Goal: Task Accomplishment & Management: Complete application form

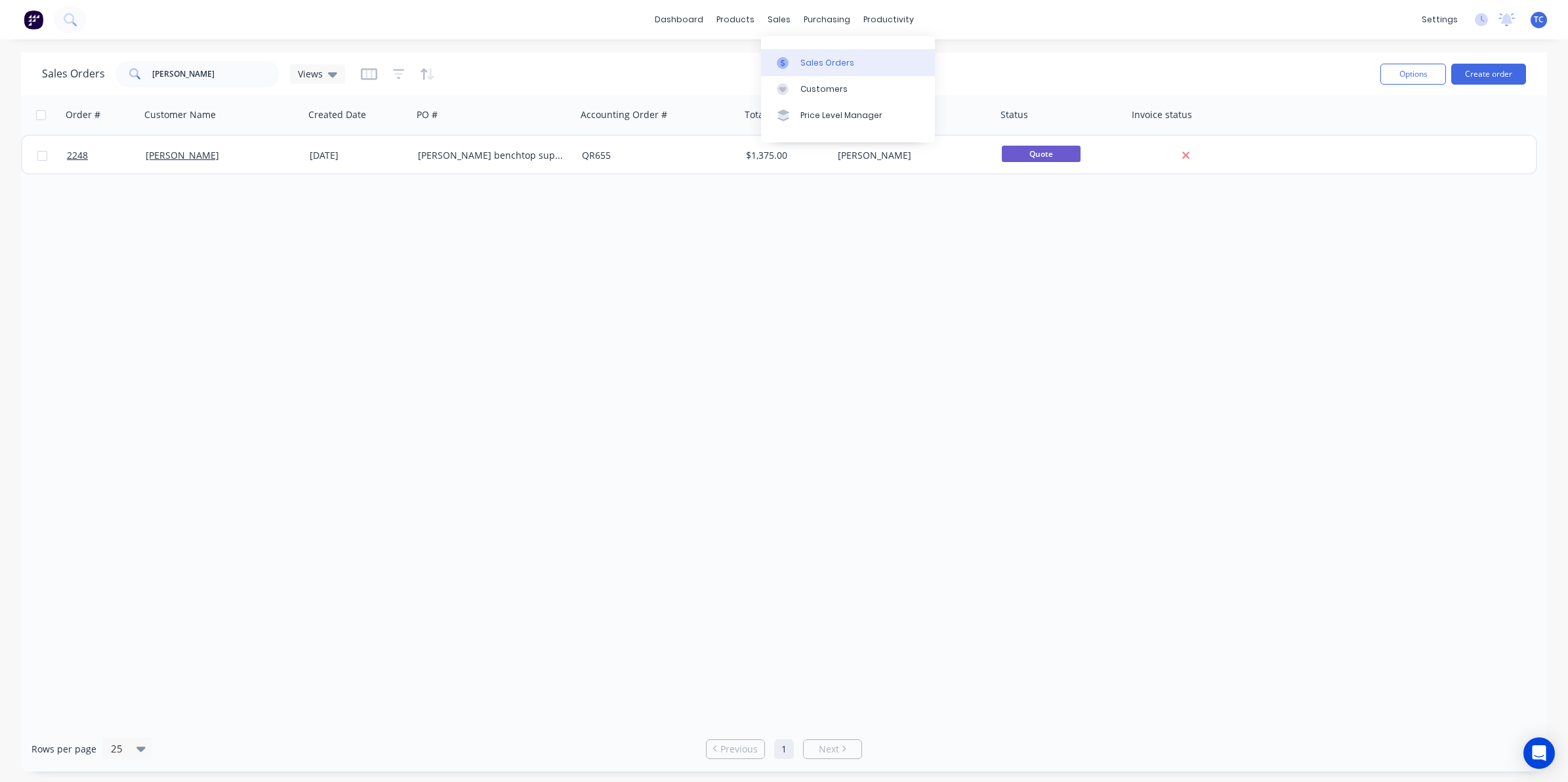
click at [807, 58] on div "Sales Orders" at bounding box center [827, 63] width 54 height 12
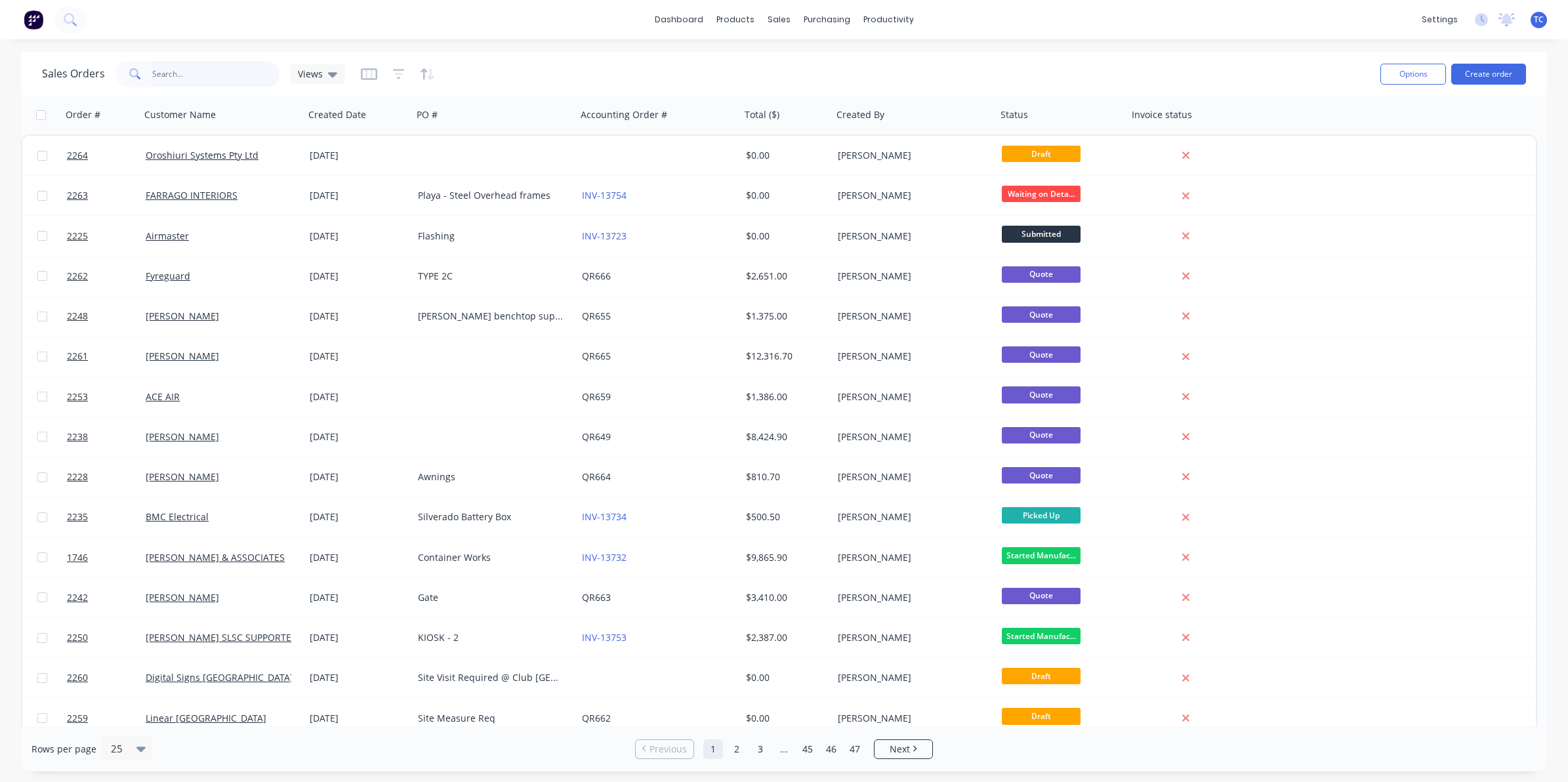
click at [169, 70] on input "text" at bounding box center [216, 74] width 128 height 26
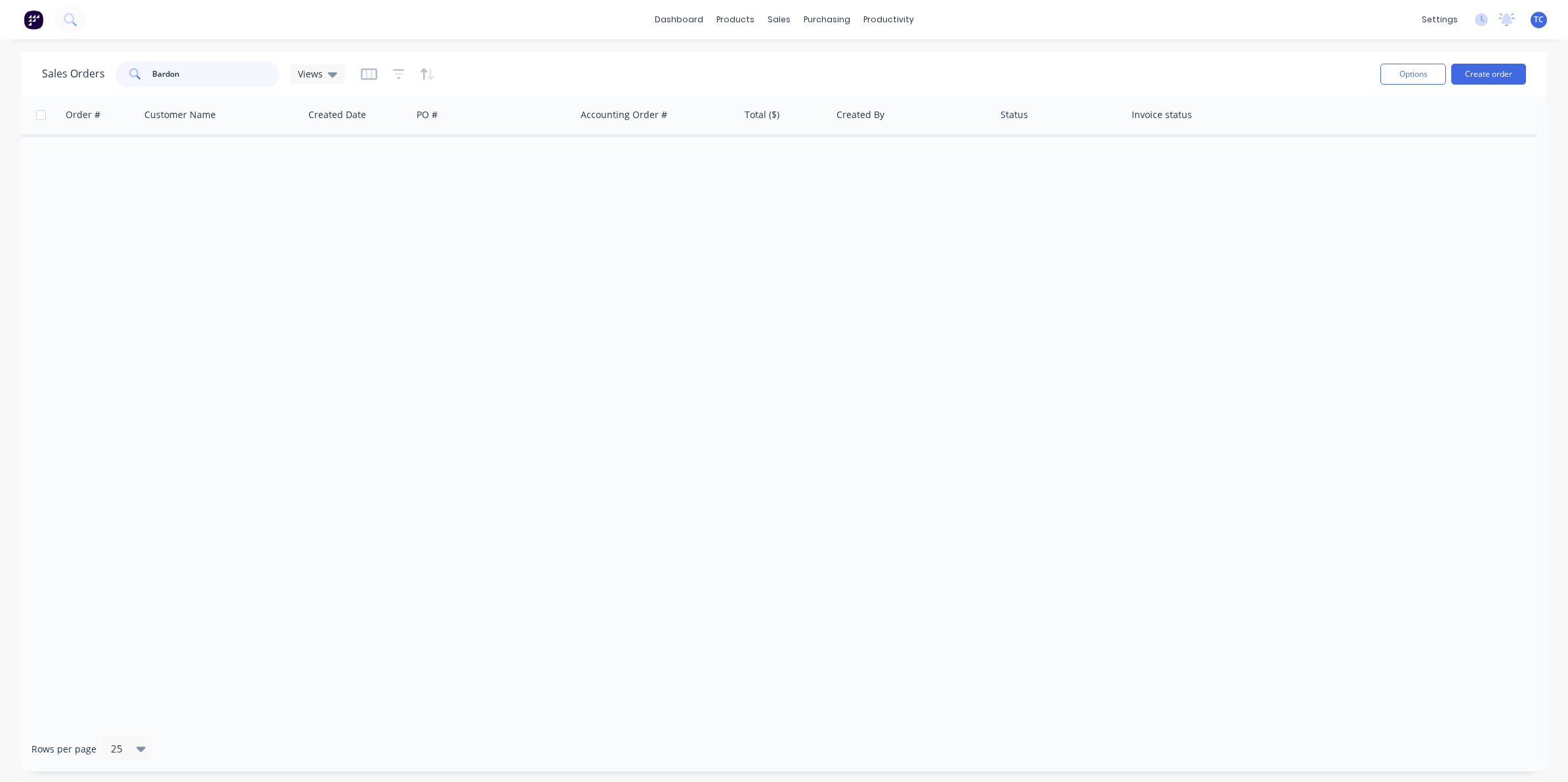
drag, startPoint x: 181, startPoint y: 76, endPoint x: 151, endPoint y: 74, distance: 30.1
click at [152, 74] on input "Bardon" at bounding box center [216, 74] width 128 height 26
type input "Mark Bardon"
click at [814, 59] on div "Sales Orders" at bounding box center [827, 63] width 54 height 12
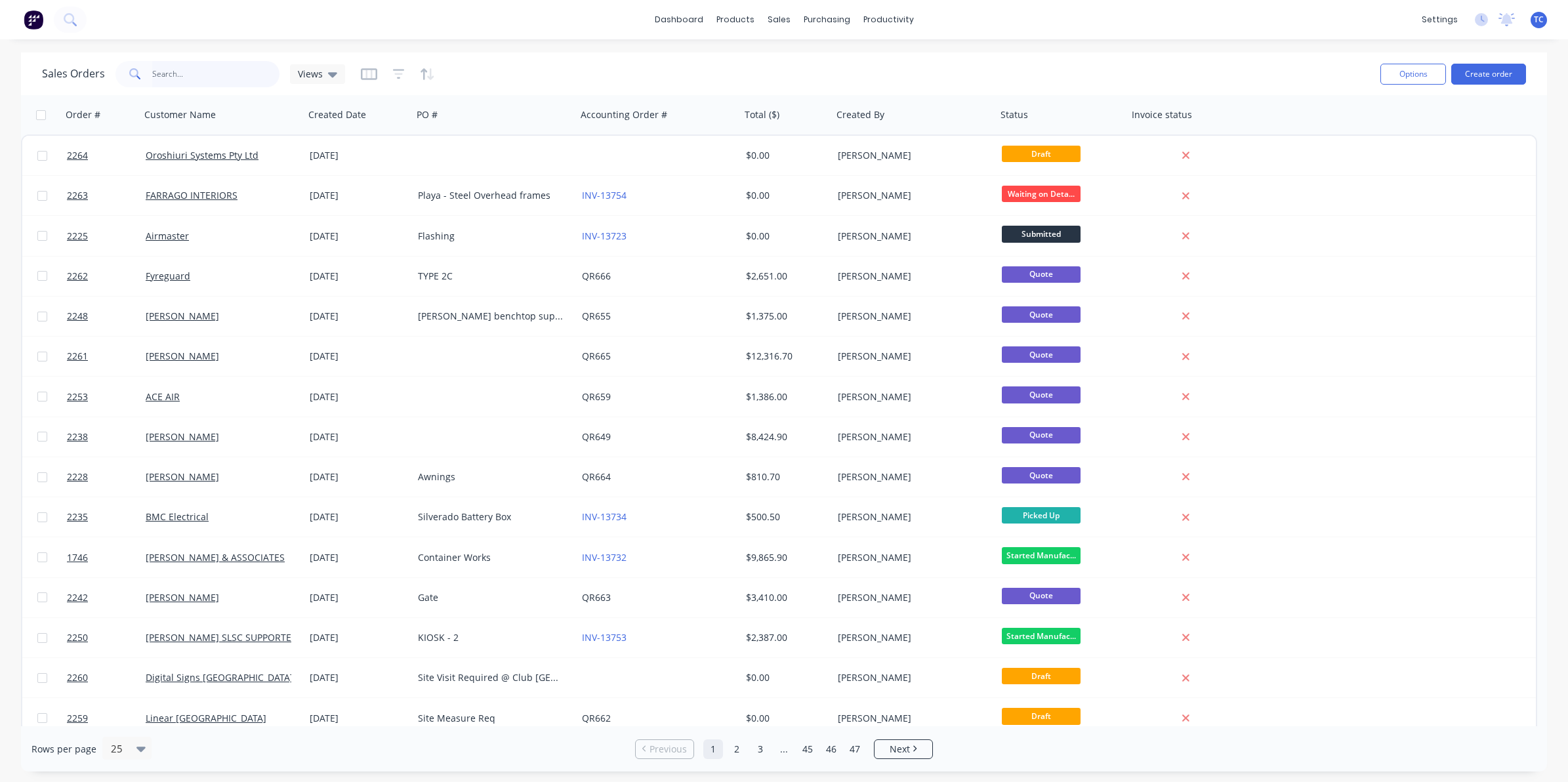
click at [171, 66] on input "text" at bounding box center [216, 74] width 128 height 26
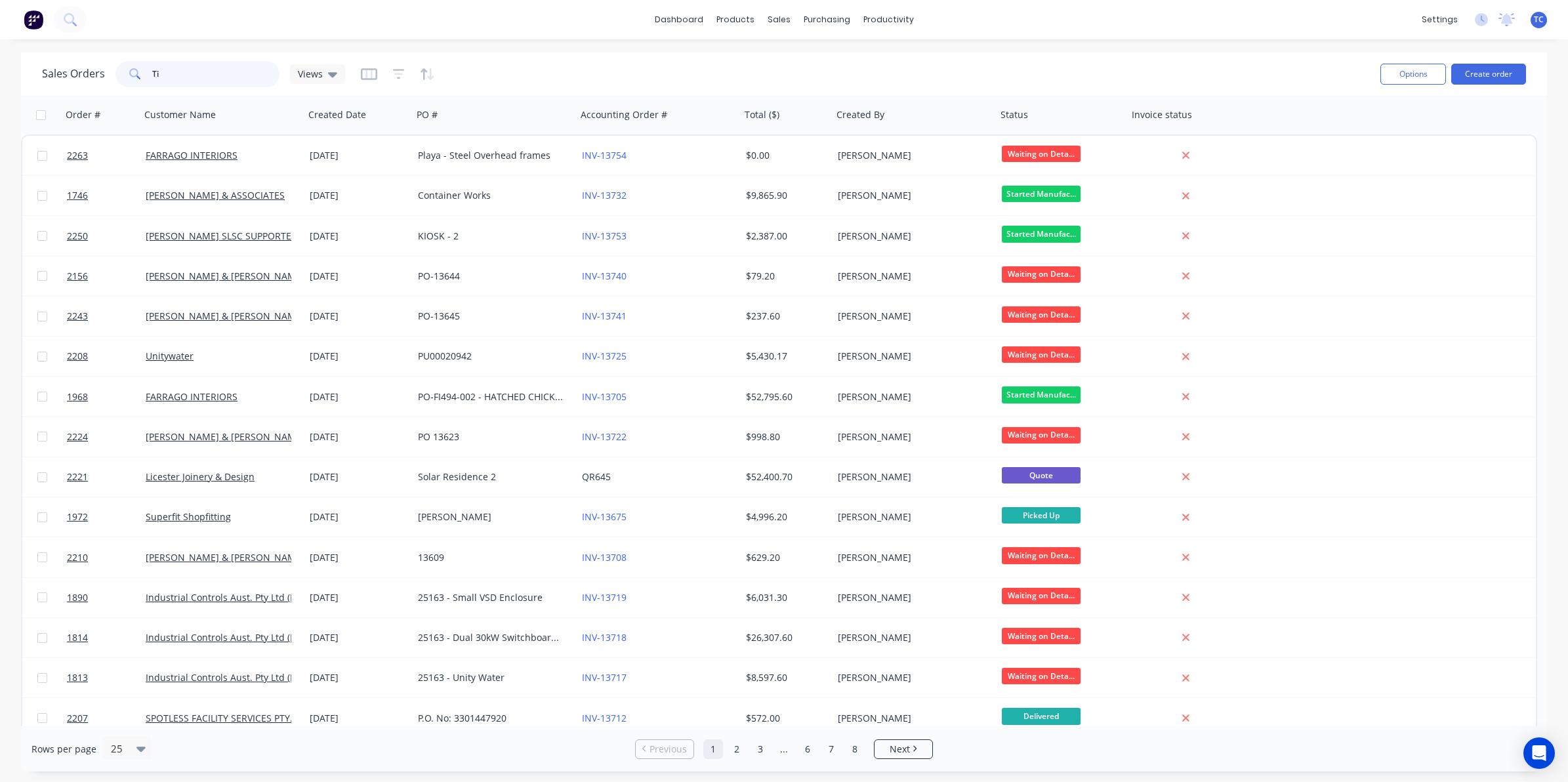
type input "T"
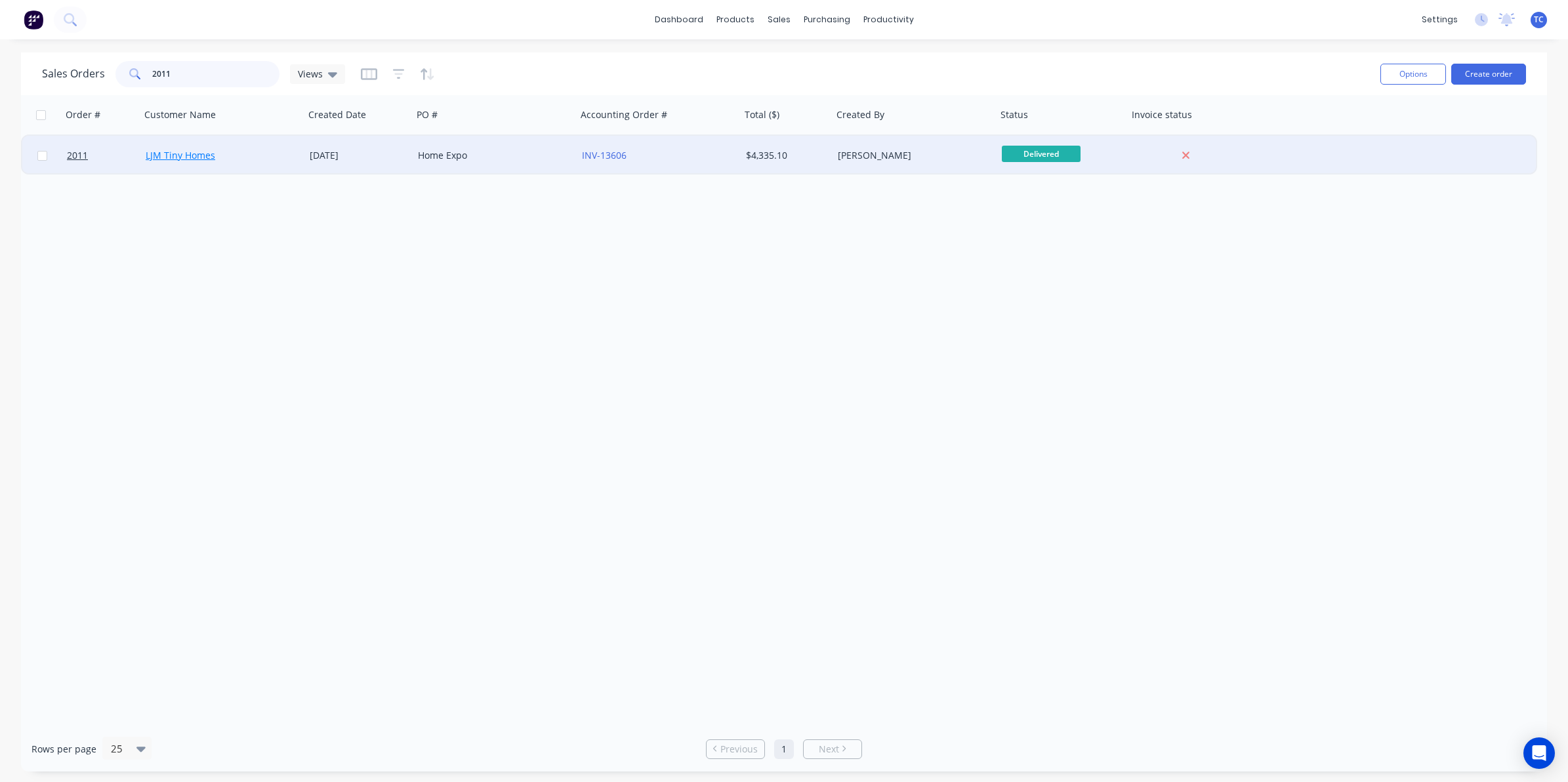
type input "2011"
click at [197, 157] on link "LJM Tiny Homes" at bounding box center [180, 154] width 69 height 12
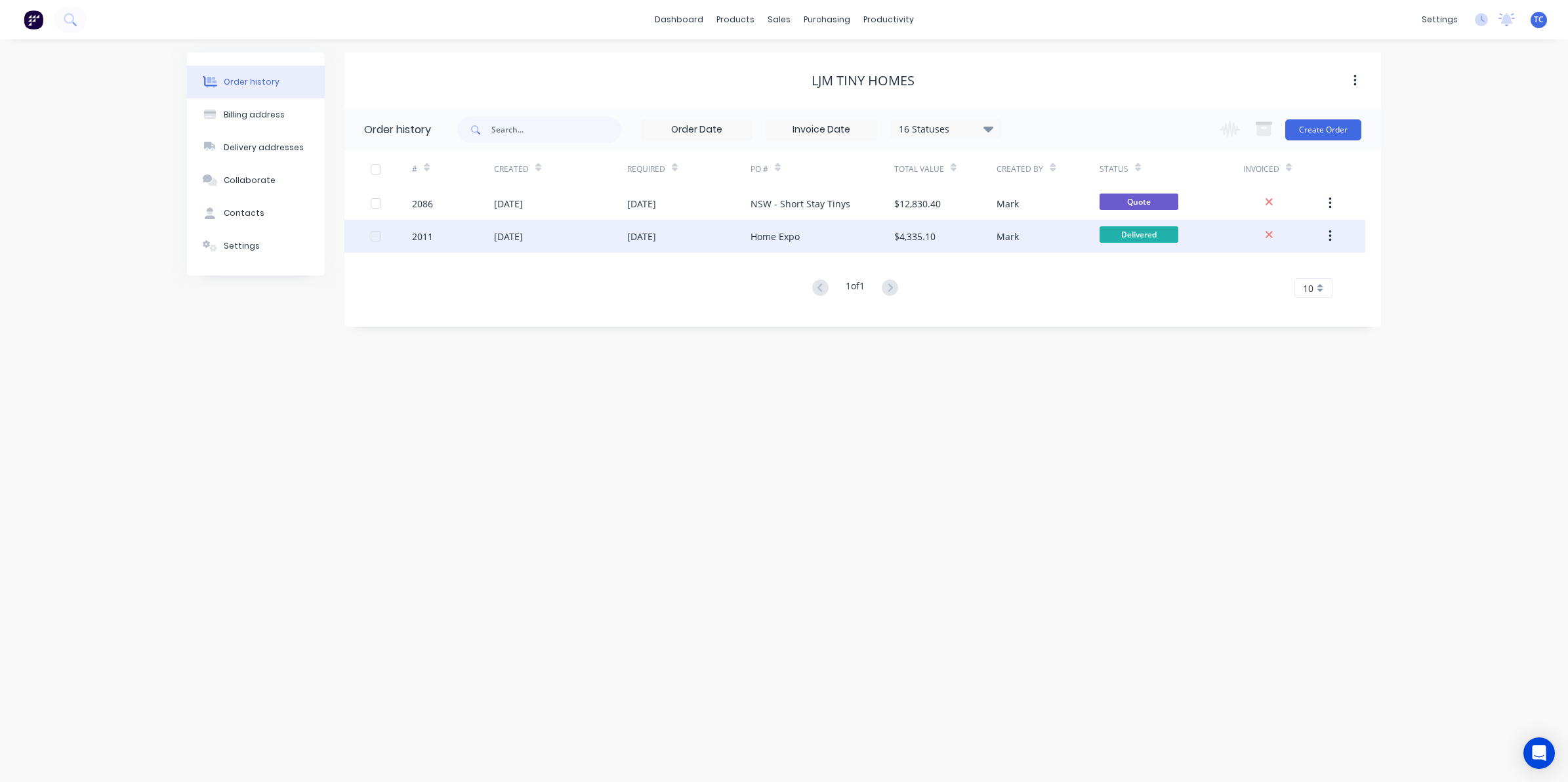
click at [523, 238] on div "10 Jul 2025" at bounding box center [508, 236] width 29 height 14
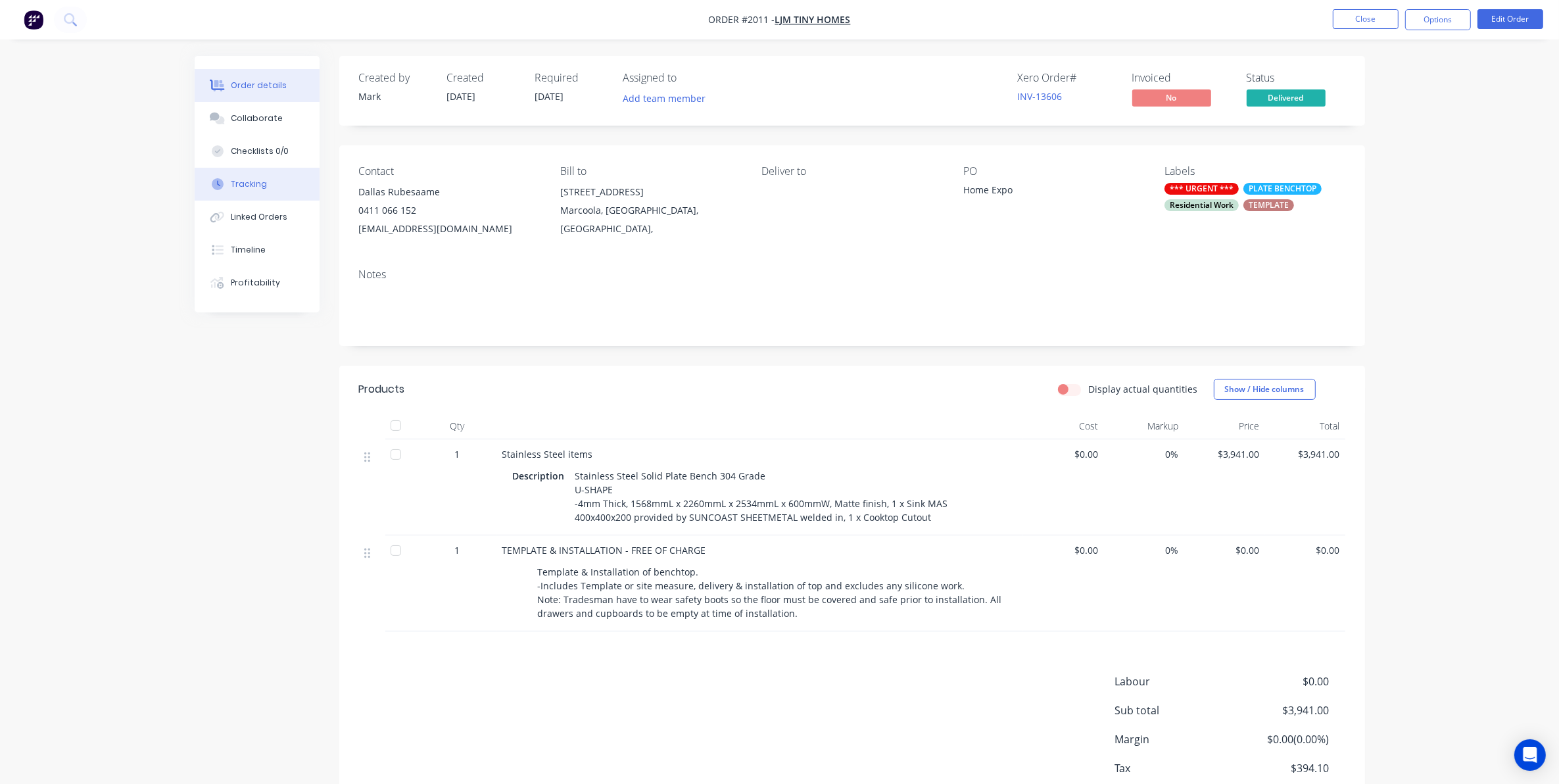
click at [249, 181] on div "Tracking" at bounding box center [248, 183] width 36 height 12
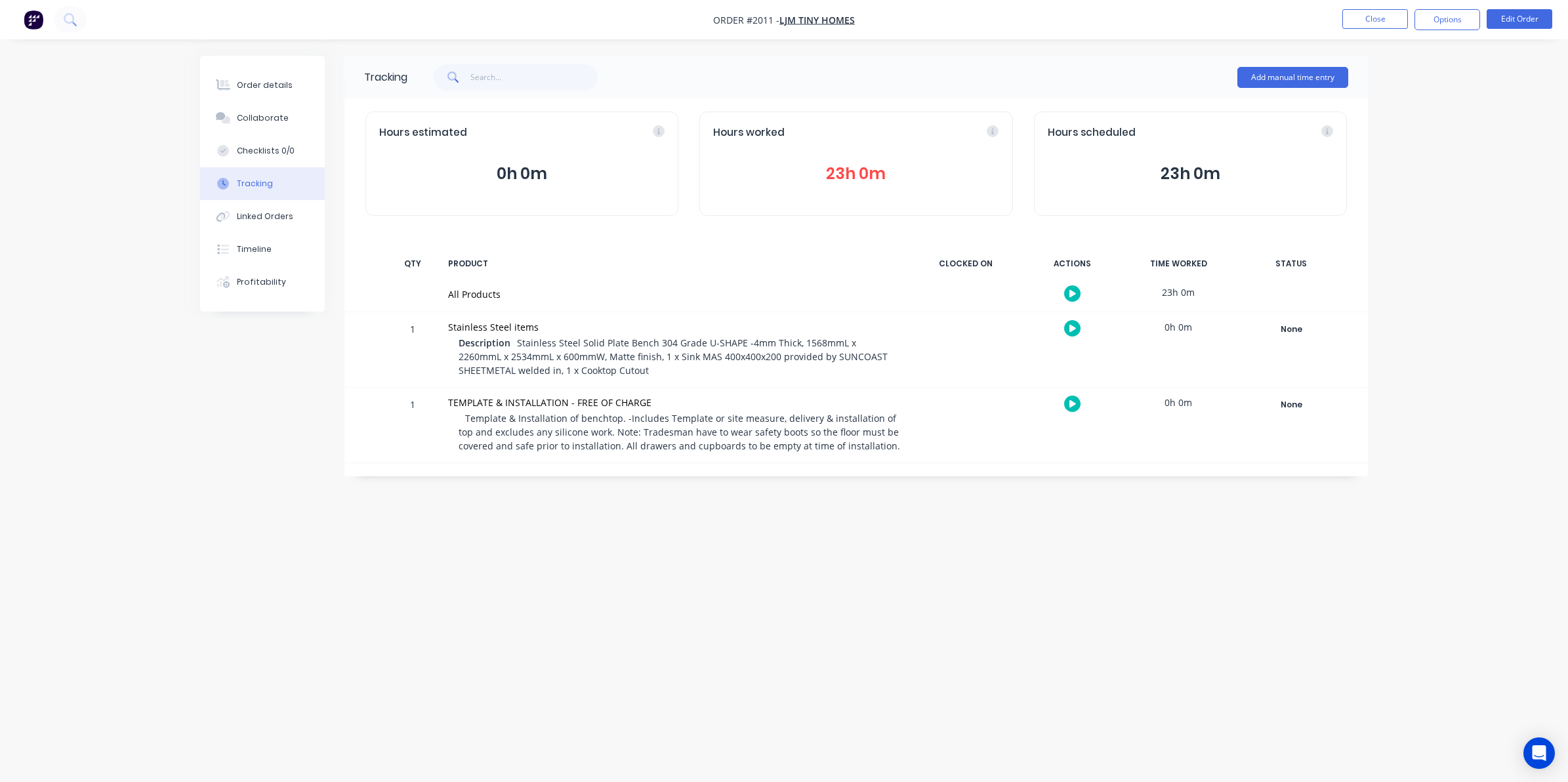
click at [844, 174] on button "23h 0m" at bounding box center [855, 174] width 285 height 25
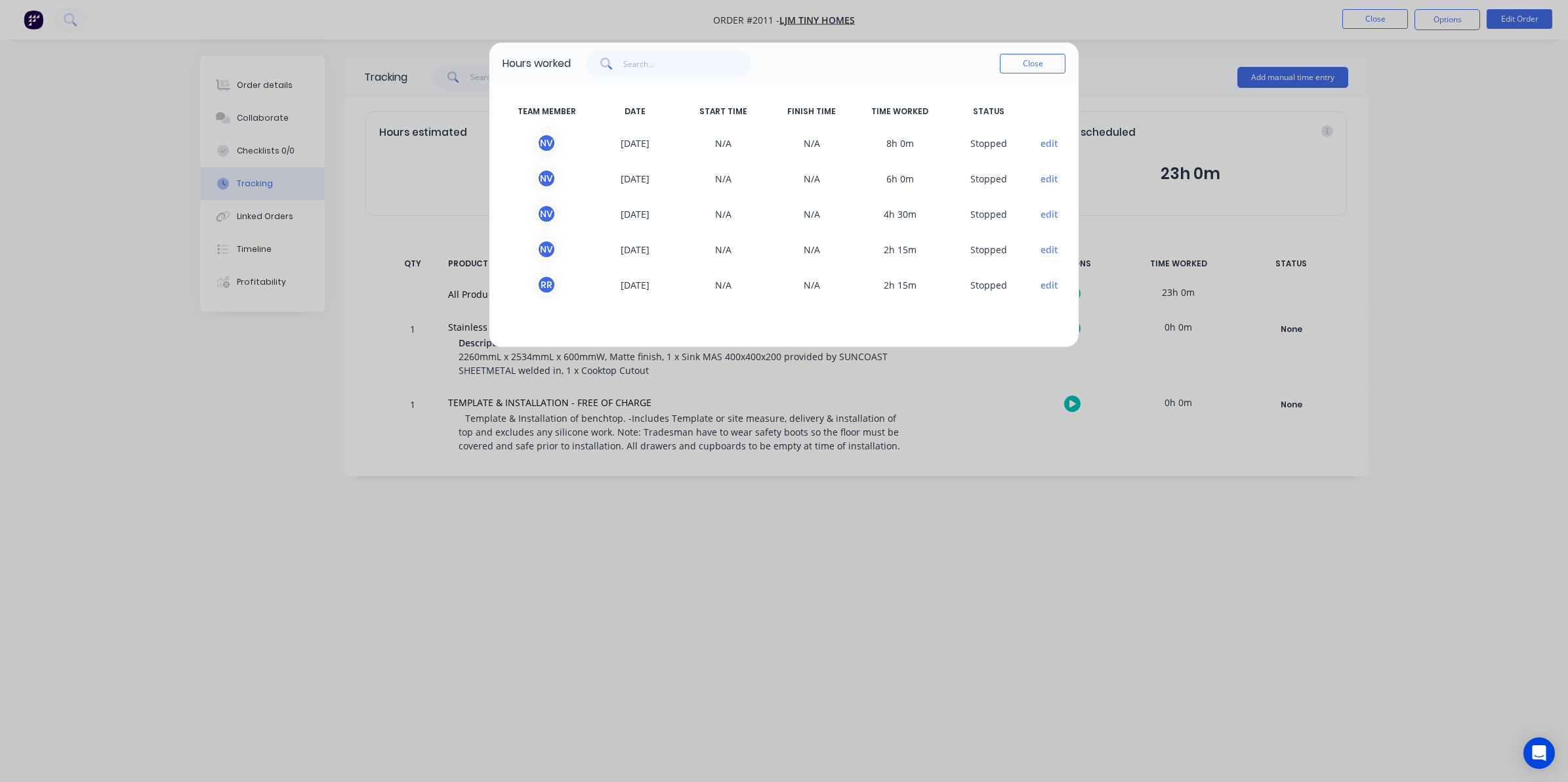
drag, startPoint x: 1025, startPoint y: 59, endPoint x: 1018, endPoint y: 59, distance: 7.0
click at [1025, 59] on button "Close" at bounding box center [1032, 63] width 66 height 19
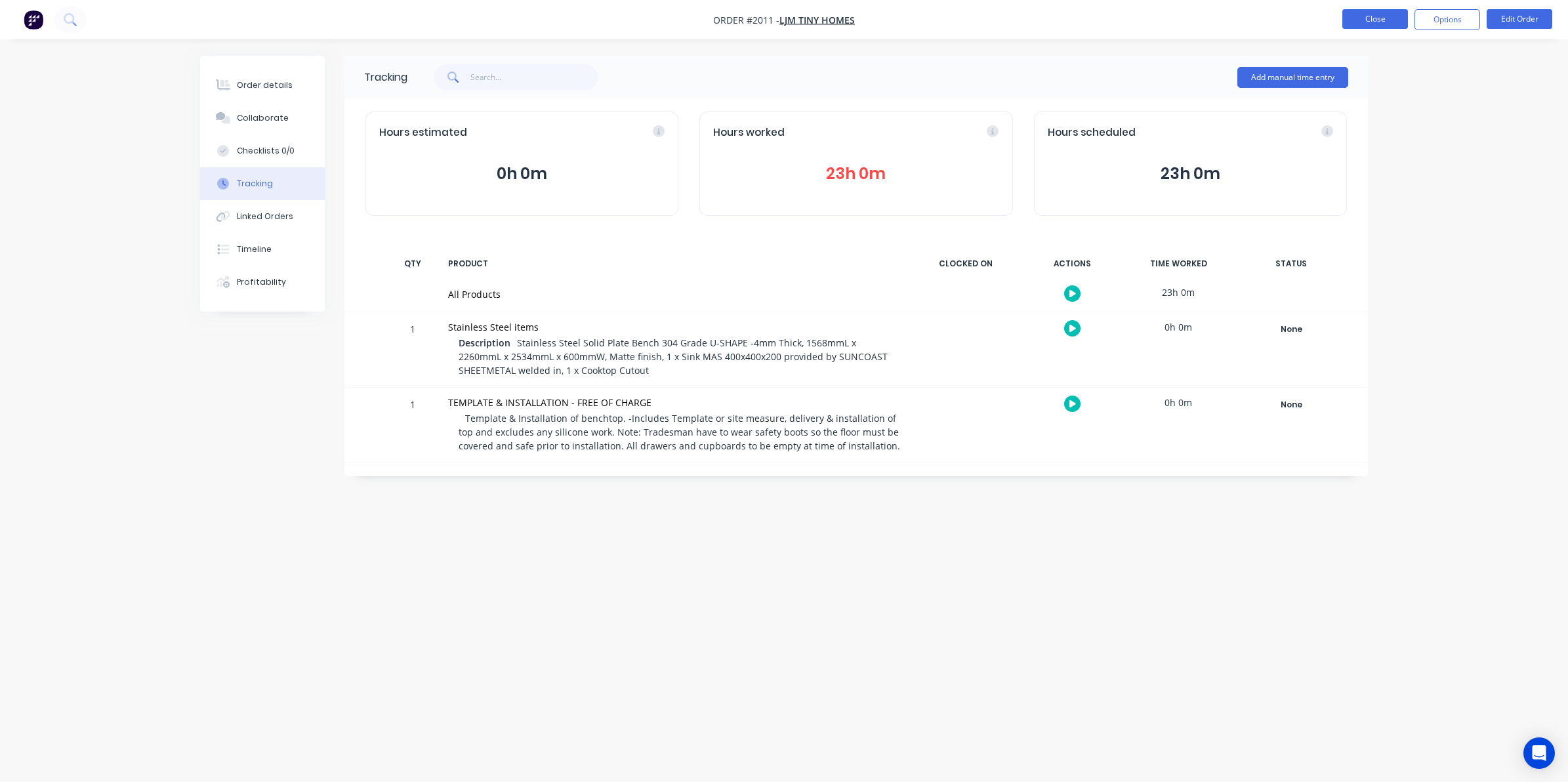
click at [1367, 17] on button "Close" at bounding box center [1374, 18] width 66 height 19
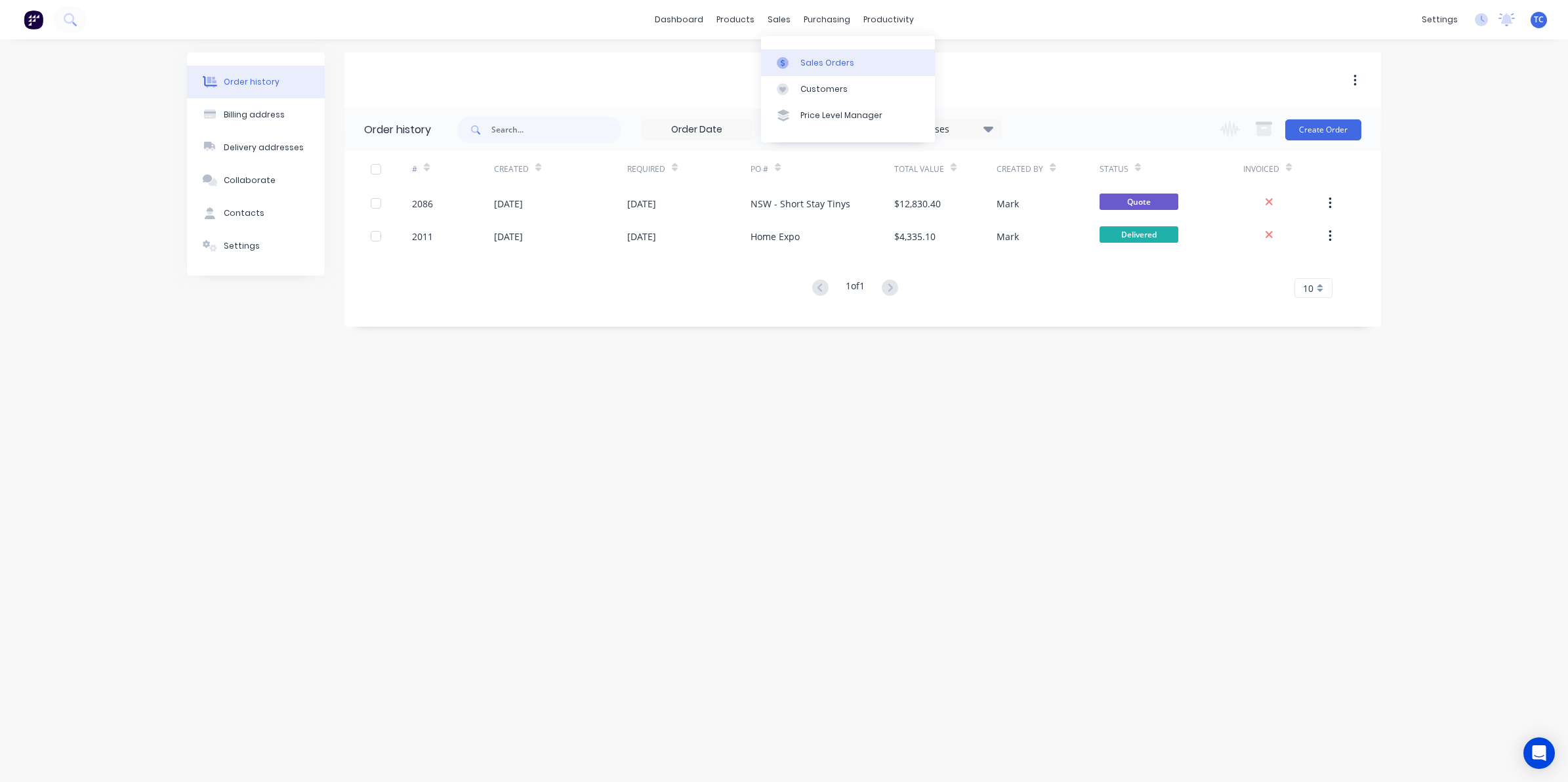
click at [807, 54] on link "Sales Orders" at bounding box center [848, 62] width 174 height 26
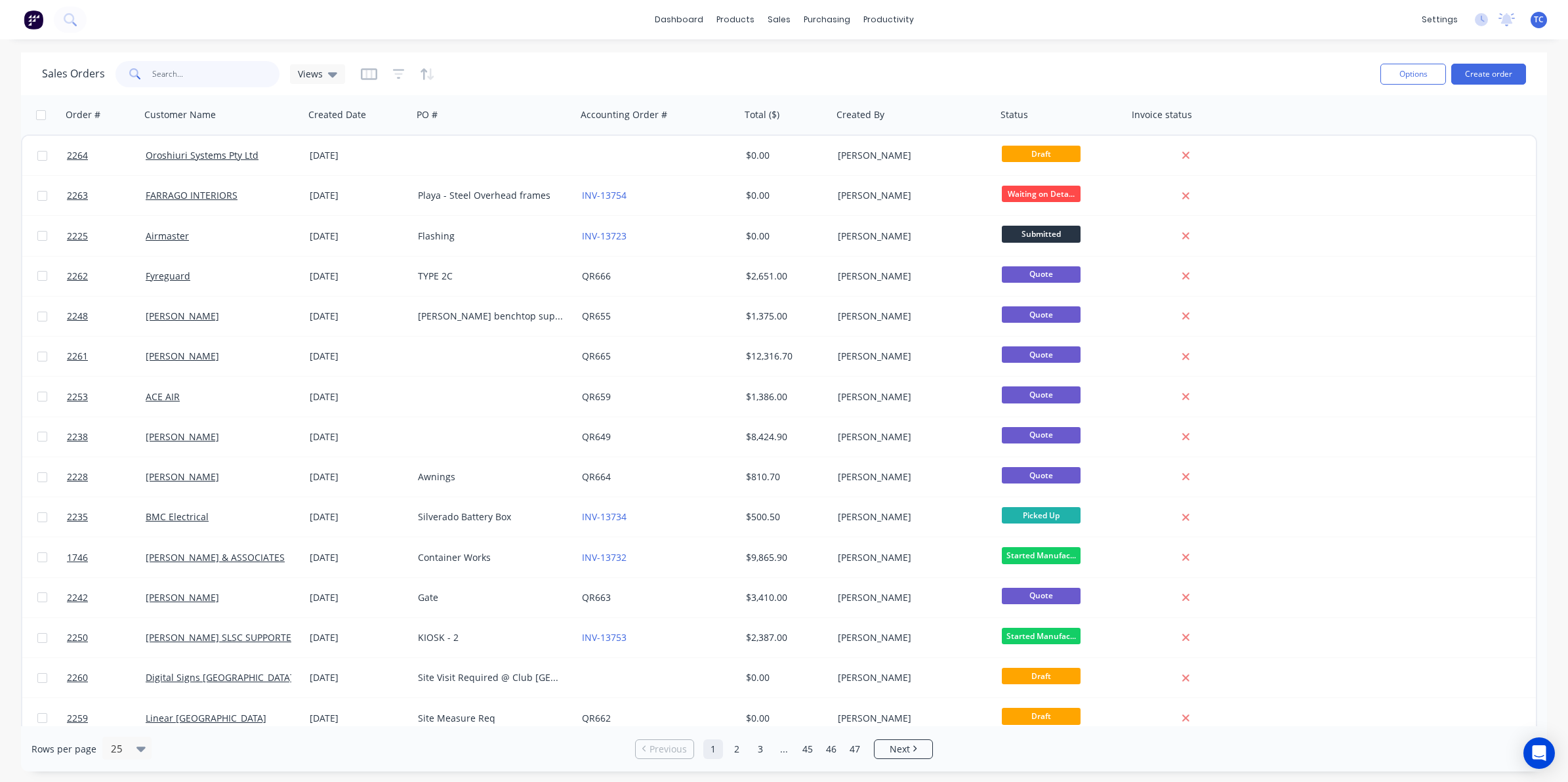
click at [180, 73] on input "text" at bounding box center [216, 74] width 128 height 26
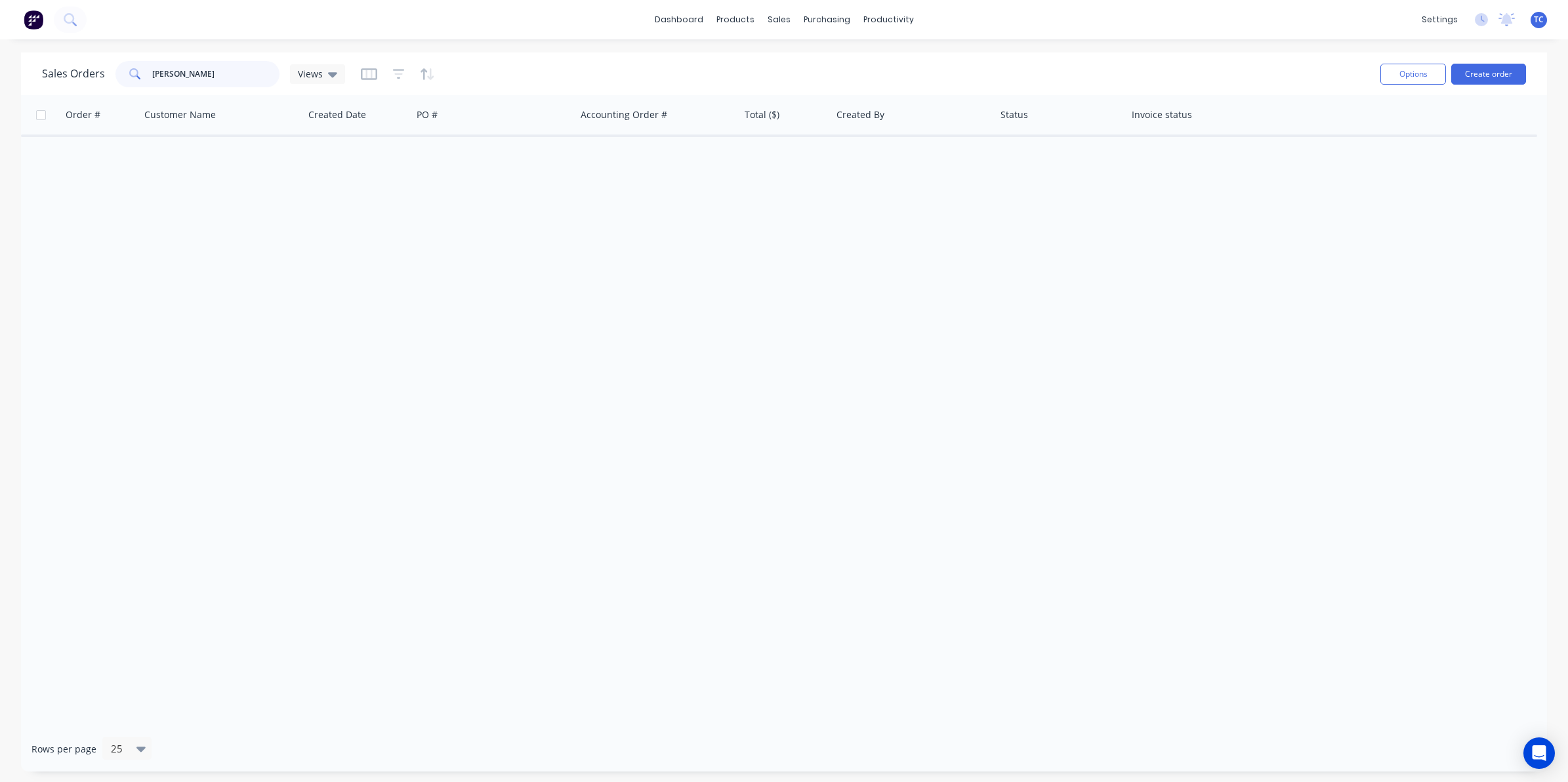
drag, startPoint x: 199, startPoint y: 70, endPoint x: 146, endPoint y: 63, distance: 53.5
click at [146, 63] on div "Steve Moffat" at bounding box center [198, 74] width 164 height 26
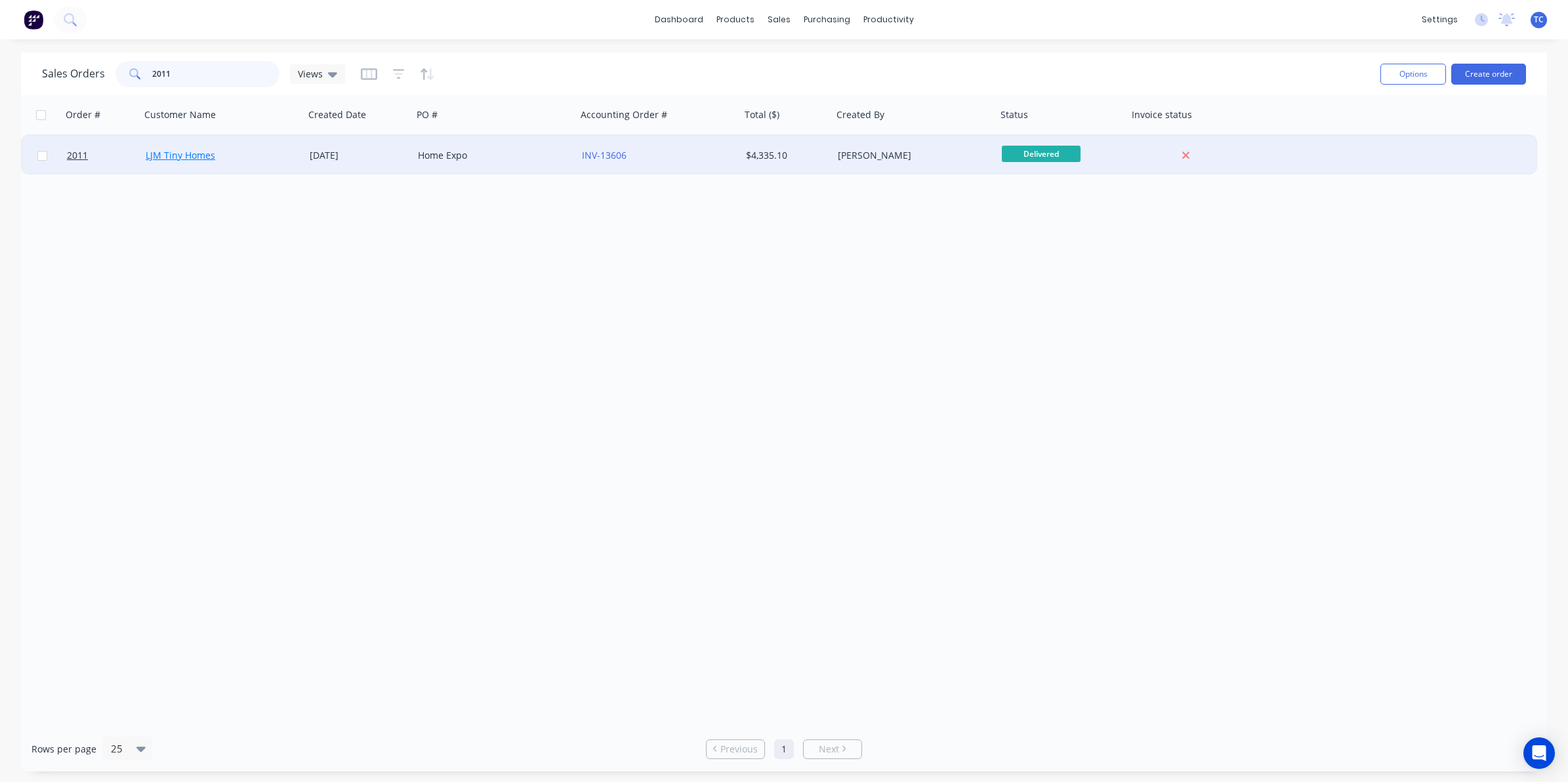
type input "2011"
click at [187, 150] on link "LJM Tiny Homes" at bounding box center [180, 154] width 69 height 12
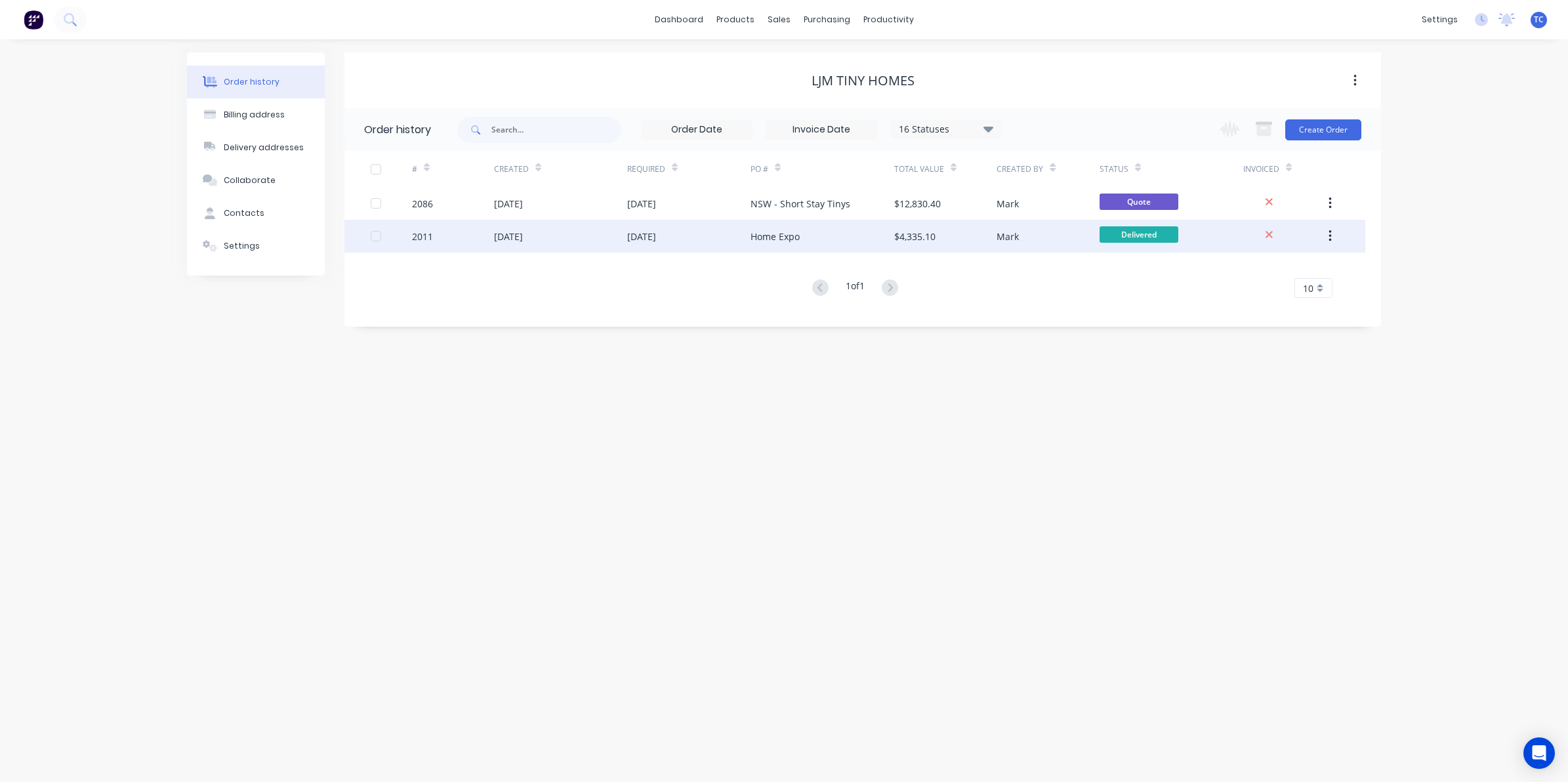
click at [513, 237] on div "10 Jul 2025" at bounding box center [508, 236] width 29 height 14
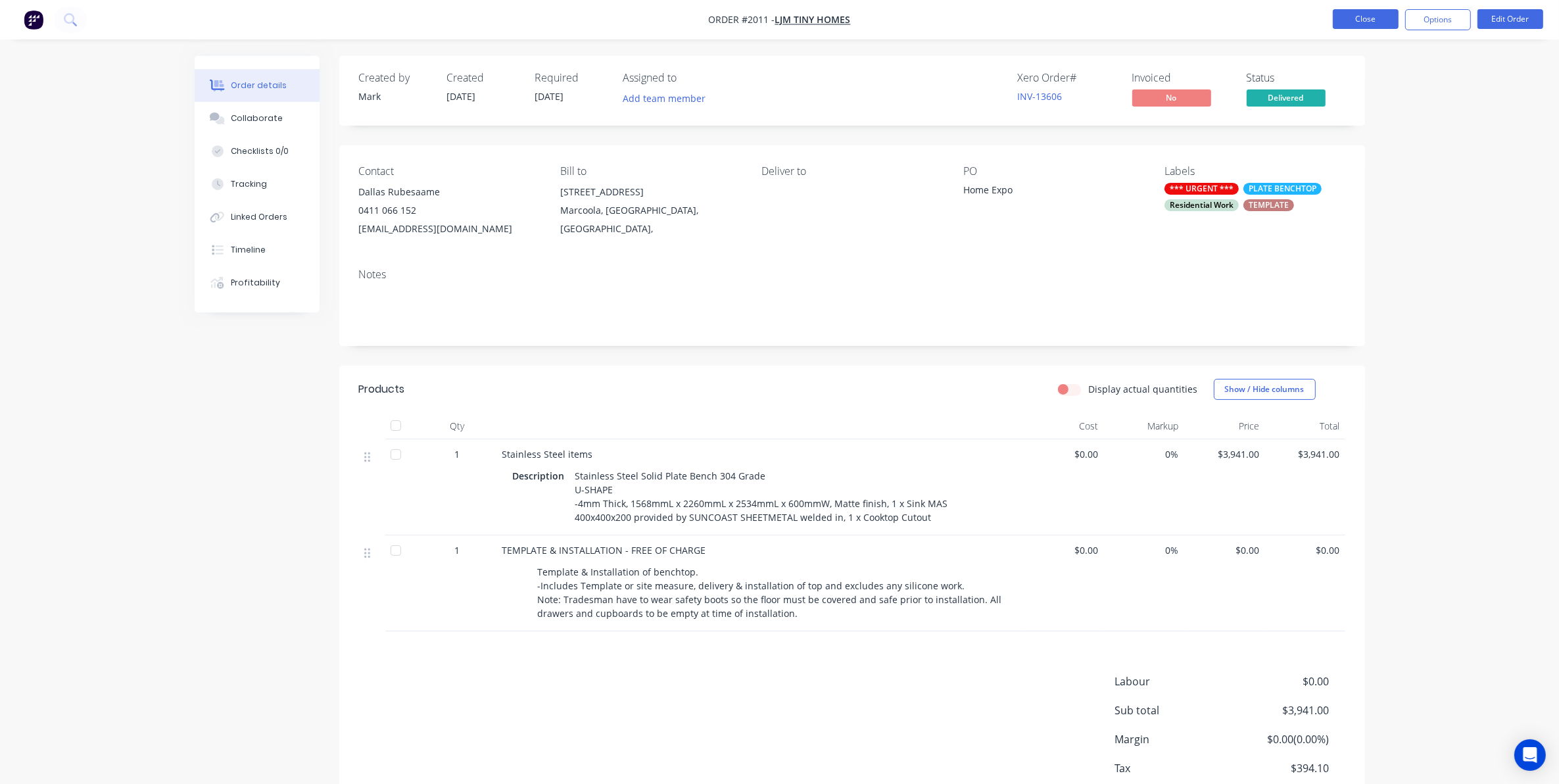
click at [1363, 17] on button "Close" at bounding box center [1366, 19] width 66 height 19
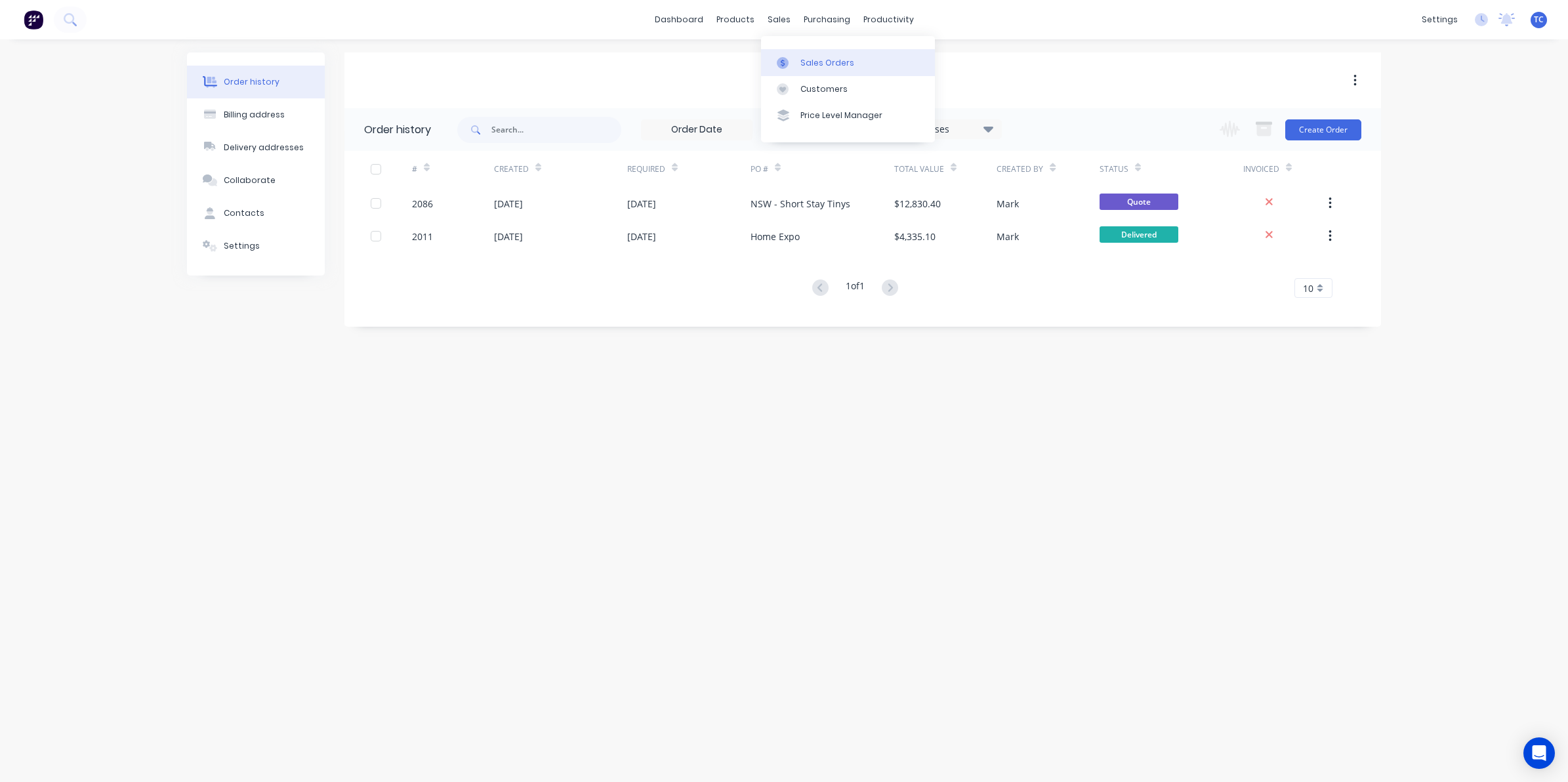
click at [814, 61] on div "Sales Orders" at bounding box center [827, 63] width 54 height 12
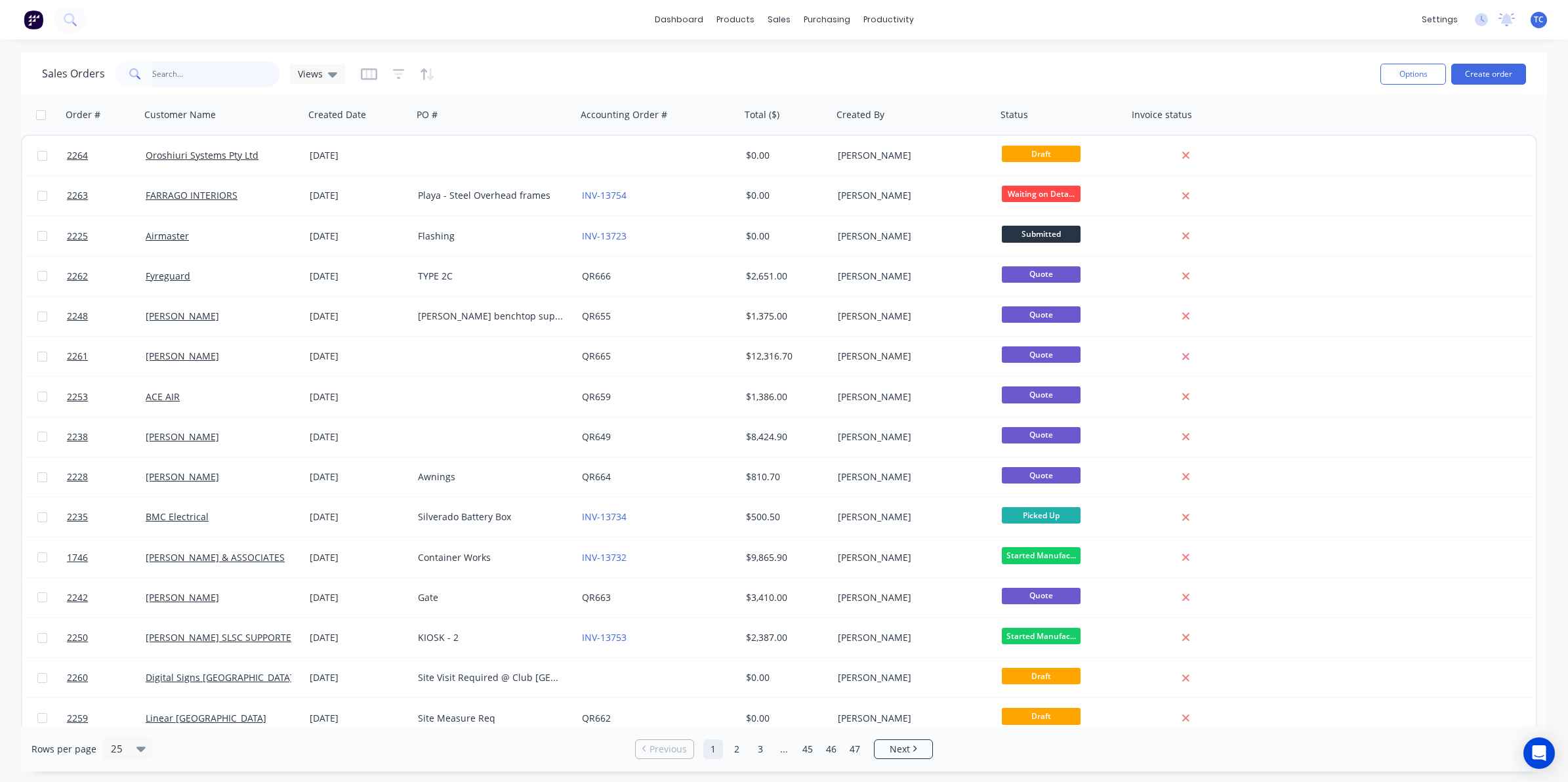
click at [177, 69] on input "text" at bounding box center [216, 74] width 128 height 26
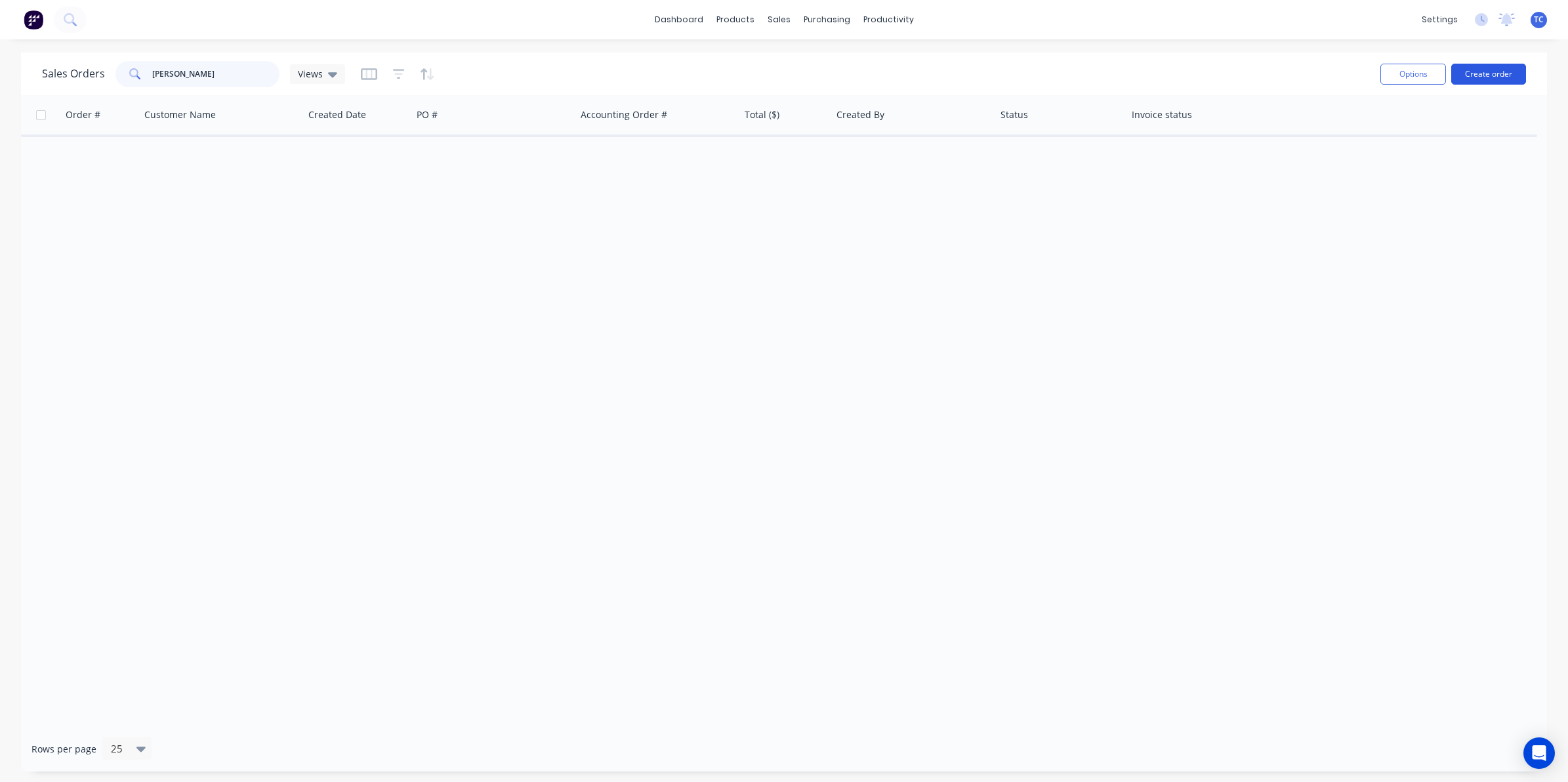
type input "[PERSON_NAME]"
click at [1489, 69] on button "Create order" at bounding box center [1488, 74] width 75 height 21
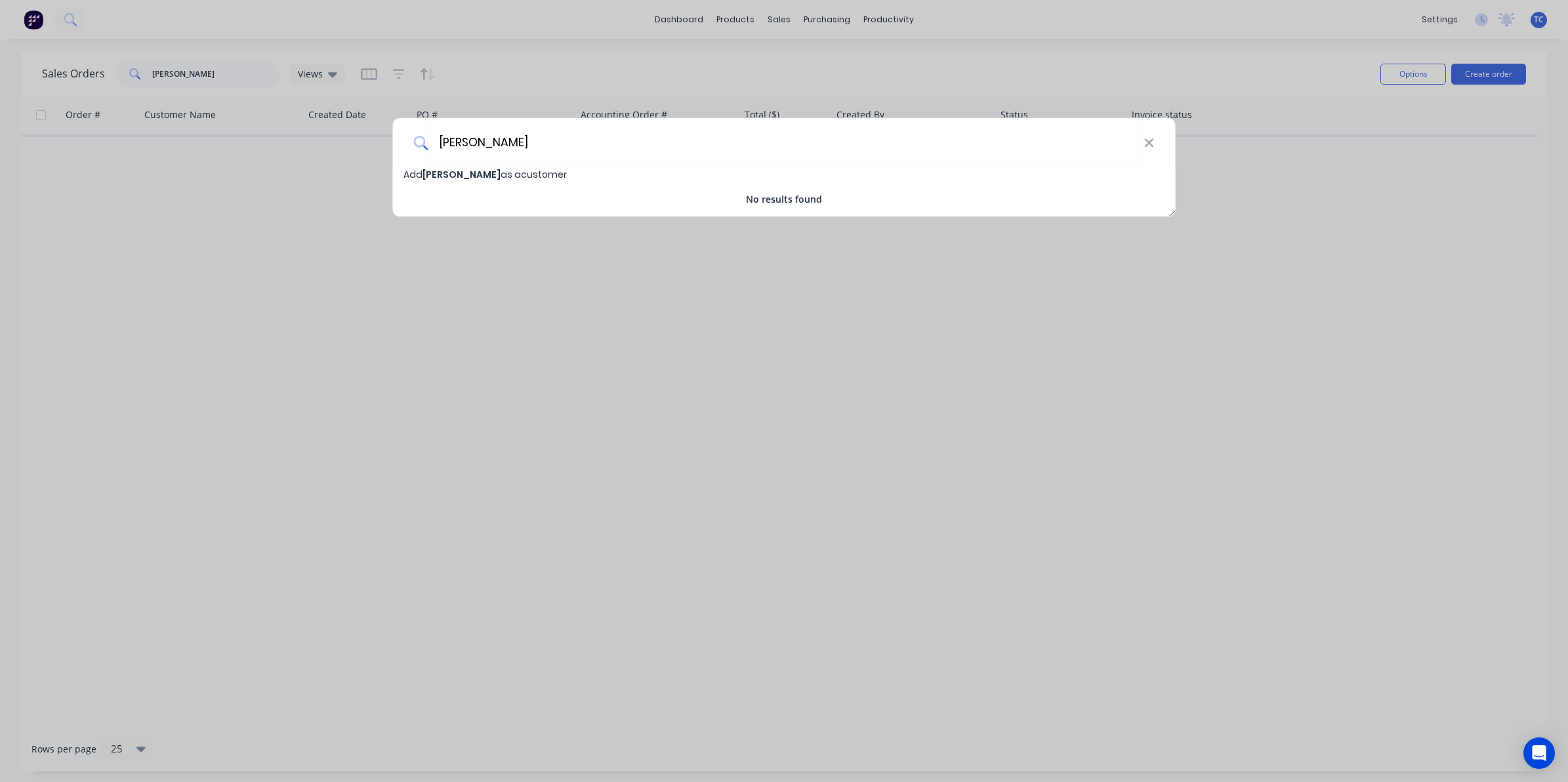
type input "[PERSON_NAME]"
click at [465, 174] on span "[PERSON_NAME]" at bounding box center [461, 174] width 78 height 13
select select "AU"
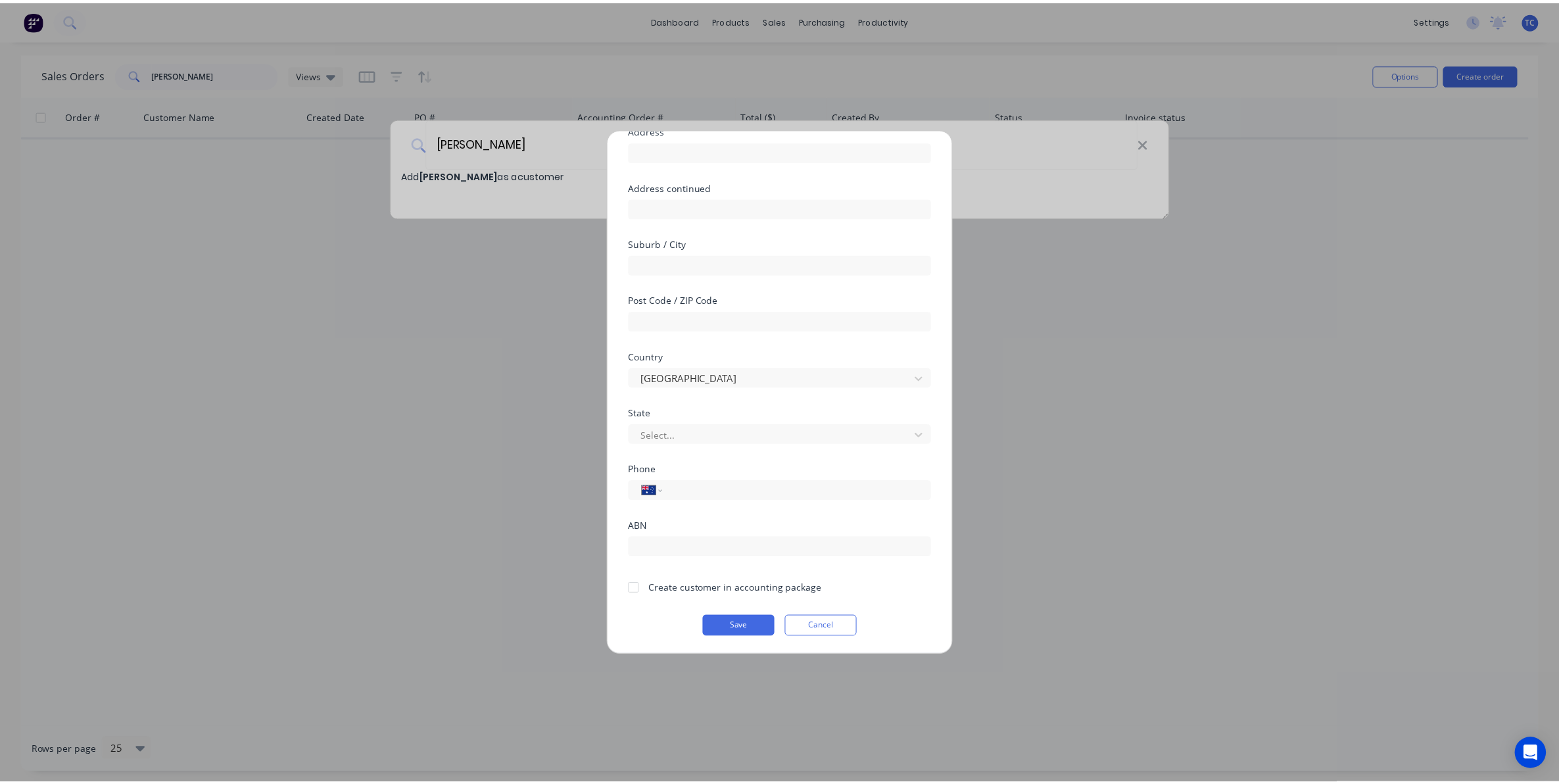
scroll to position [116, 0]
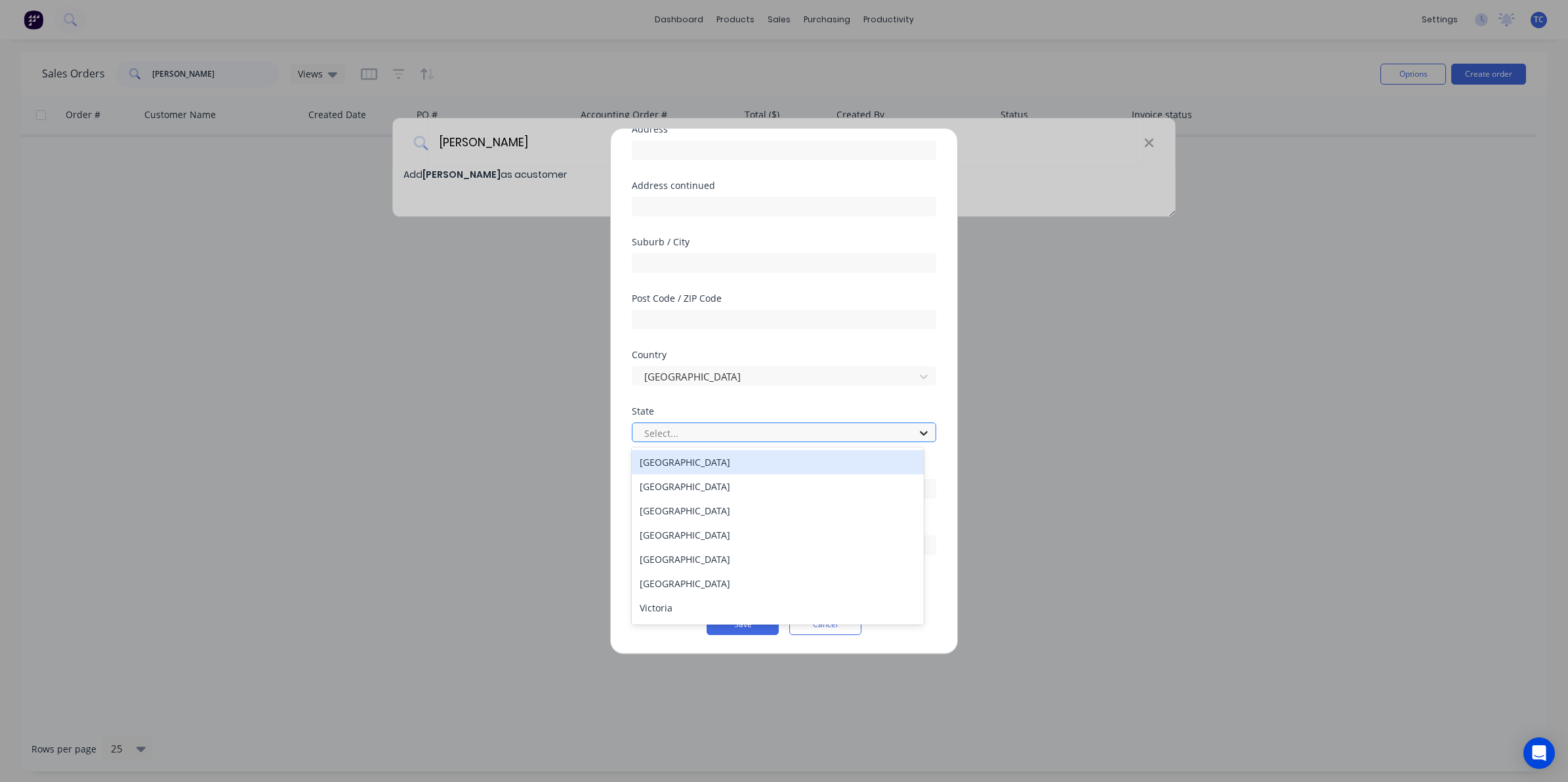
click at [917, 433] on icon at bounding box center [923, 433] width 13 height 13
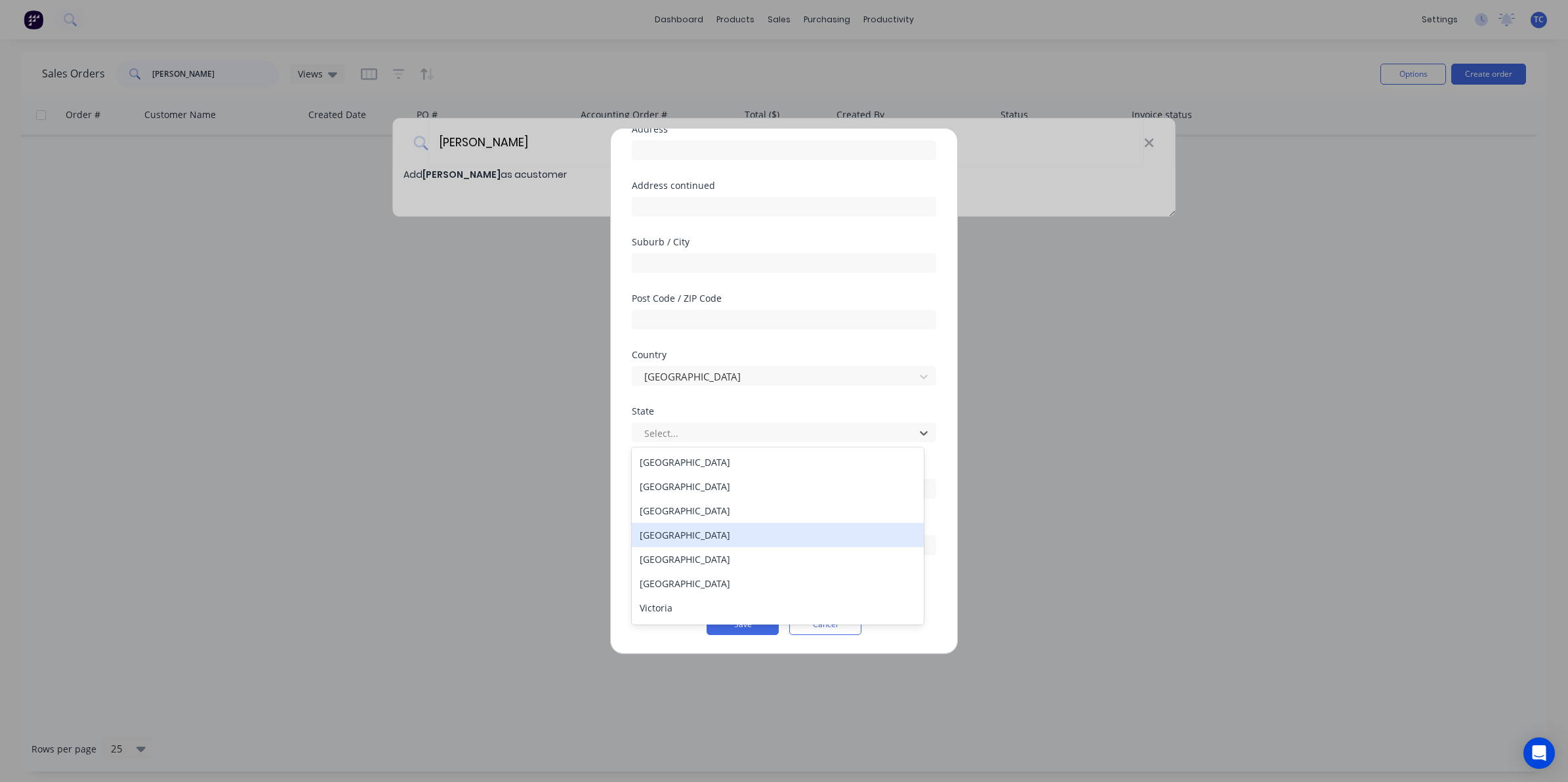
click at [686, 535] on div "Queensland" at bounding box center [778, 535] width 292 height 24
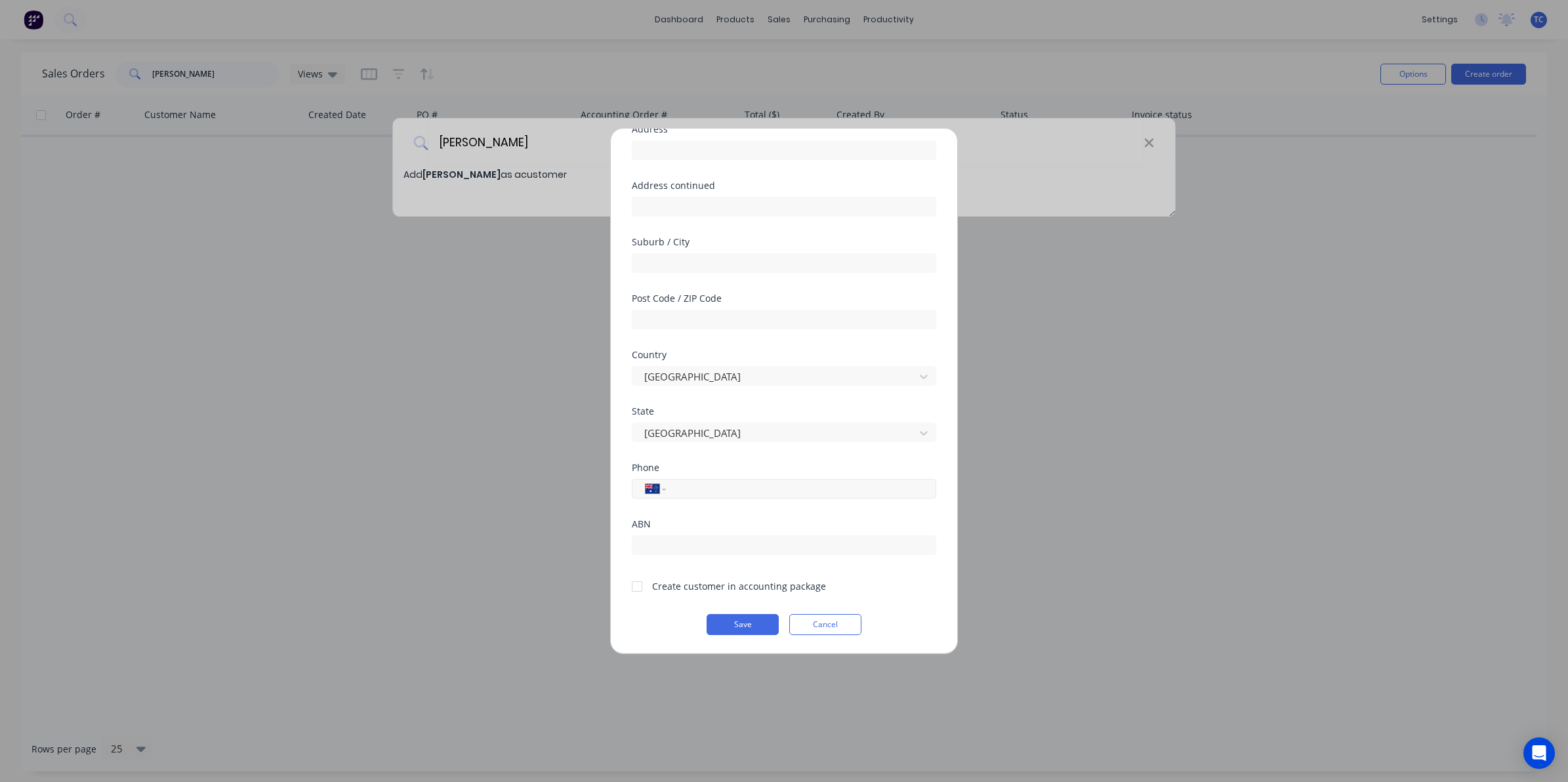
click at [681, 486] on input "tel" at bounding box center [799, 488] width 247 height 15
type input "0428 711 356"
click at [636, 583] on div at bounding box center [637, 586] width 26 height 26
click at [740, 621] on button "Save" at bounding box center [742, 624] width 72 height 21
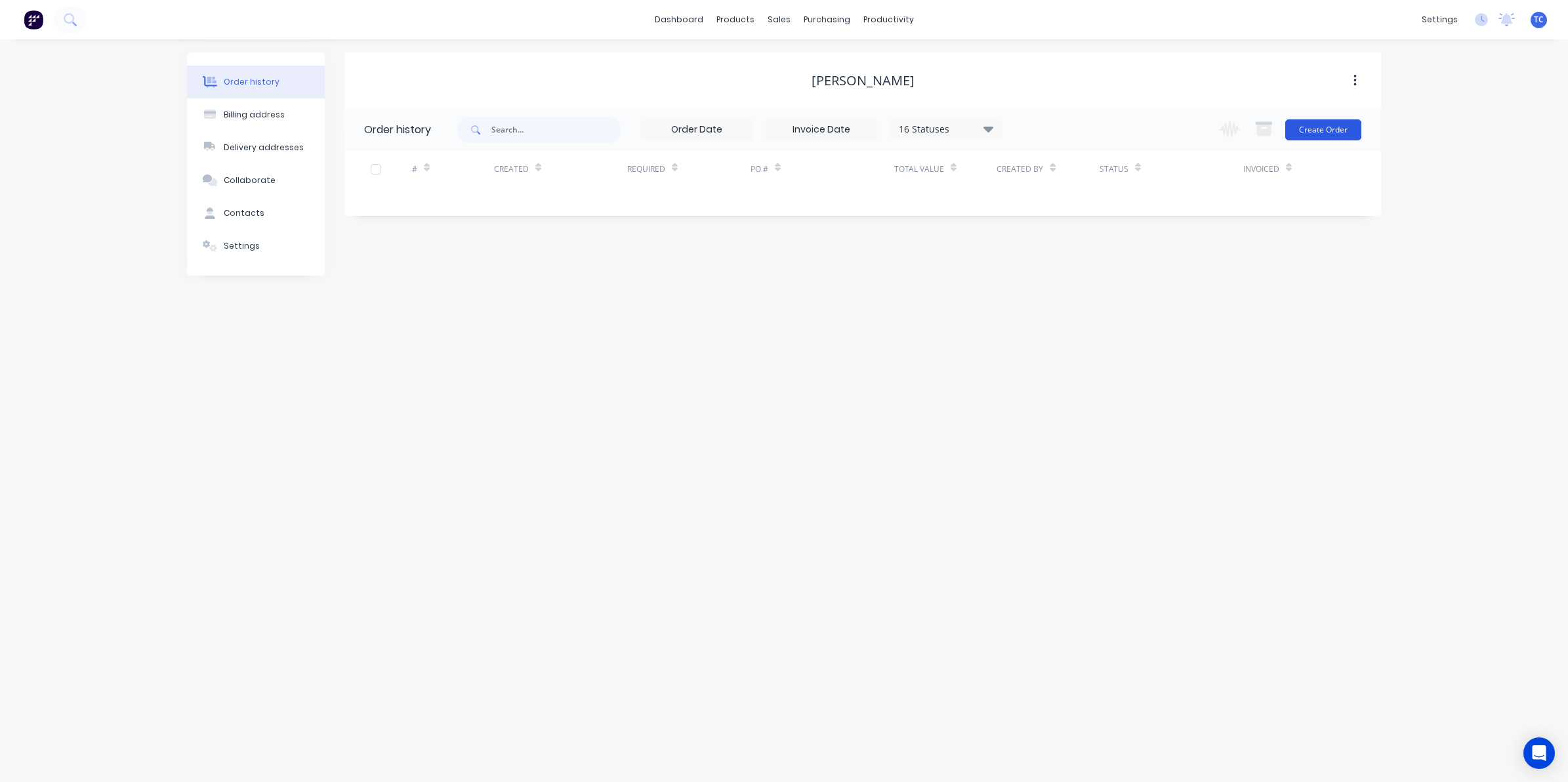
click at [1319, 126] on button "Create Order" at bounding box center [1323, 129] width 76 height 21
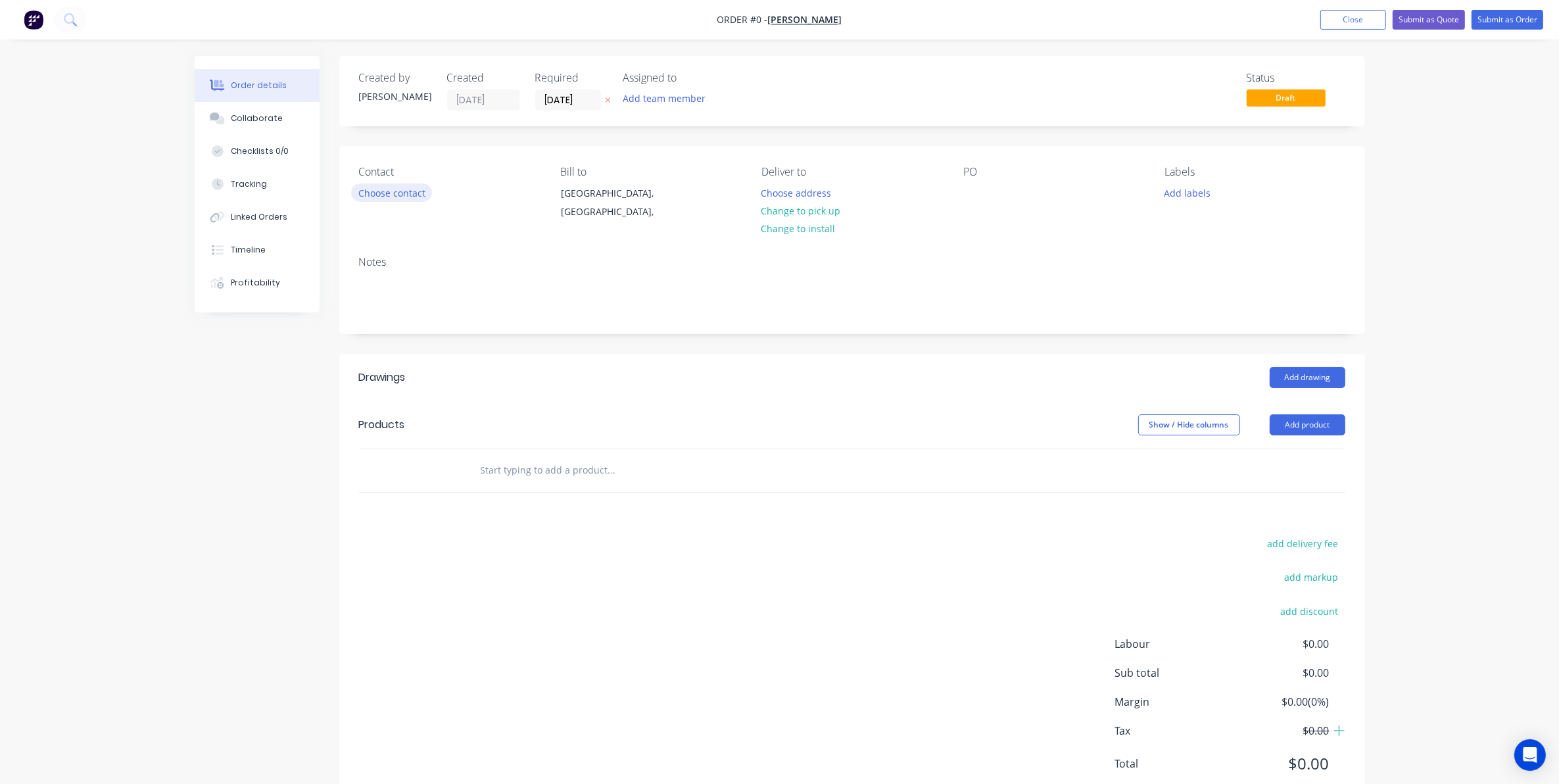
click at [393, 191] on button "Choose contact" at bounding box center [391, 192] width 81 height 18
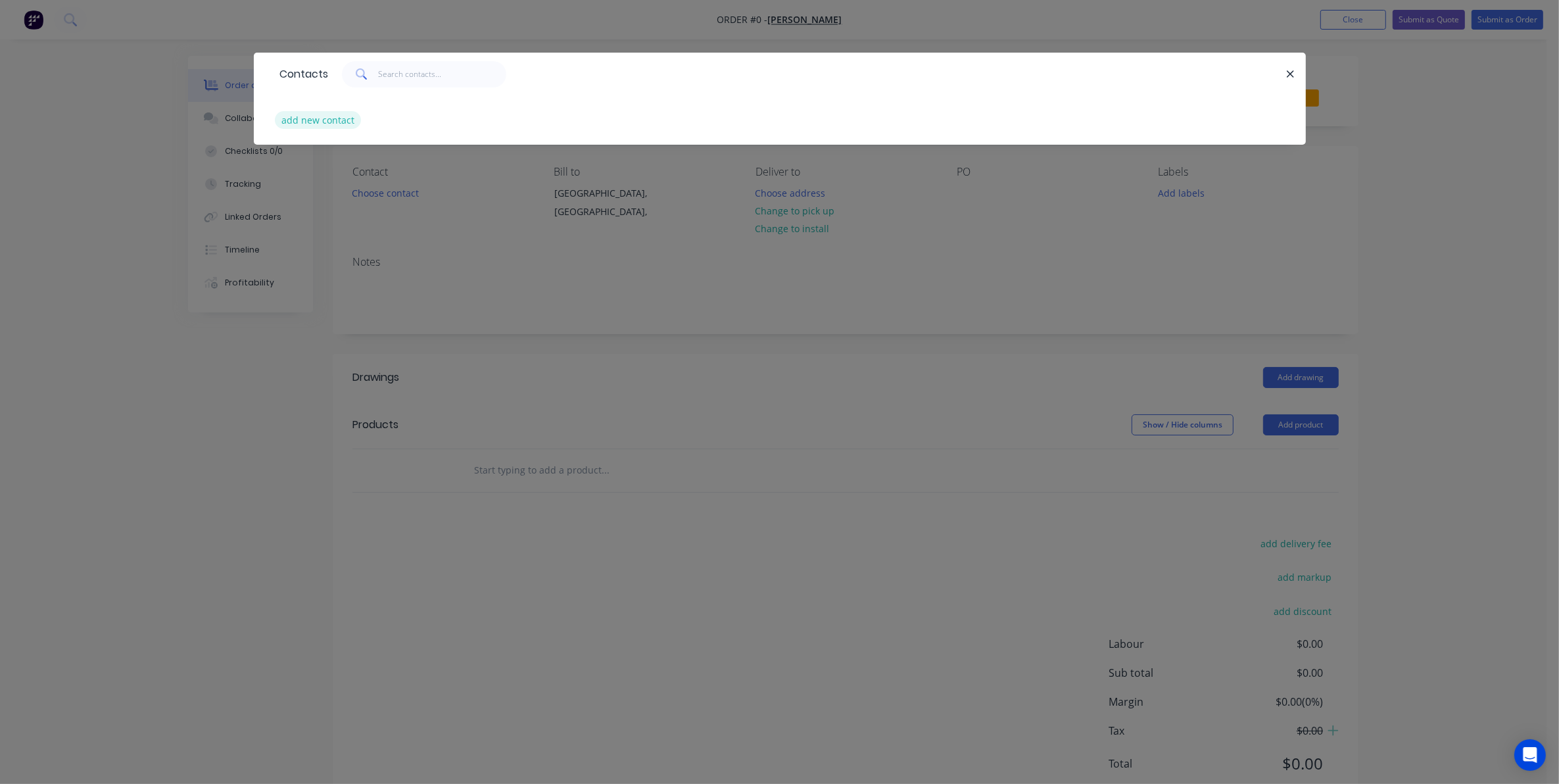
click at [314, 119] on button "add new contact" at bounding box center [318, 119] width 87 height 18
select select "AU"
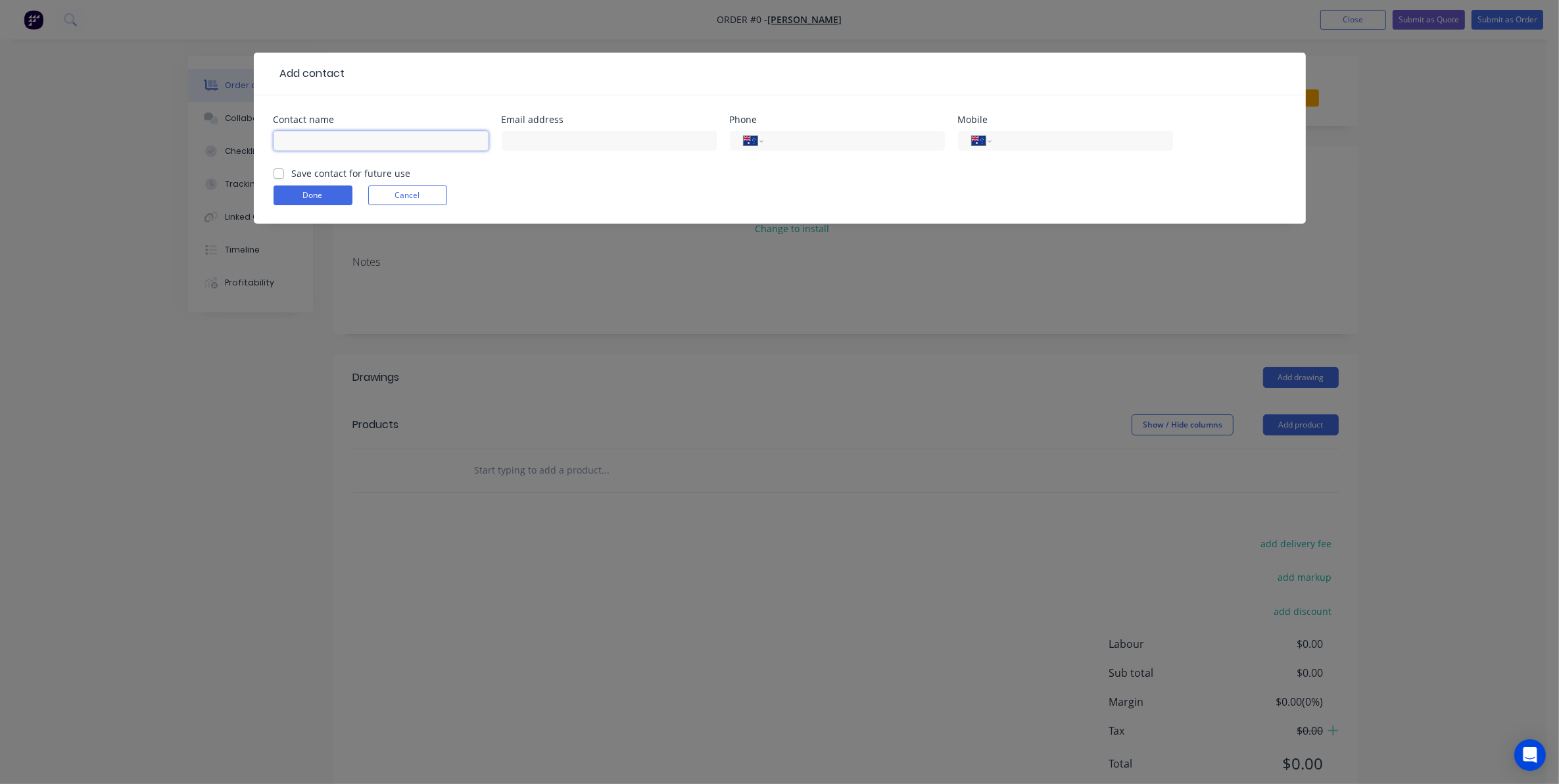
click at [293, 142] on input "text" at bounding box center [380, 140] width 215 height 19
type input "[PERSON_NAME]"
click at [514, 140] on input "text" at bounding box center [609, 140] width 215 height 19
type input "a"
drag, startPoint x: 518, startPoint y: 142, endPoint x: 509, endPoint y: 142, distance: 9.0
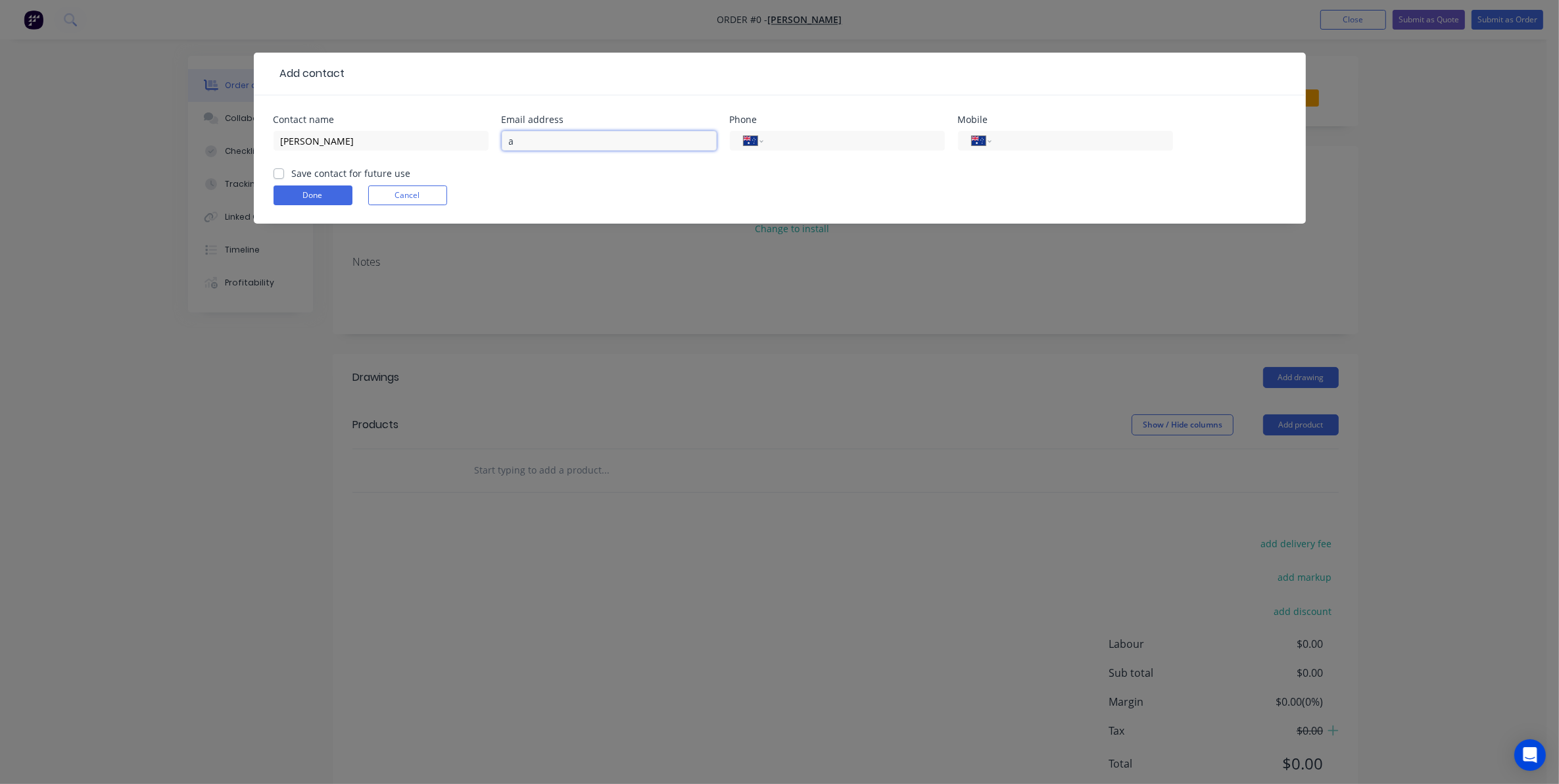
click at [509, 142] on input "a" at bounding box center [609, 140] width 215 height 19
paste input "allandalepines@gmail.com"
type input "allandalepines@gmail.com"
click at [1003, 135] on input "tel" at bounding box center [1079, 141] width 157 height 15
type input "0428 711 356"
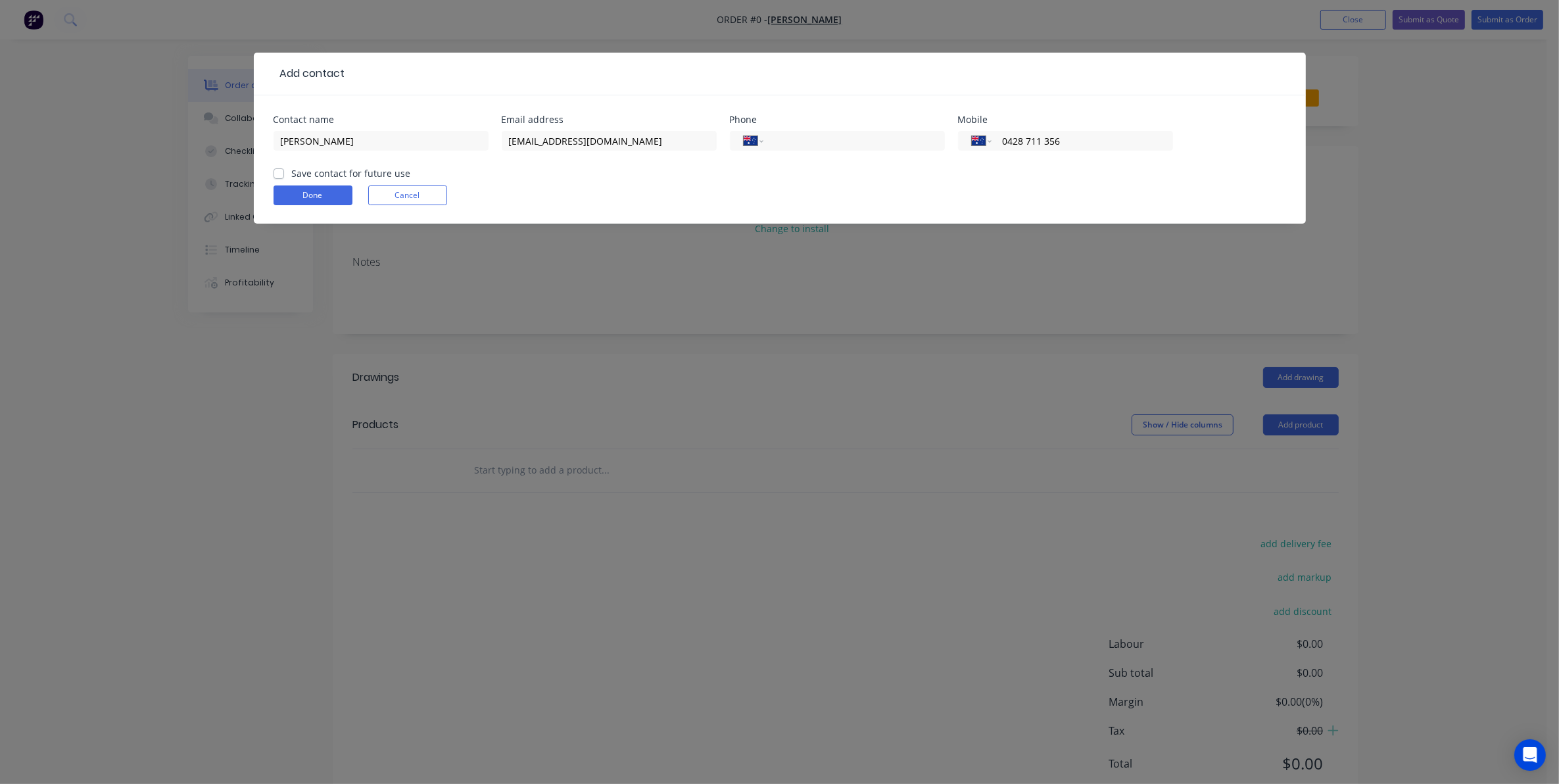
click at [292, 173] on label "Save contact for future use" at bounding box center [351, 173] width 119 height 14
click at [277, 173] on input "Save contact for future use" at bounding box center [278, 172] width 10 height 12
checkbox input "true"
click at [309, 195] on button "Done" at bounding box center [312, 194] width 79 height 19
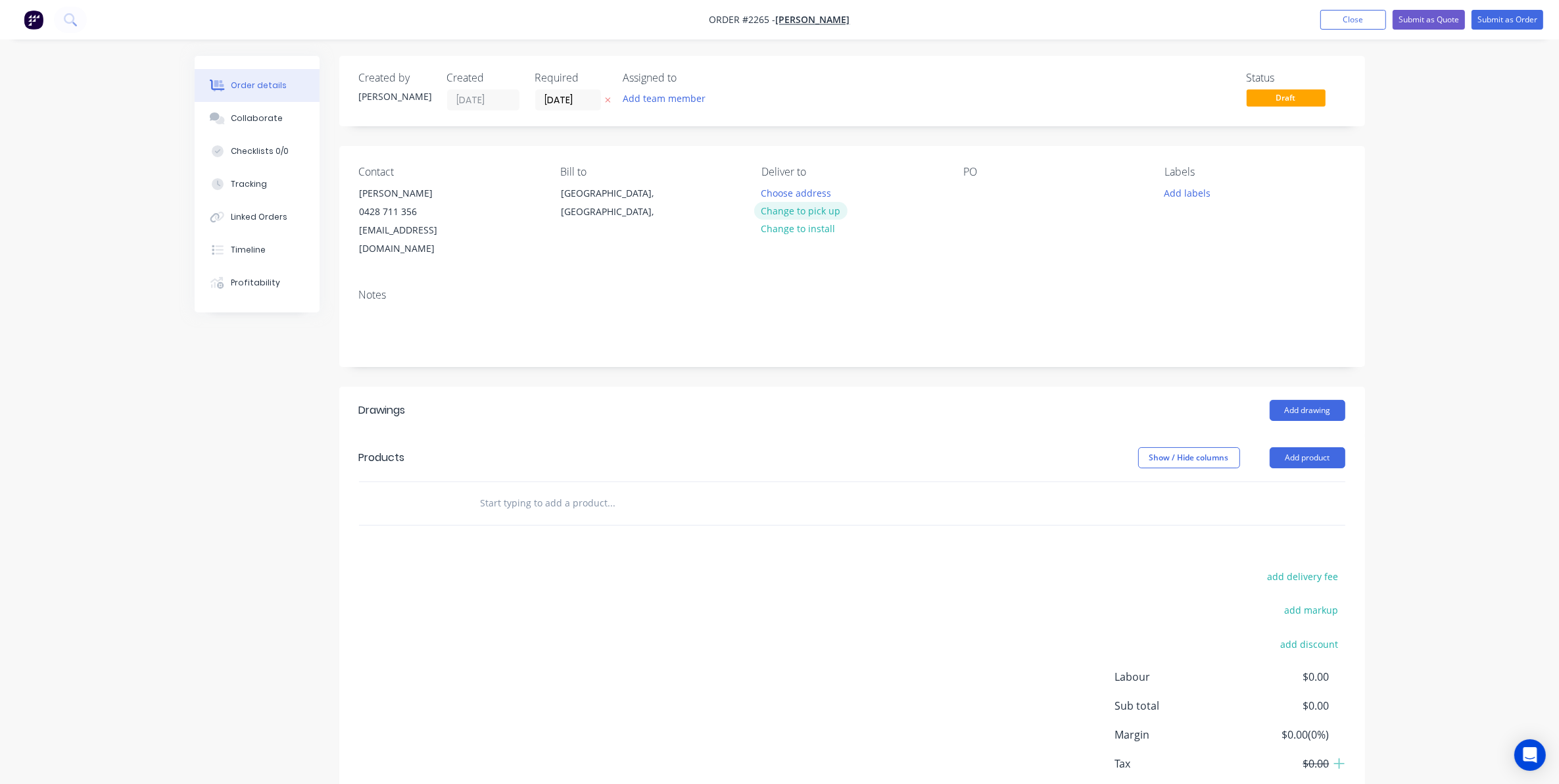
click at [819, 211] on button "Change to pick up" at bounding box center [801, 210] width 94 height 18
click at [975, 196] on div at bounding box center [974, 193] width 21 height 19
click at [1181, 191] on button "Add labels" at bounding box center [1187, 192] width 60 height 18
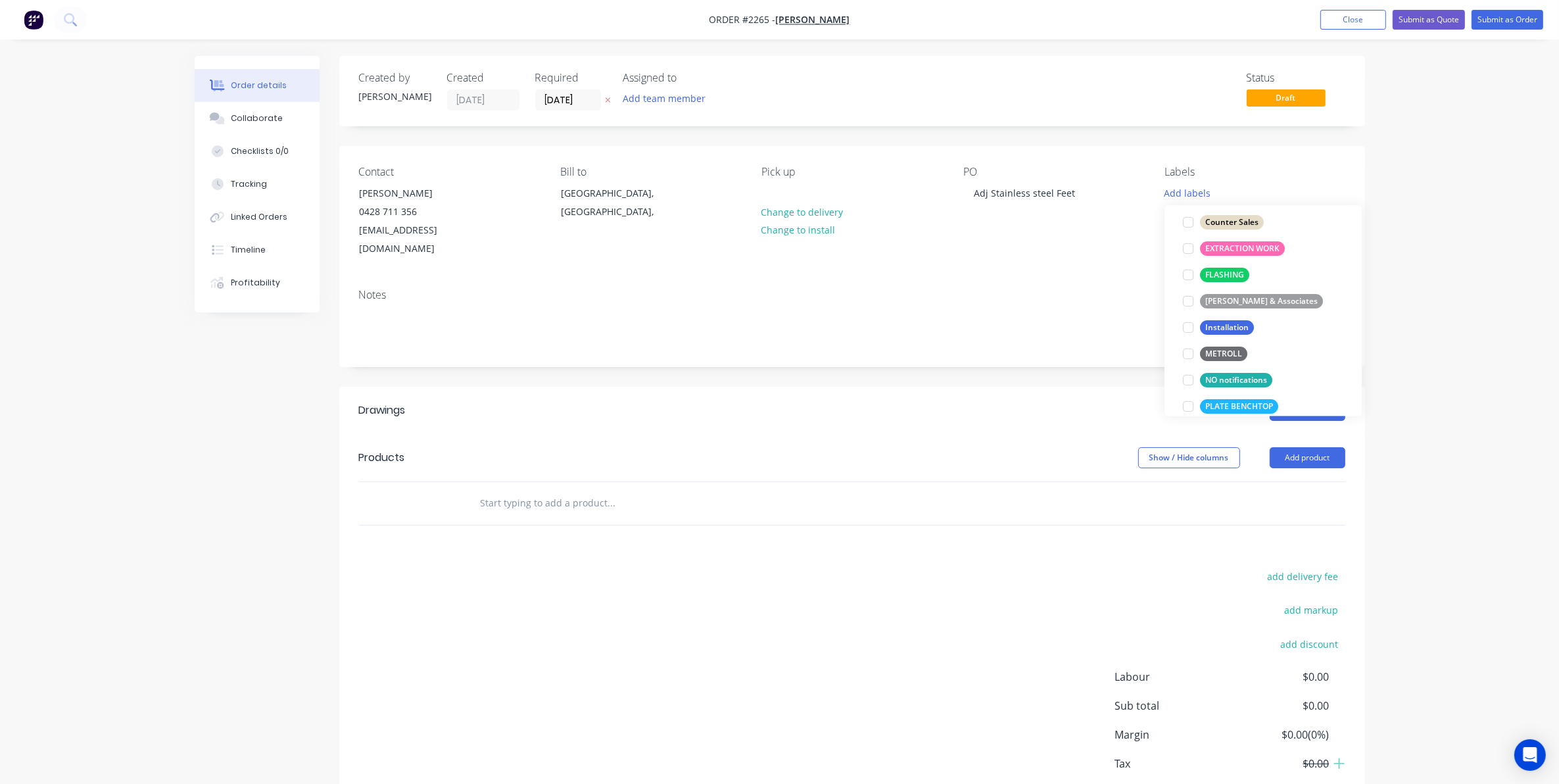
scroll to position [411, 0]
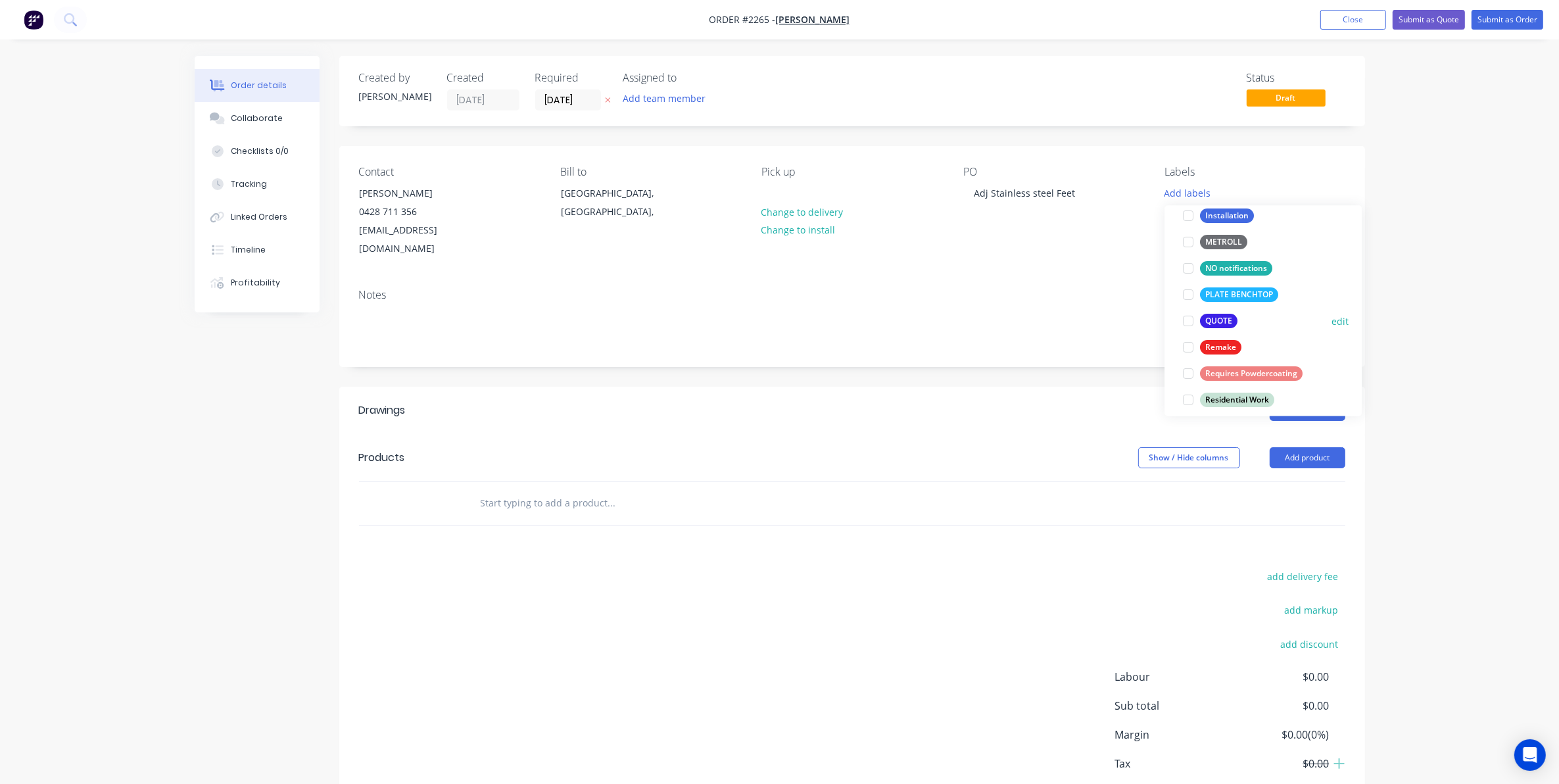
click at [1191, 321] on div at bounding box center [1188, 320] width 26 height 26
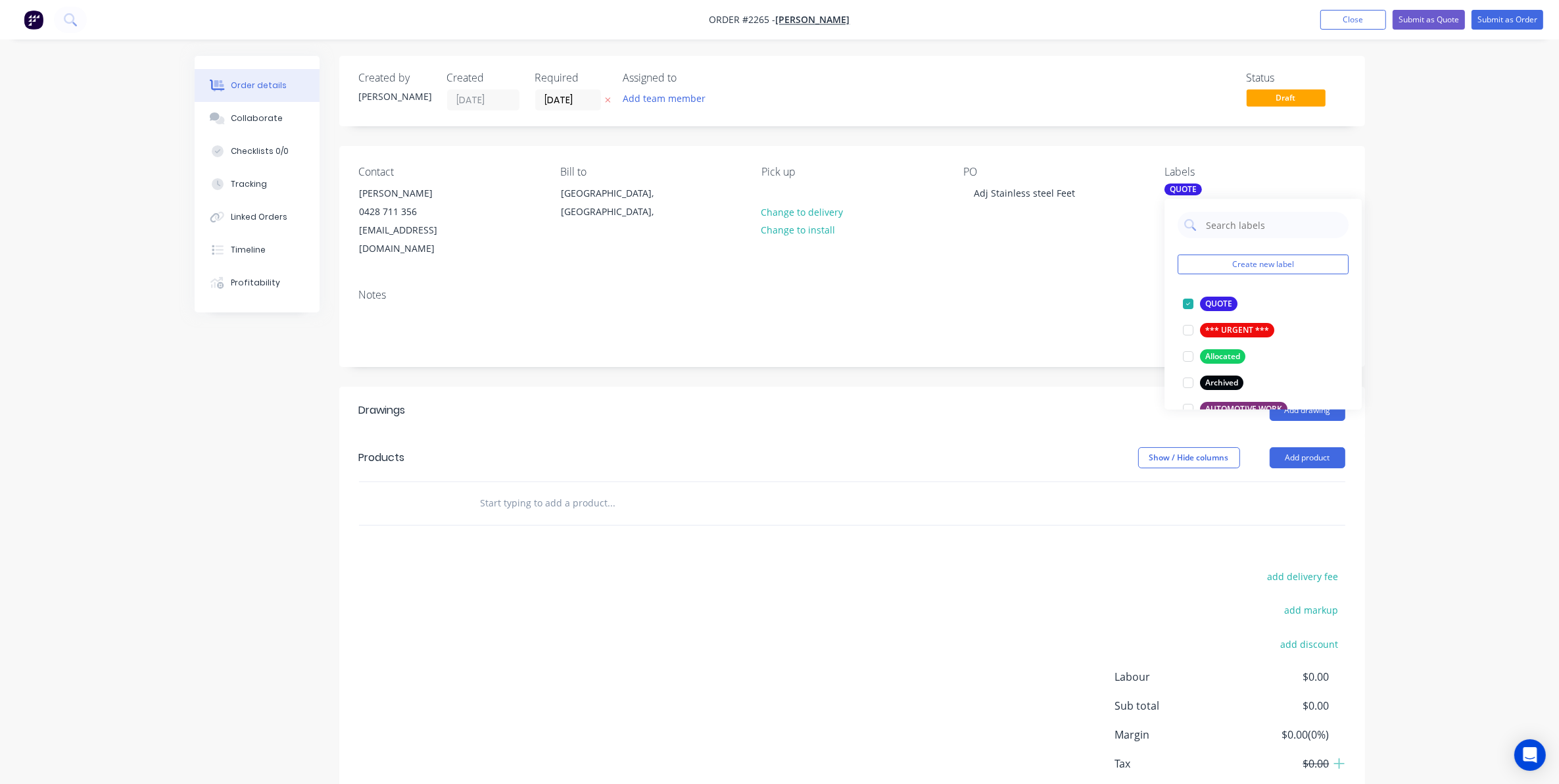
click at [492, 490] on input "text" at bounding box center [612, 503] width 263 height 26
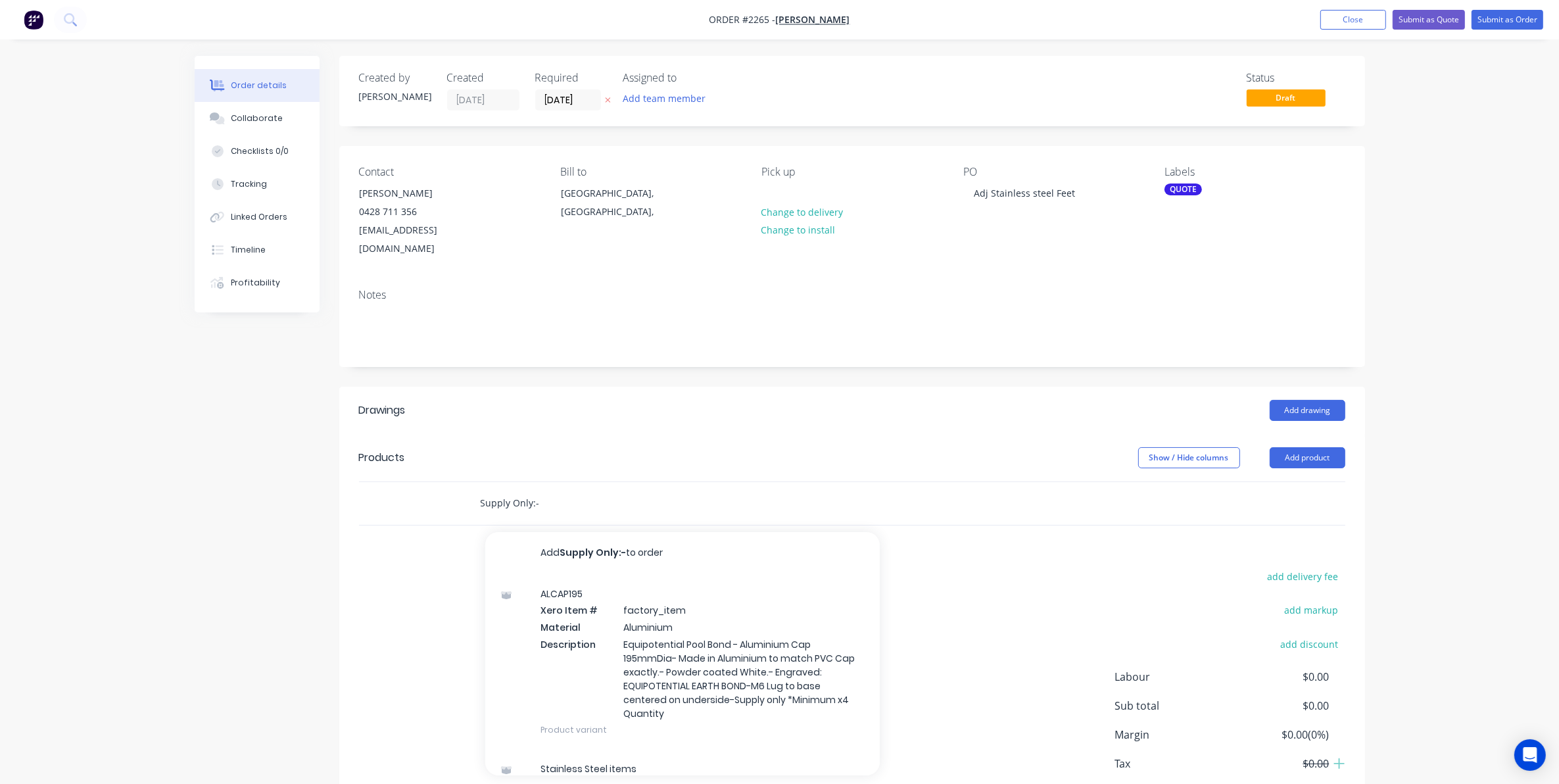
type input "Supply Only:-"
click at [560, 482] on div "Supply Only:- Add Supply Only:- to order ALCAP195 Xero Item # factory_item Mate…" at bounding box center [700, 504] width 473 height 43
click at [547, 490] on input "Supply Only:-" at bounding box center [612, 503] width 263 height 26
click at [543, 492] on input "Supply Only:-" at bounding box center [612, 503] width 263 height 26
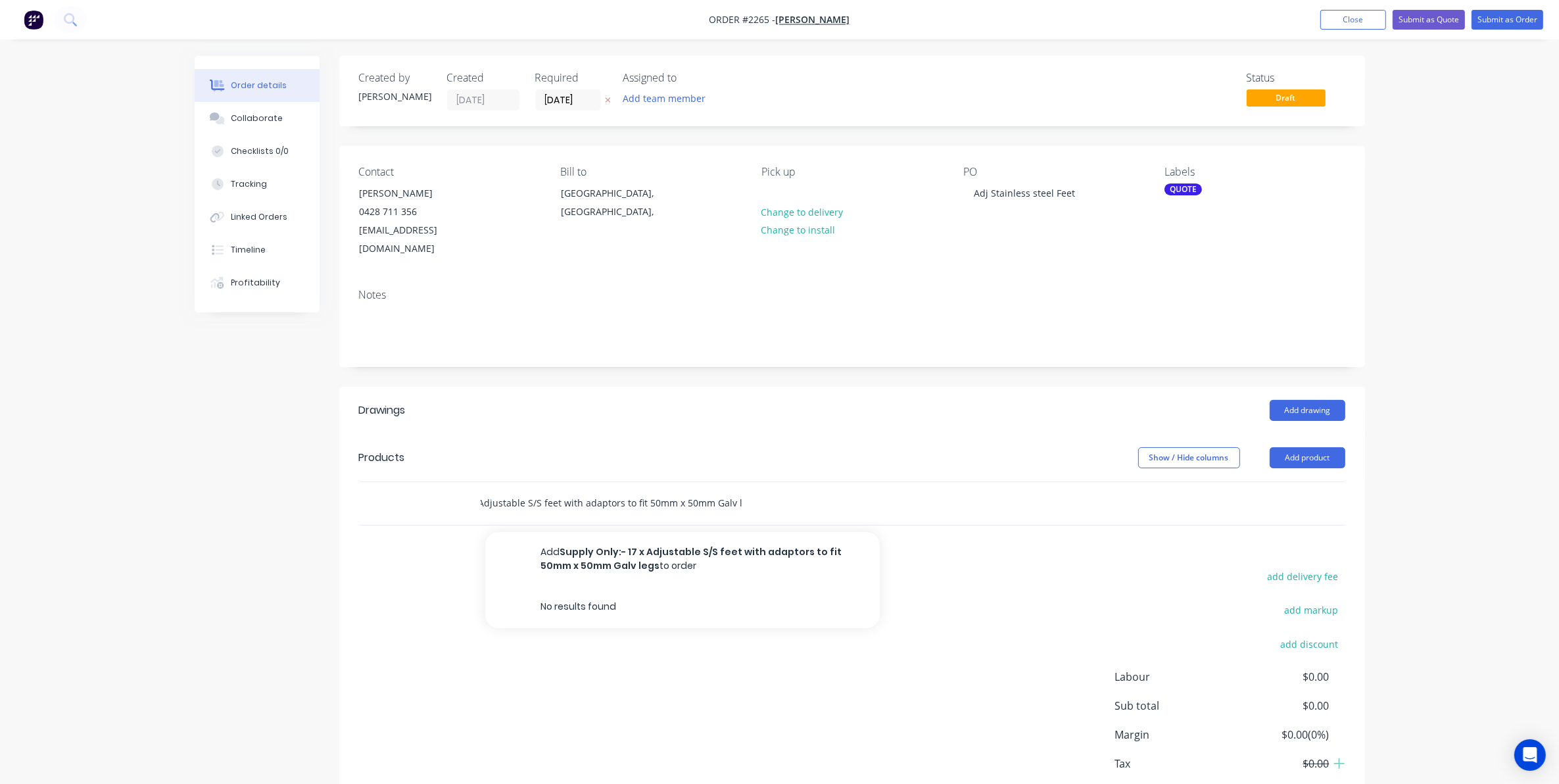
scroll to position [0, 96]
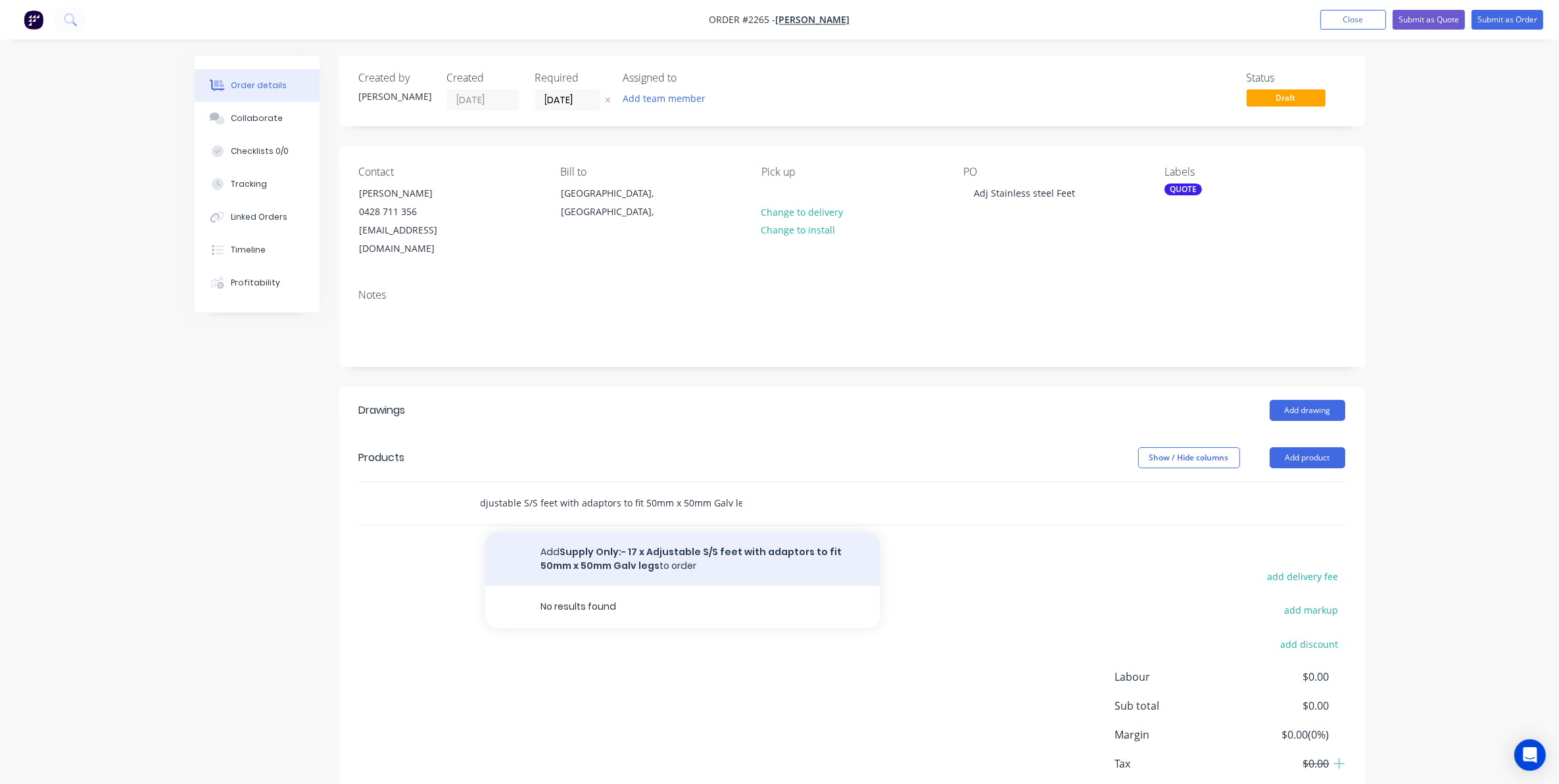
type input "Supply Only:- 17 x Adjustable S/S feet with adaptors to fit 50mm x 50mm Galv le…"
click at [645, 539] on button "Add Supply Only:- 17 x Adjustable S/S feet with adaptors to fit 50mm x 50mm Gal…" at bounding box center [682, 559] width 394 height 54
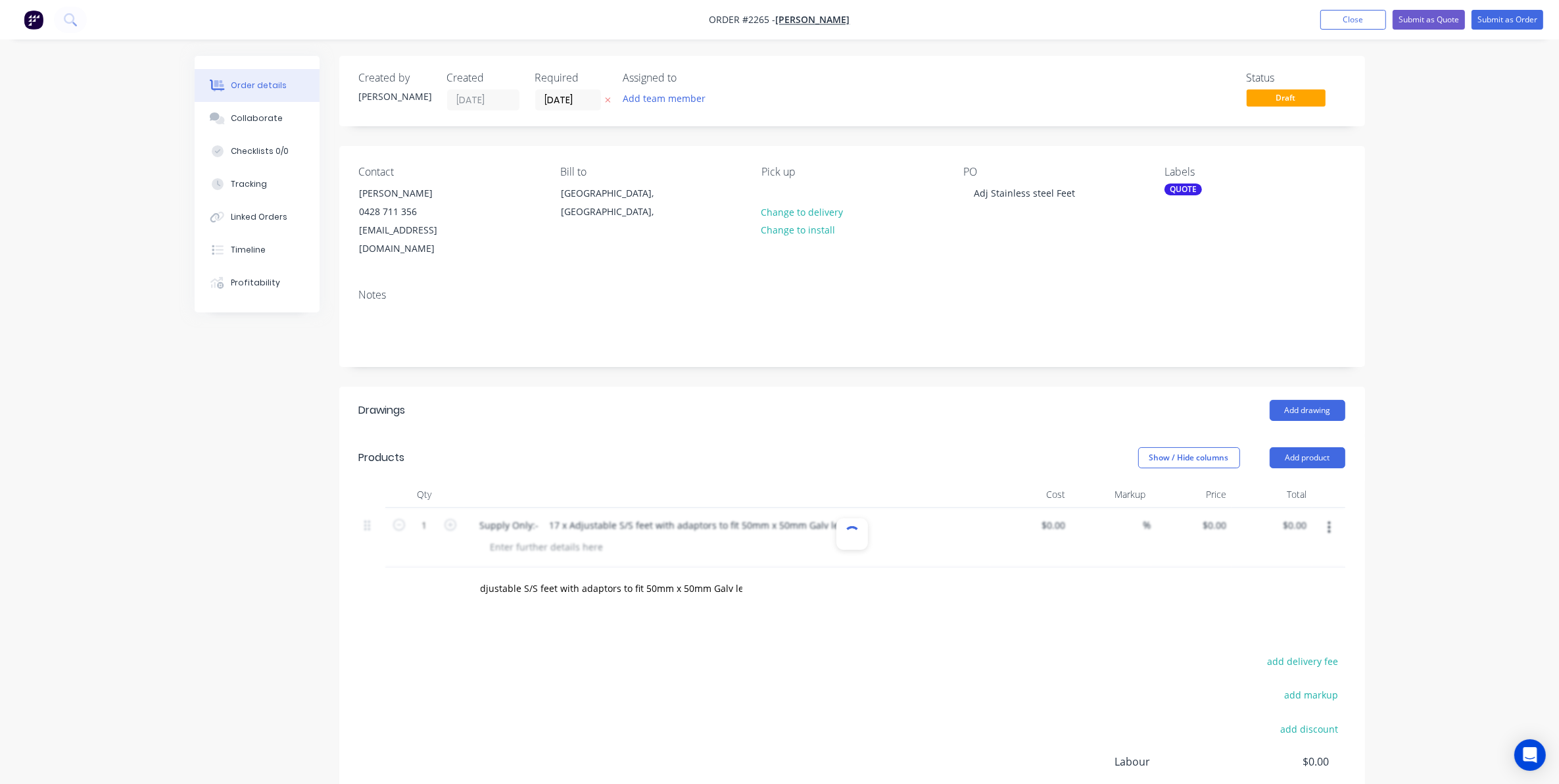
scroll to position [0, 0]
click at [1055, 516] on input at bounding box center [1055, 525] width 31 height 19
type input "$1,700.00"
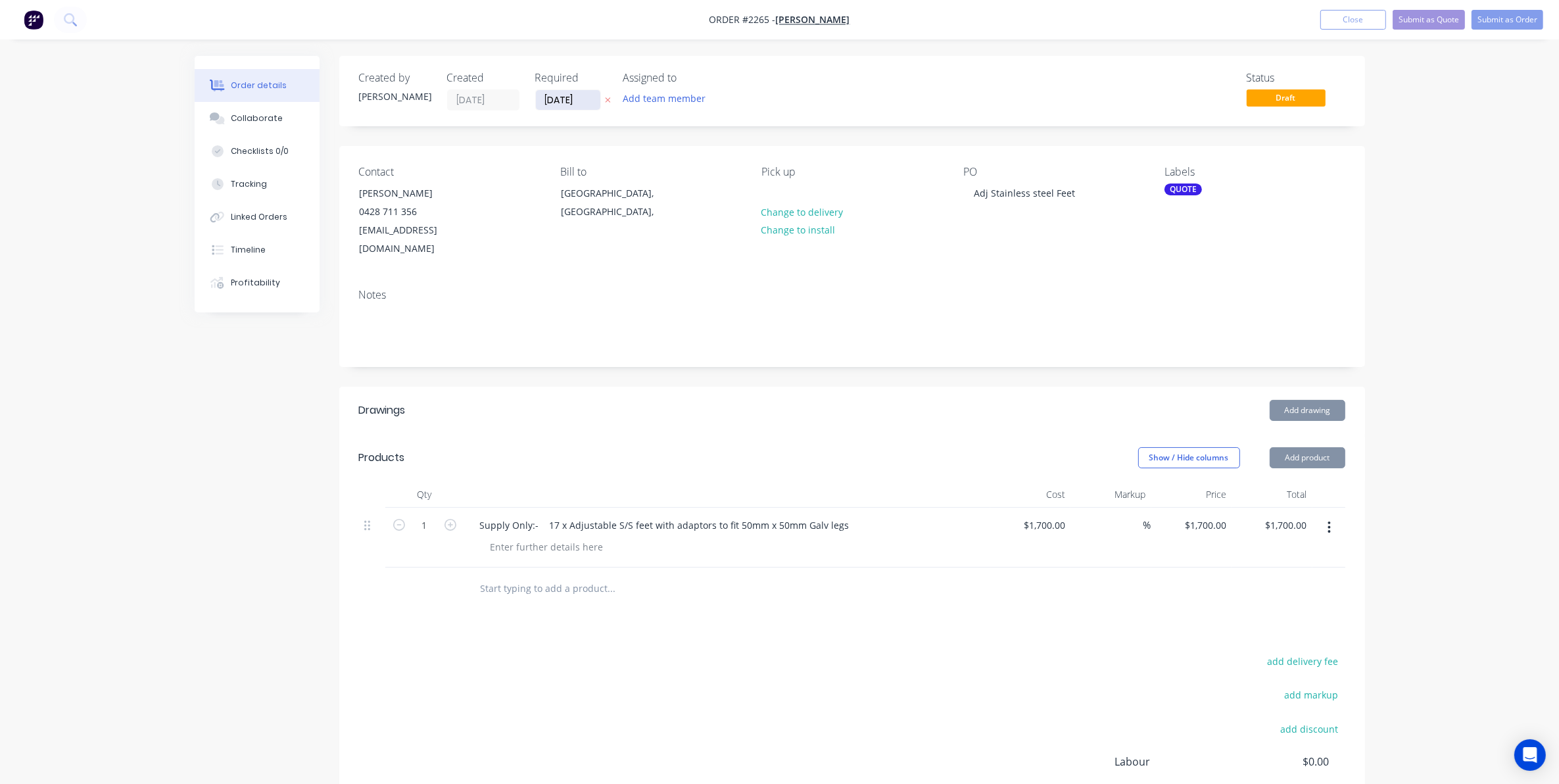
click at [562, 95] on input "02/09/25" at bounding box center [568, 99] width 65 height 19
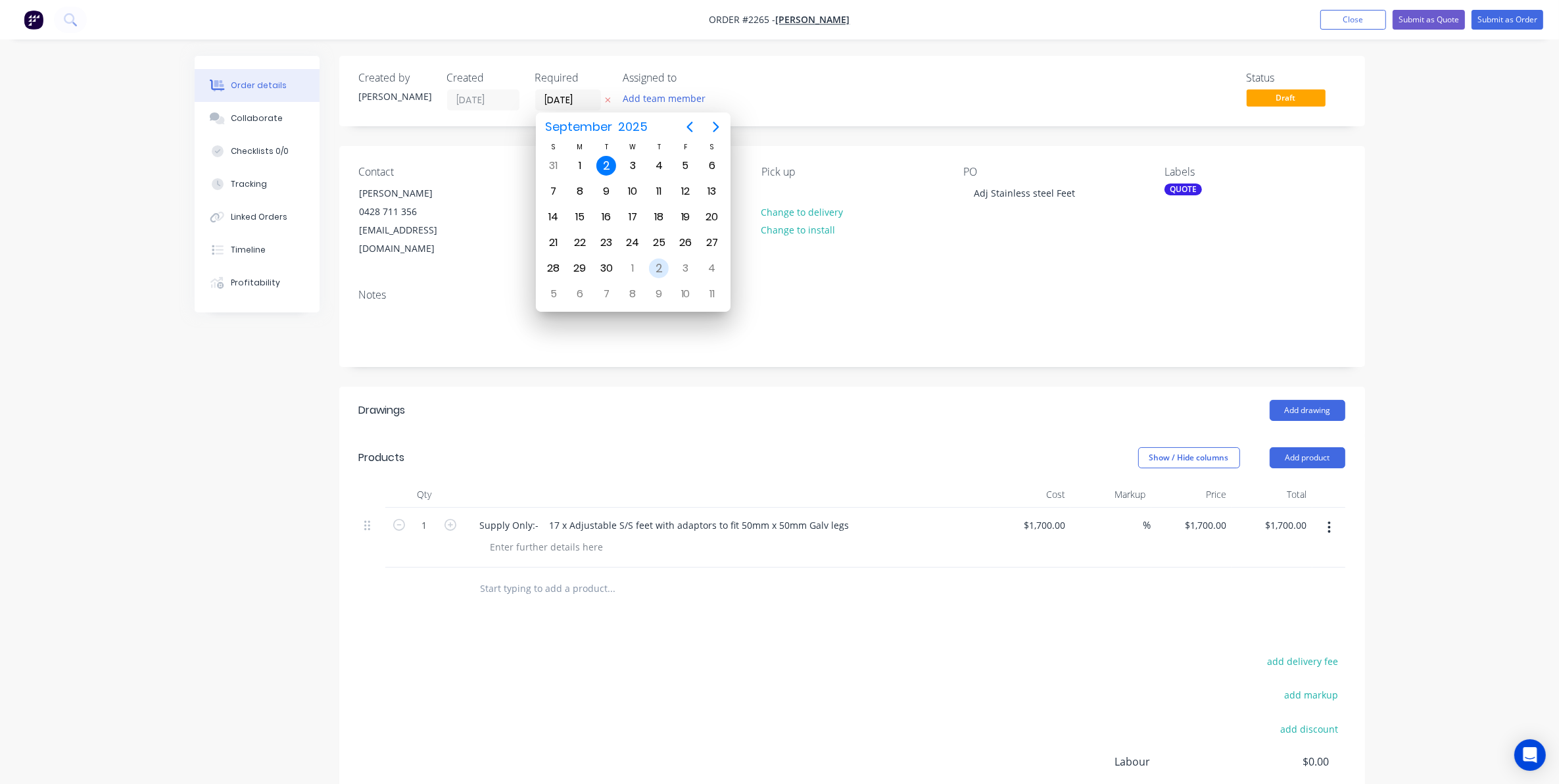
click at [657, 261] on div "2" at bounding box center [658, 268] width 19 height 19
type input "02/10/25"
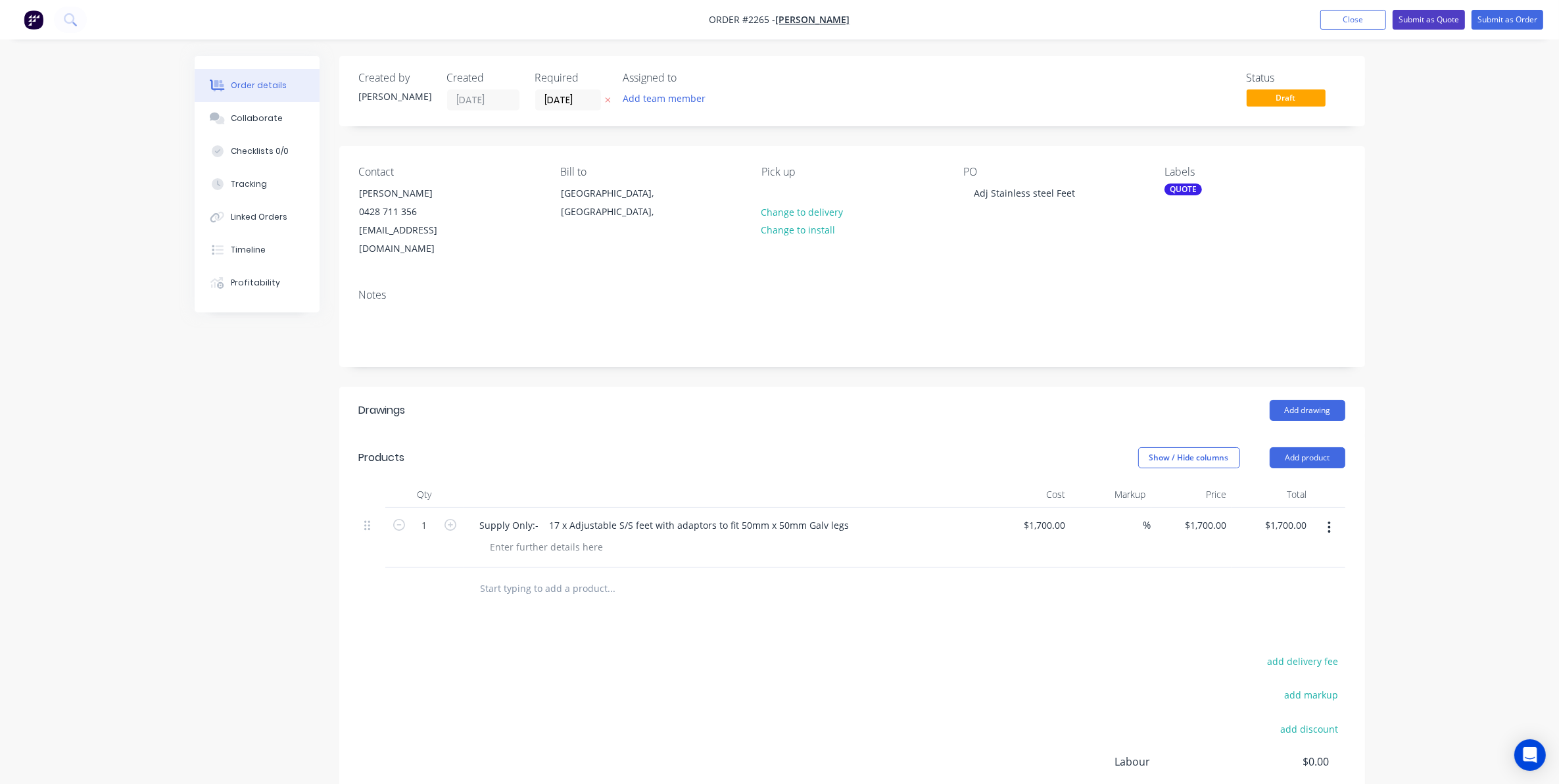
click at [1422, 17] on button "Submit as Quote" at bounding box center [1428, 19] width 72 height 19
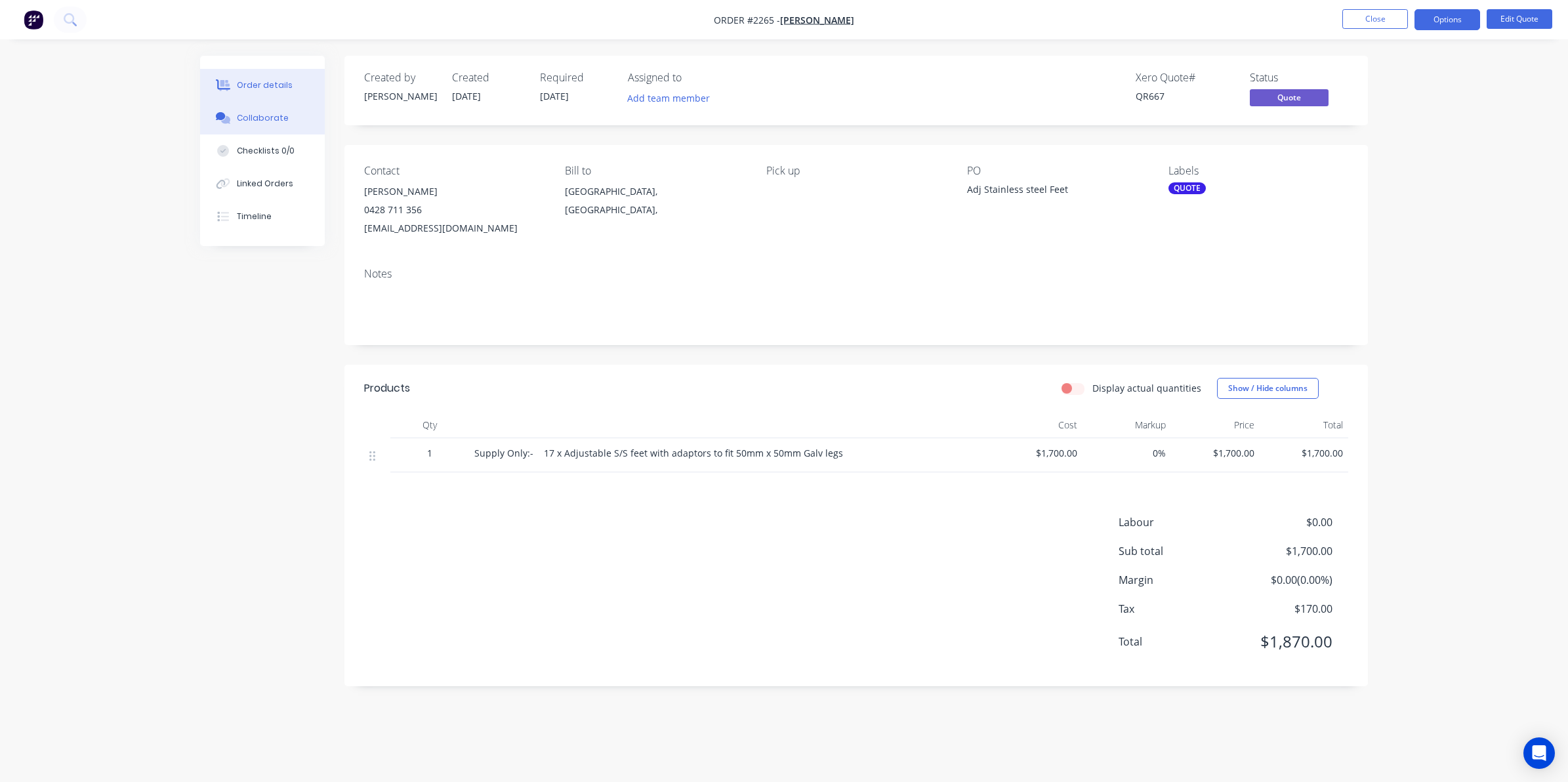
click at [264, 114] on div "Collaborate" at bounding box center [262, 117] width 52 height 12
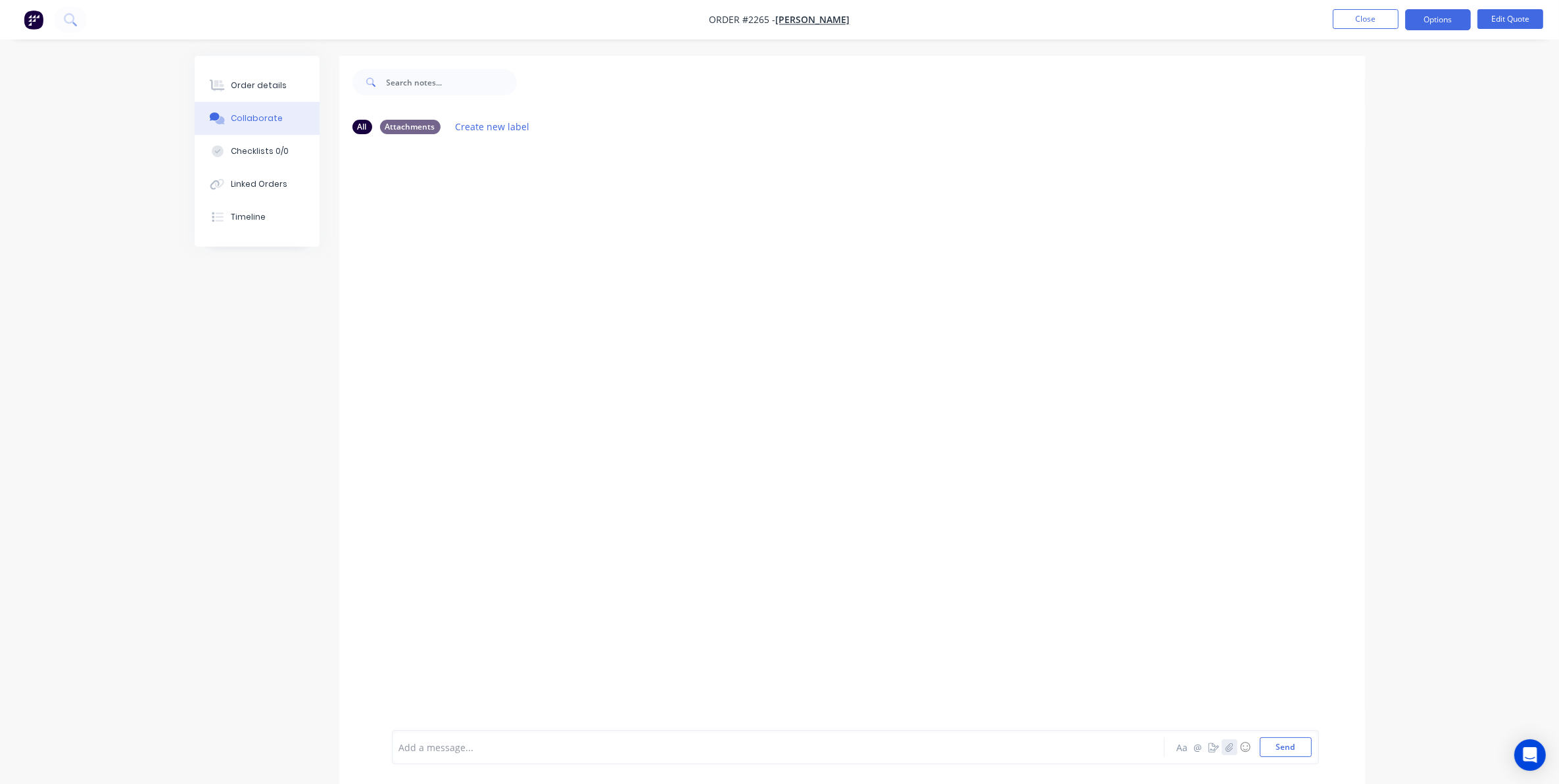
click at [1229, 746] on icon "button" at bounding box center [1228, 747] width 8 height 9
click at [1289, 747] on button "Send" at bounding box center [1286, 746] width 52 height 19
click at [1366, 18] on button "Close" at bounding box center [1366, 19] width 66 height 19
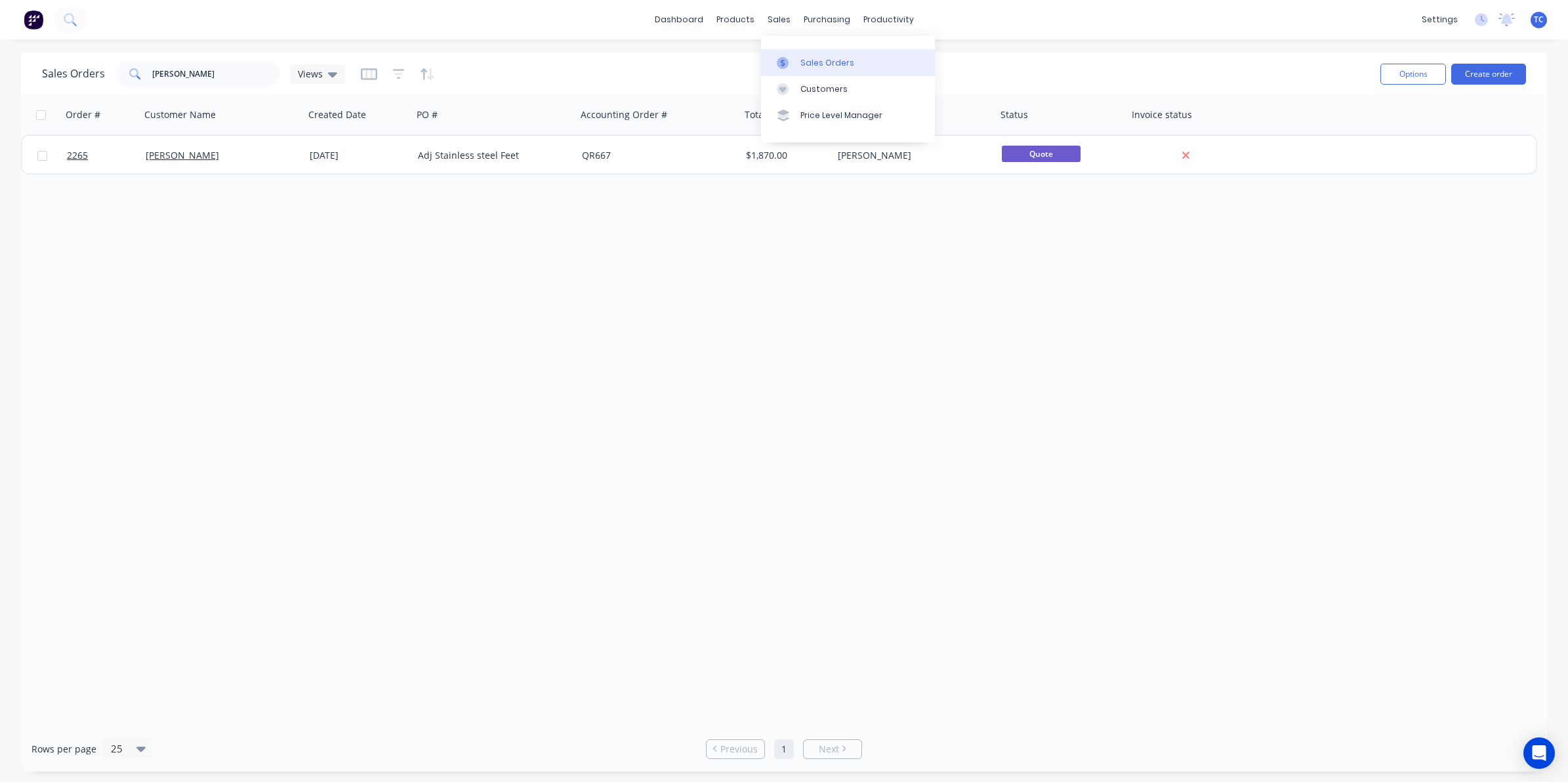
click at [807, 58] on div "Sales Orders" at bounding box center [827, 63] width 54 height 12
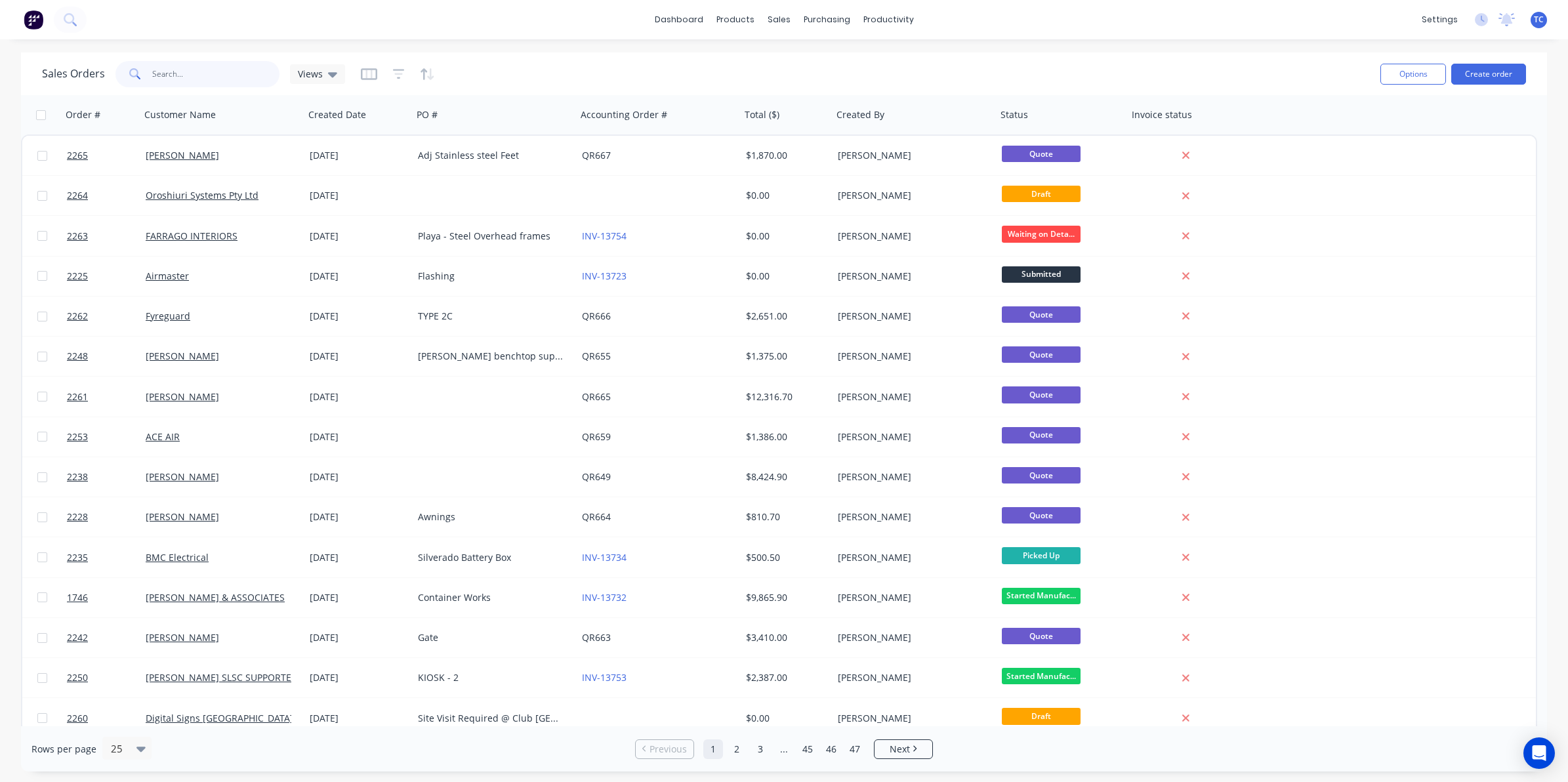
click at [165, 74] on input "text" at bounding box center [216, 74] width 128 height 26
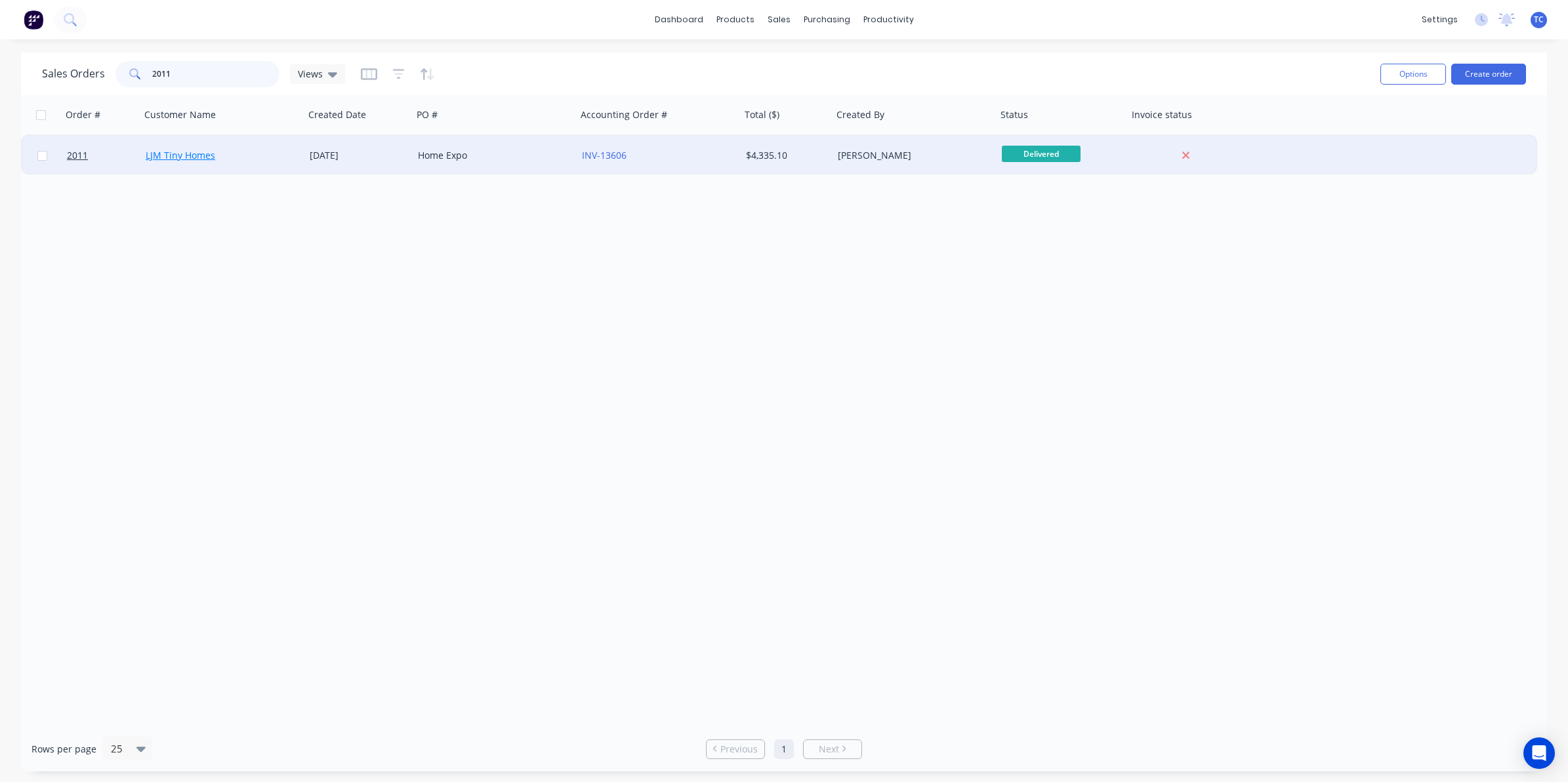
type input "2011"
click at [198, 155] on link "LJM Tiny Homes" at bounding box center [180, 154] width 69 height 12
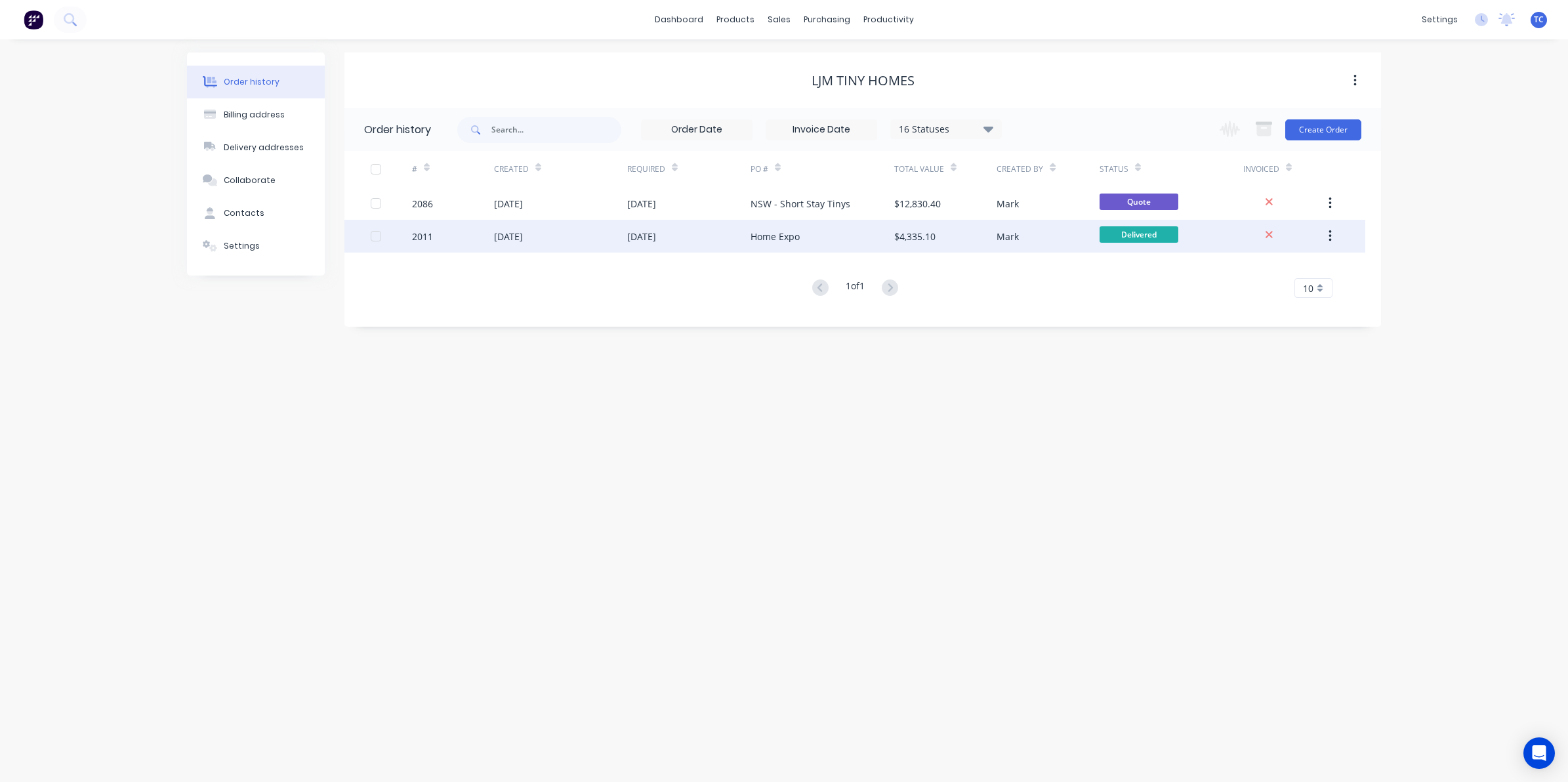
click at [523, 235] on div "10 Jul 2025" at bounding box center [508, 236] width 29 height 14
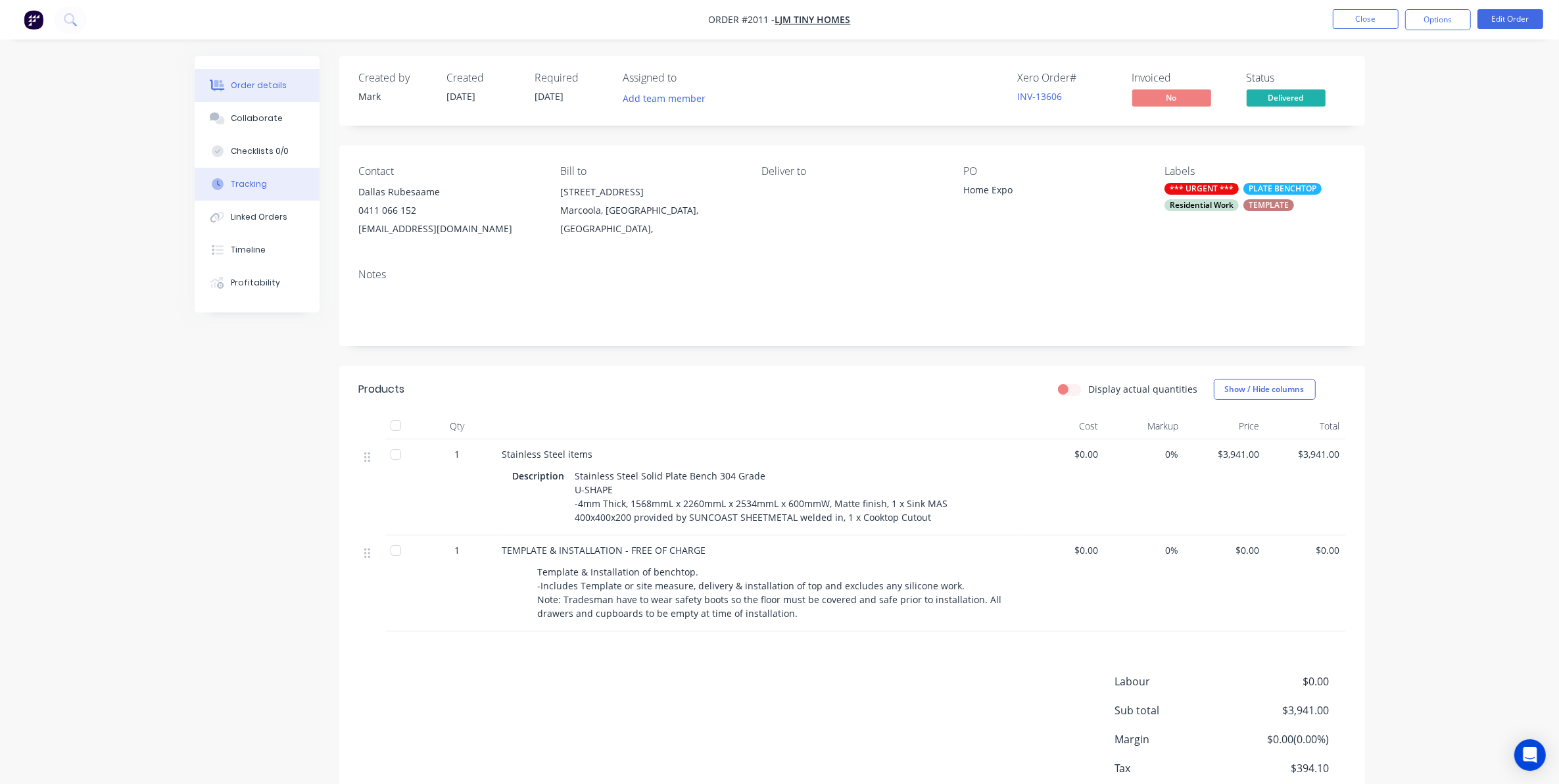
click at [248, 181] on div "Tracking" at bounding box center [248, 183] width 36 height 12
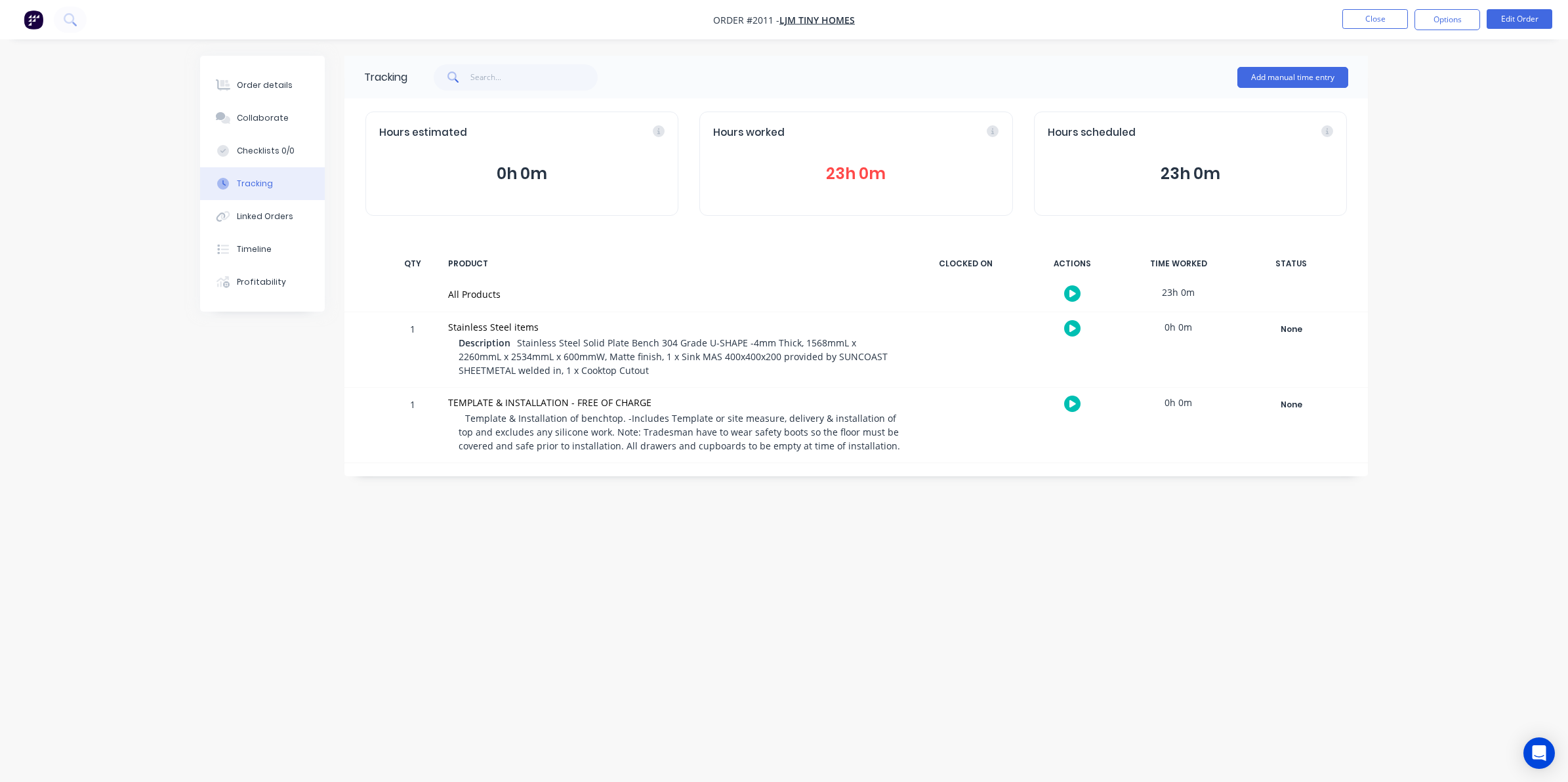
click at [845, 169] on button "23h 0m" at bounding box center [855, 174] width 285 height 25
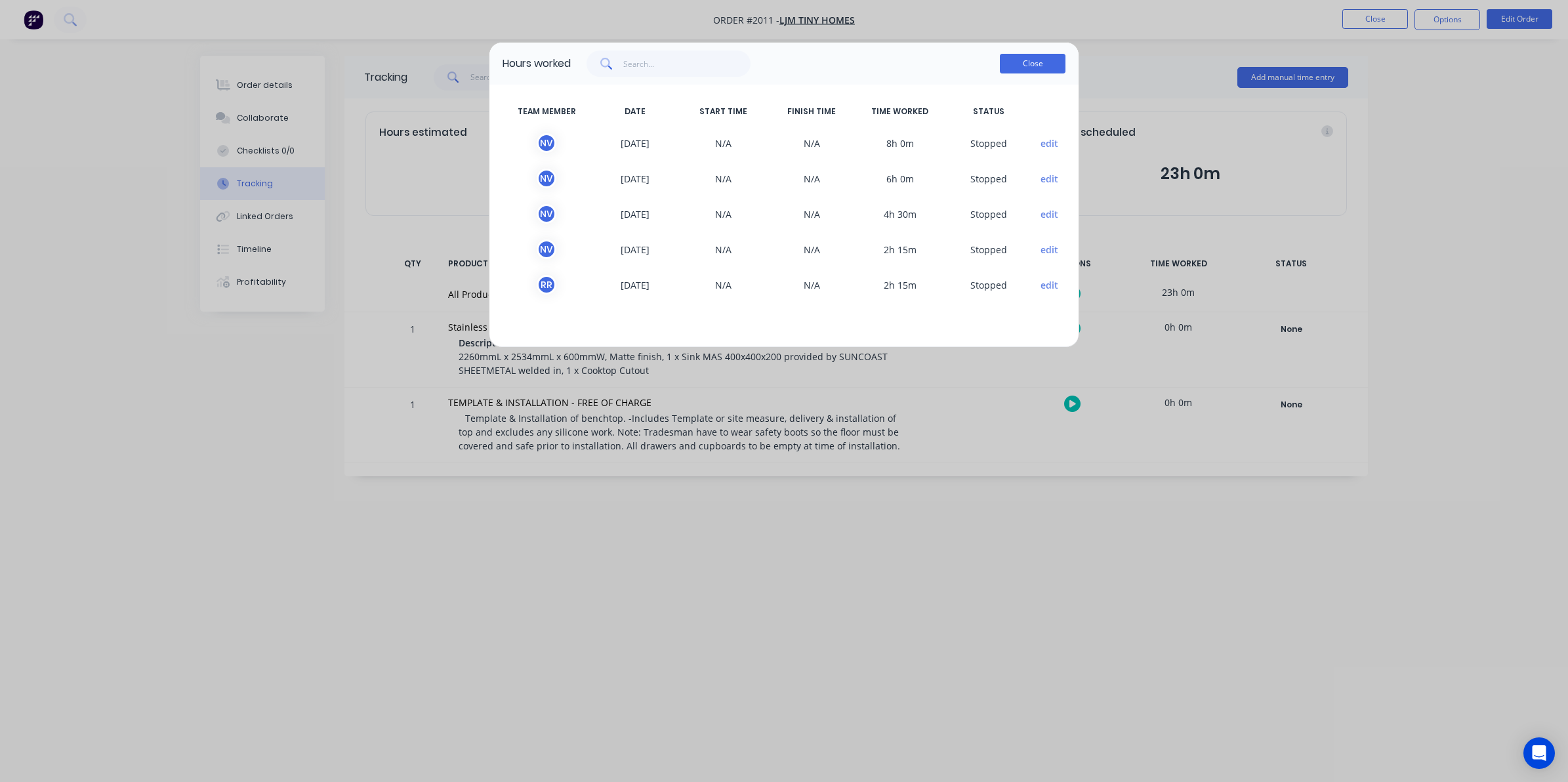
click at [1028, 66] on button "Close" at bounding box center [1032, 63] width 66 height 19
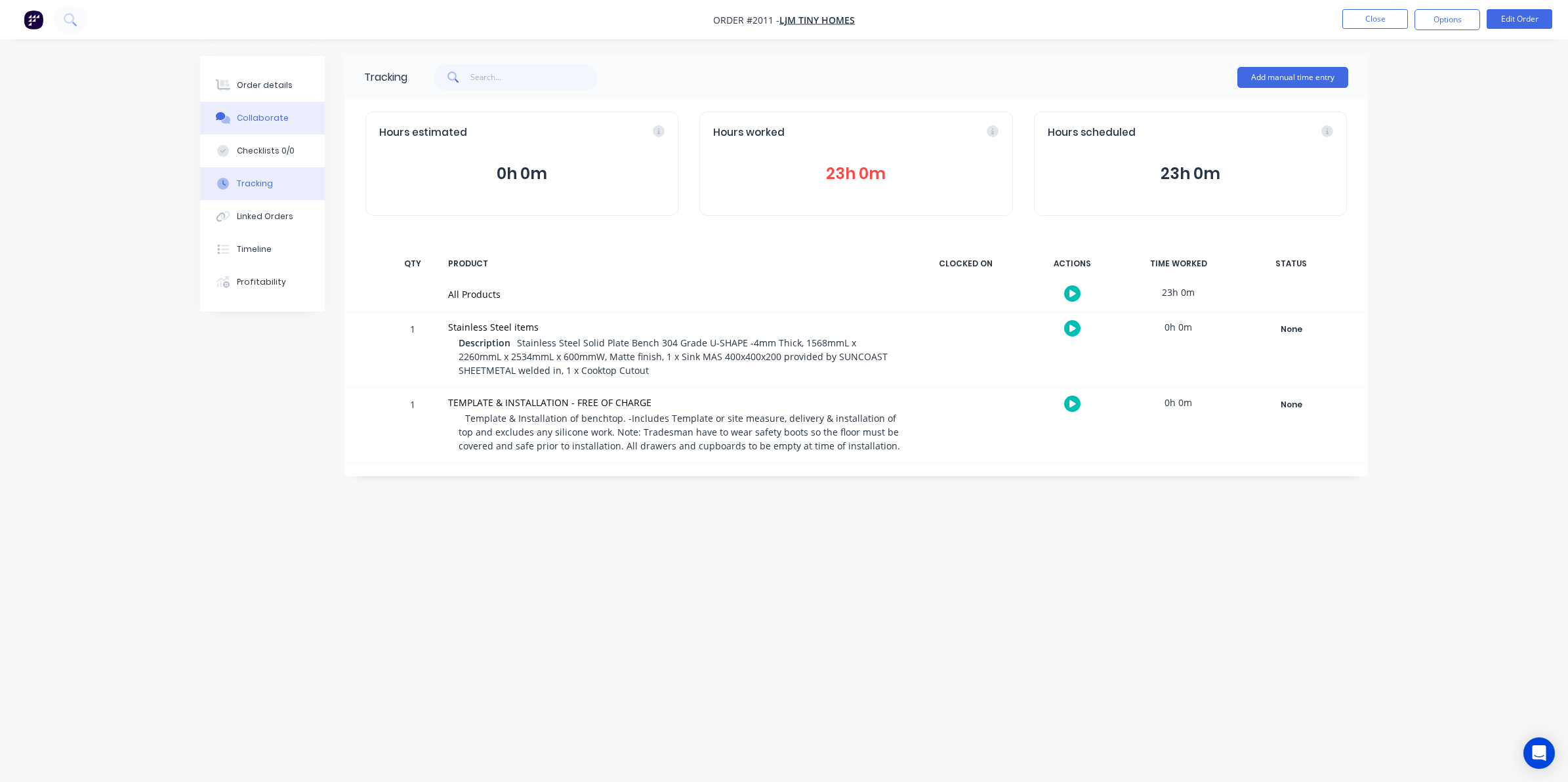
click at [259, 119] on div "Collaborate" at bounding box center [262, 117] width 52 height 12
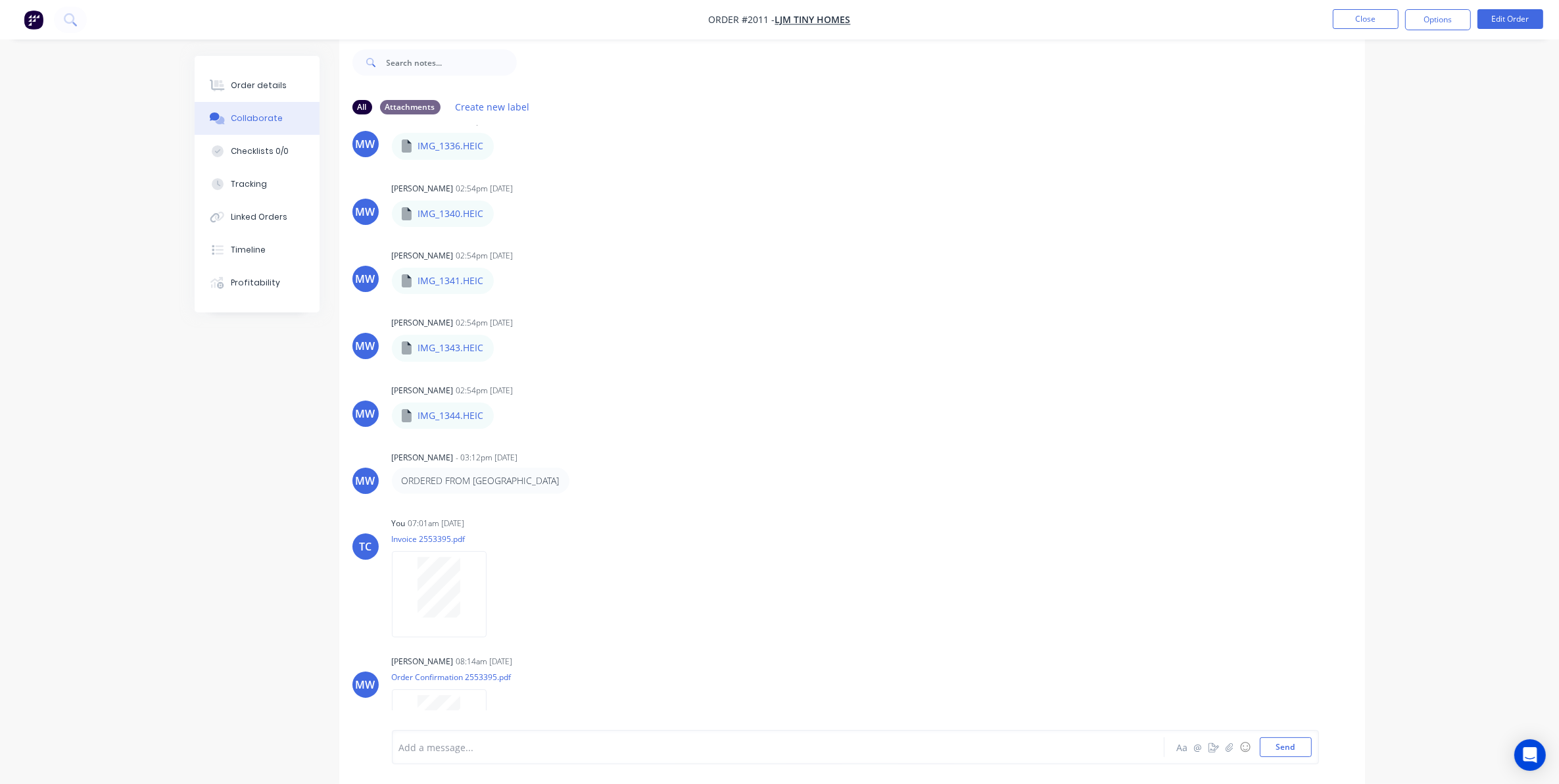
scroll to position [1070, 0]
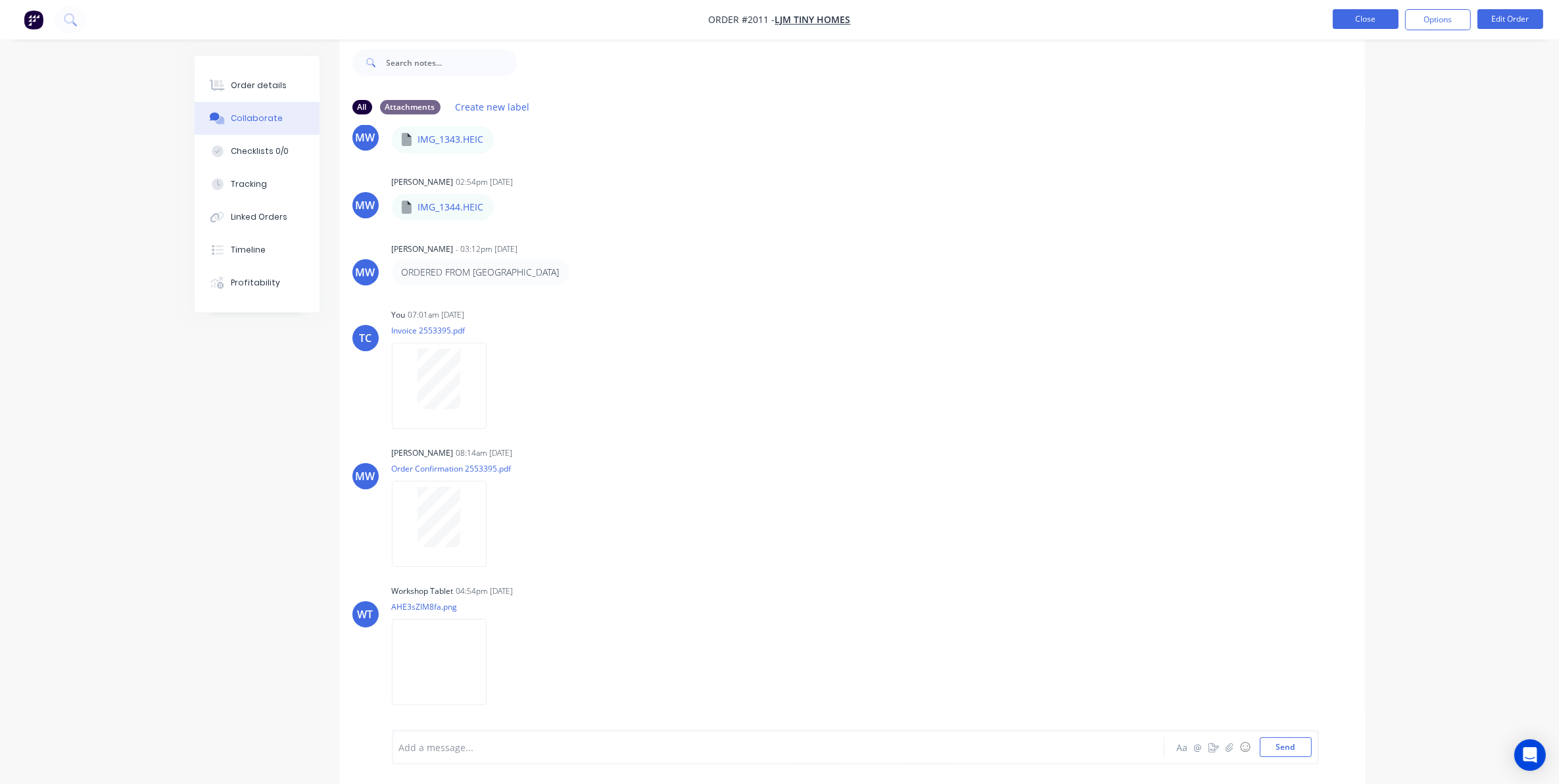
click at [1368, 19] on button "Close" at bounding box center [1366, 19] width 66 height 19
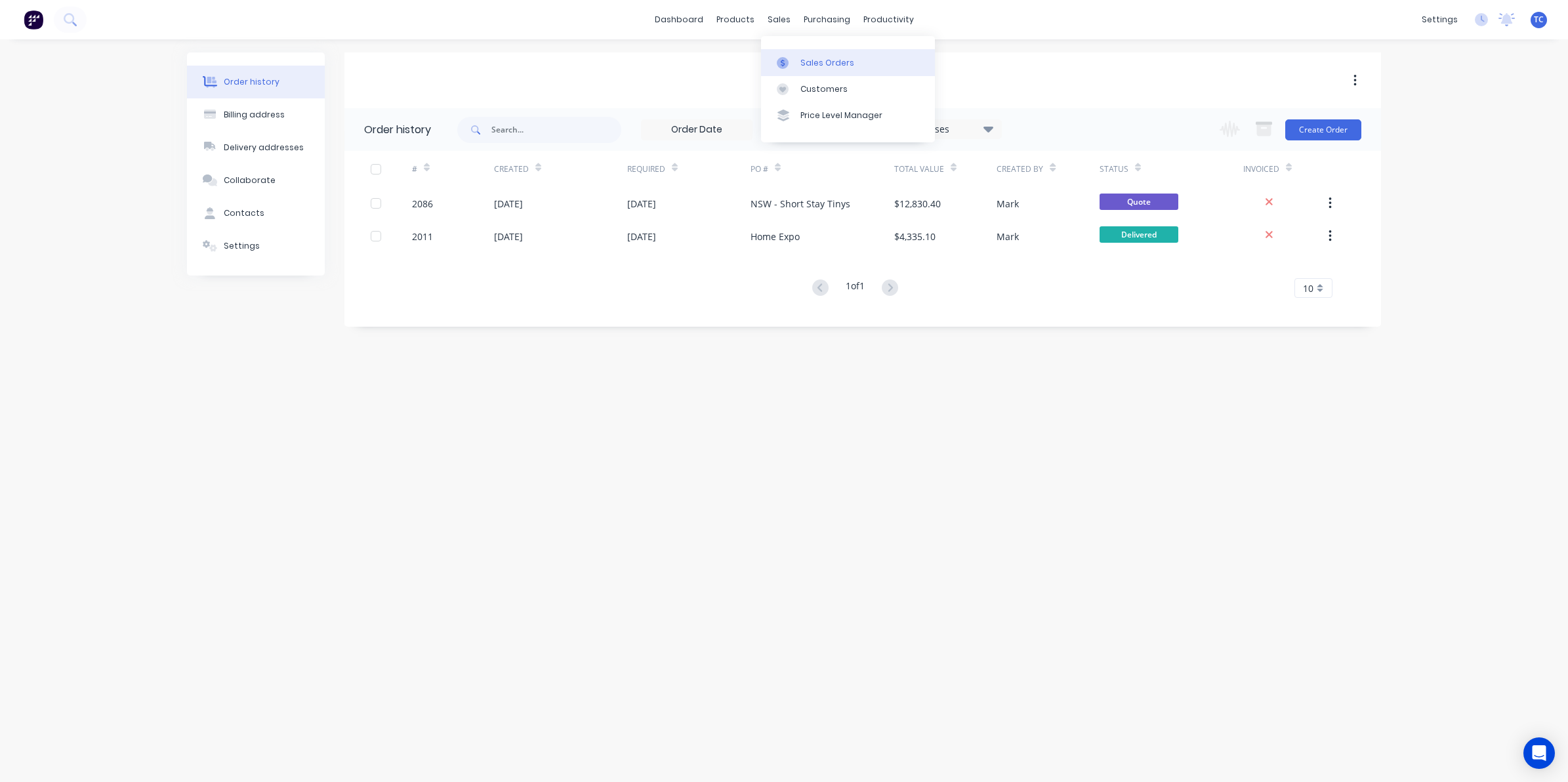
click at [812, 62] on div "Sales Orders" at bounding box center [827, 63] width 54 height 12
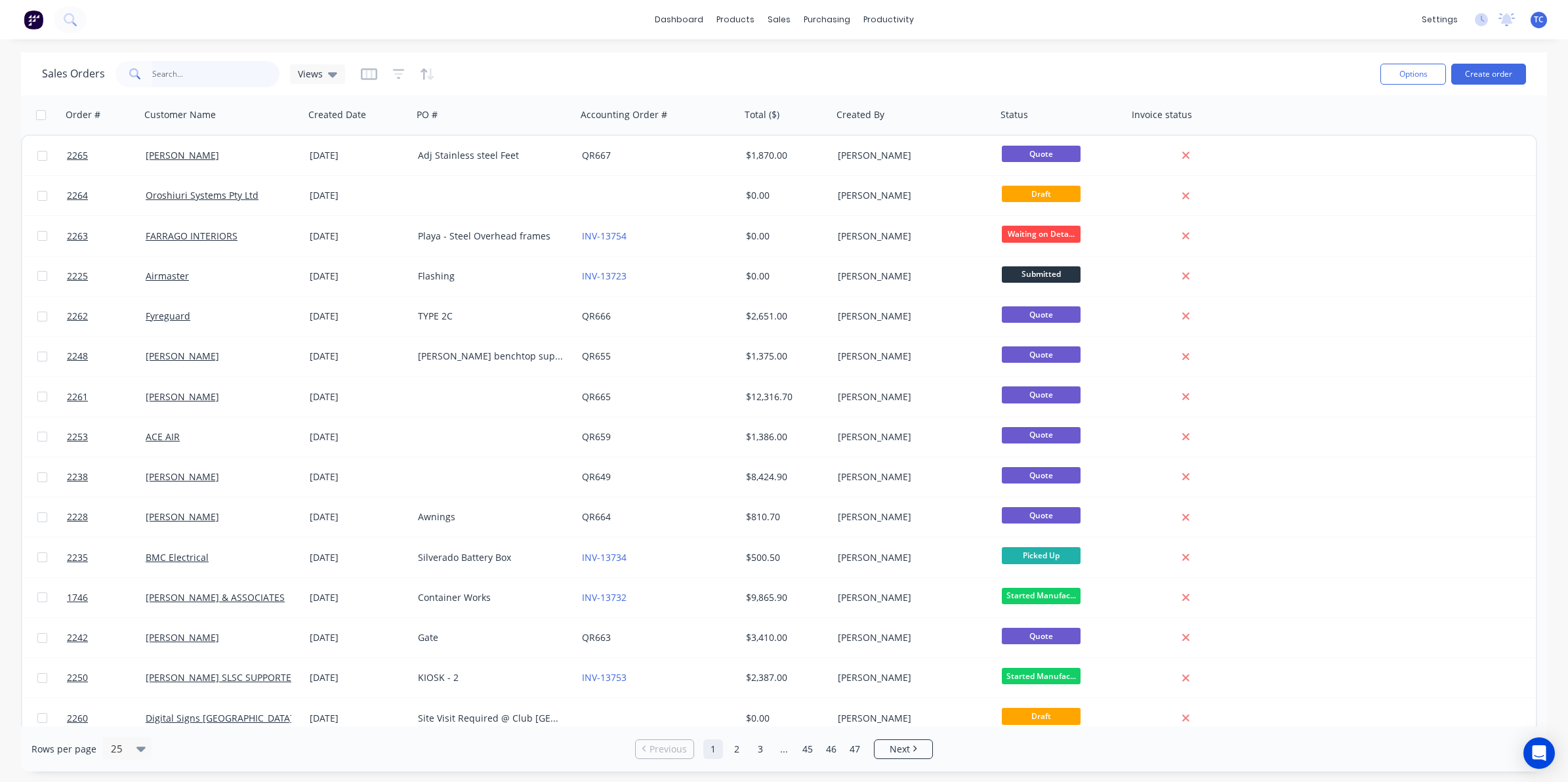
click at [178, 73] on input "text" at bounding box center [216, 74] width 128 height 26
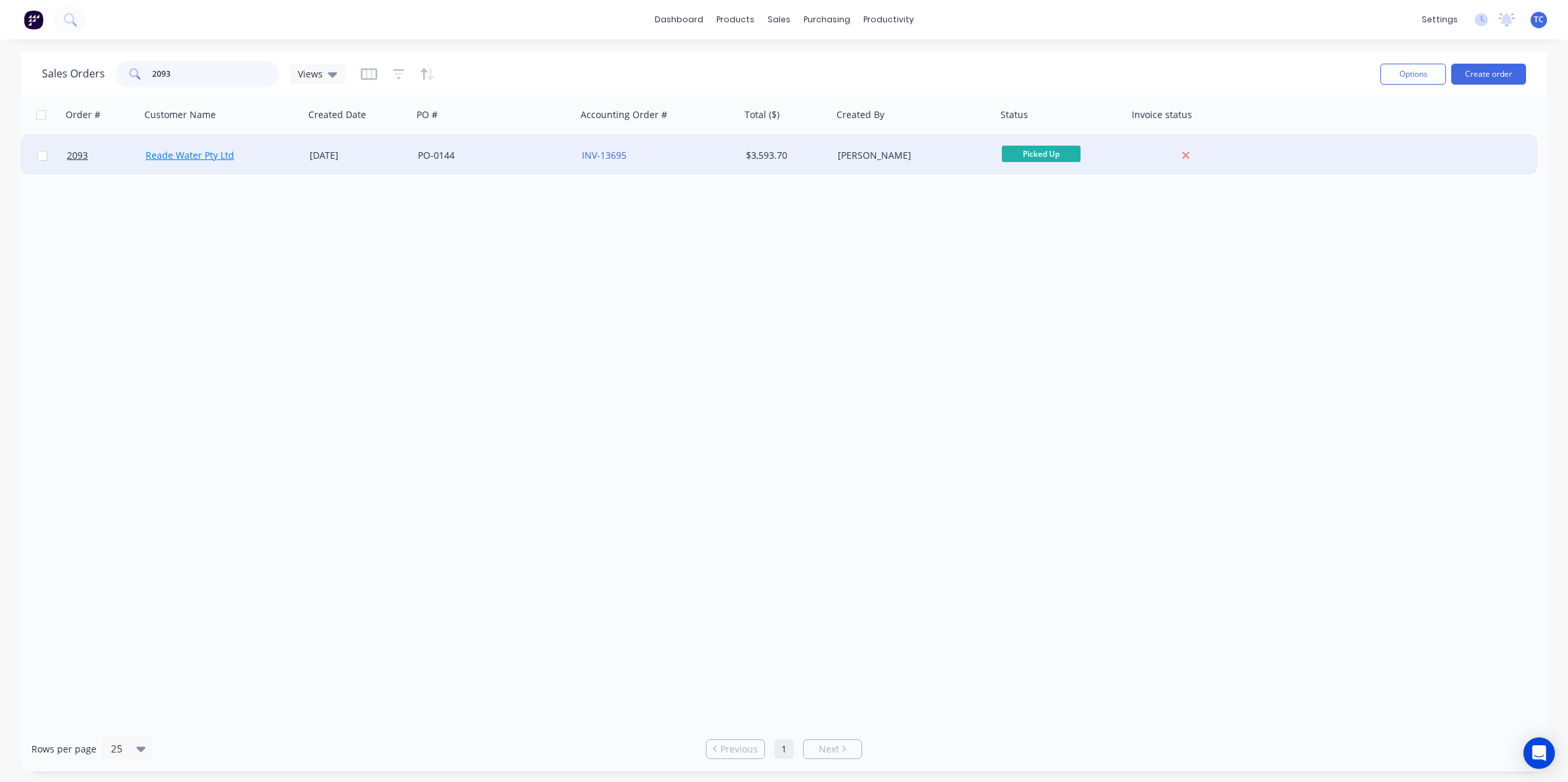
type input "2093"
click at [203, 156] on link "Reade Water Pty Ltd" at bounding box center [190, 154] width 89 height 12
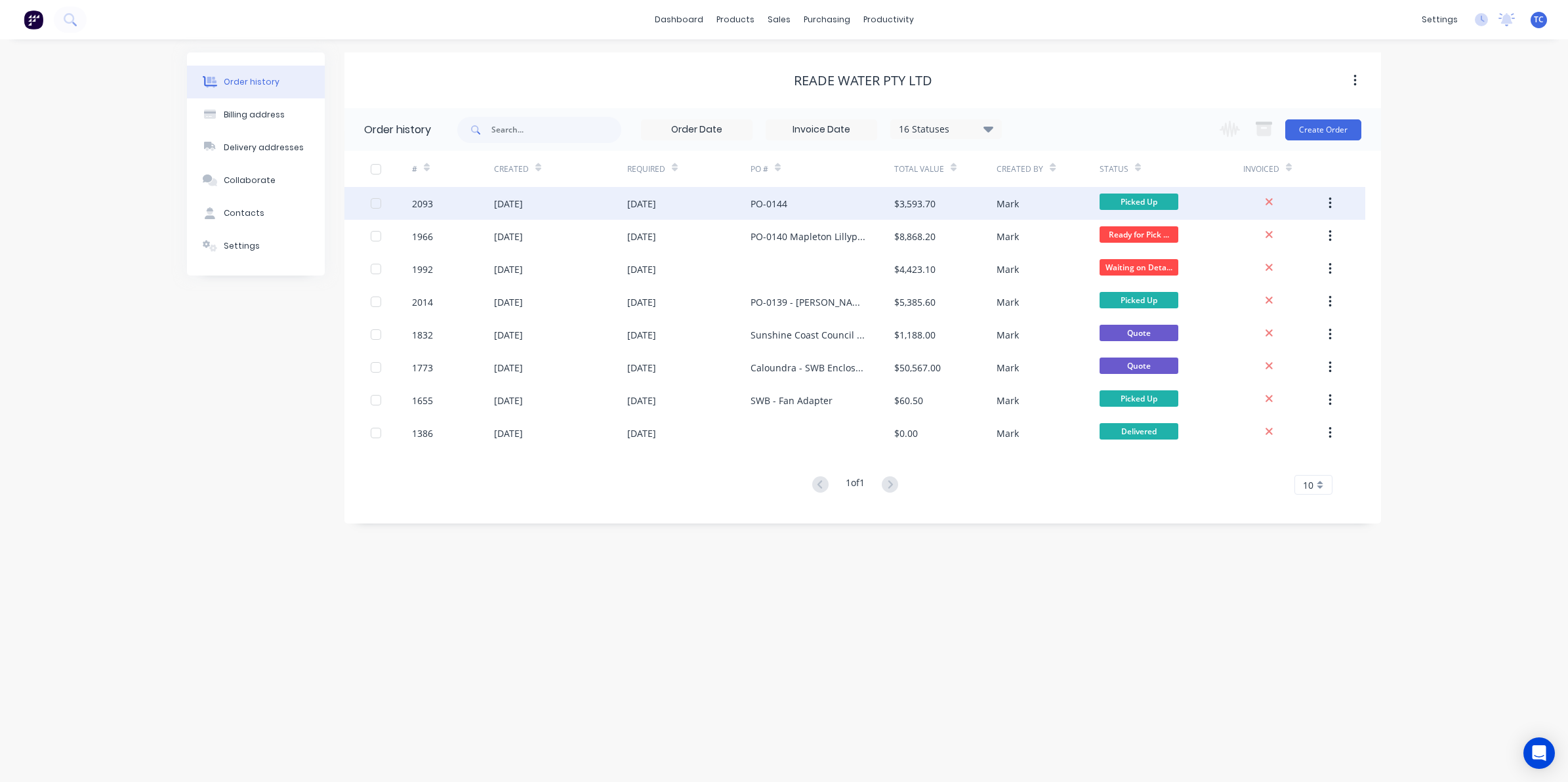
click at [655, 204] on div "14 Aug 2025" at bounding box center [641, 203] width 29 height 14
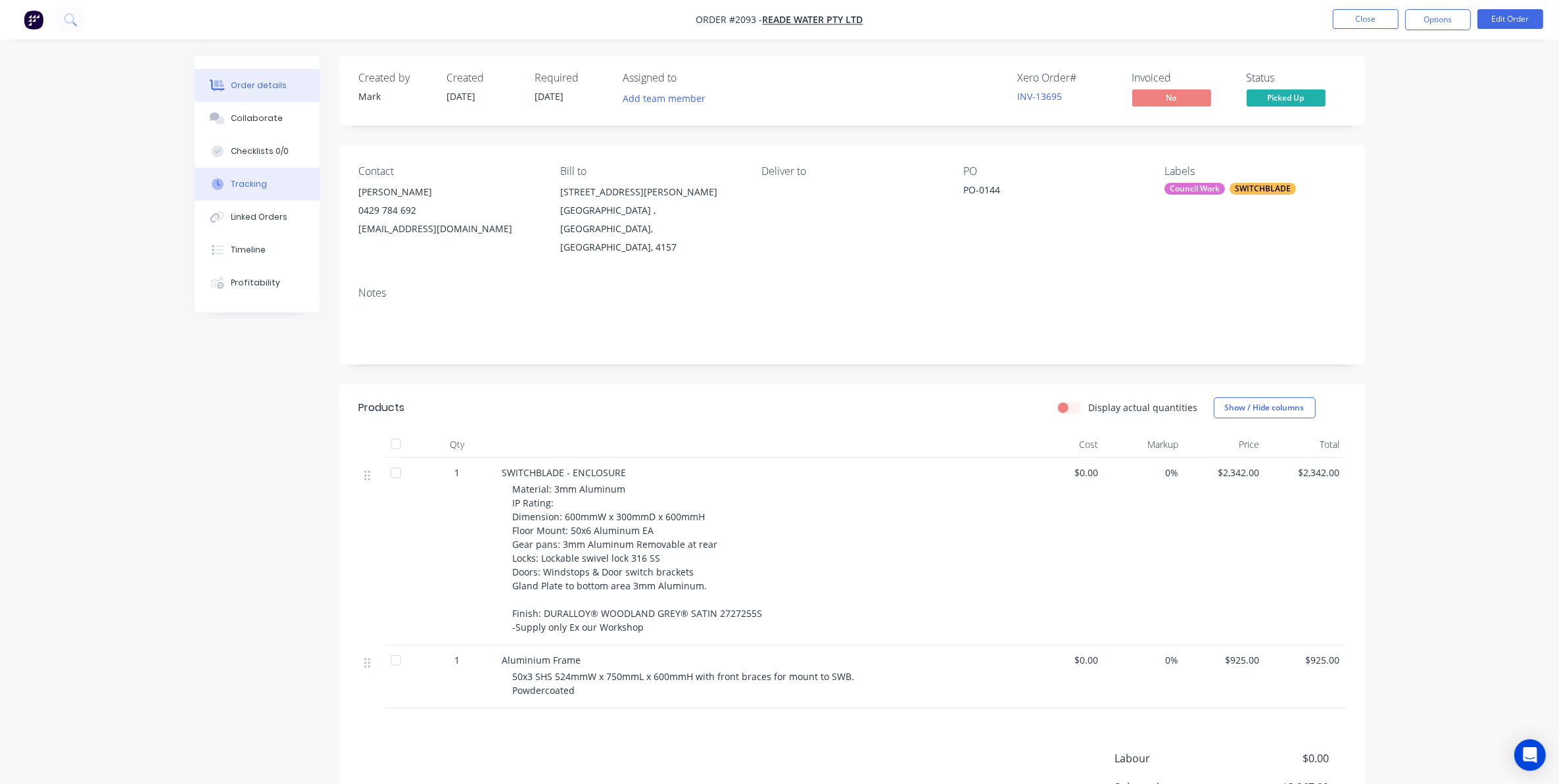
click at [244, 181] on div "Tracking" at bounding box center [248, 183] width 36 height 12
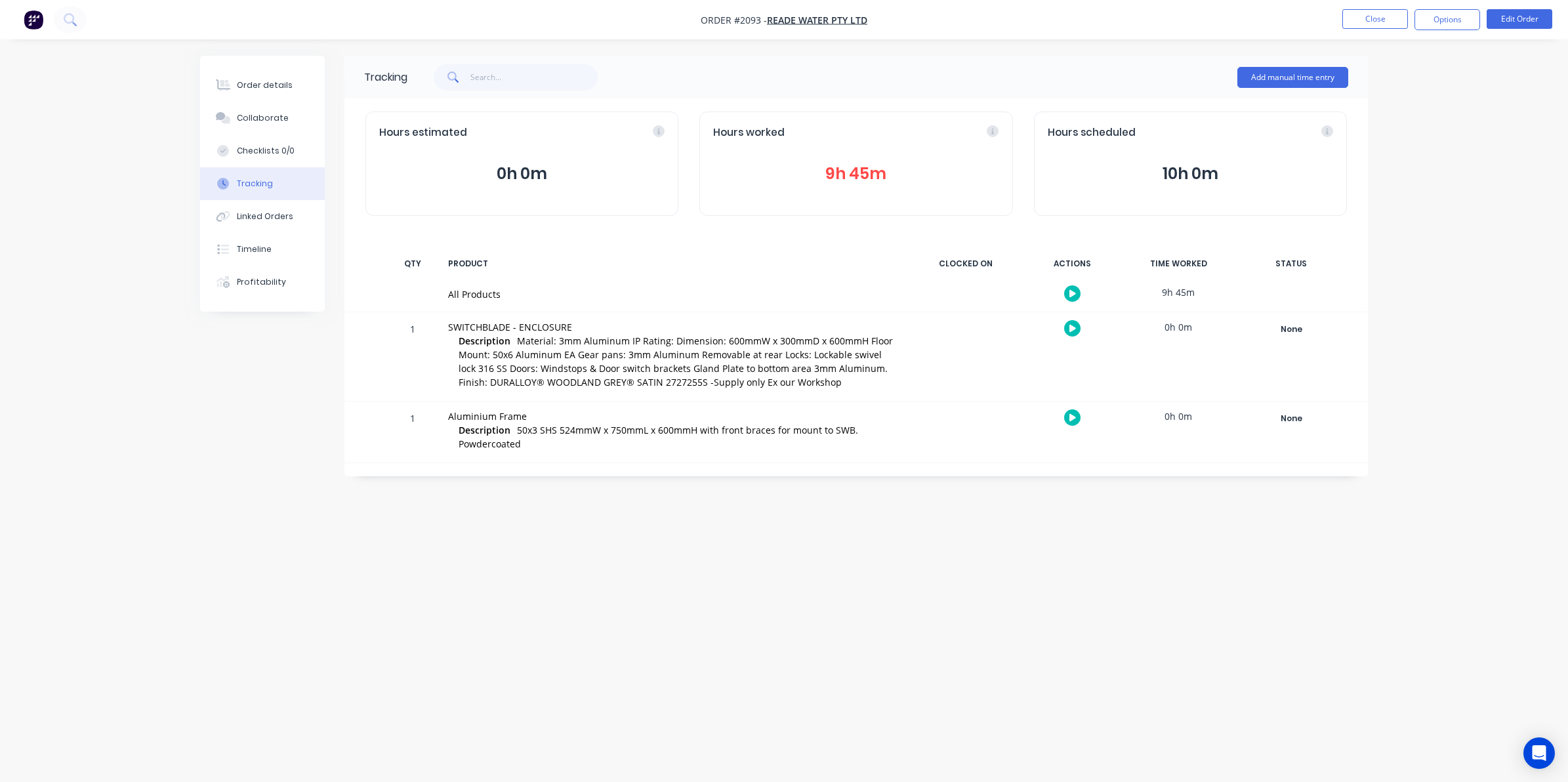
click at [848, 173] on button "9h 45m" at bounding box center [855, 174] width 285 height 25
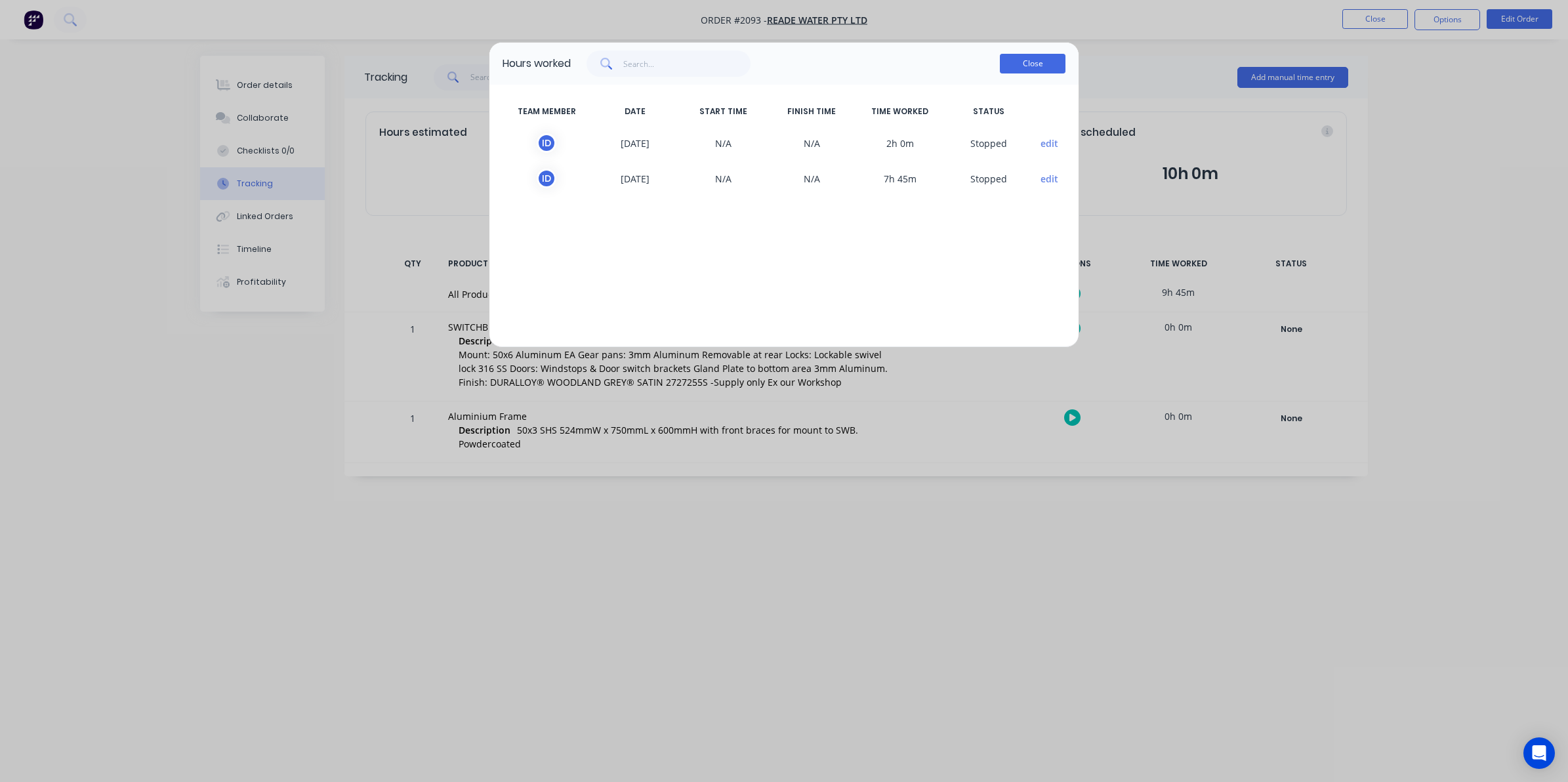
click at [1033, 65] on button "Close" at bounding box center [1032, 63] width 66 height 19
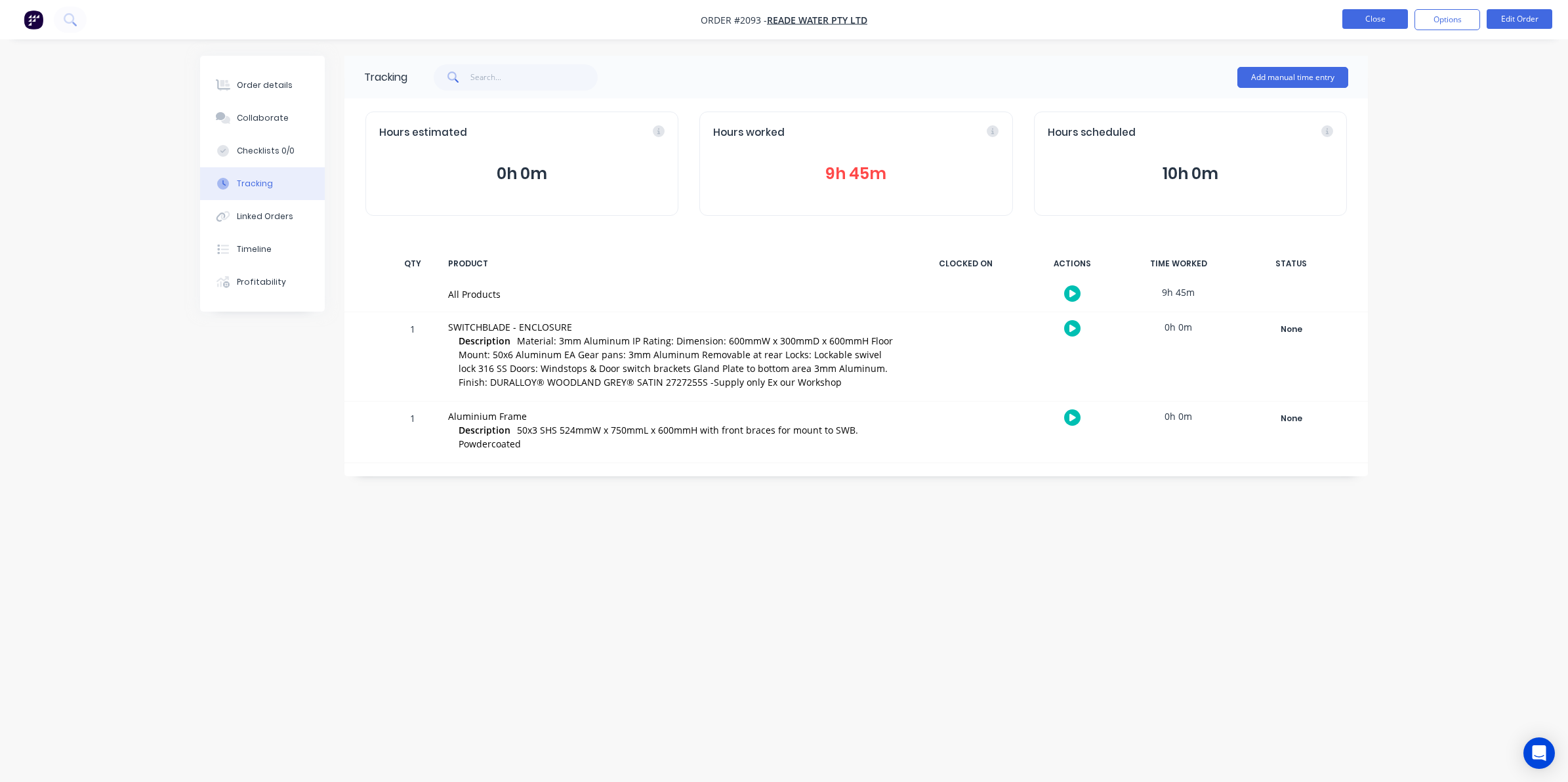
click at [1367, 14] on button "Close" at bounding box center [1374, 18] width 66 height 19
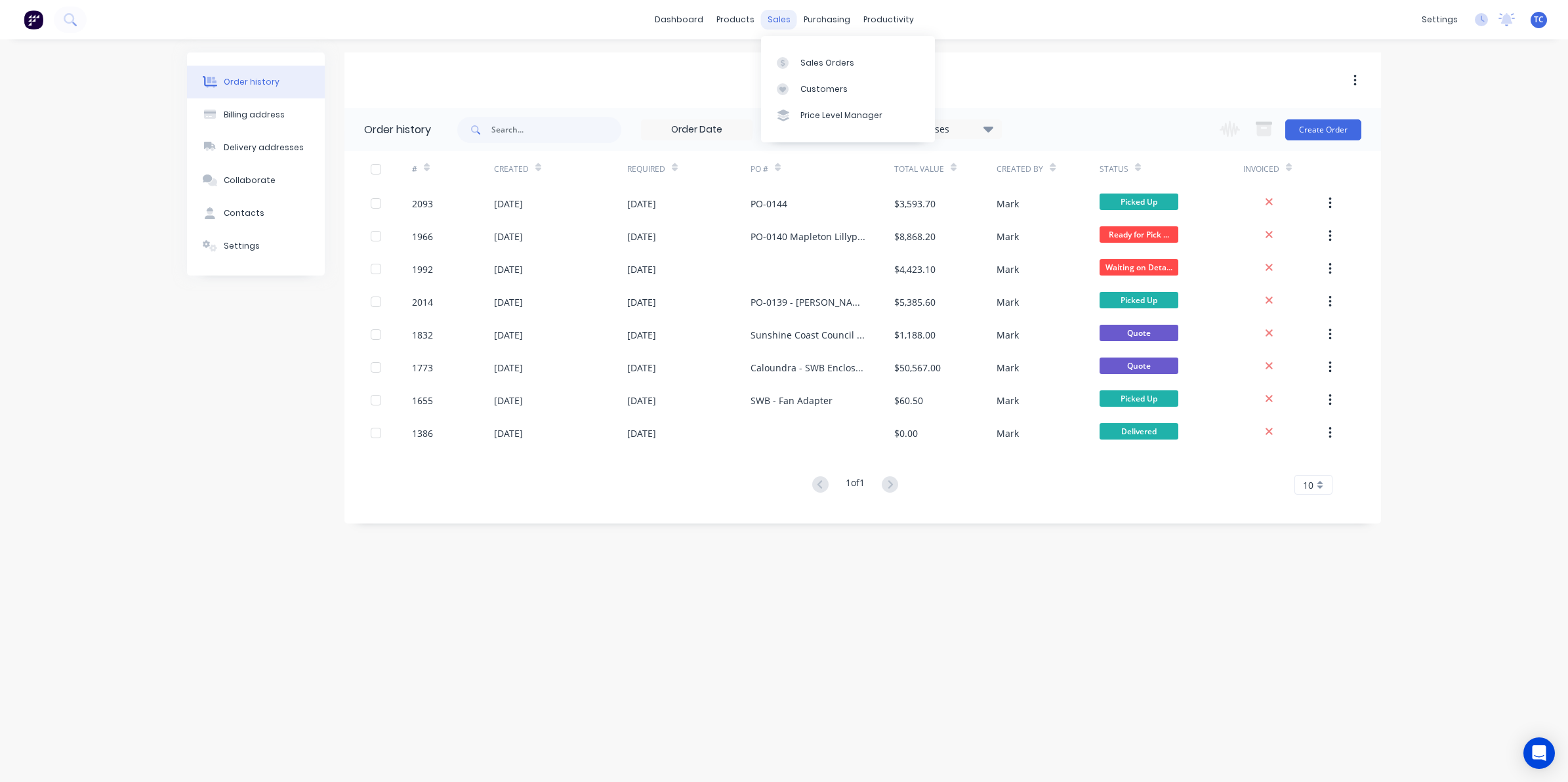
click at [778, 17] on div "sales" at bounding box center [778, 19] width 36 height 19
click at [825, 57] on div "Sales Orders" at bounding box center [827, 63] width 54 height 12
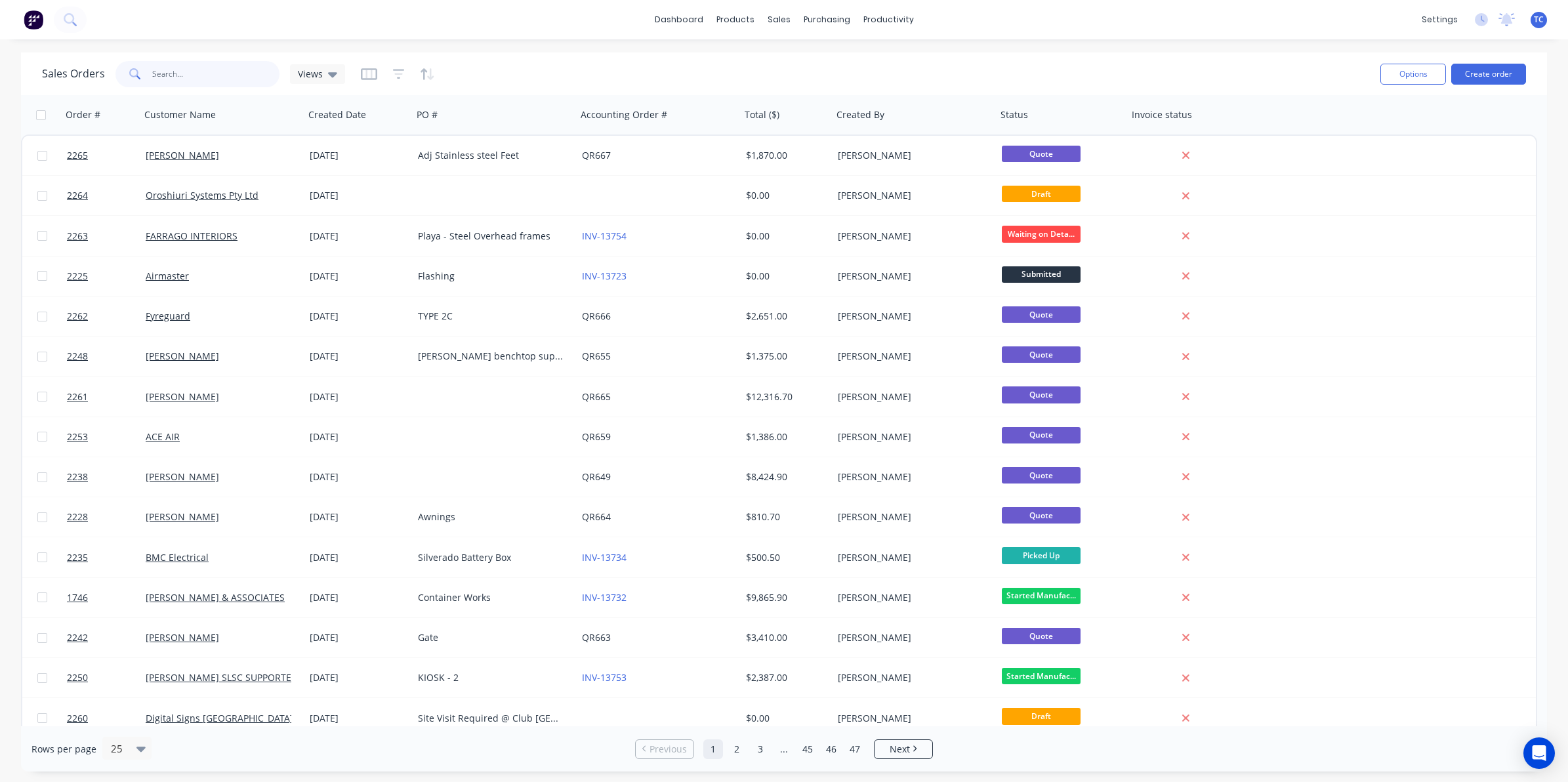
click at [164, 70] on input "text" at bounding box center [216, 74] width 128 height 26
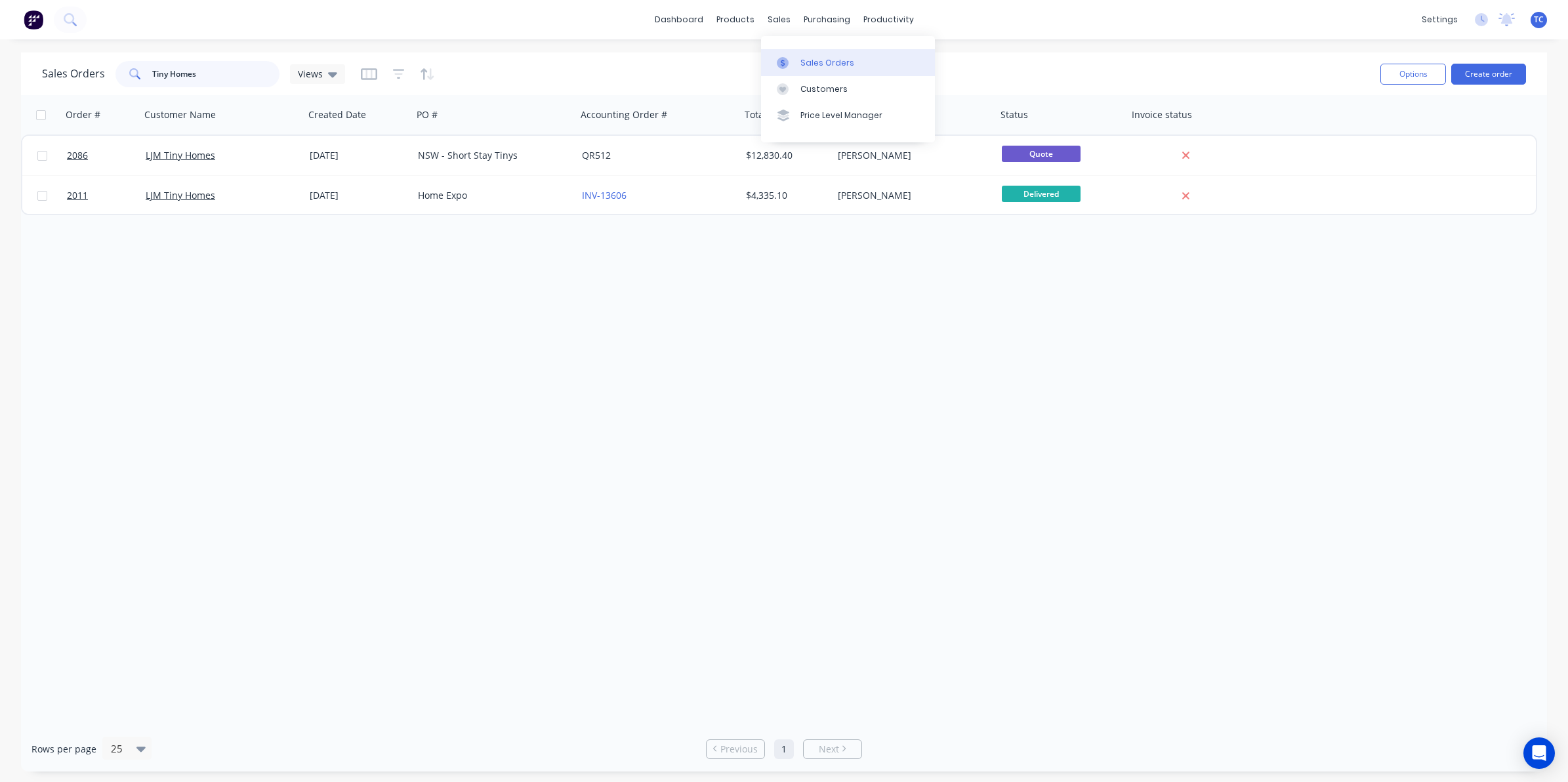
type input "Tiny Homes"
click at [807, 62] on div "Sales Orders" at bounding box center [827, 63] width 54 height 12
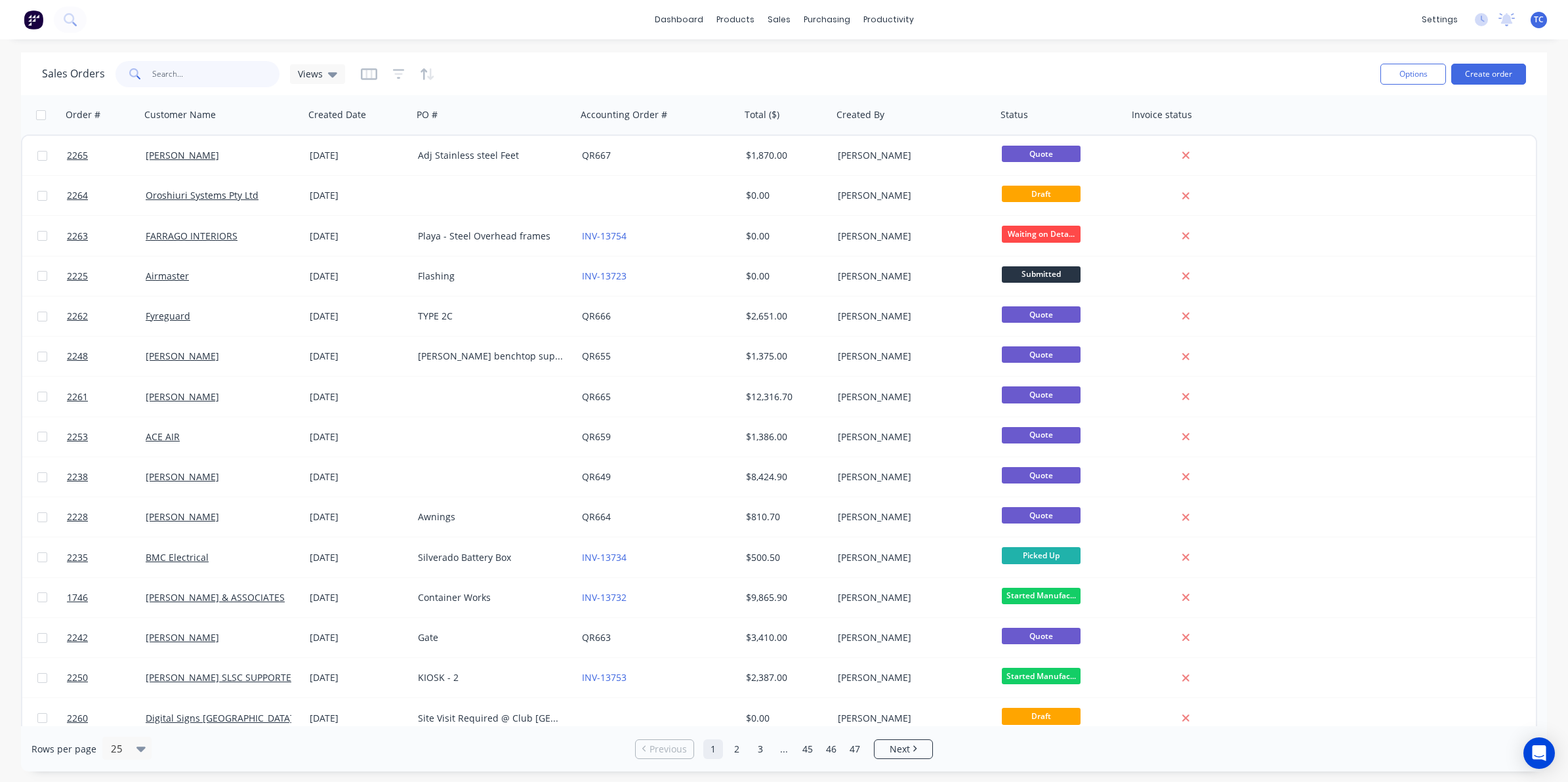
click at [167, 73] on input "text" at bounding box center [216, 74] width 128 height 26
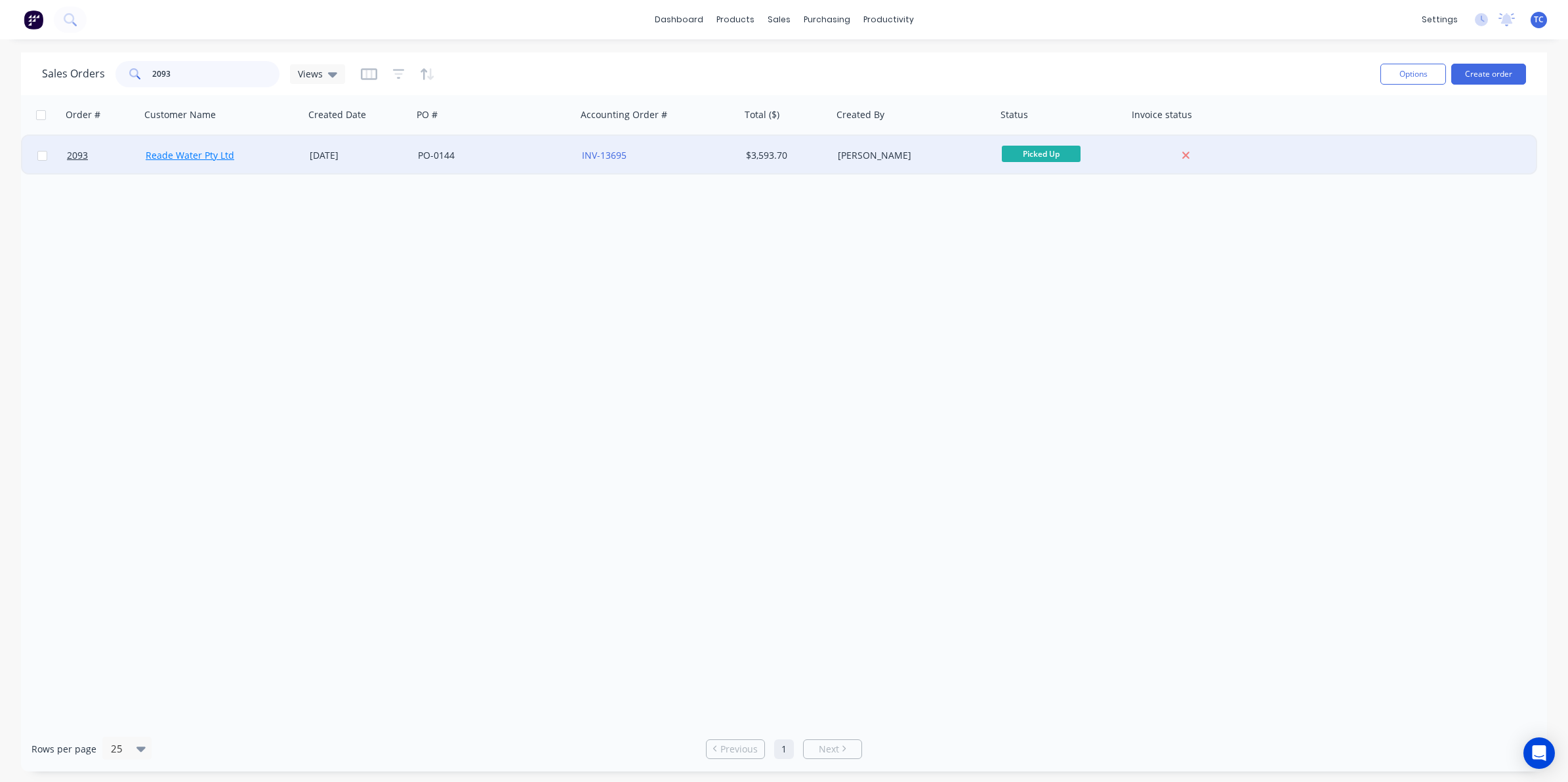
type input "2093"
click at [200, 155] on link "Reade Water Pty Ltd" at bounding box center [190, 154] width 89 height 12
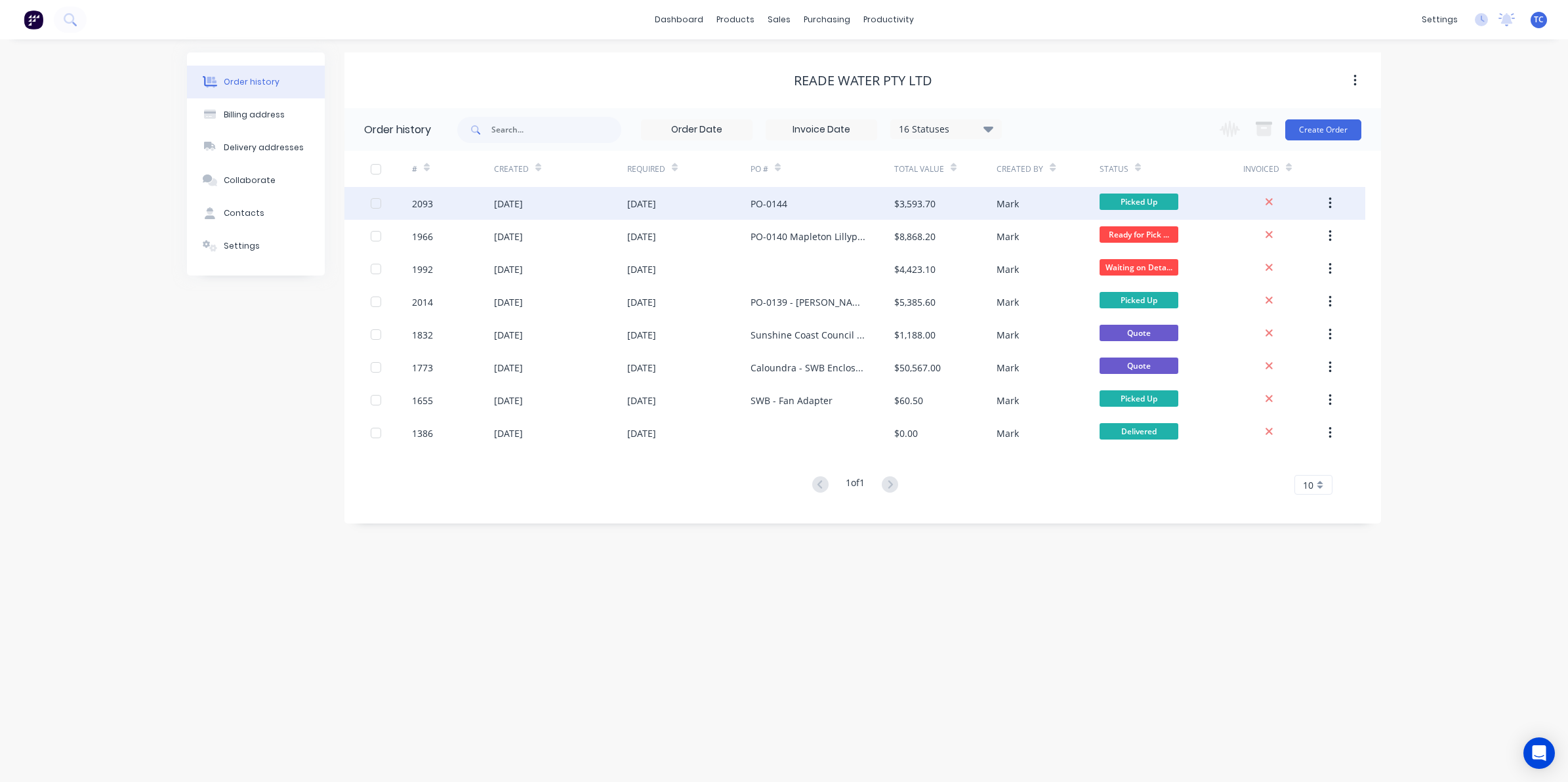
click at [523, 199] on div "[DATE]" at bounding box center [508, 203] width 29 height 14
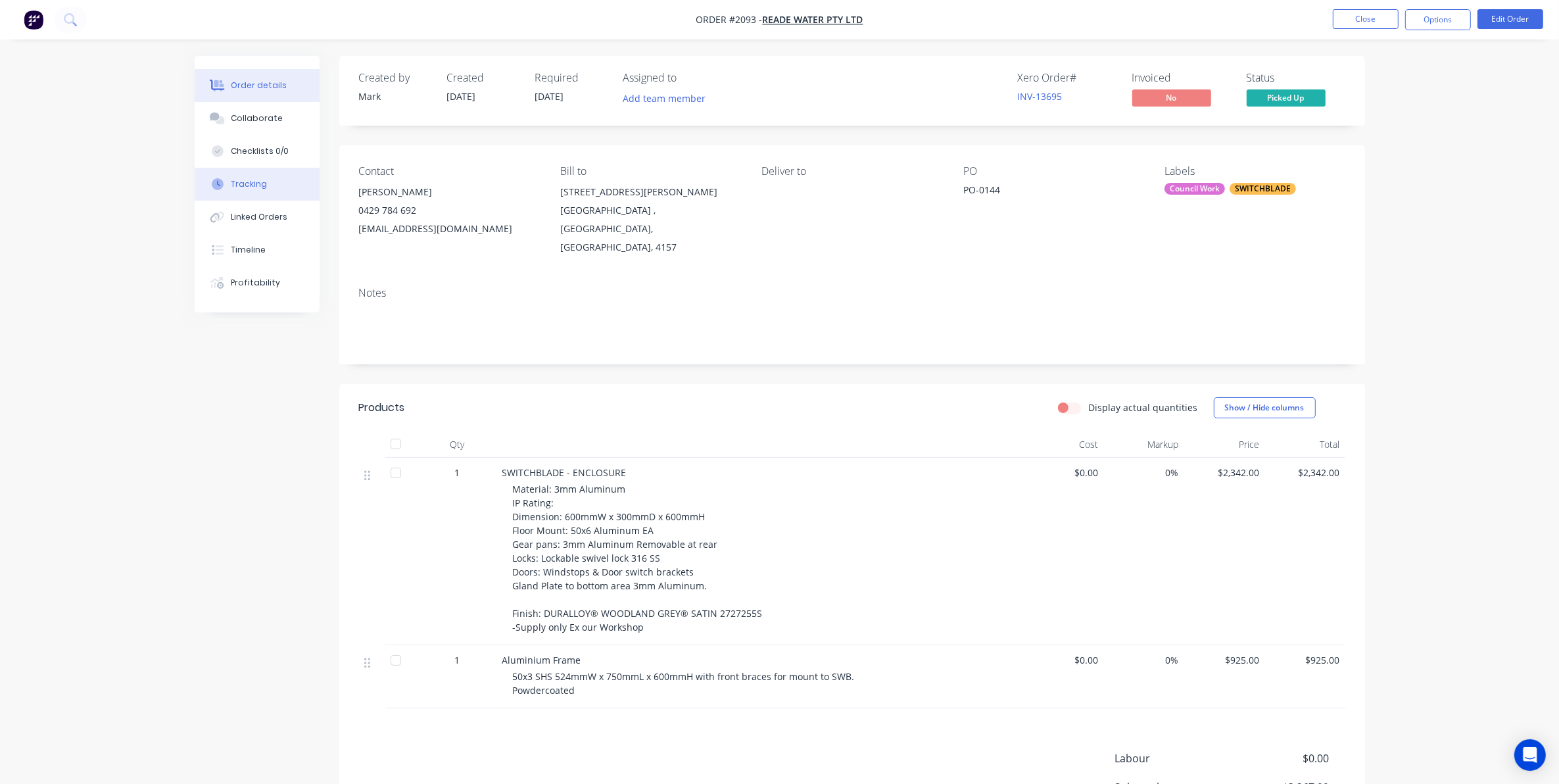
click at [244, 180] on div "Tracking" at bounding box center [248, 183] width 36 height 12
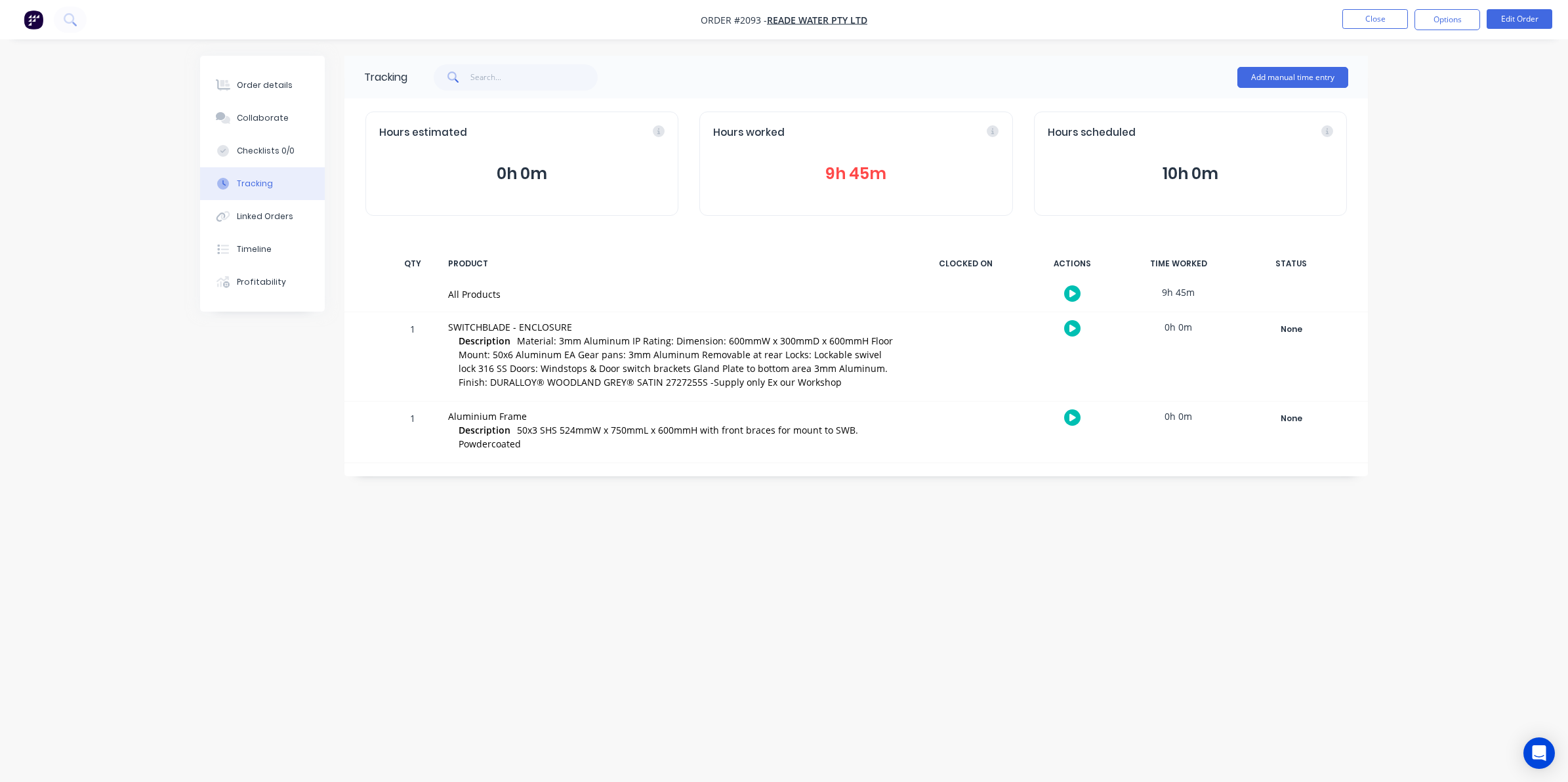
click at [860, 169] on button "9h 45m" at bounding box center [855, 174] width 285 height 25
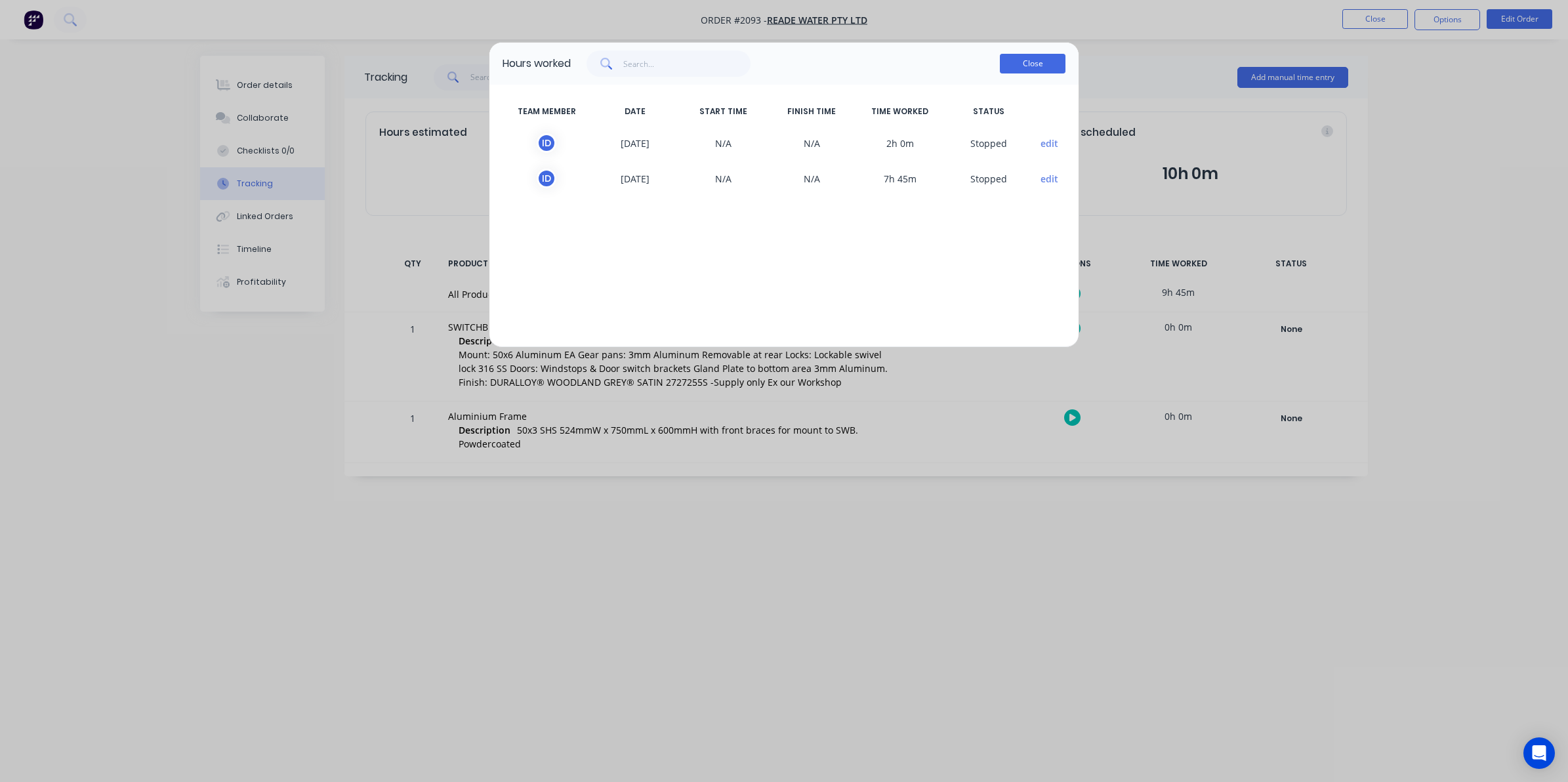
click at [1036, 61] on button "Close" at bounding box center [1032, 63] width 66 height 19
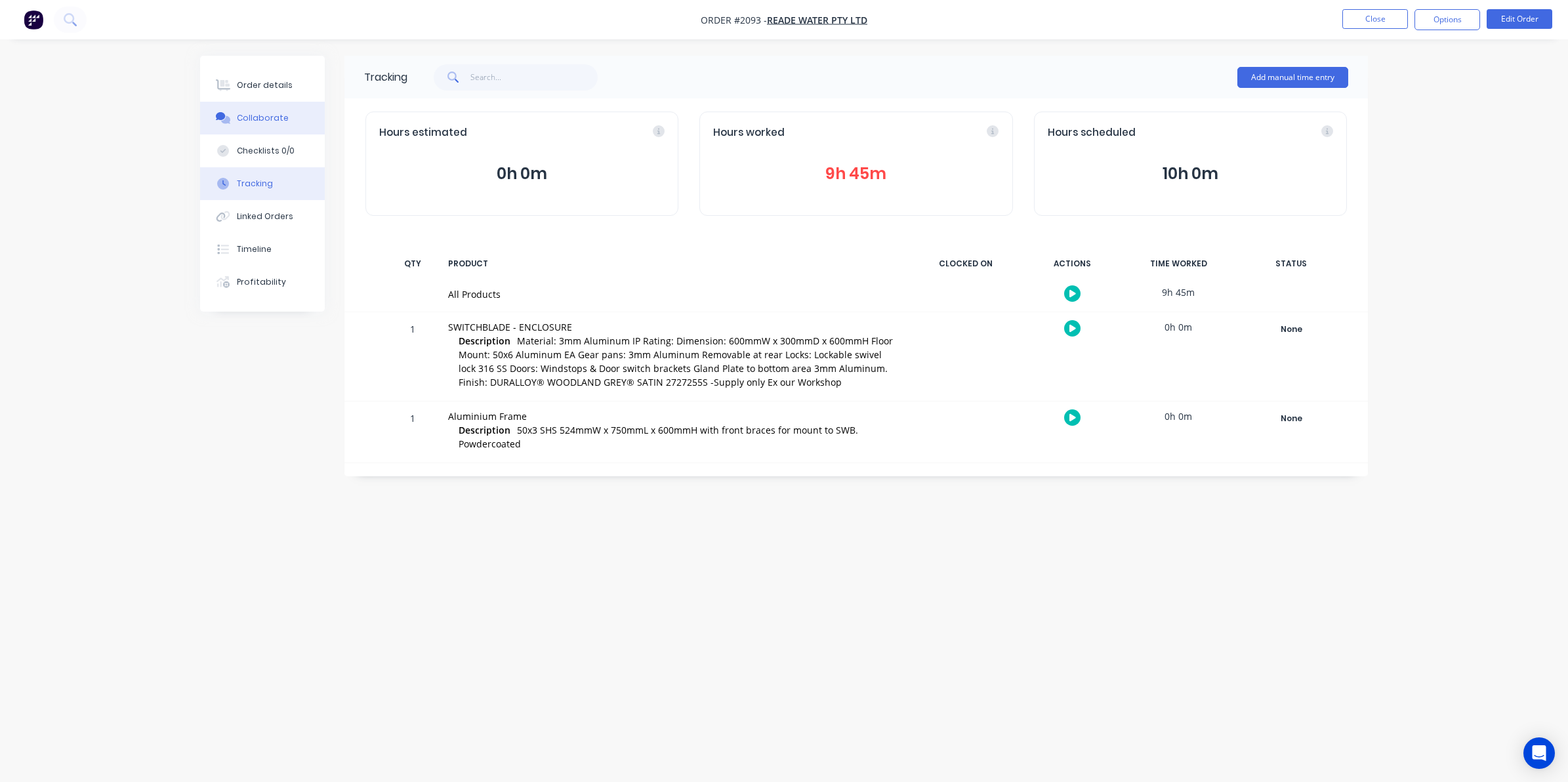
click at [262, 115] on div "Collaborate" at bounding box center [262, 117] width 52 height 12
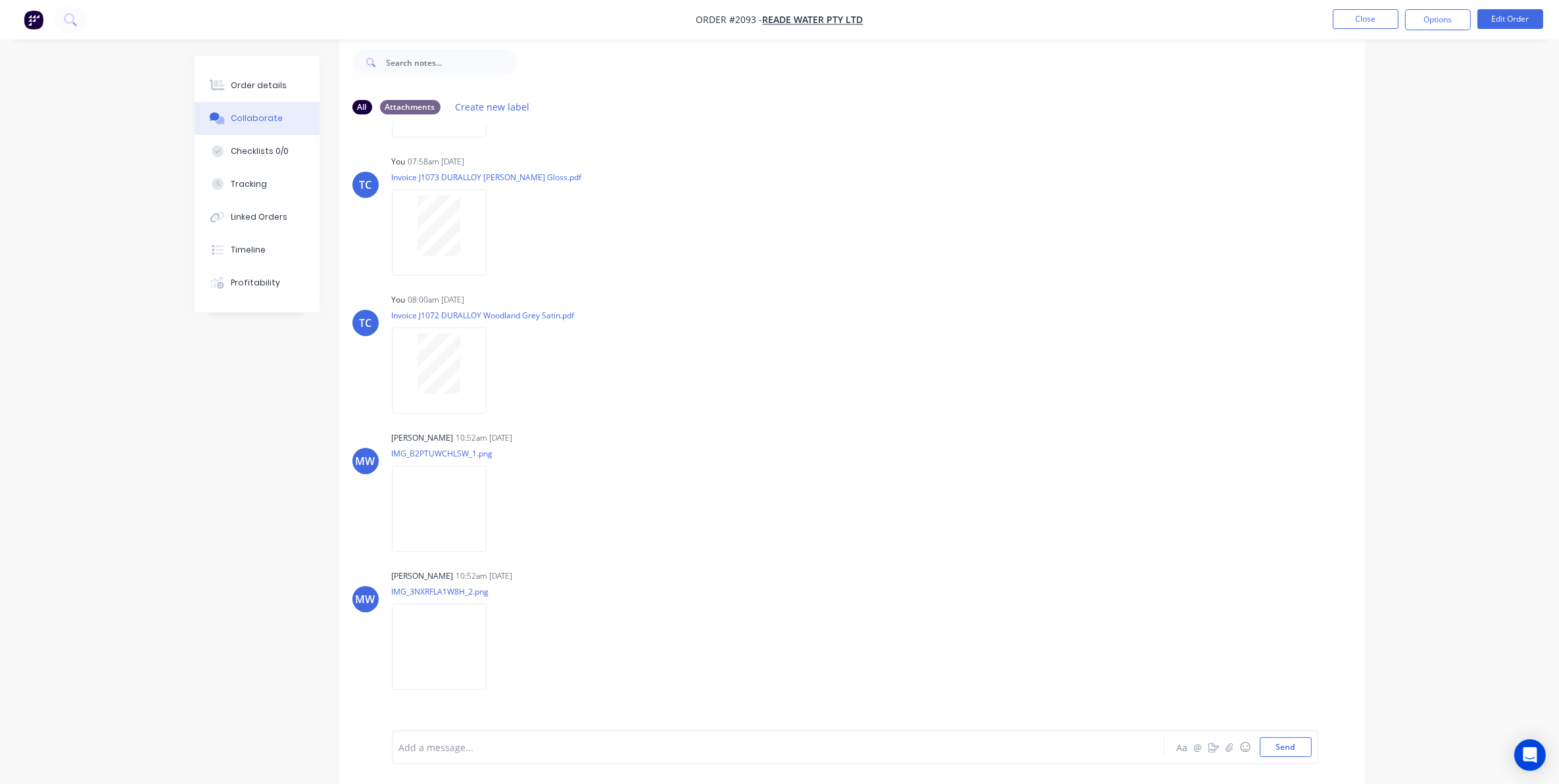
scroll to position [244, 0]
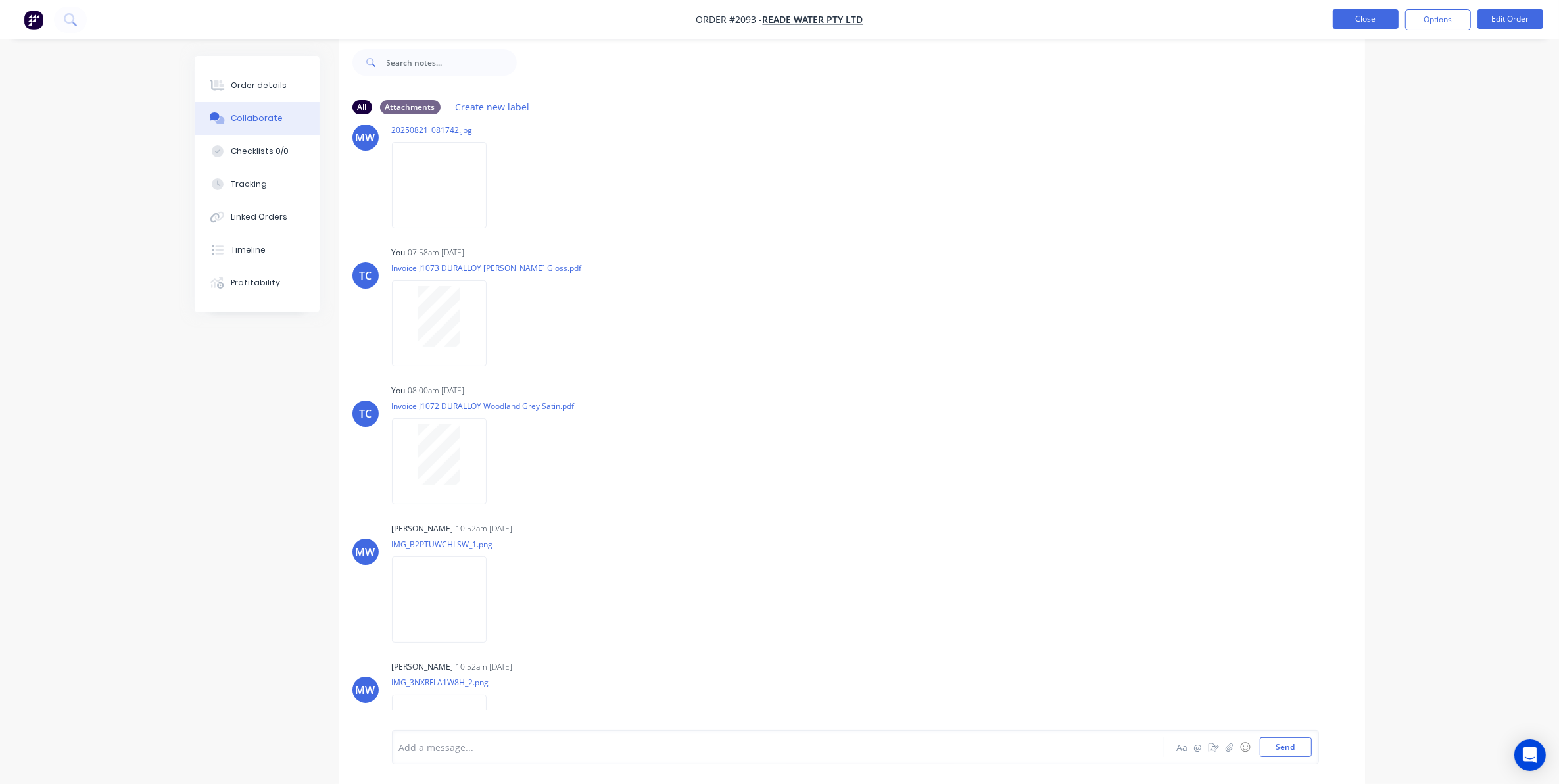
click at [1348, 19] on button "Close" at bounding box center [1366, 19] width 66 height 19
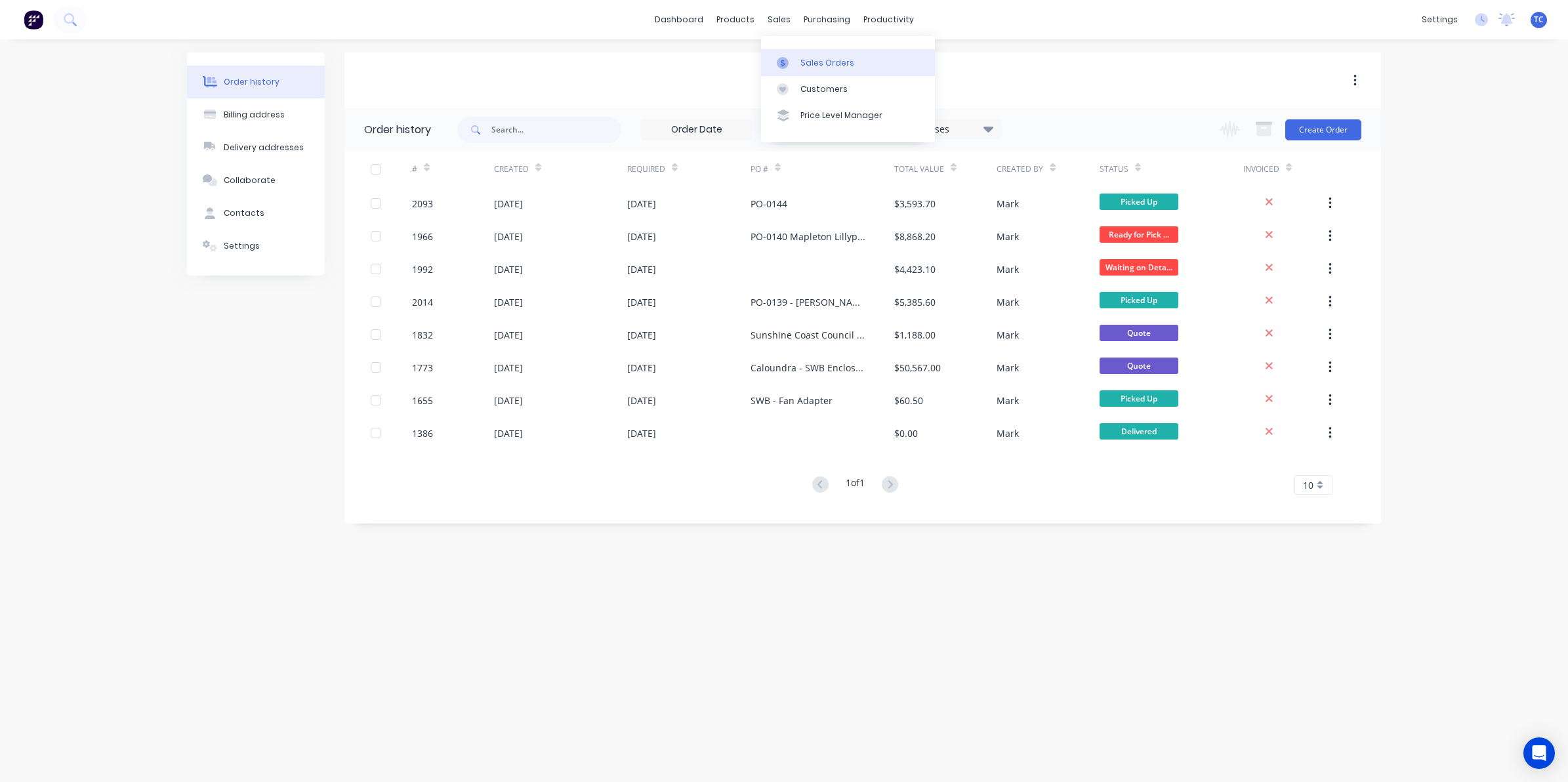
click at [824, 57] on div "Sales Orders" at bounding box center [827, 63] width 54 height 12
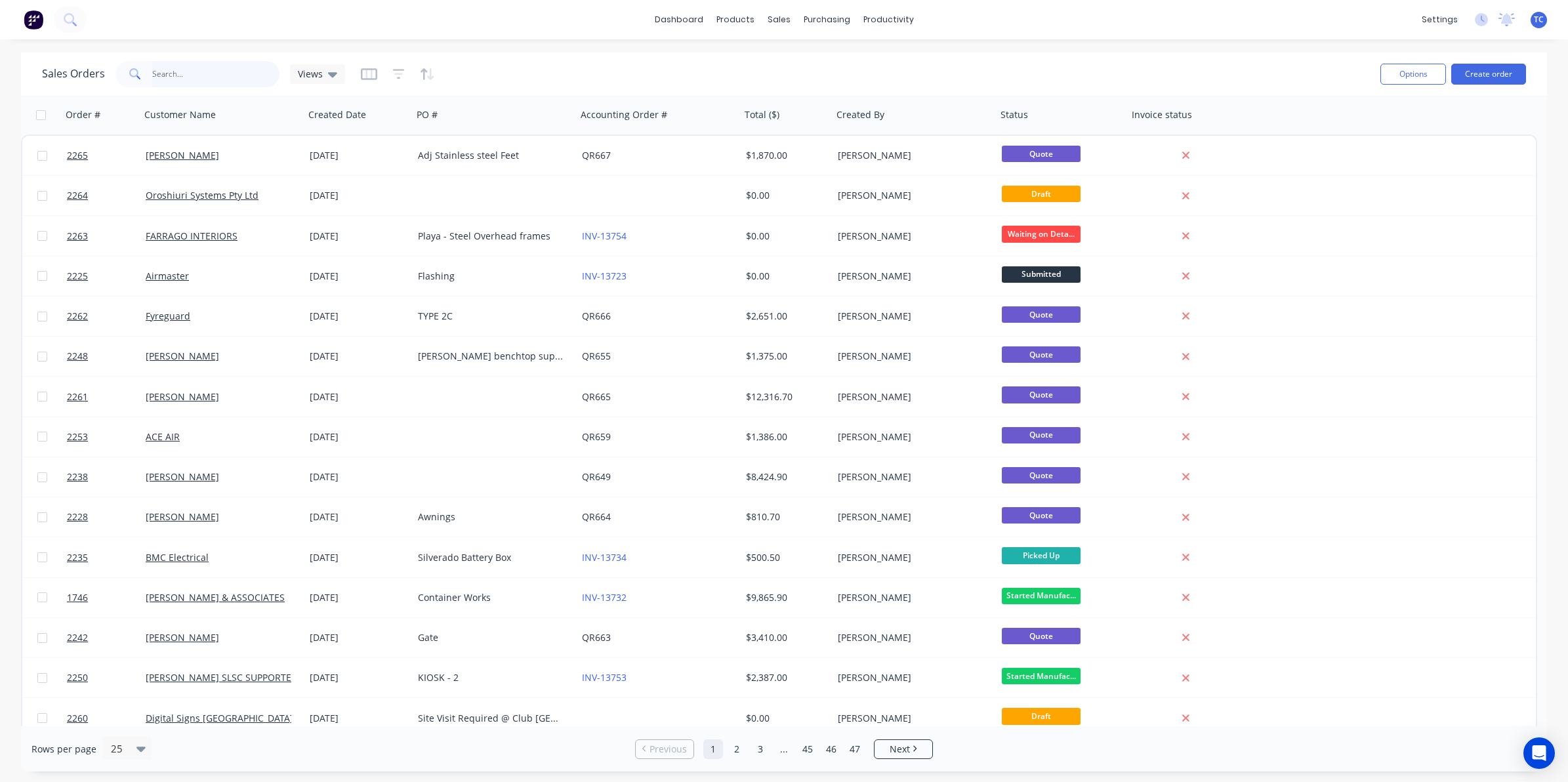
click at [180, 73] on input "text" at bounding box center [216, 74] width 128 height 26
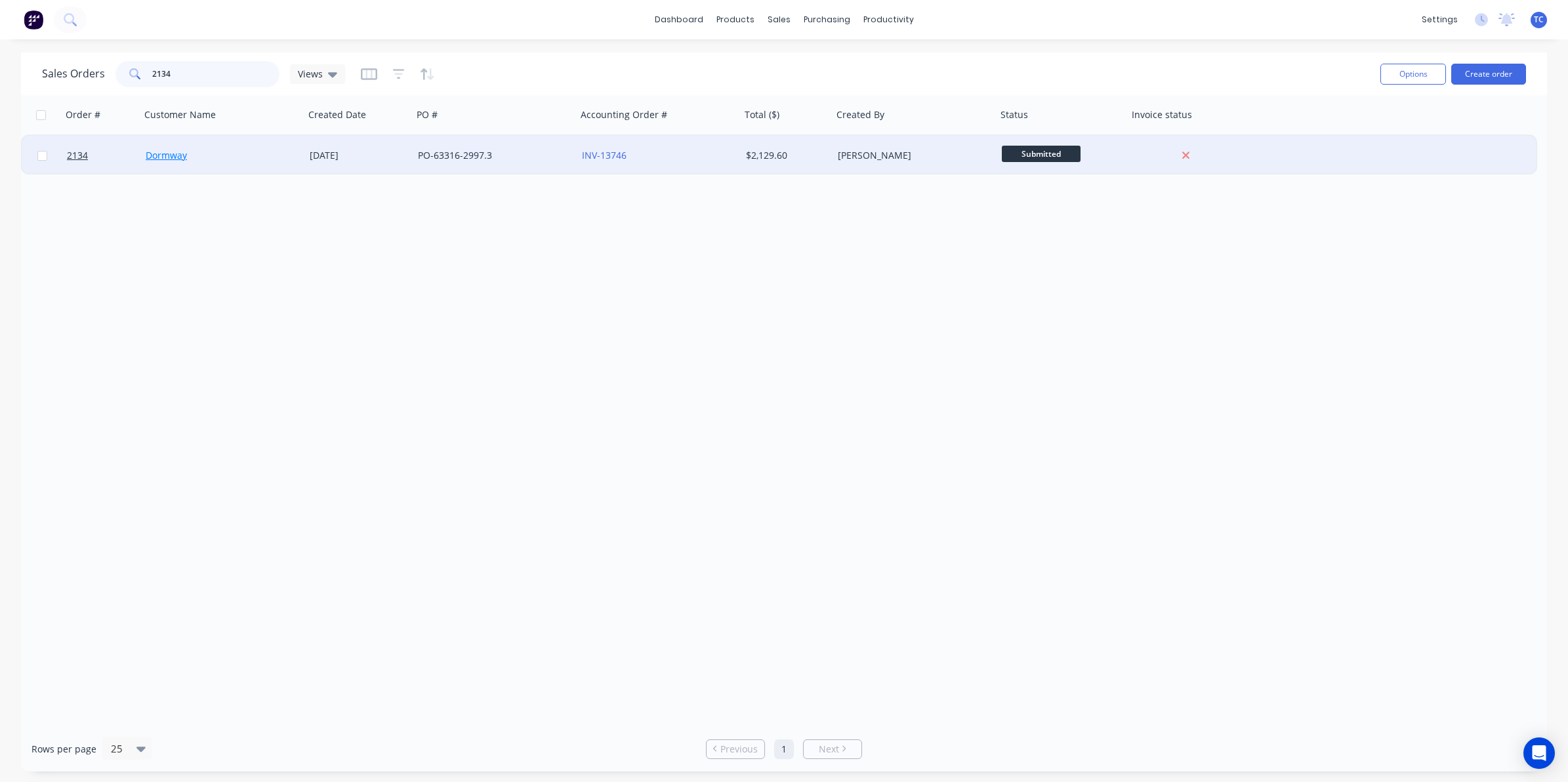
type input "2134"
click at [175, 156] on link "Dormway" at bounding box center [166, 154] width 42 height 12
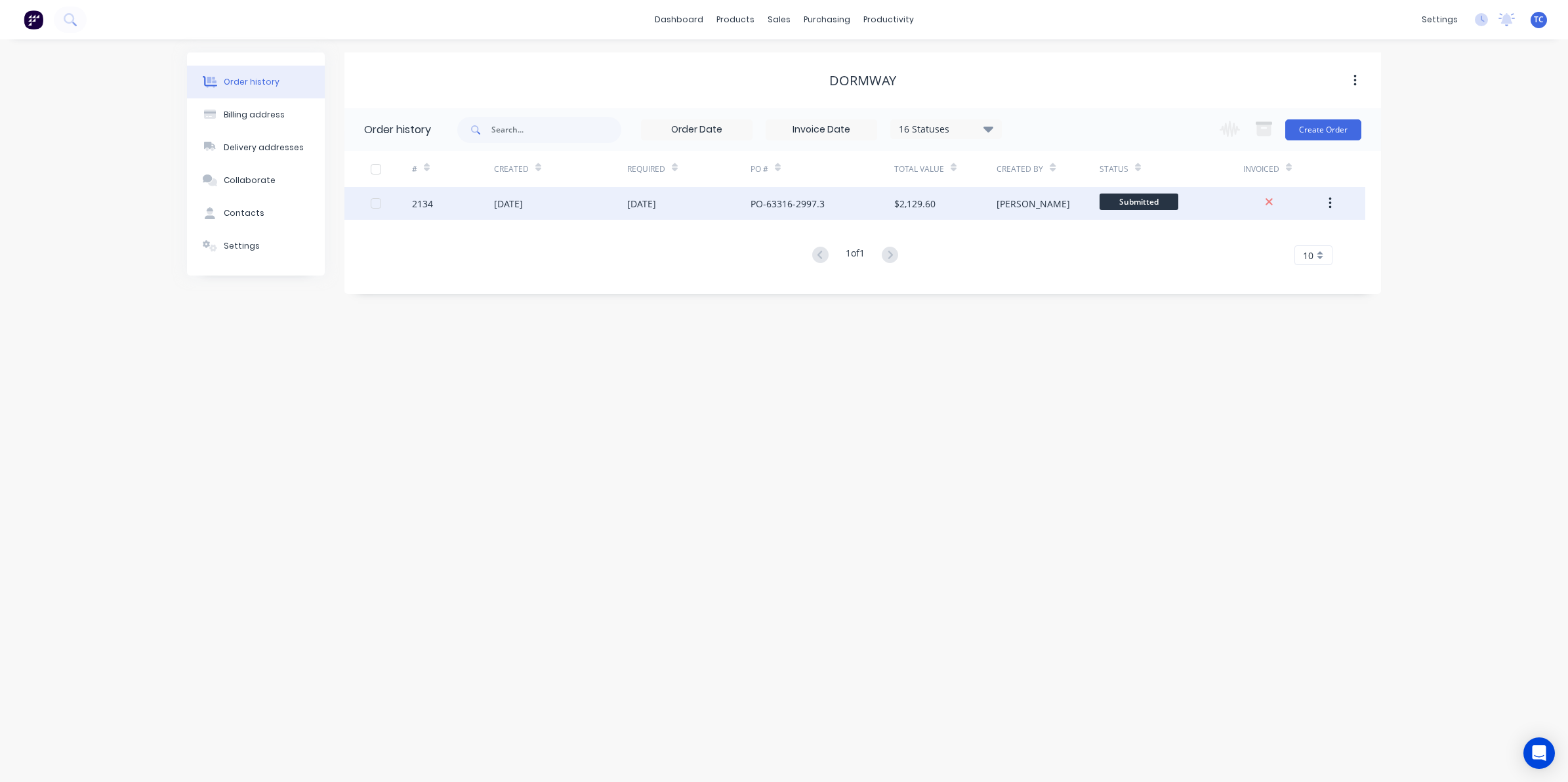
click at [515, 200] on div "29 Aug 2025" at bounding box center [508, 203] width 29 height 14
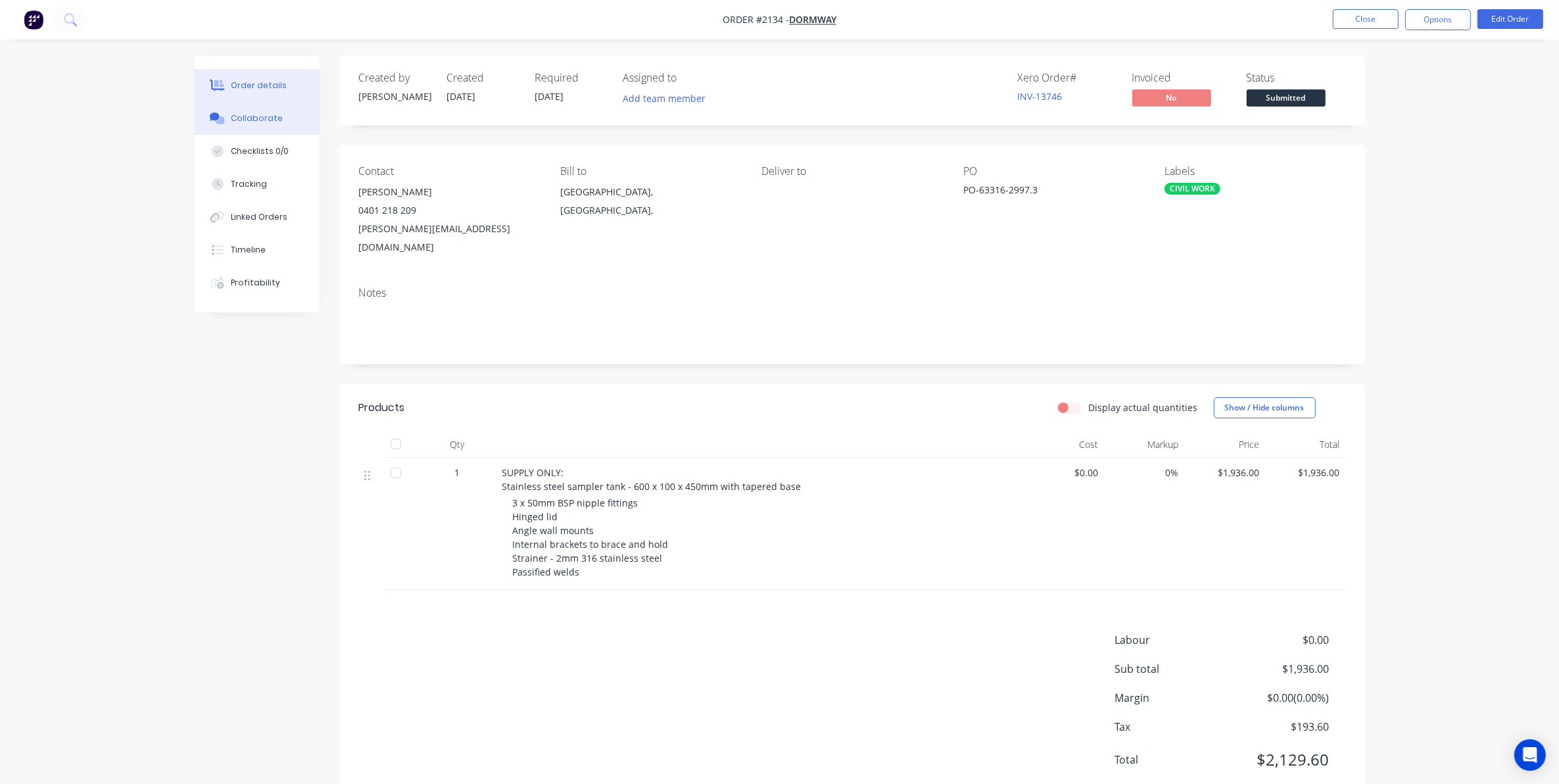
click at [263, 116] on div "Collaborate" at bounding box center [256, 118] width 52 height 12
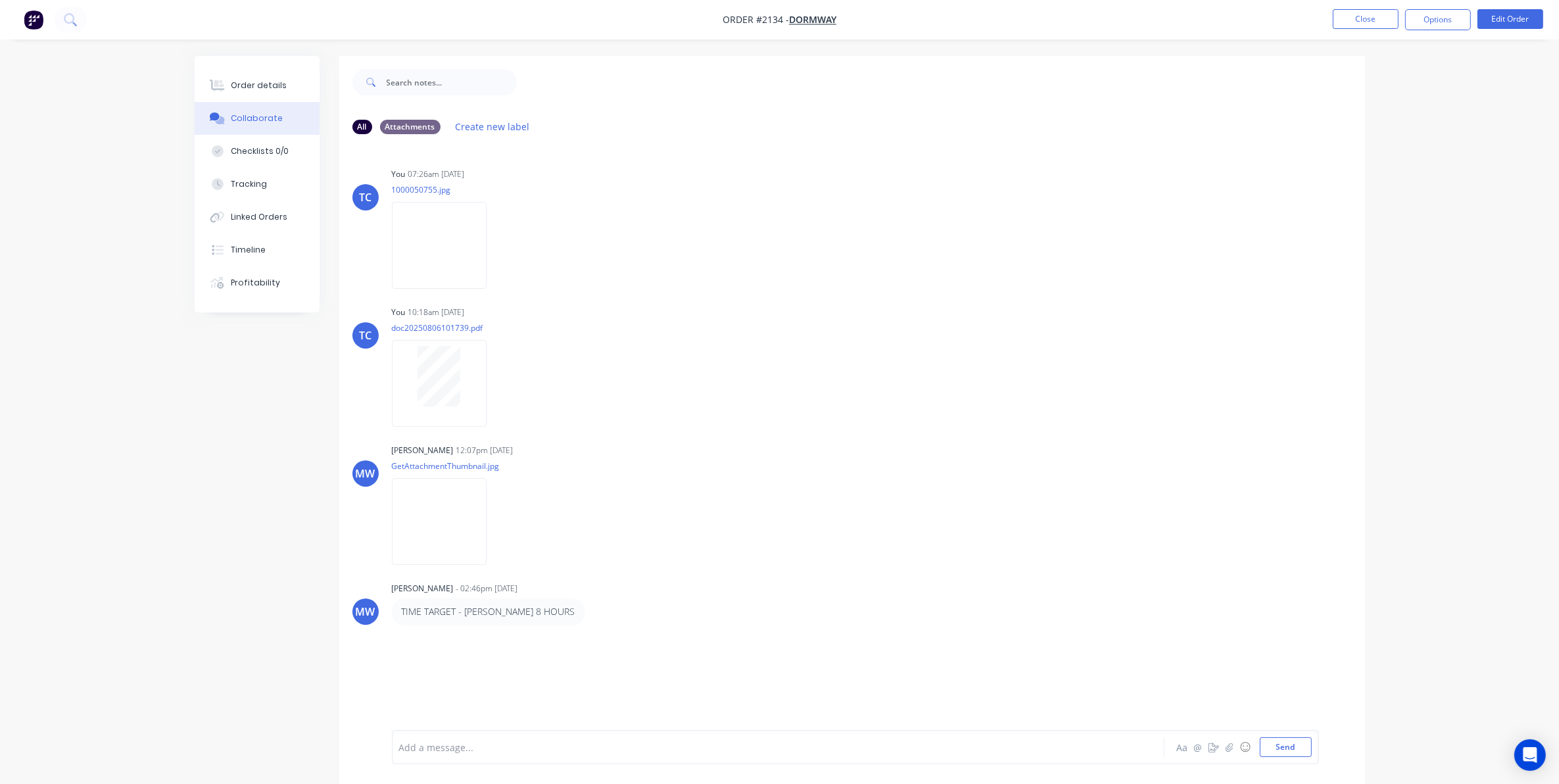
click at [817, 753] on div at bounding box center [742, 747] width 684 height 14
drag, startPoint x: 725, startPoint y: 675, endPoint x: 655, endPoint y: 592, distance: 108.6
click at [652, 573] on div "TC You 07:26am 05/08/25 1000050755.jpg Labels Download Delete TC You 10:18am 06…" at bounding box center [853, 437] width 1026 height 585
click at [653, 748] on div at bounding box center [742, 747] width 684 height 14
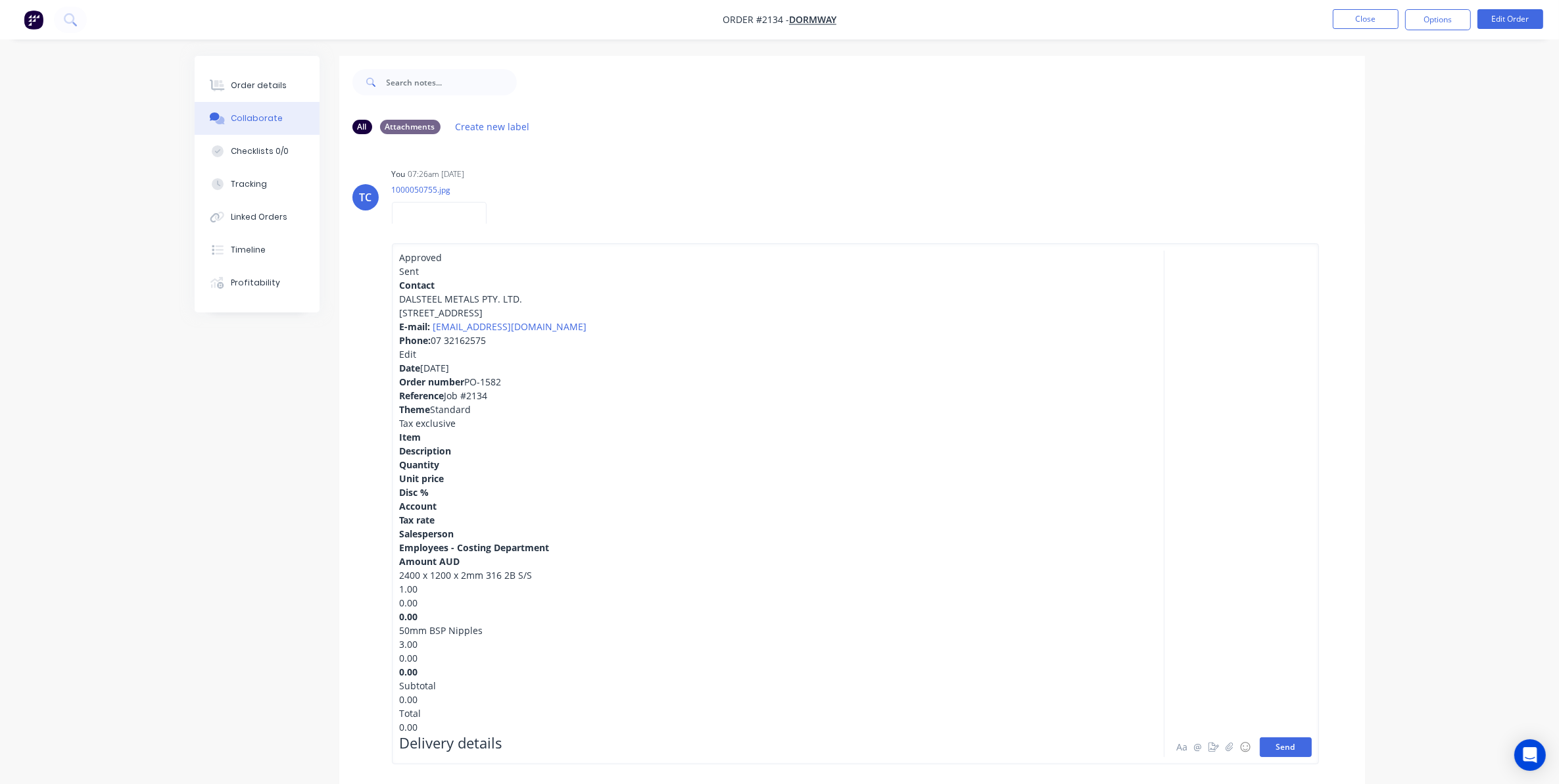
click at [1276, 744] on button "Send" at bounding box center [1286, 746] width 52 height 19
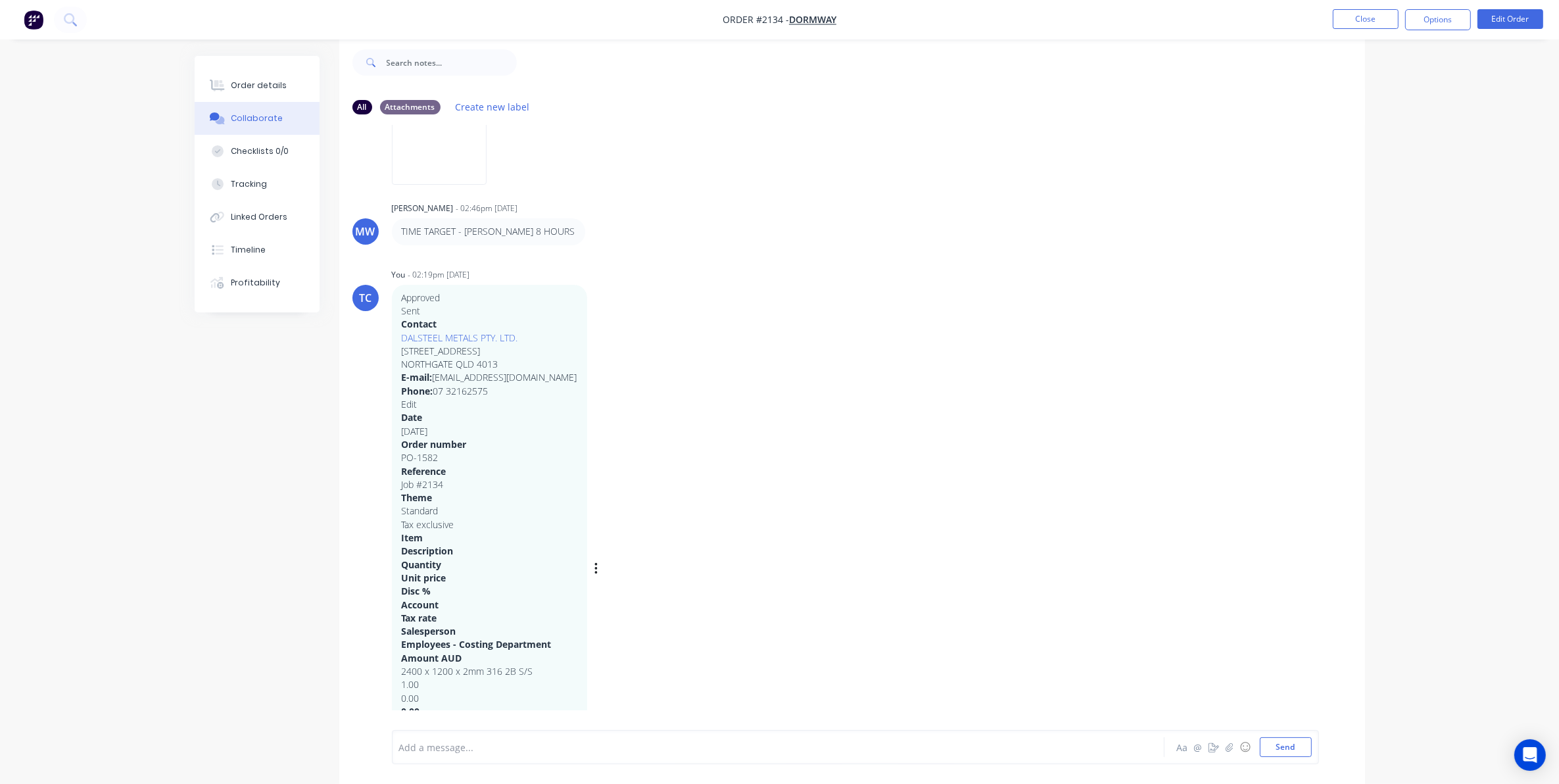
scroll to position [339, 0]
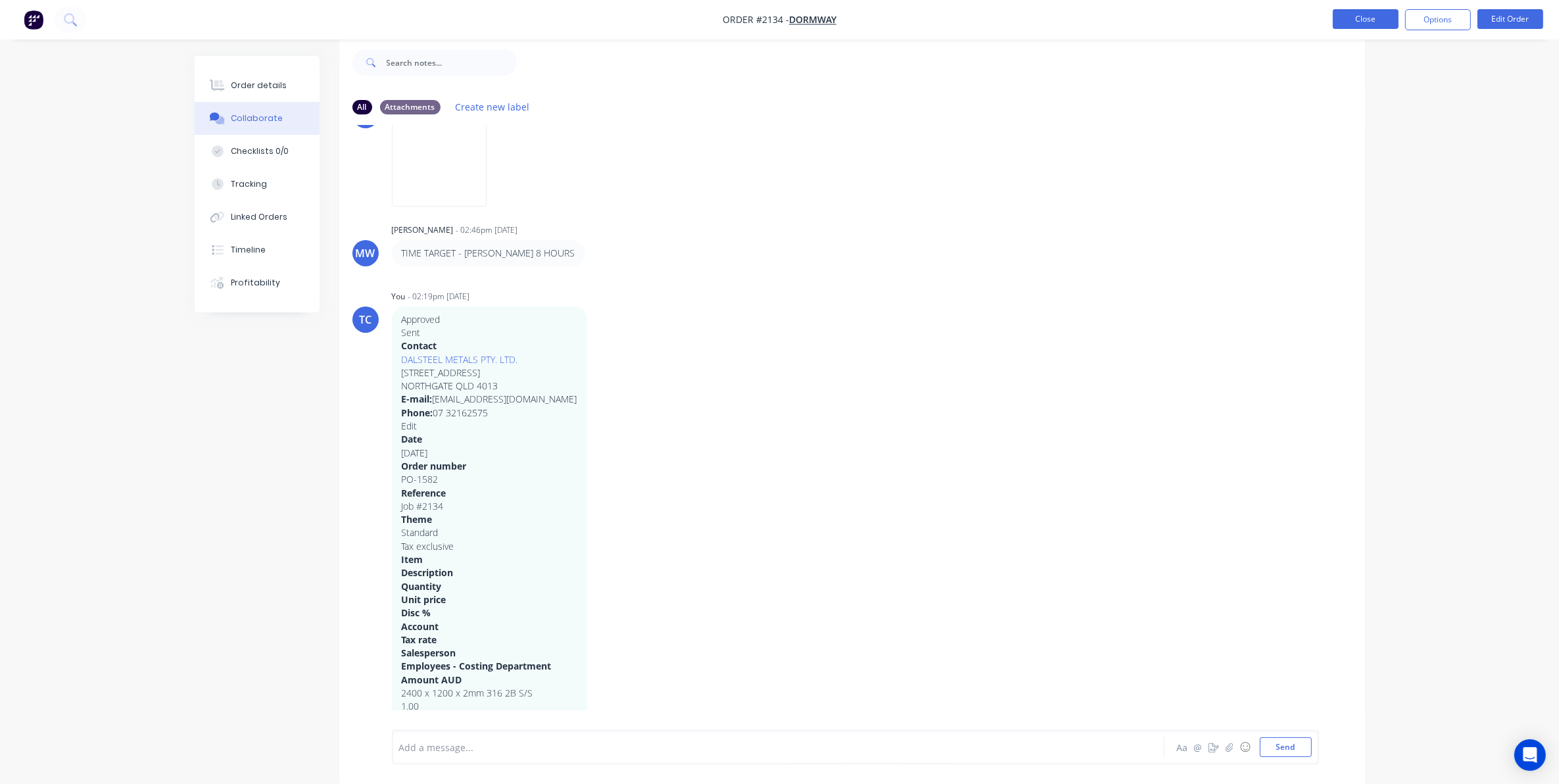
click at [1366, 17] on button "Close" at bounding box center [1366, 19] width 66 height 19
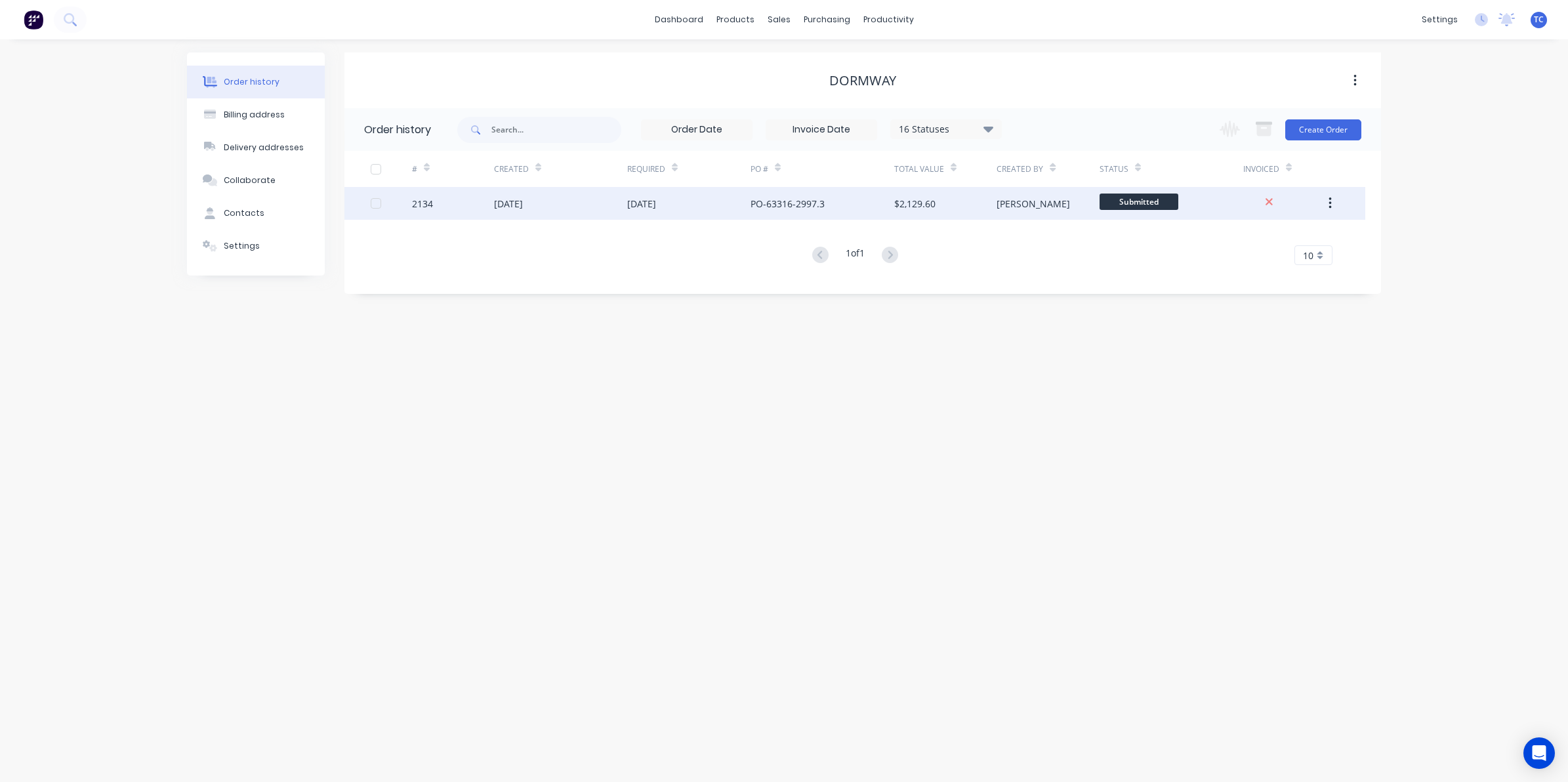
click at [523, 203] on div "29 Aug 2025" at bounding box center [508, 203] width 29 height 14
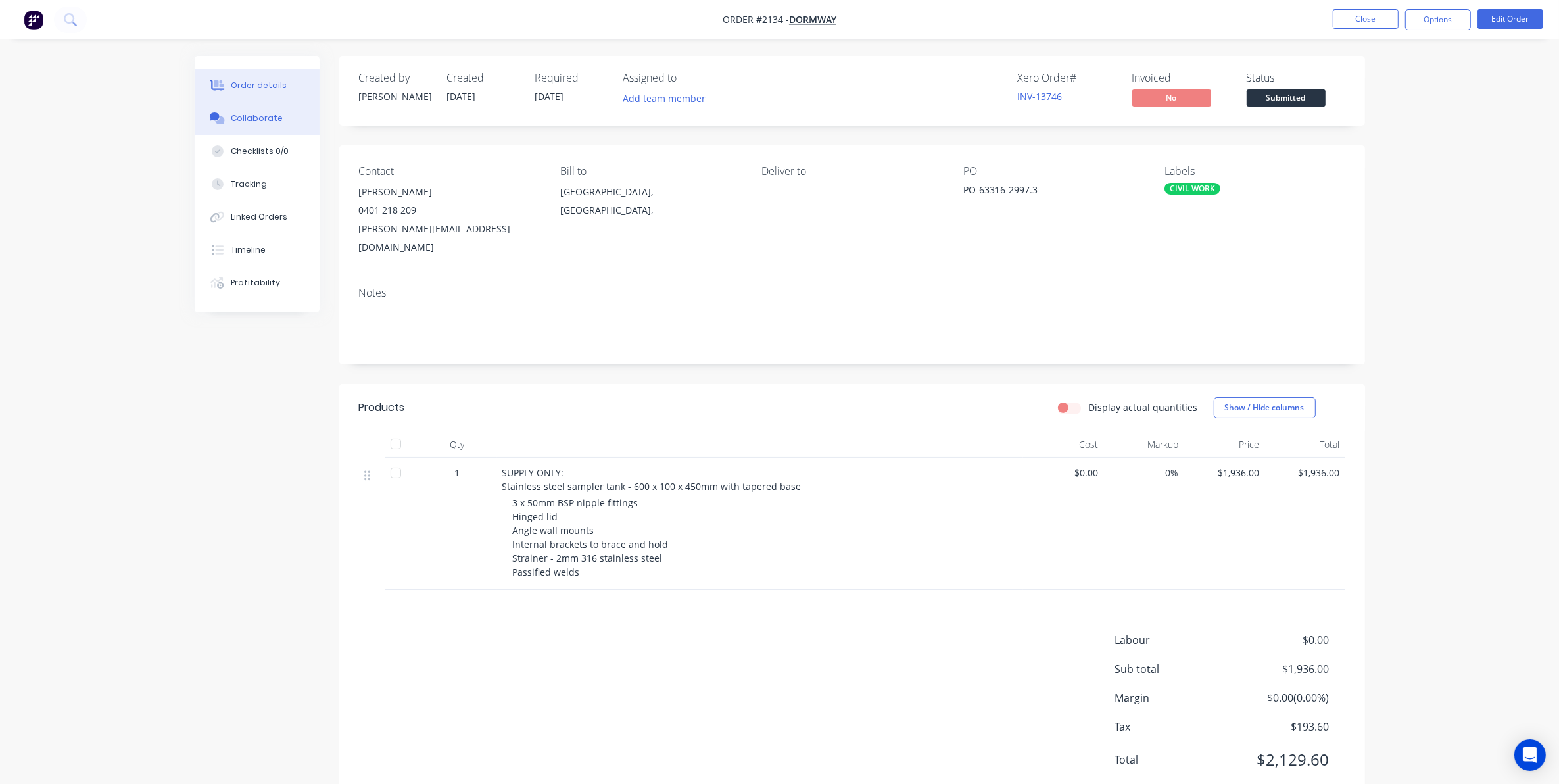
click at [260, 115] on div "Collaborate" at bounding box center [256, 118] width 52 height 12
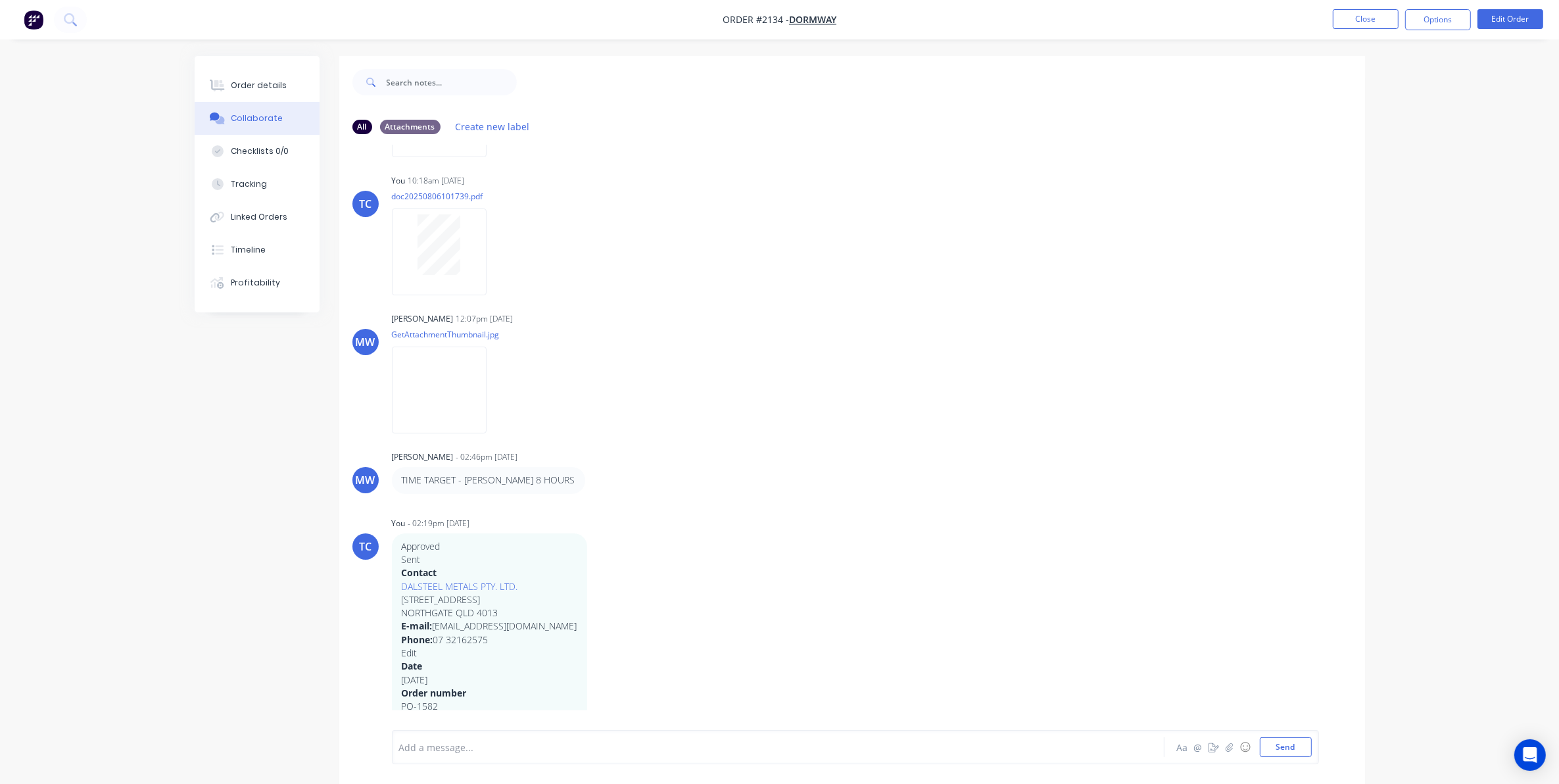
scroll to position [411, 0]
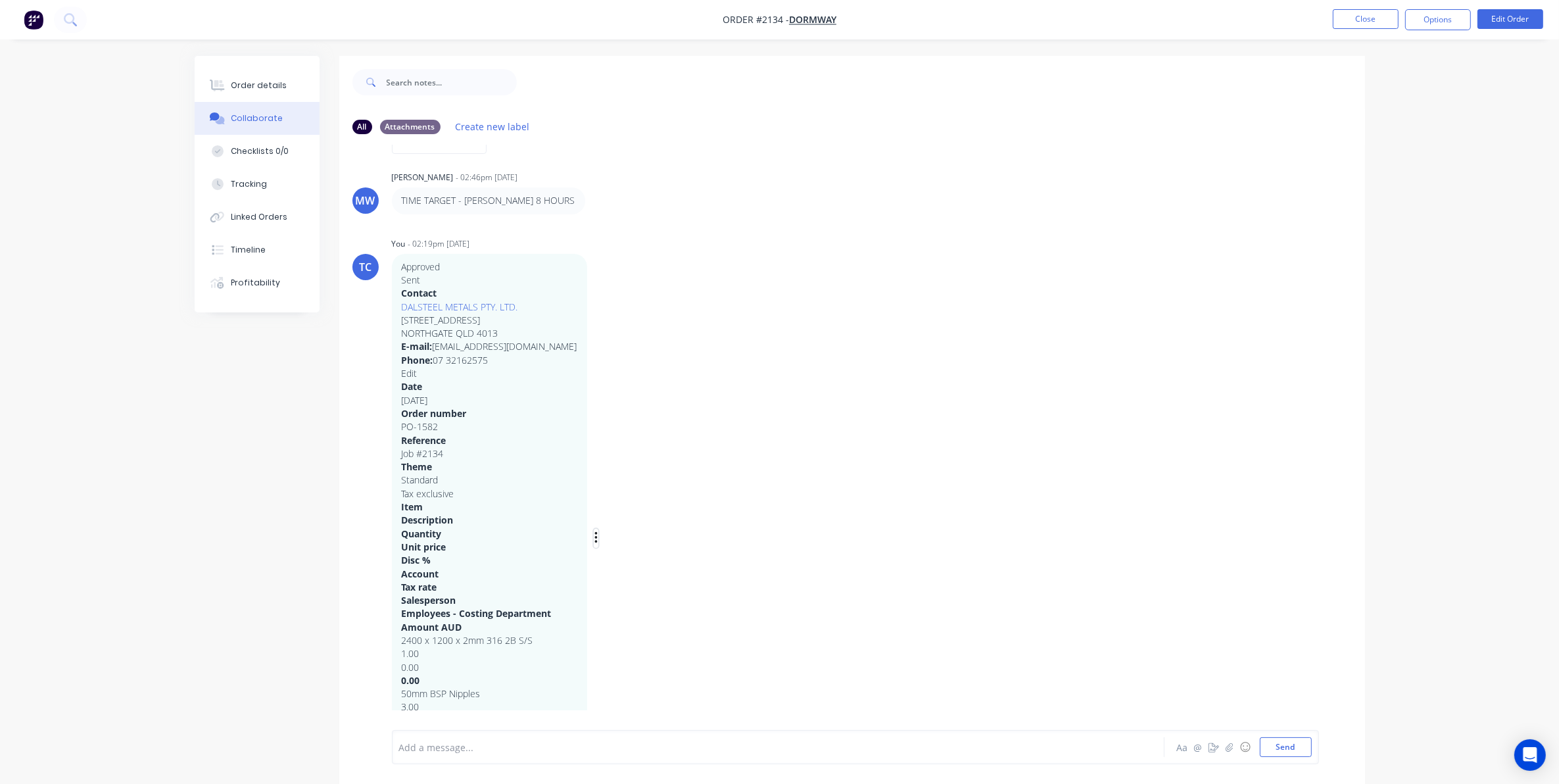
click at [594, 534] on icon "button" at bounding box center [596, 538] width 4 height 15
click at [603, 580] on button "Delete" at bounding box center [644, 583] width 83 height 21
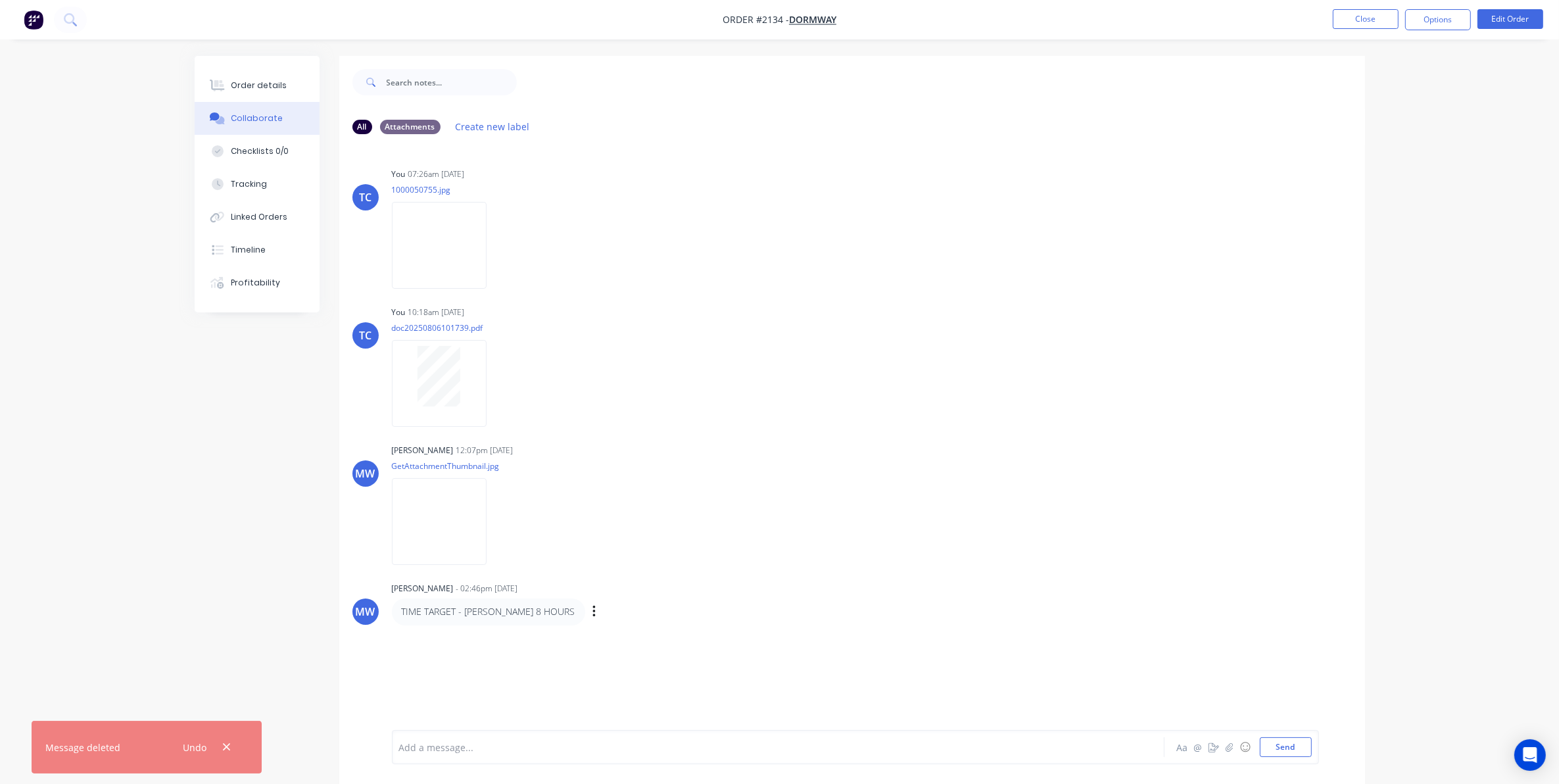
scroll to position [20, 0]
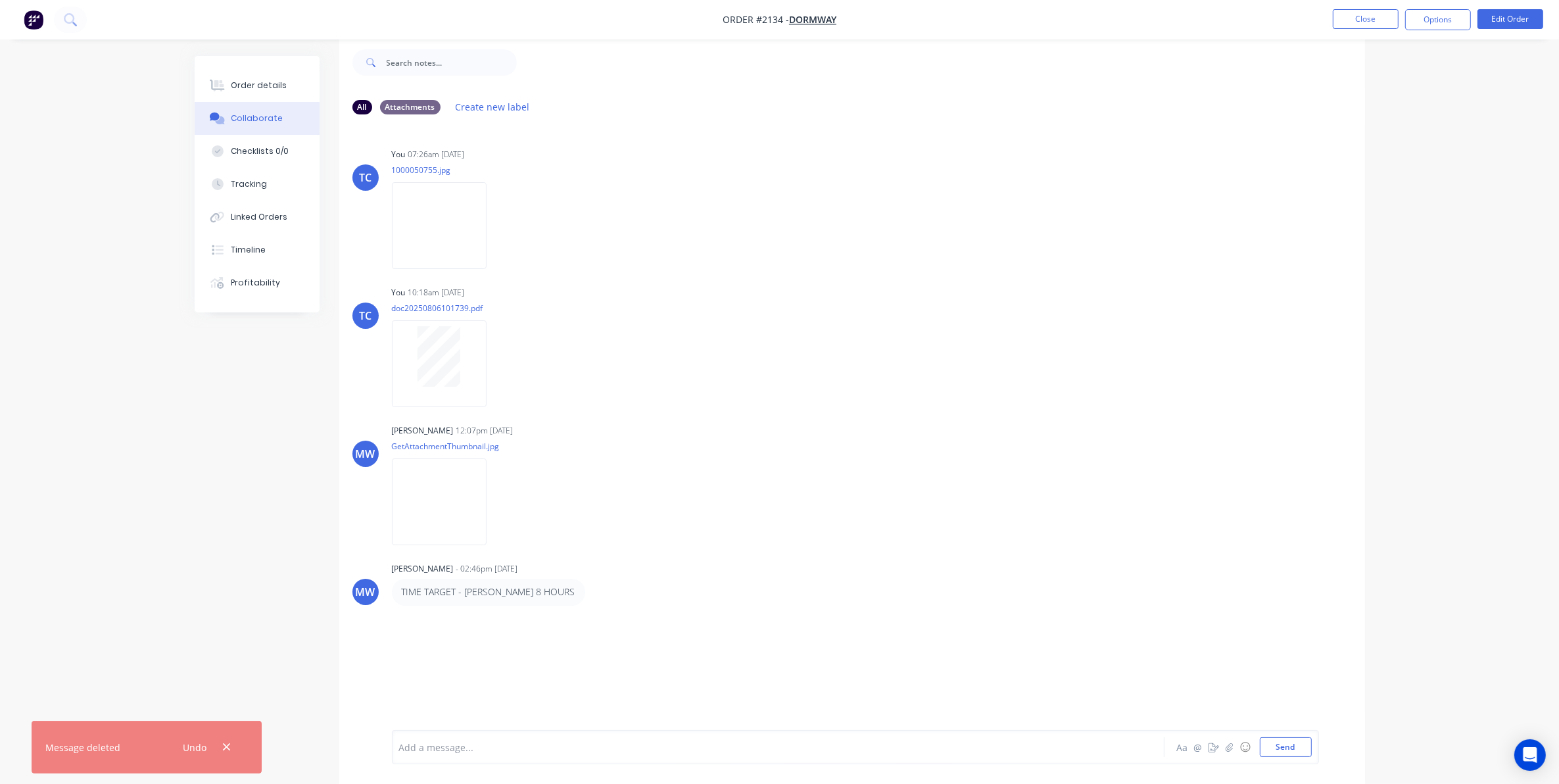
click at [452, 748] on div at bounding box center [742, 747] width 684 height 14
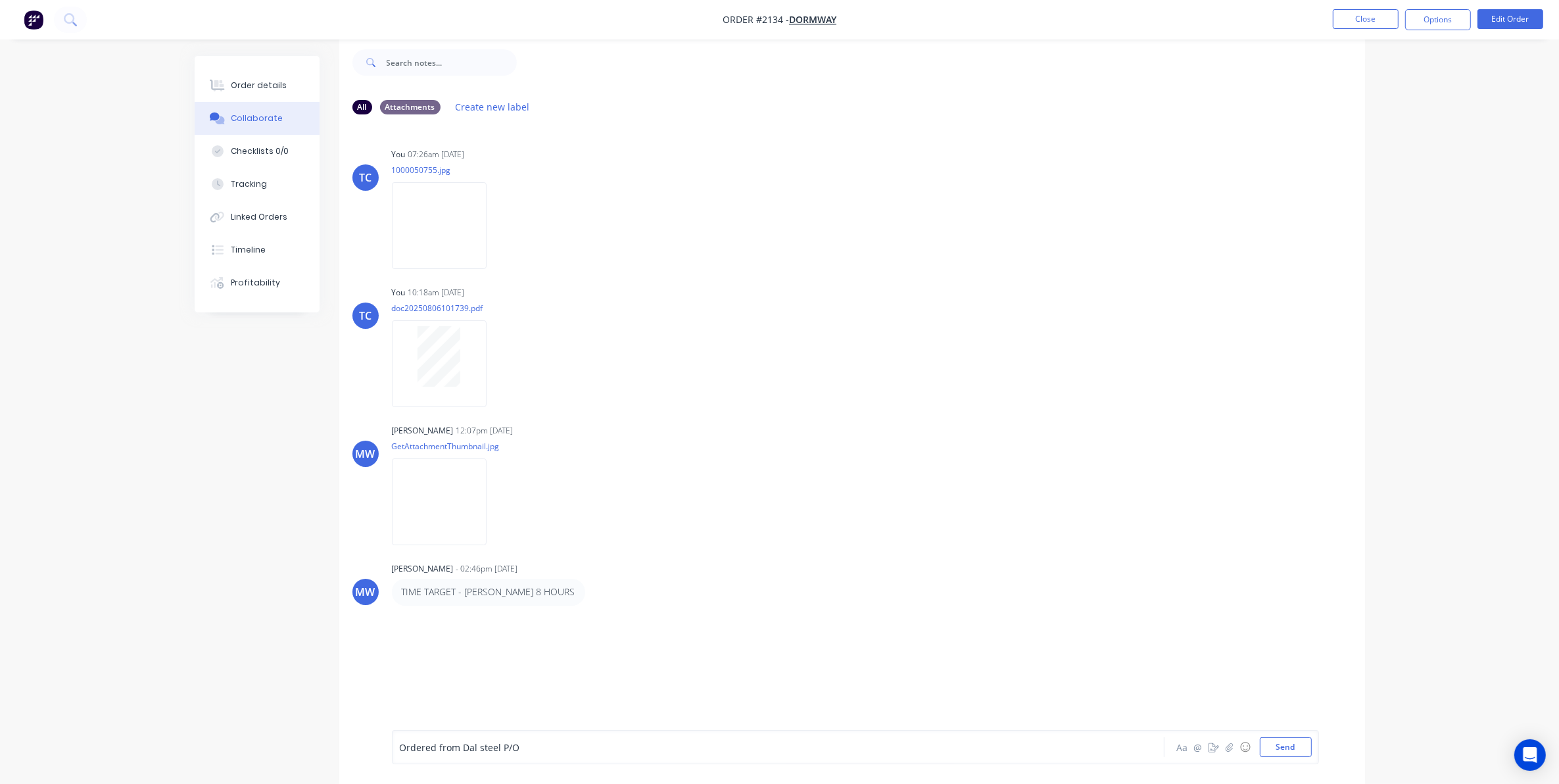
click at [534, 744] on div "Ordered from Dal steel P/O" at bounding box center [742, 747] width 684 height 14
click at [1280, 741] on button "Send" at bounding box center [1286, 746] width 52 height 19
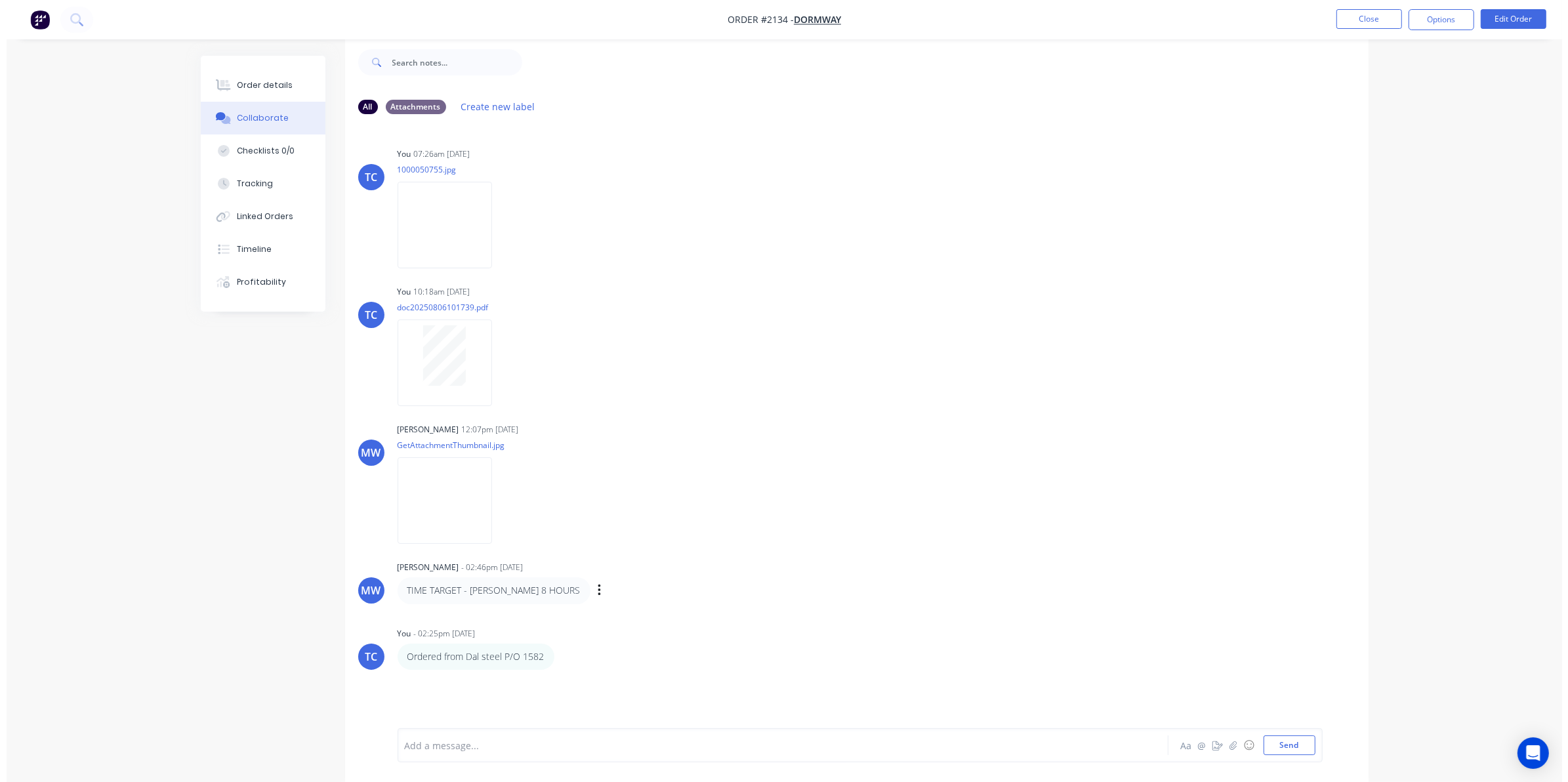
scroll to position [0, 0]
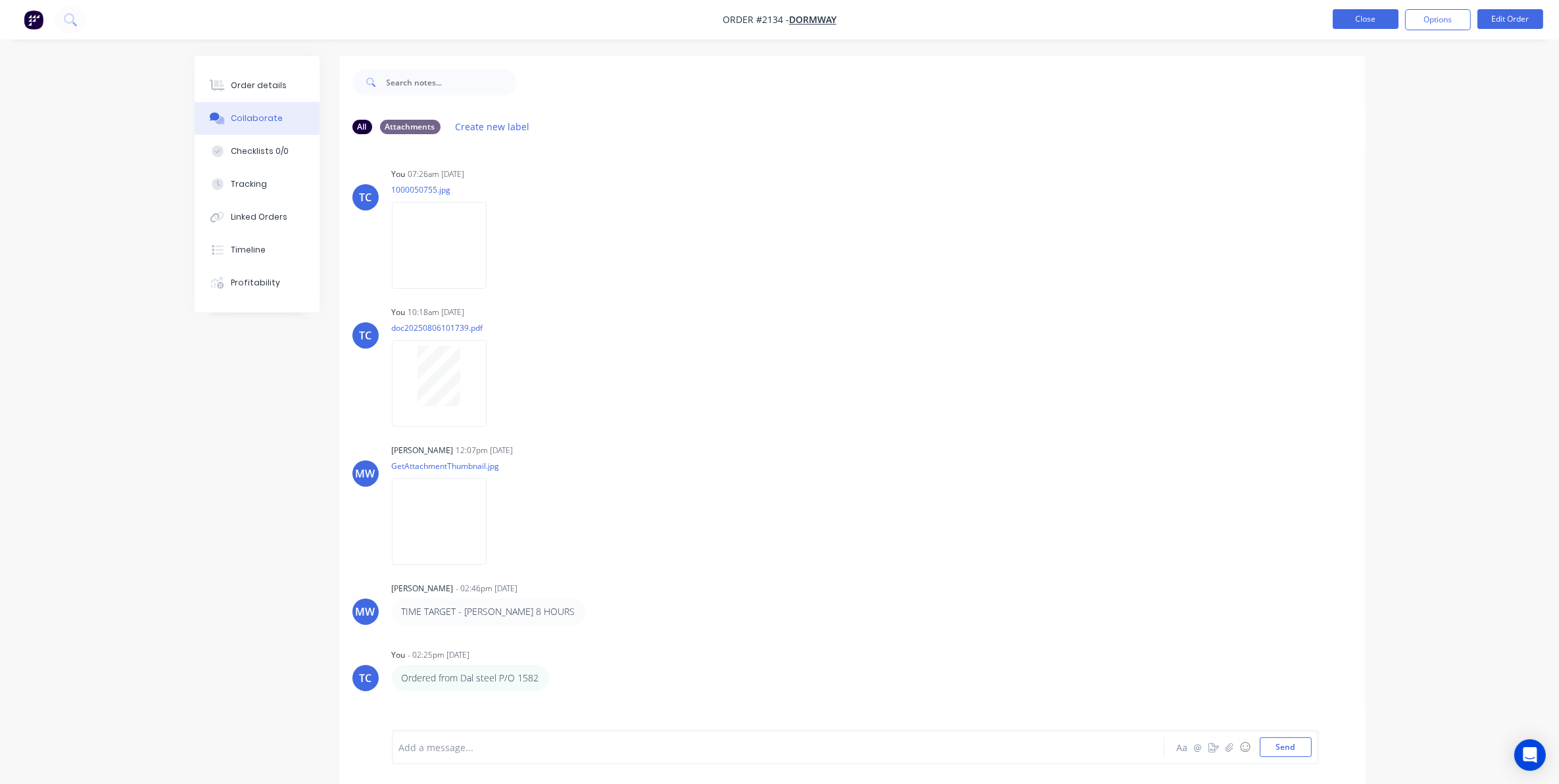
click at [1376, 14] on button "Close" at bounding box center [1366, 19] width 66 height 19
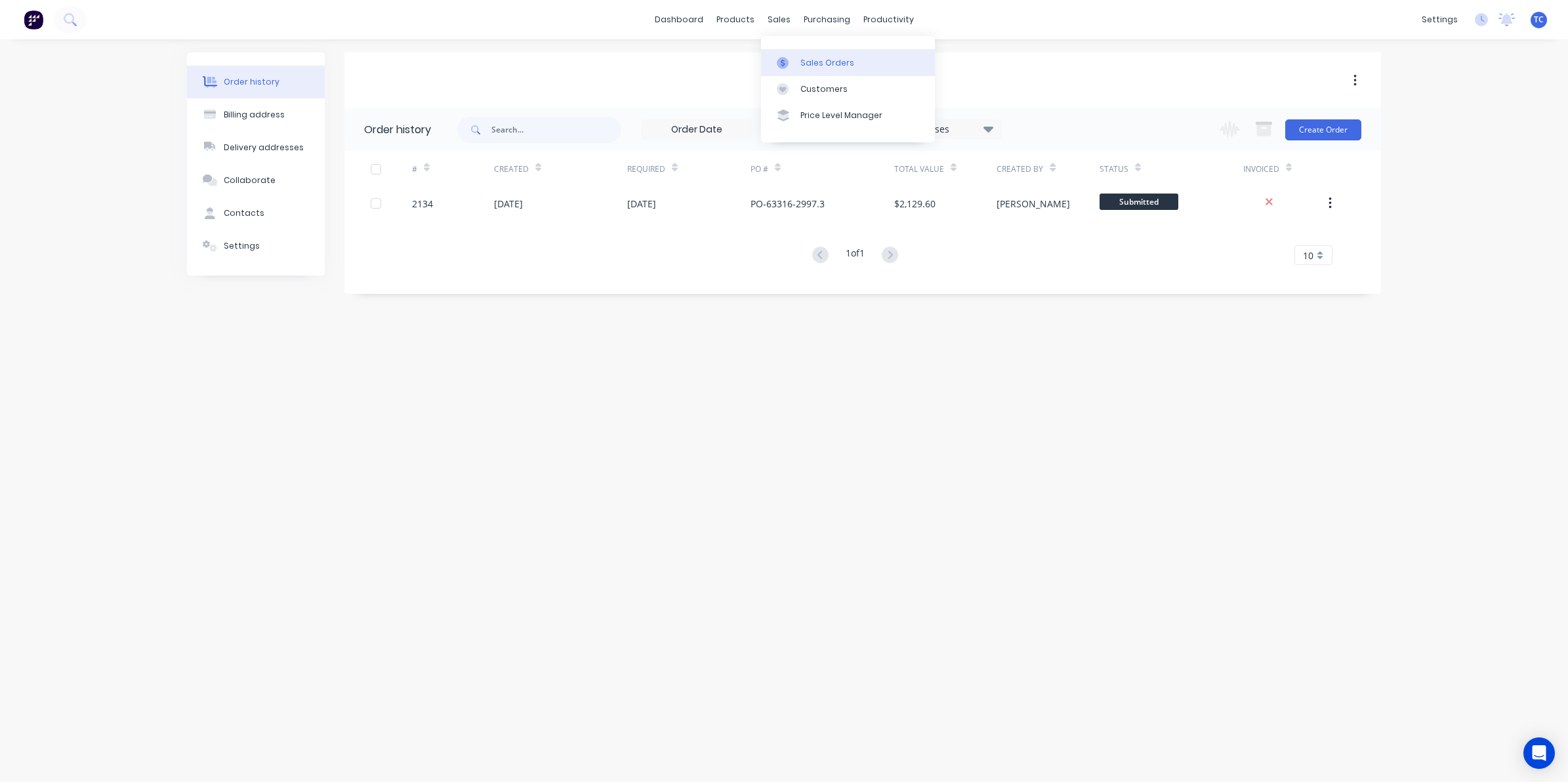
click at [802, 55] on link "Sales Orders" at bounding box center [848, 62] width 174 height 26
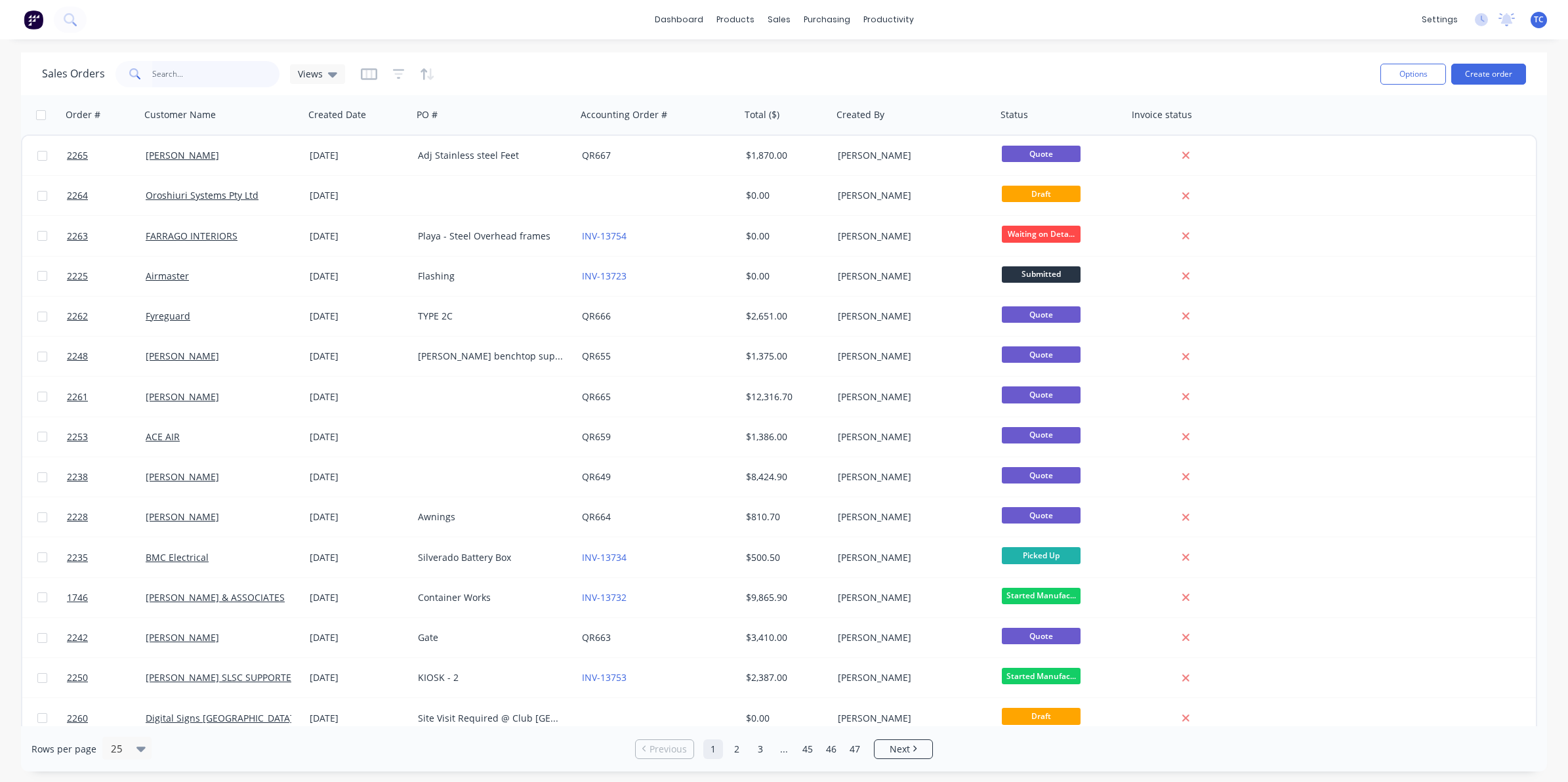
click at [171, 72] on input "text" at bounding box center [216, 74] width 128 height 26
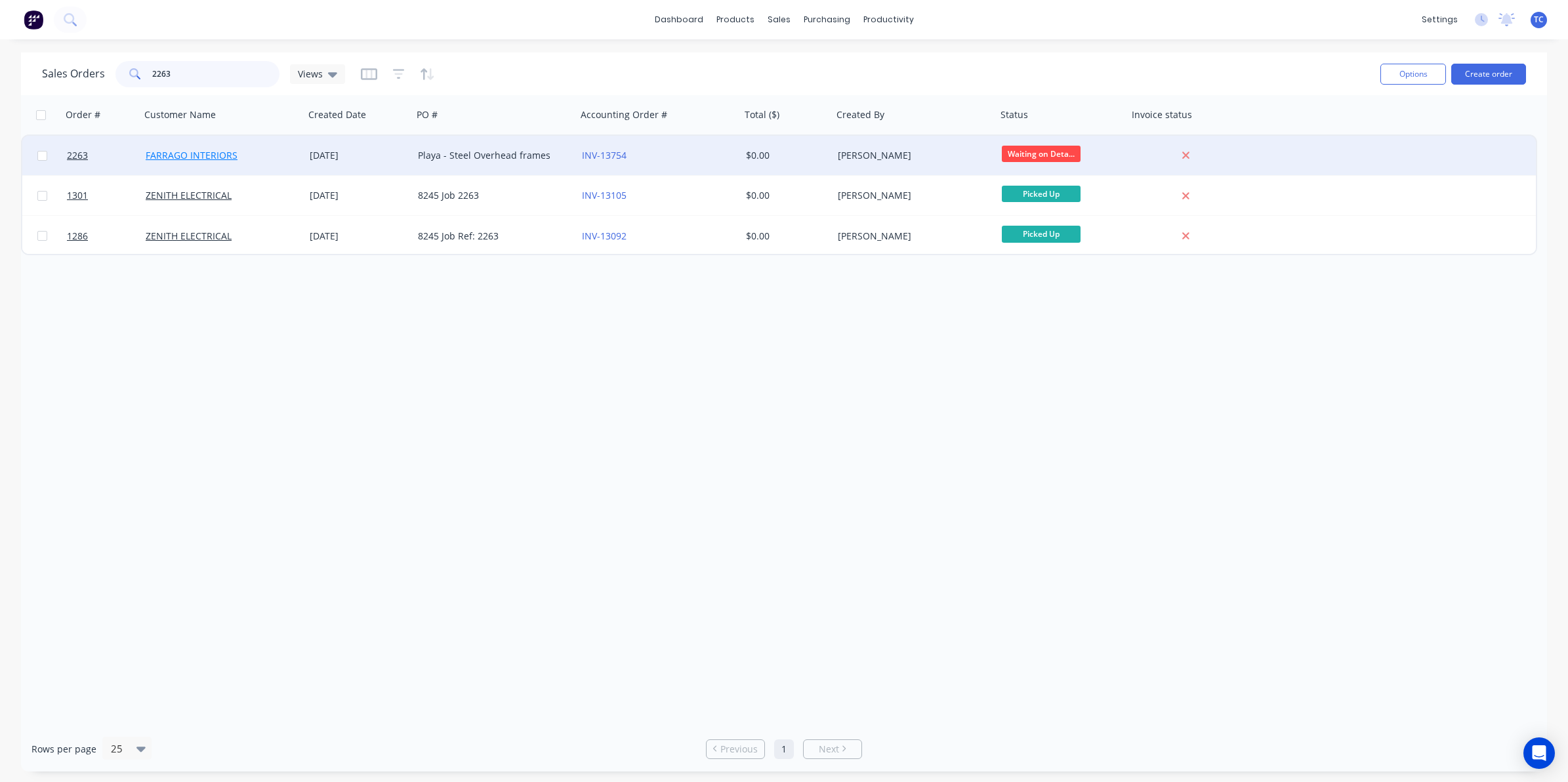
type input "2263"
click at [195, 152] on link "FARRAGO INTERIORS" at bounding box center [191, 154] width 91 height 12
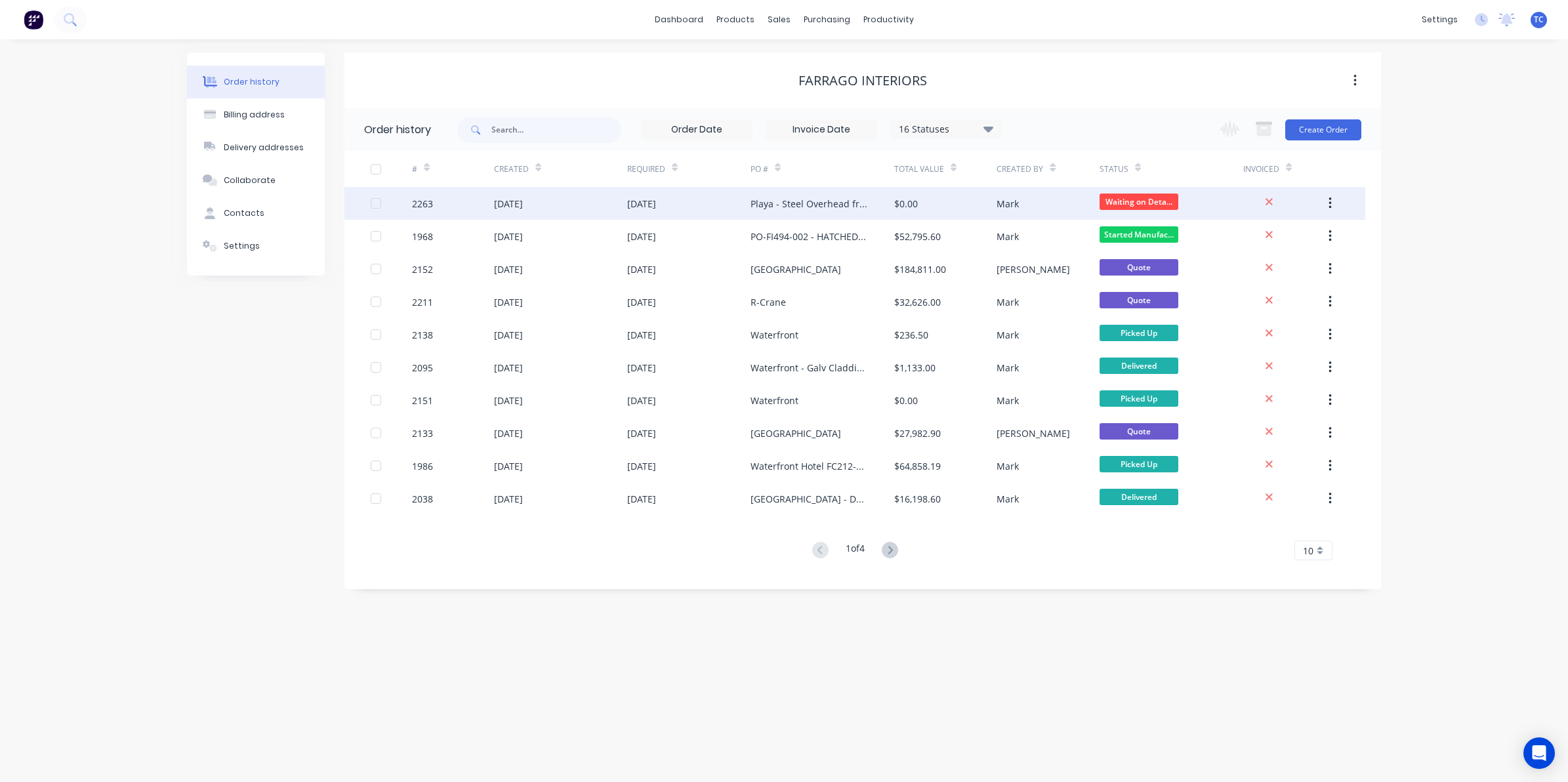
click at [562, 200] on div "[DATE]" at bounding box center [561, 203] width 133 height 33
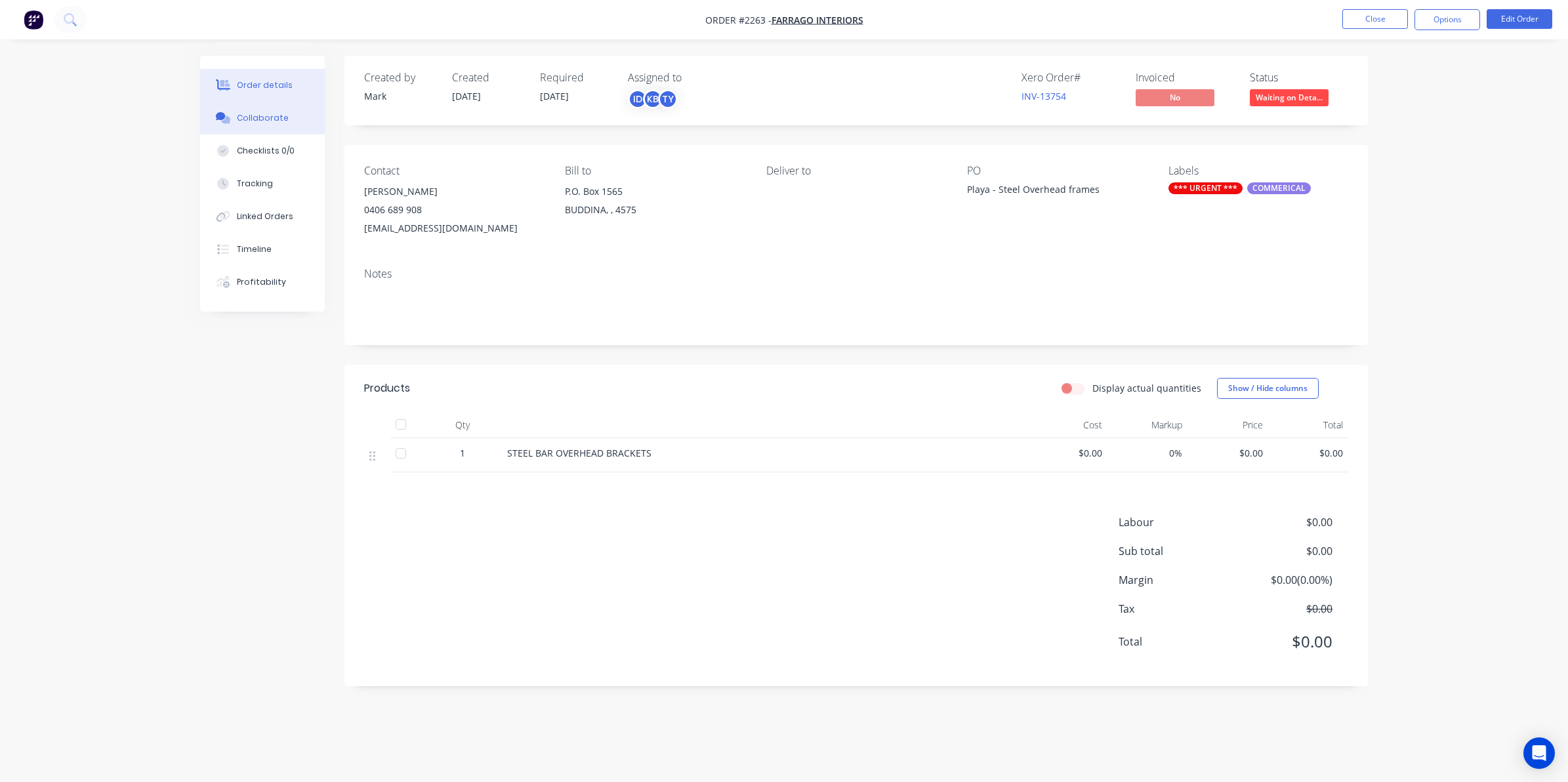
click at [257, 116] on div "Collaborate" at bounding box center [262, 117] width 52 height 12
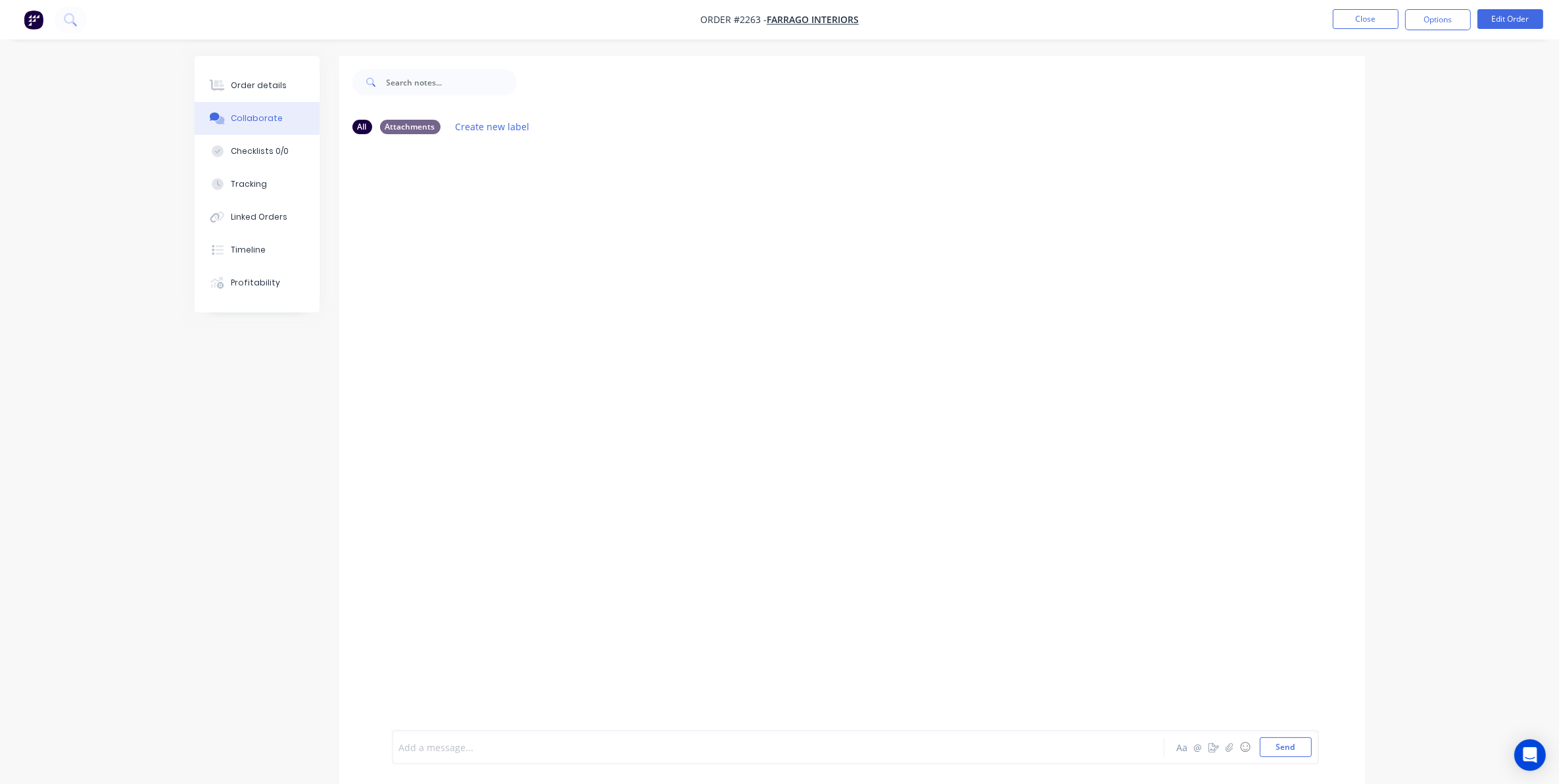
click at [459, 741] on div at bounding box center [742, 747] width 684 height 14
click at [1284, 744] on button "Send" at bounding box center [1286, 746] width 52 height 19
click at [1362, 19] on button "Close" at bounding box center [1366, 19] width 66 height 19
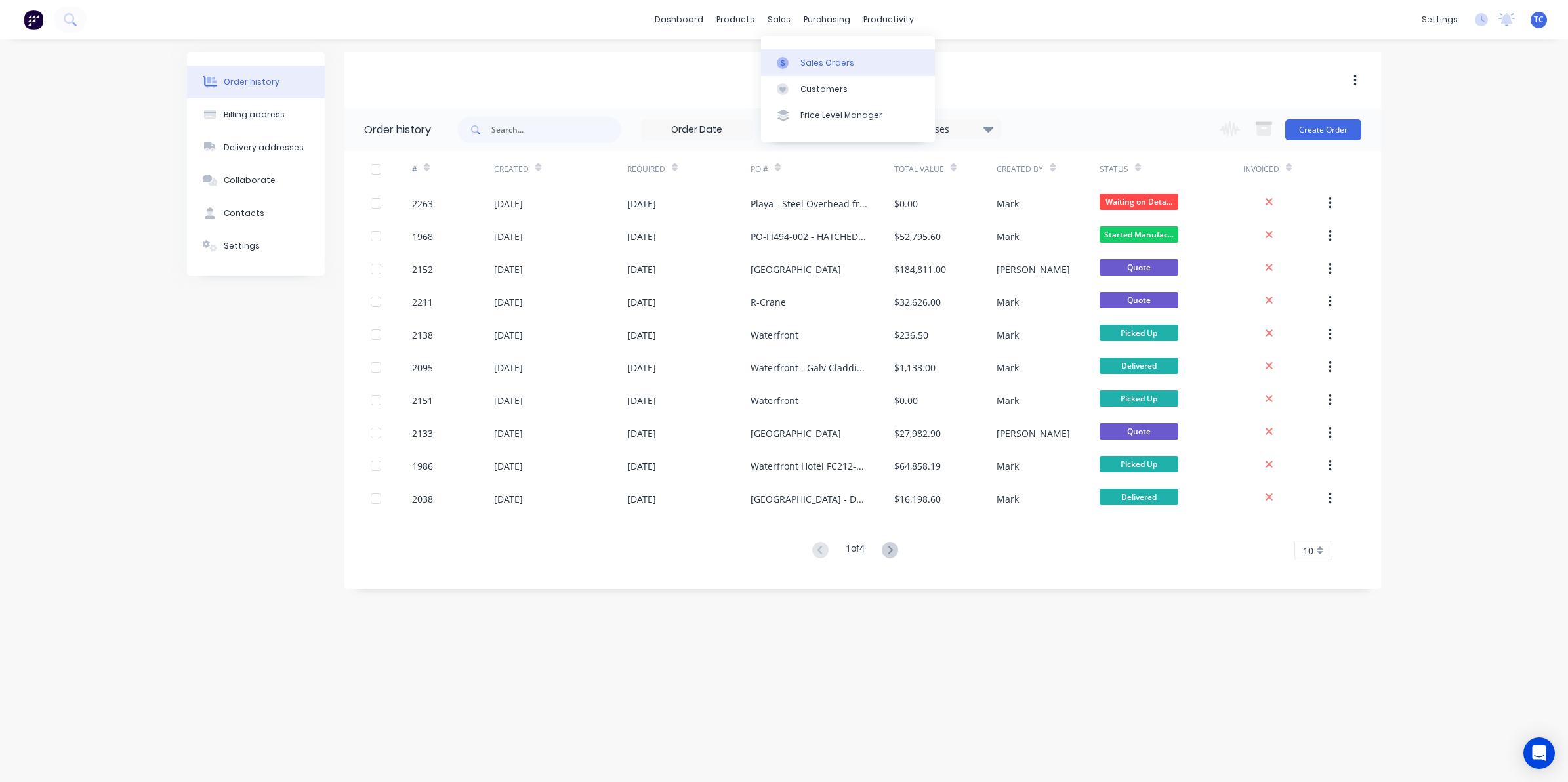
click at [811, 57] on div "Sales Orders" at bounding box center [827, 63] width 54 height 12
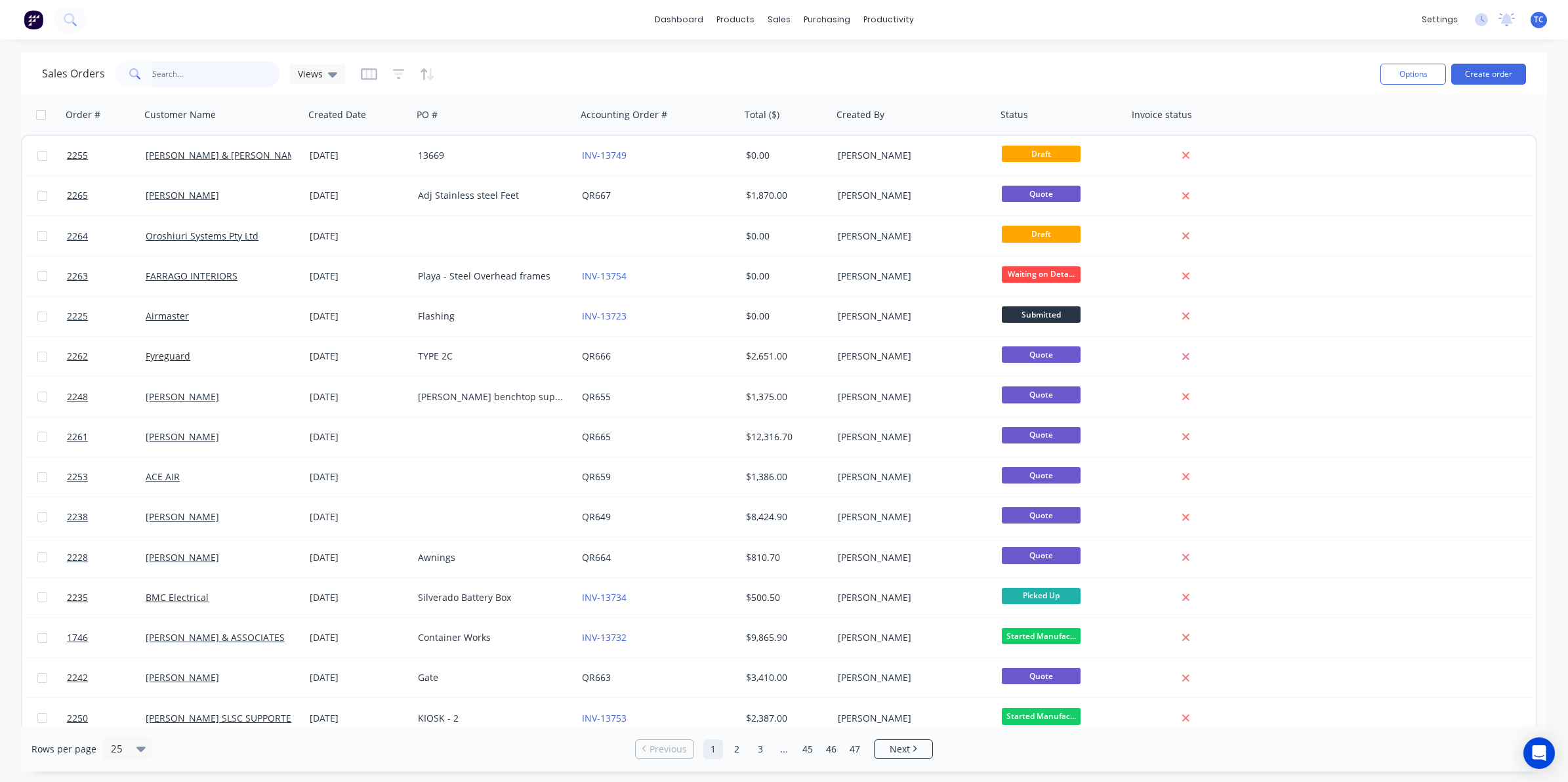
click at [174, 72] on input "text" at bounding box center [216, 74] width 128 height 26
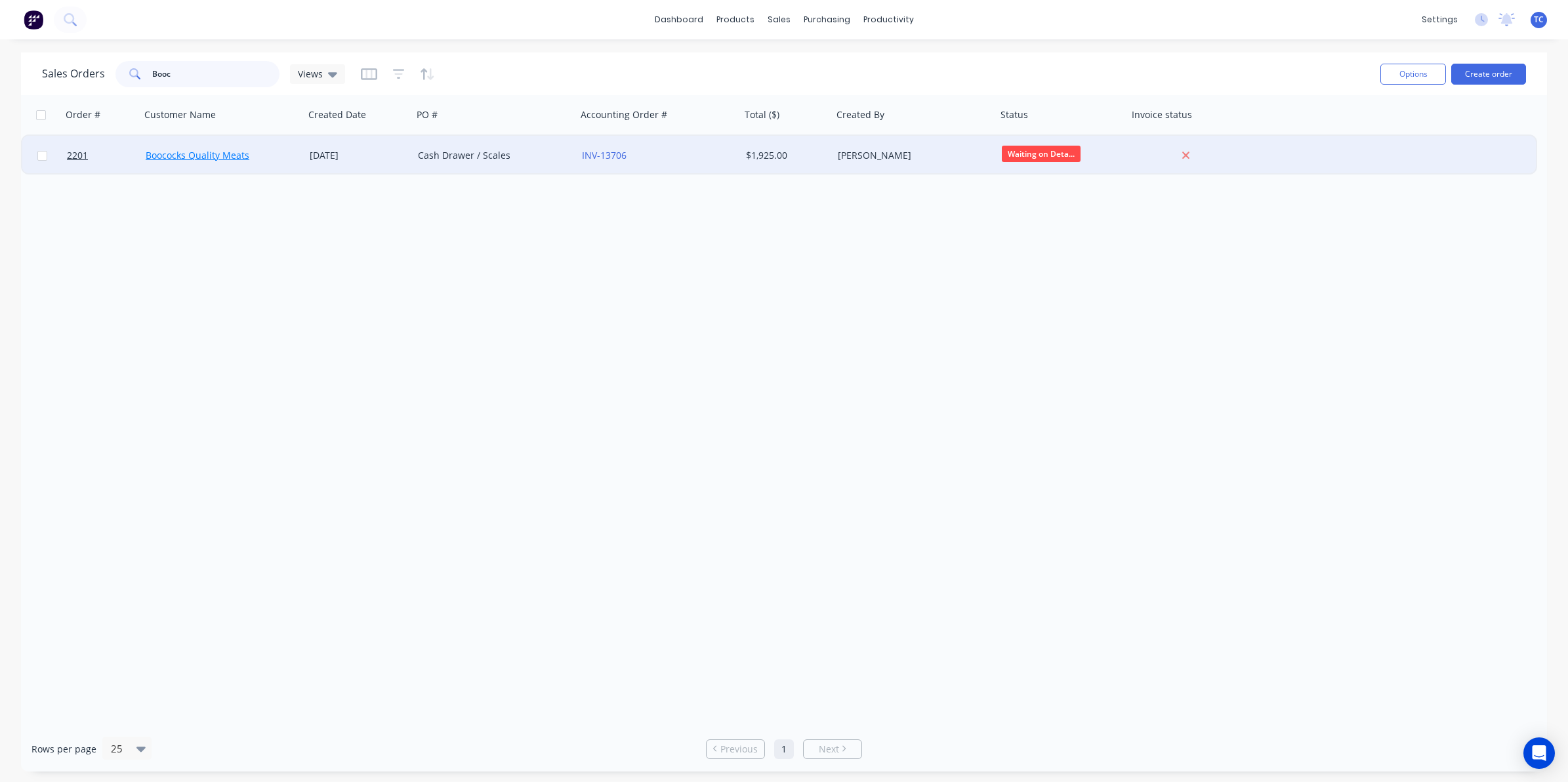
type input "Booc"
click at [211, 154] on link "Boococks Quality Meats" at bounding box center [198, 154] width 103 height 12
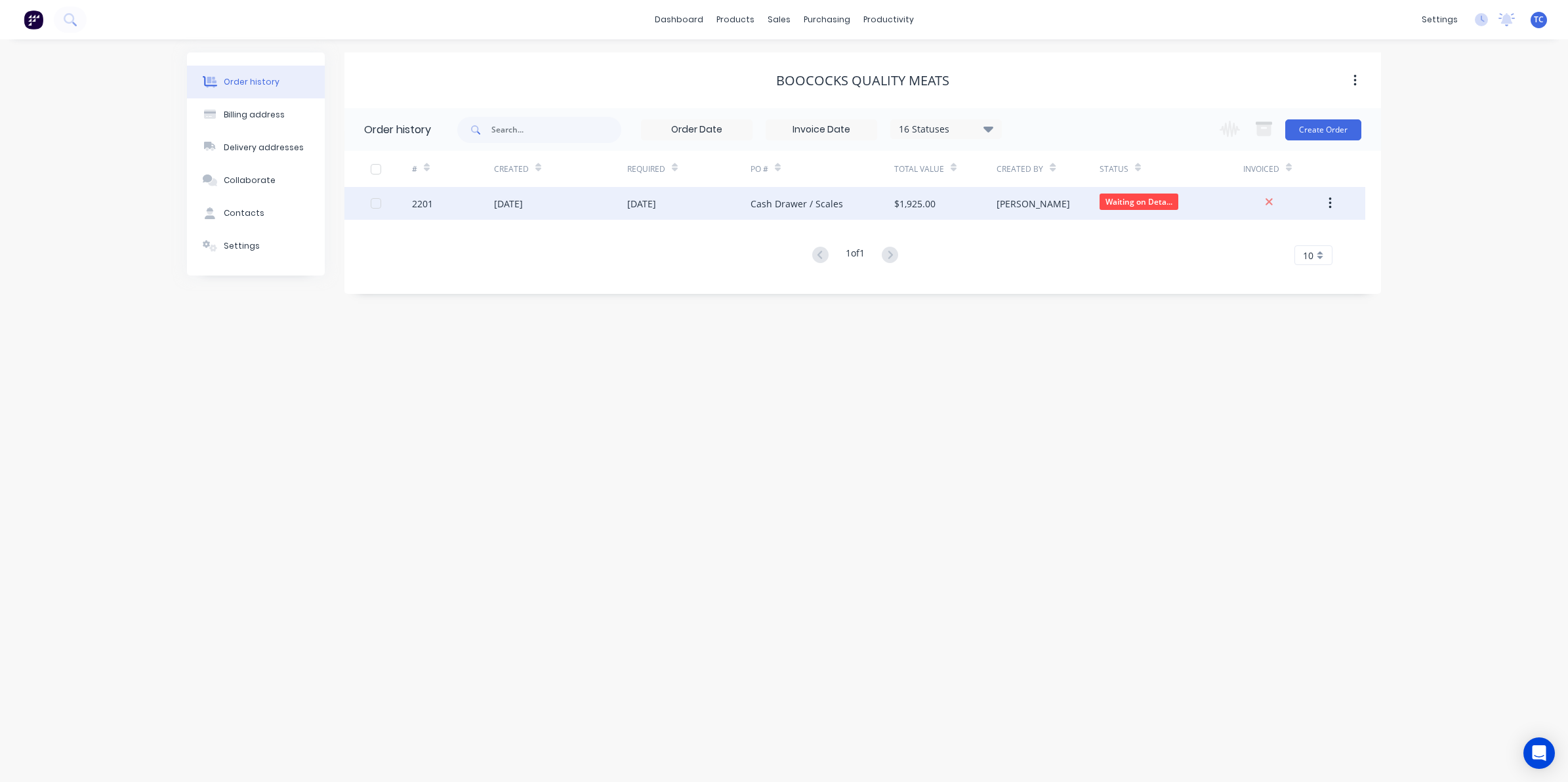
click at [719, 201] on div "[DATE]" at bounding box center [689, 203] width 124 height 33
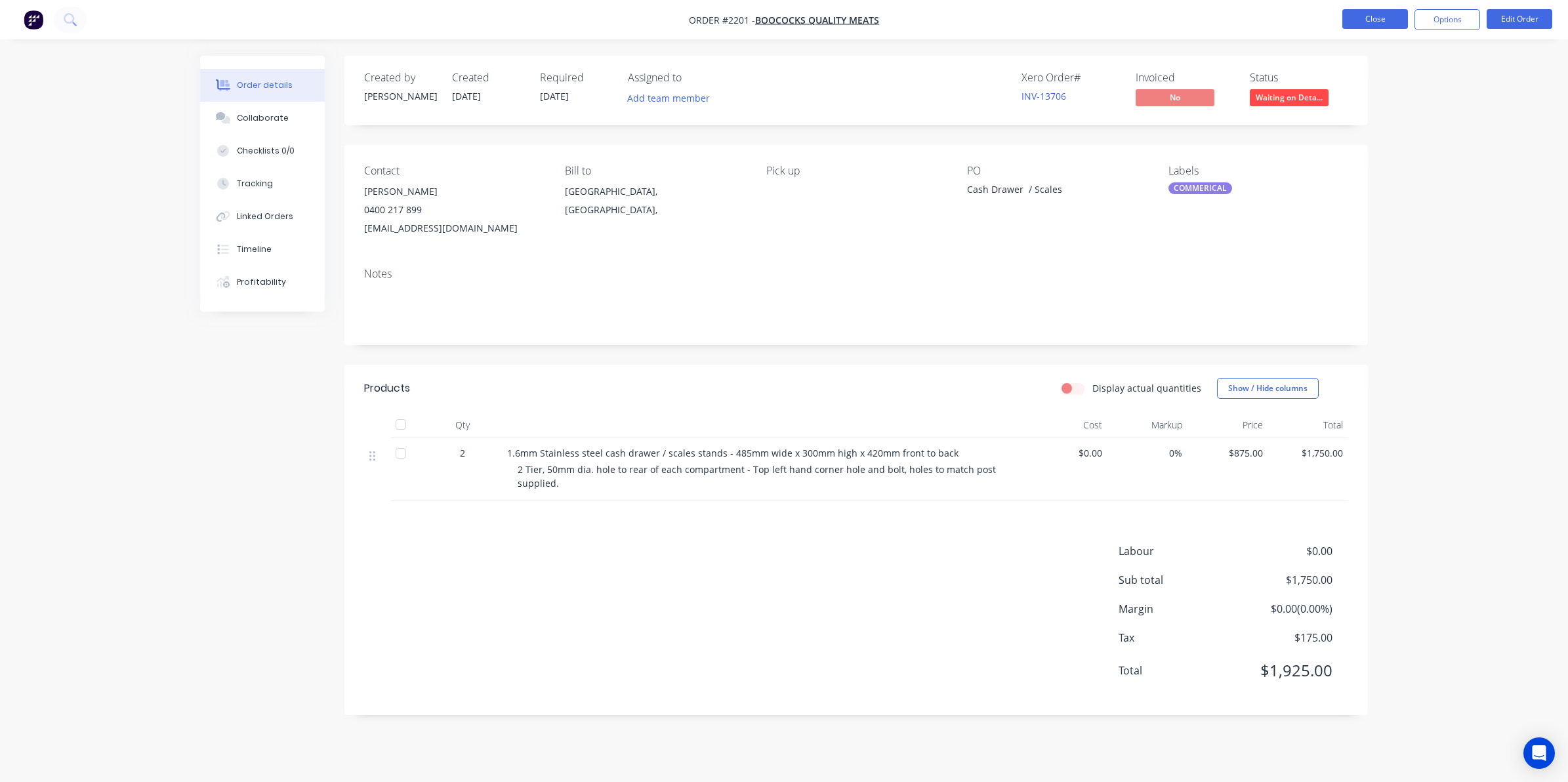
click at [1364, 18] on button "Close" at bounding box center [1374, 18] width 66 height 19
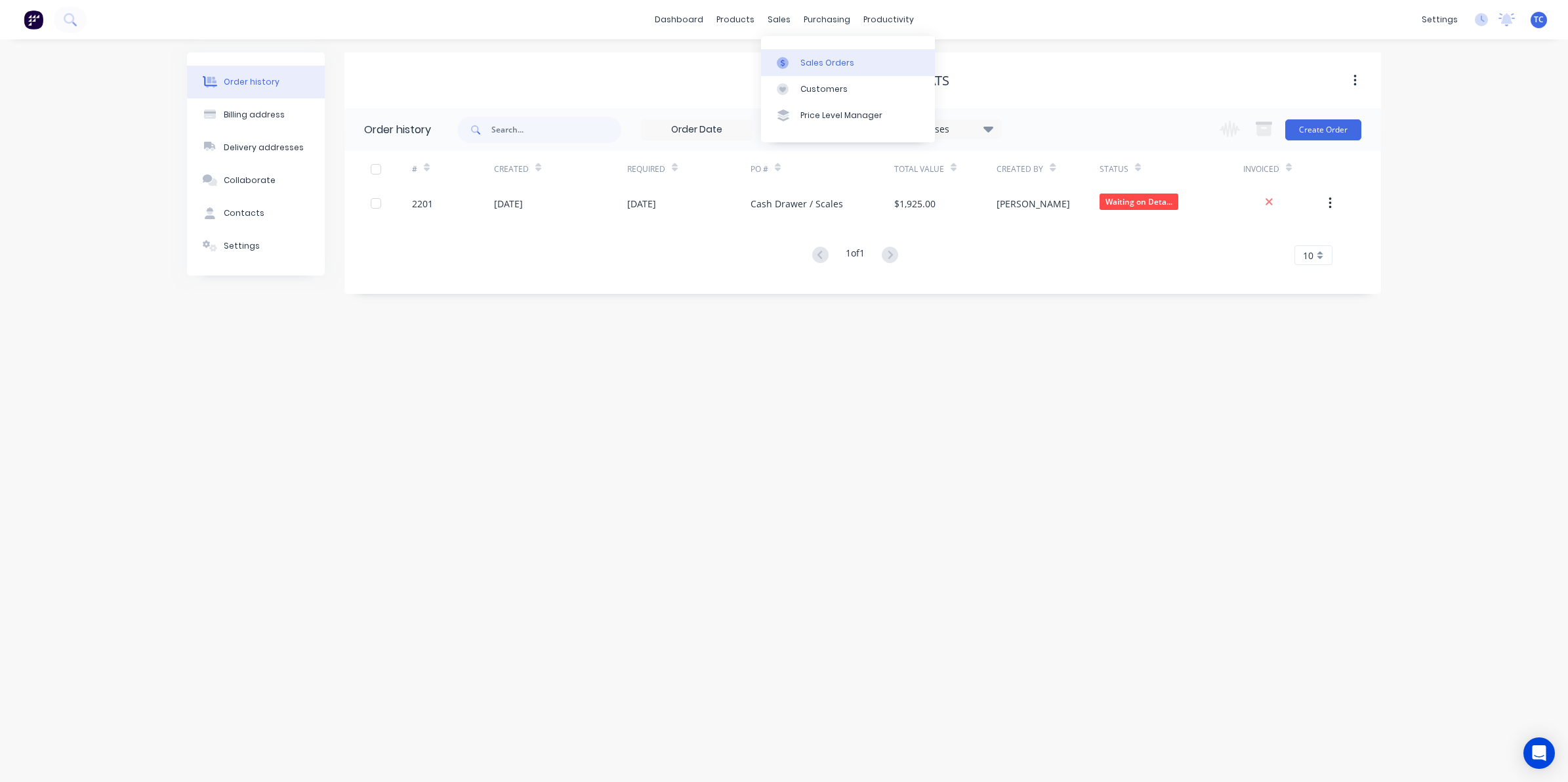
click at [805, 60] on div "Sales Orders" at bounding box center [827, 63] width 54 height 12
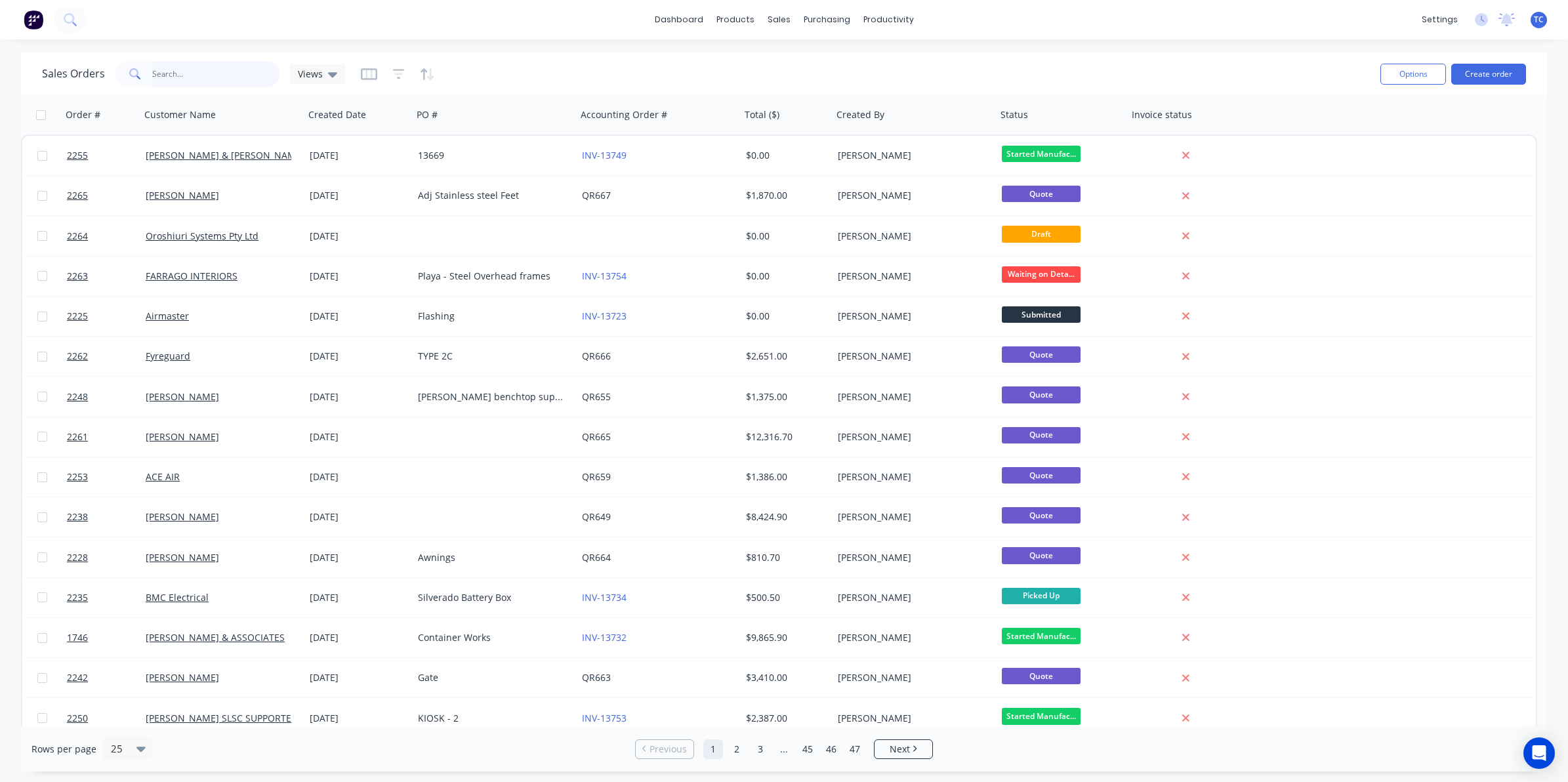
click at [177, 69] on input "text" at bounding box center [216, 74] width 128 height 26
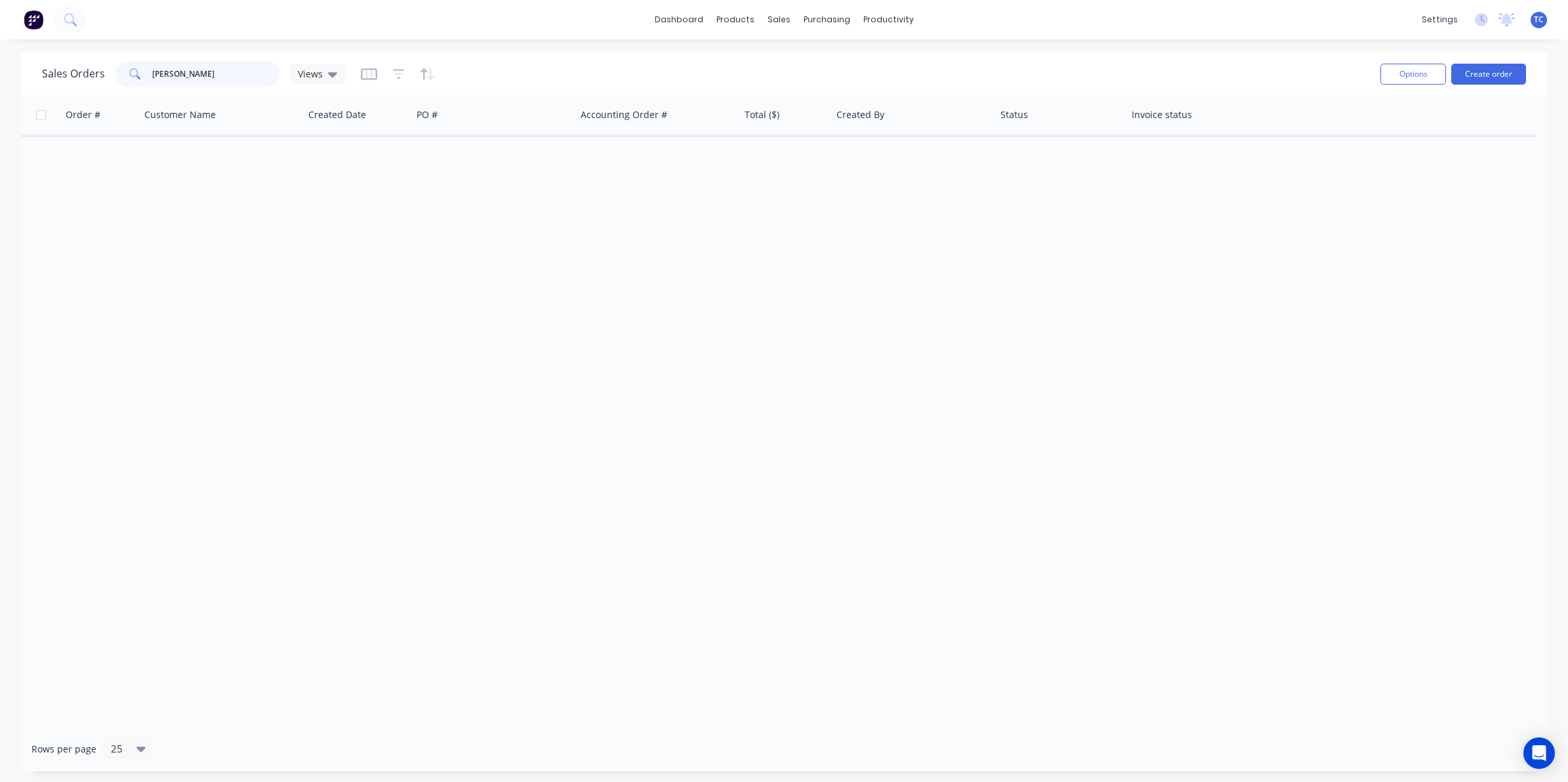
drag, startPoint x: 175, startPoint y: 72, endPoint x: 151, endPoint y: 72, distance: 24.0
click at [152, 72] on input "Lydon Simmons" at bounding box center [216, 74] width 128 height 26
type input "Lindon Simmons"
click at [805, 57] on div "Sales Orders" at bounding box center [827, 63] width 54 height 12
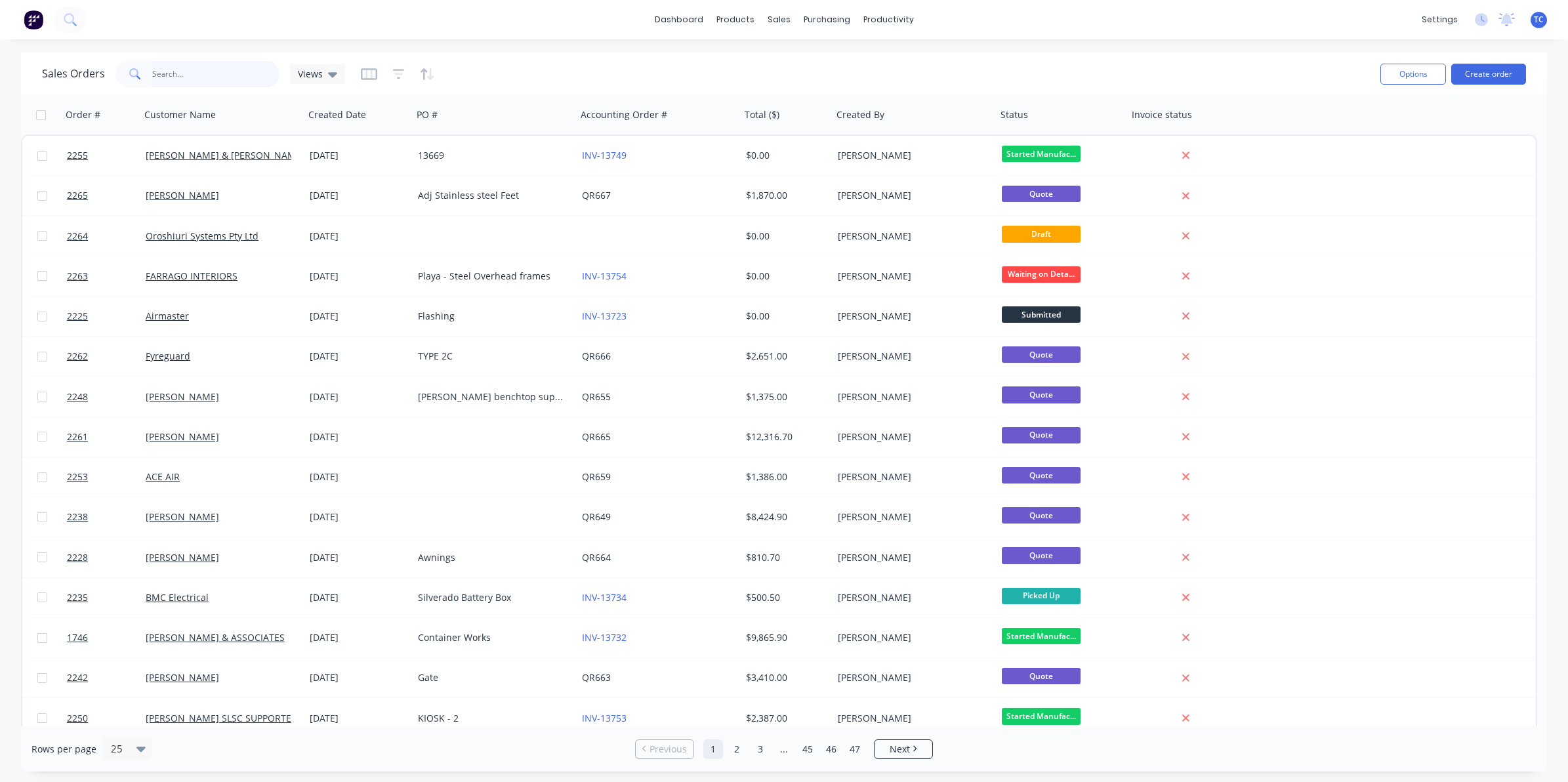
click at [166, 70] on input "text" at bounding box center [216, 74] width 128 height 26
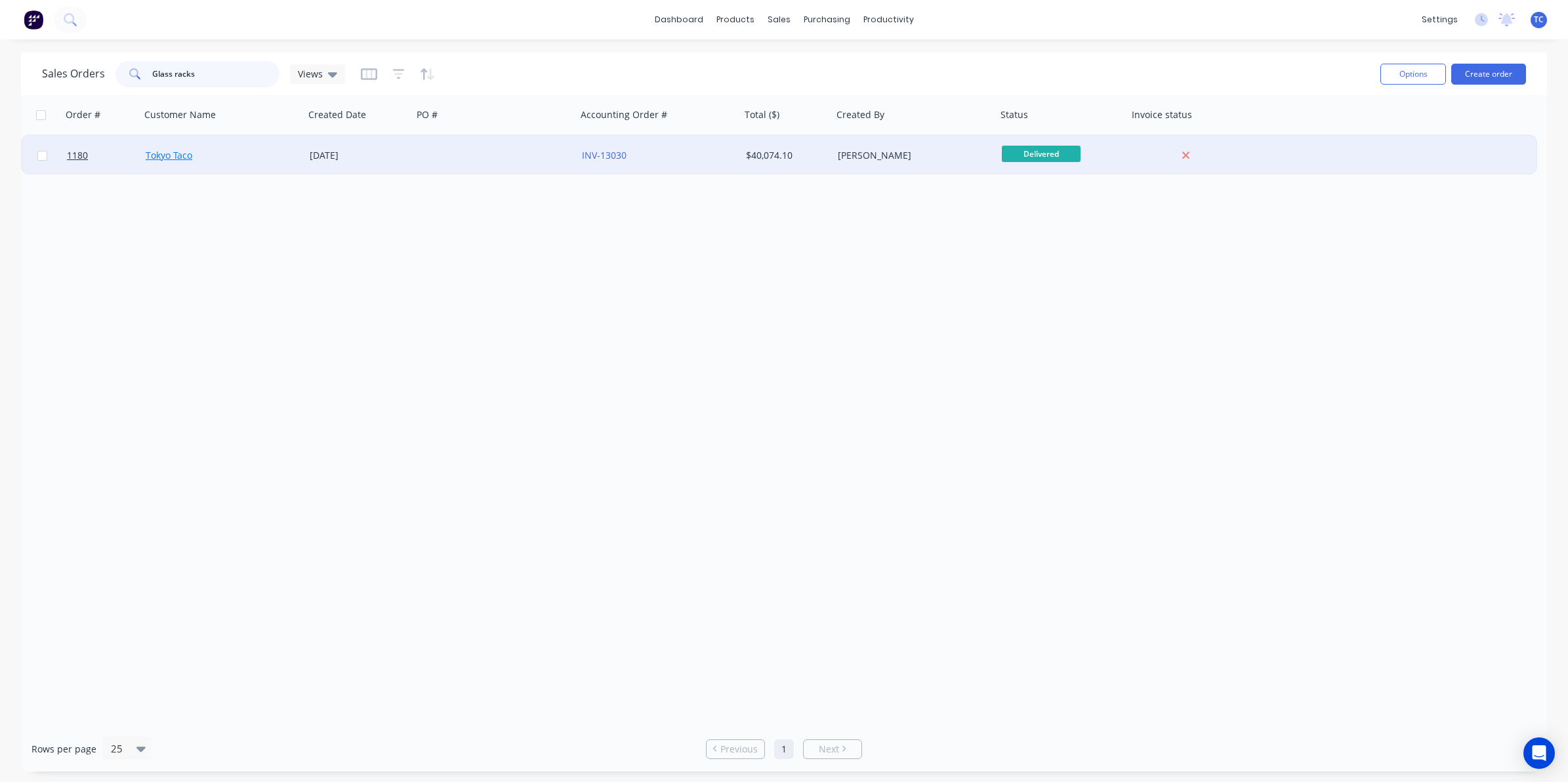
type input "Glass racks"
click at [171, 154] on link "Tokyo Taco" at bounding box center [169, 154] width 46 height 12
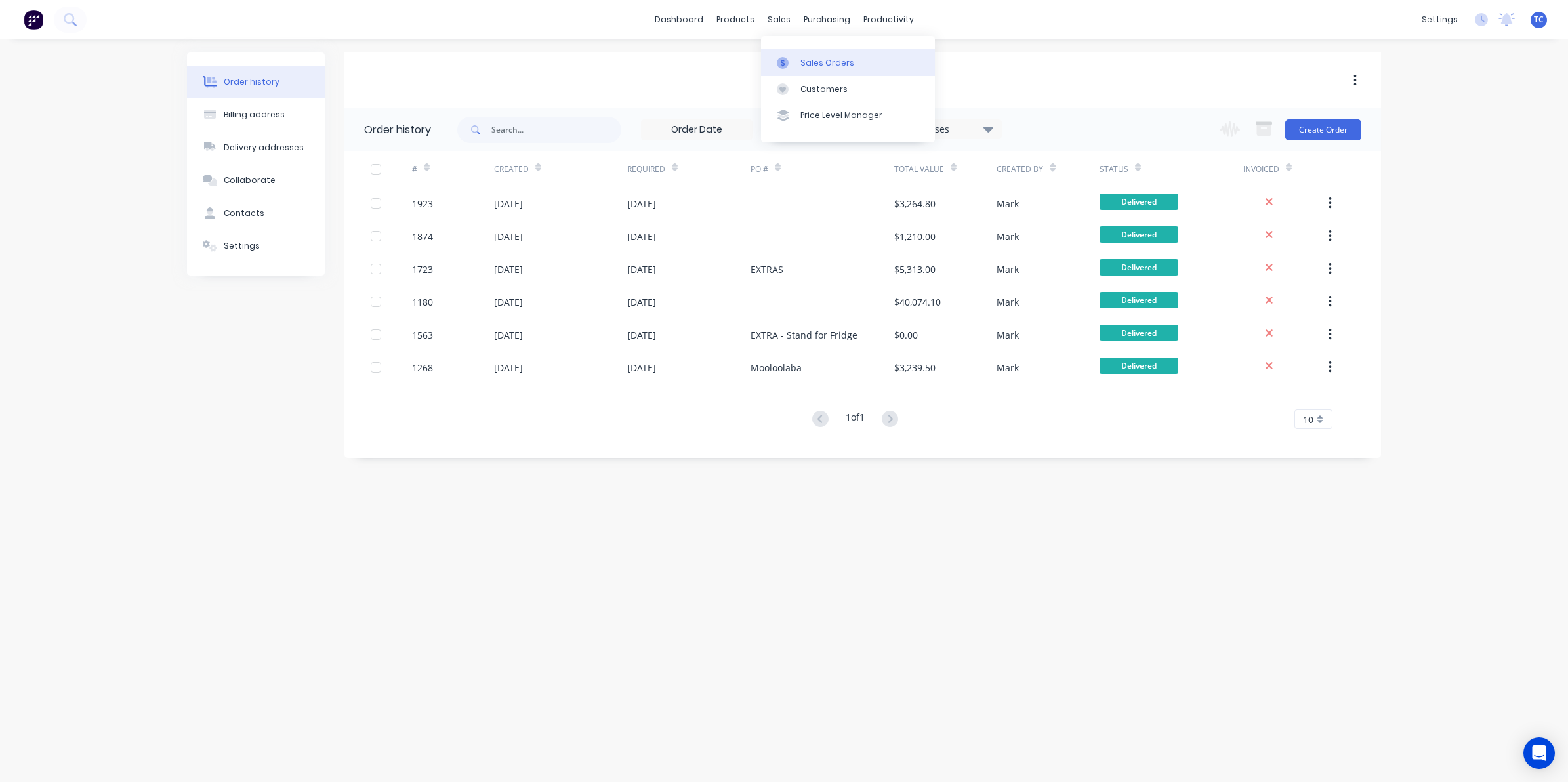
click at [805, 62] on div "Sales Orders" at bounding box center [827, 63] width 54 height 12
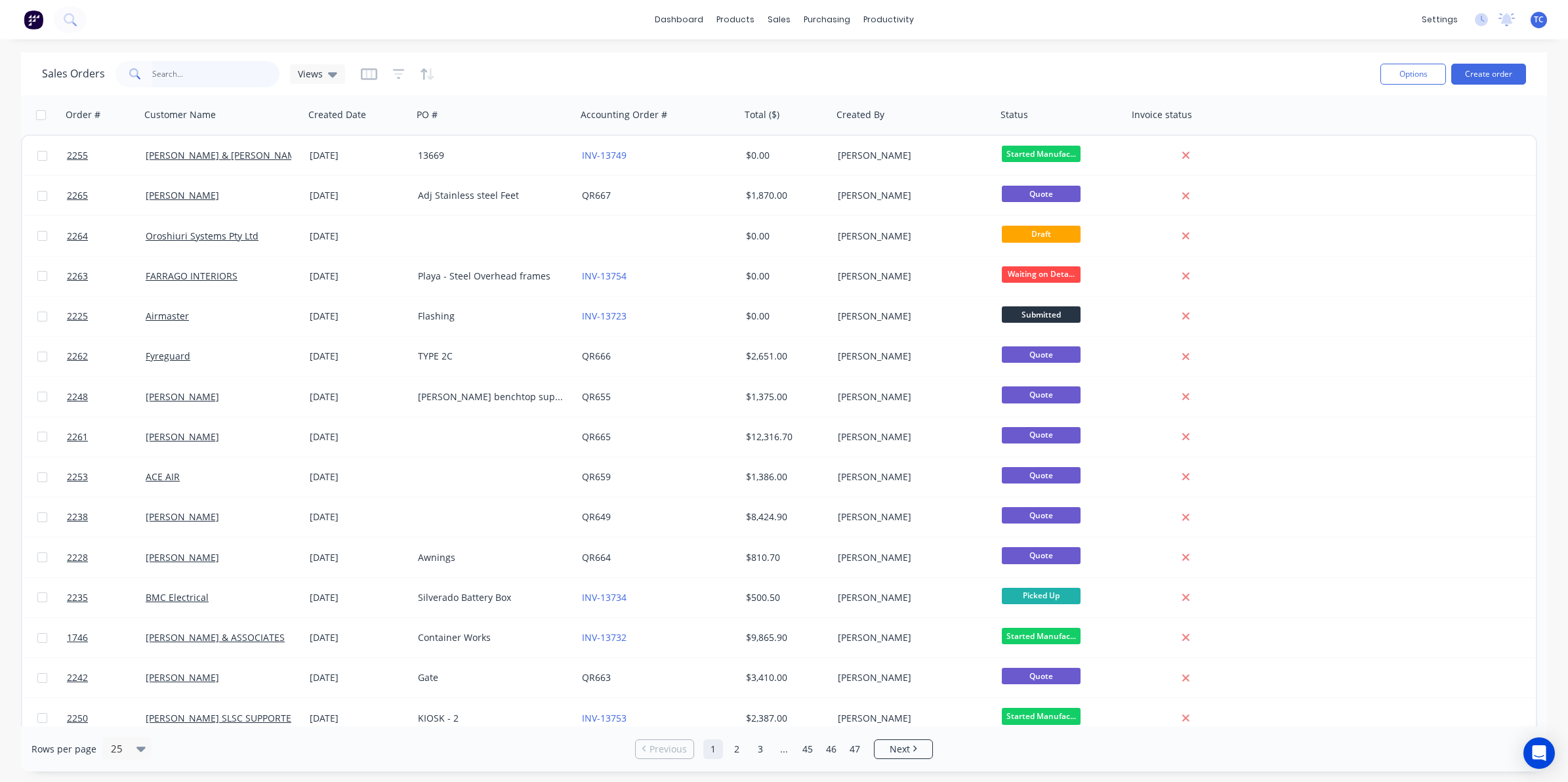
click at [171, 69] on input "text" at bounding box center [216, 74] width 128 height 26
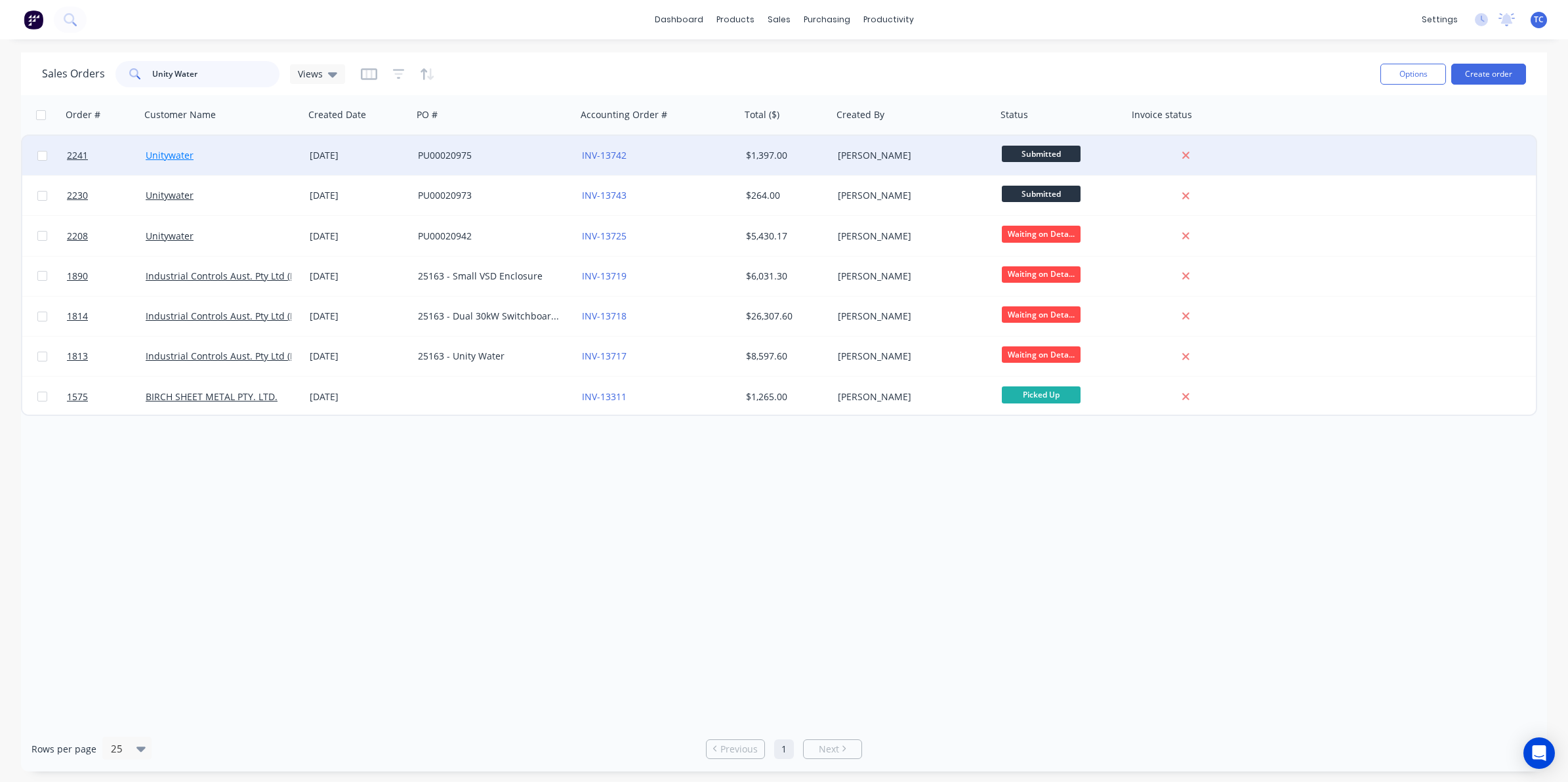
type input "Unity Water"
click at [182, 155] on link "Unitywater" at bounding box center [170, 154] width 48 height 12
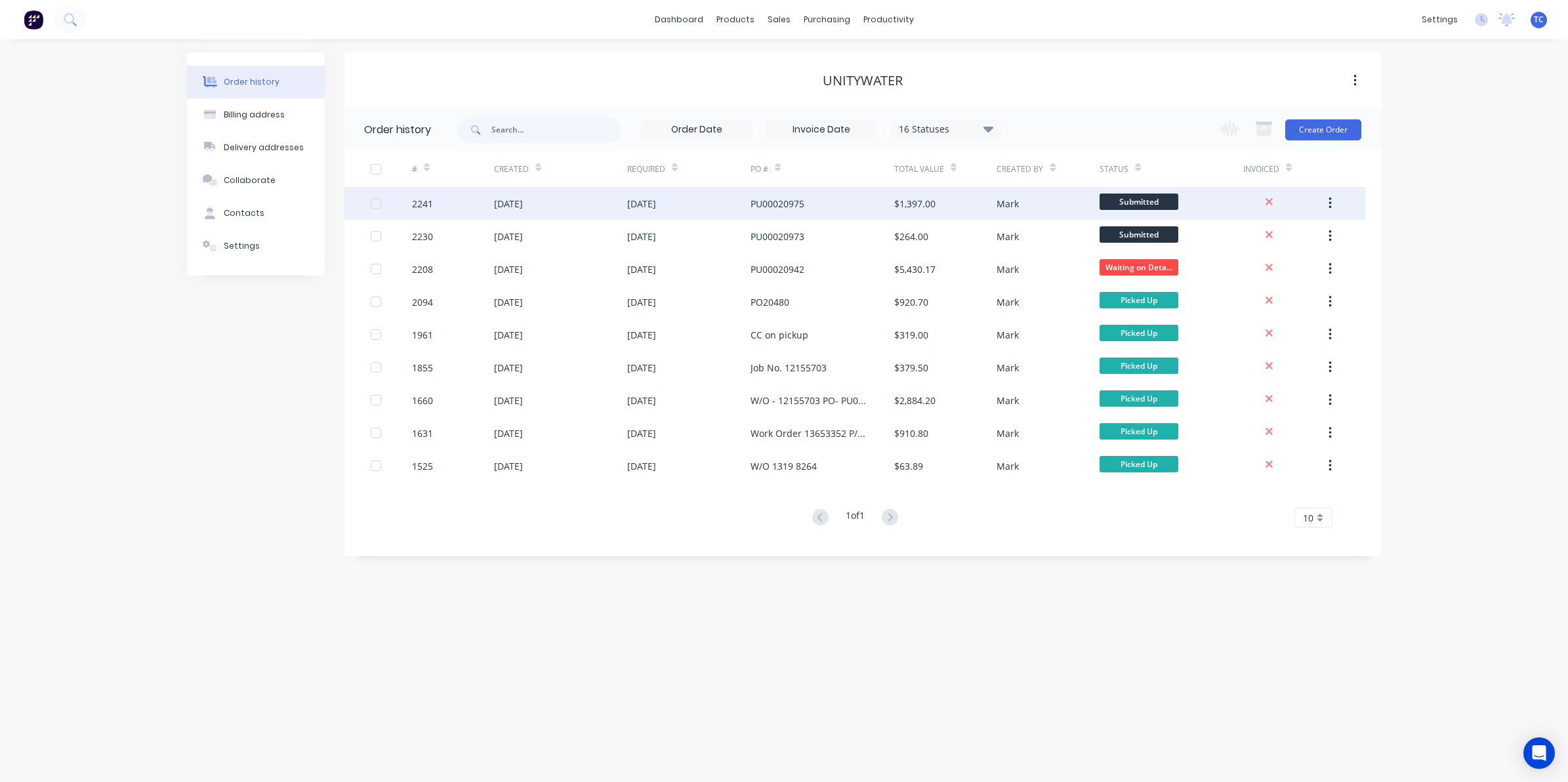
click at [523, 203] on div "[DATE]" at bounding box center [508, 203] width 29 height 14
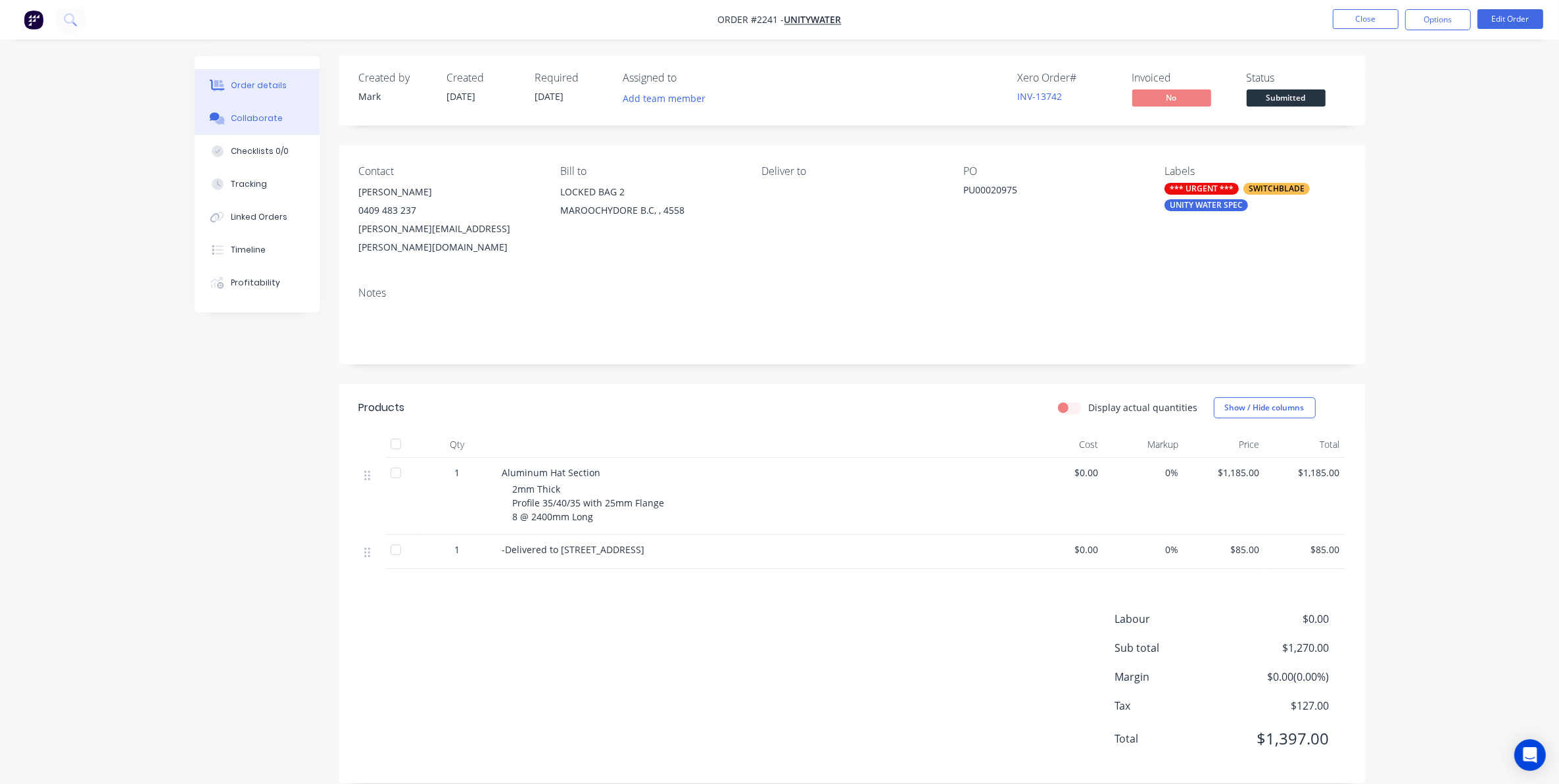
click at [253, 112] on div "Collaborate" at bounding box center [256, 118] width 52 height 12
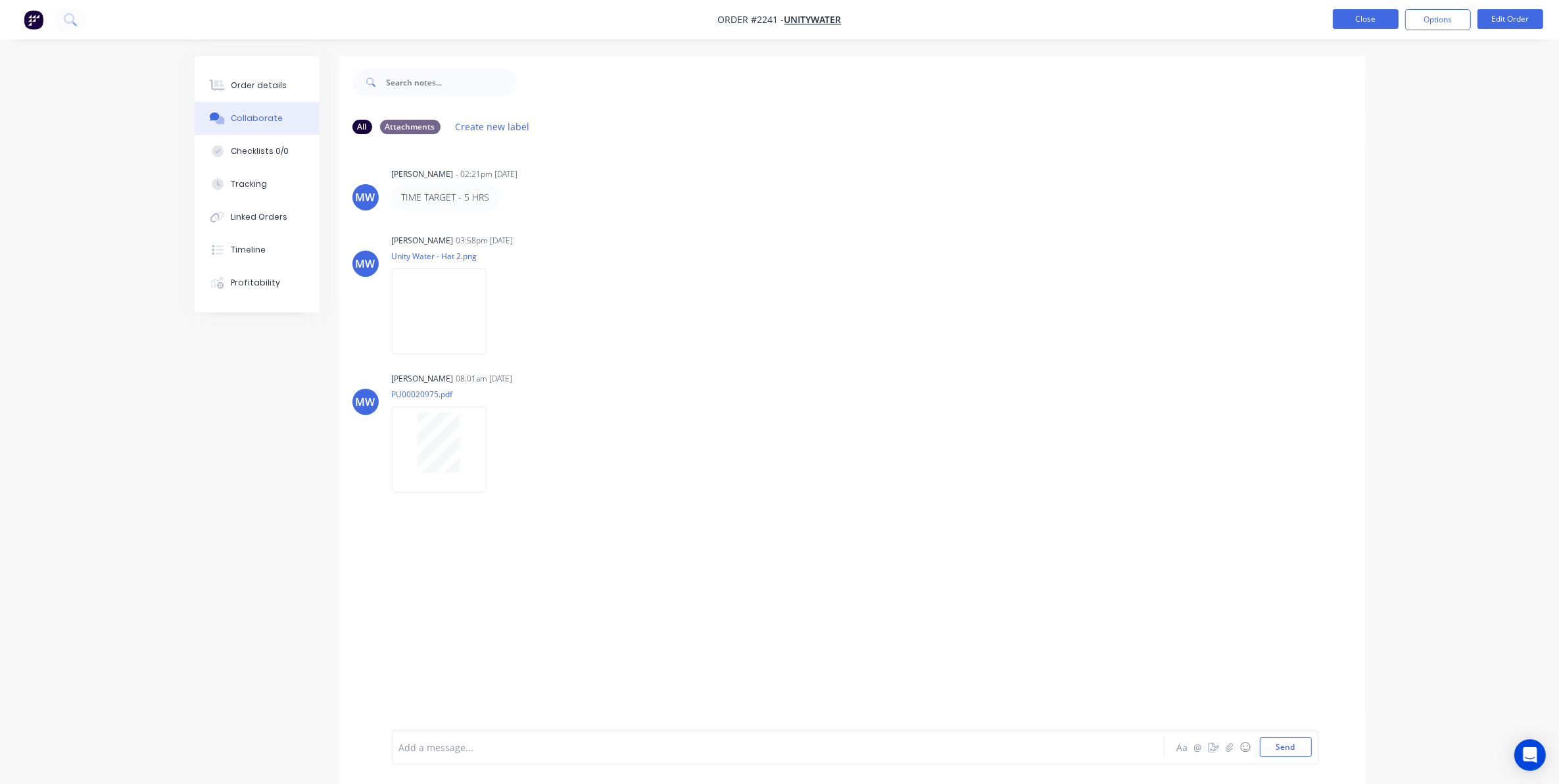
click at [1366, 17] on button "Close" at bounding box center [1366, 19] width 66 height 19
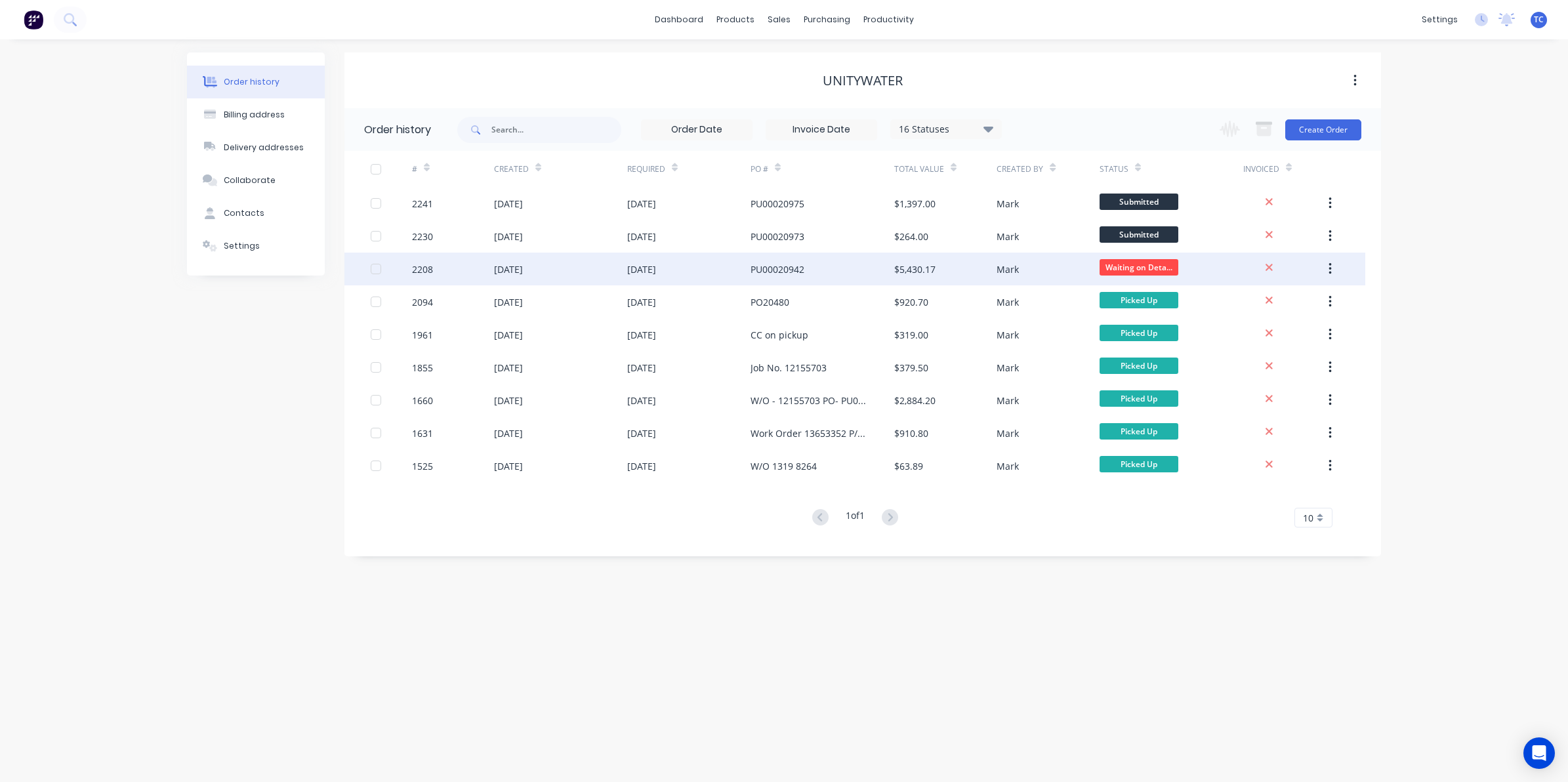
click at [562, 267] on div "[DATE]" at bounding box center [561, 269] width 133 height 33
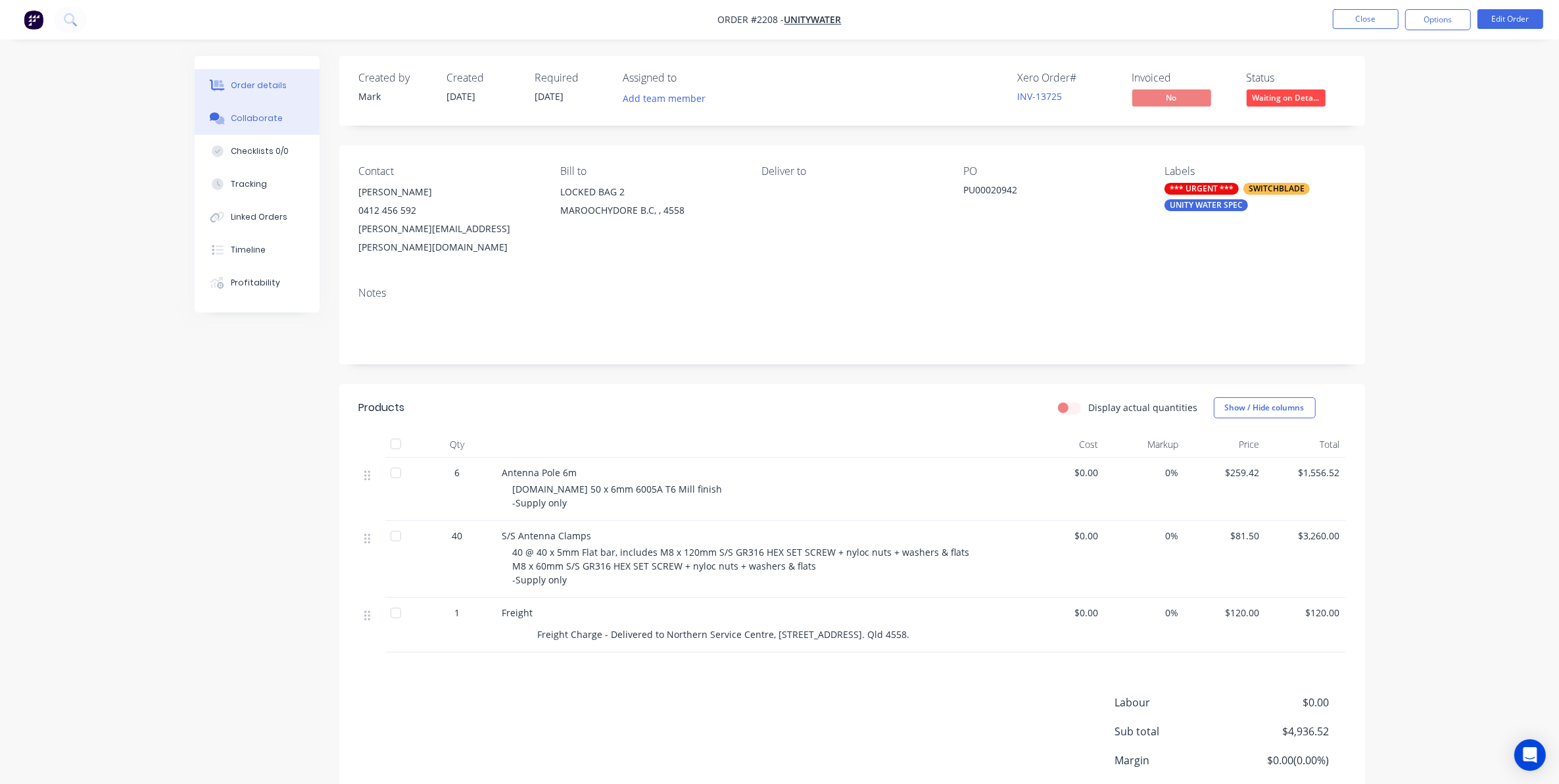
click at [265, 116] on div "Collaborate" at bounding box center [256, 118] width 52 height 12
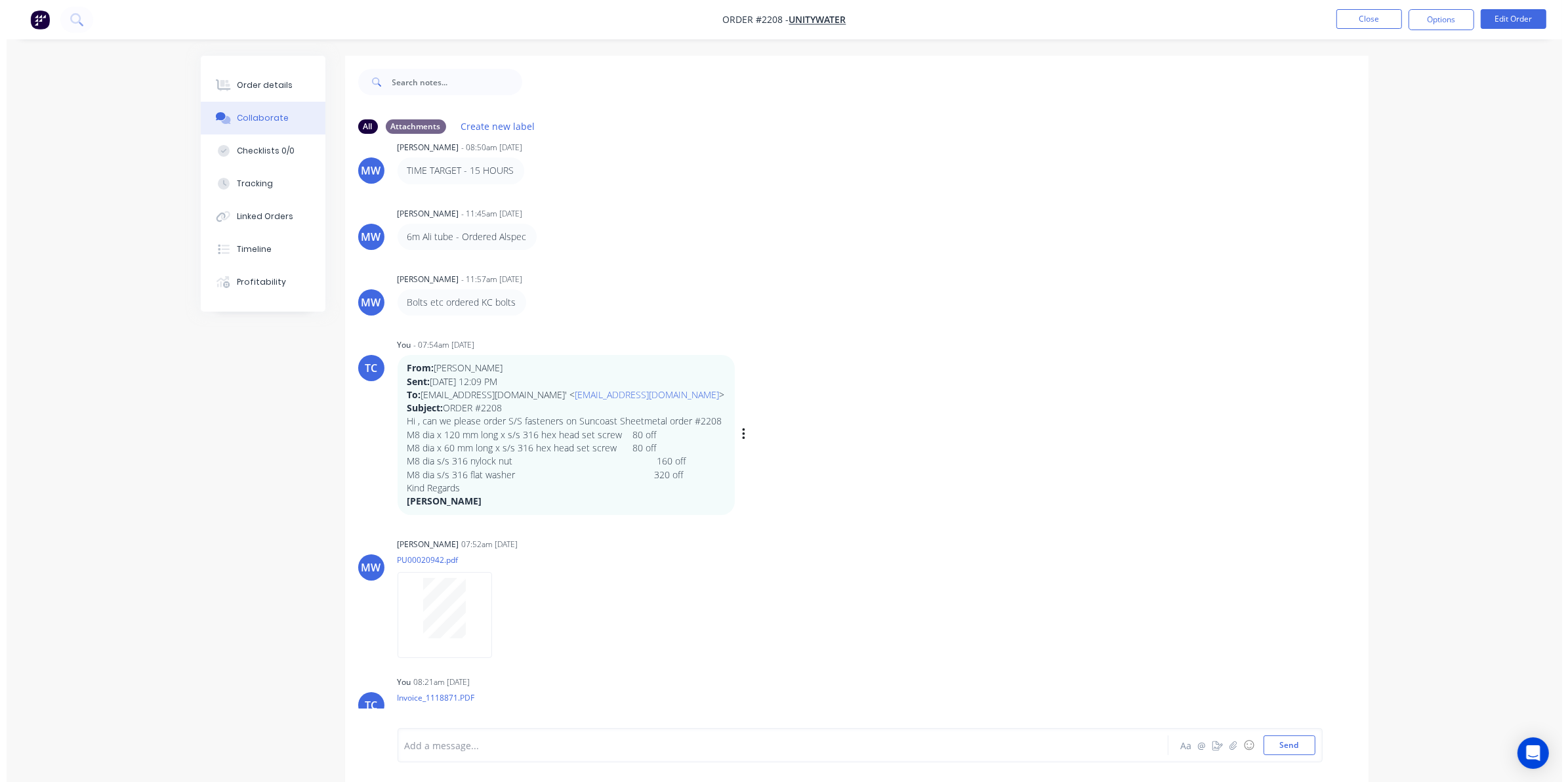
scroll to position [236, 0]
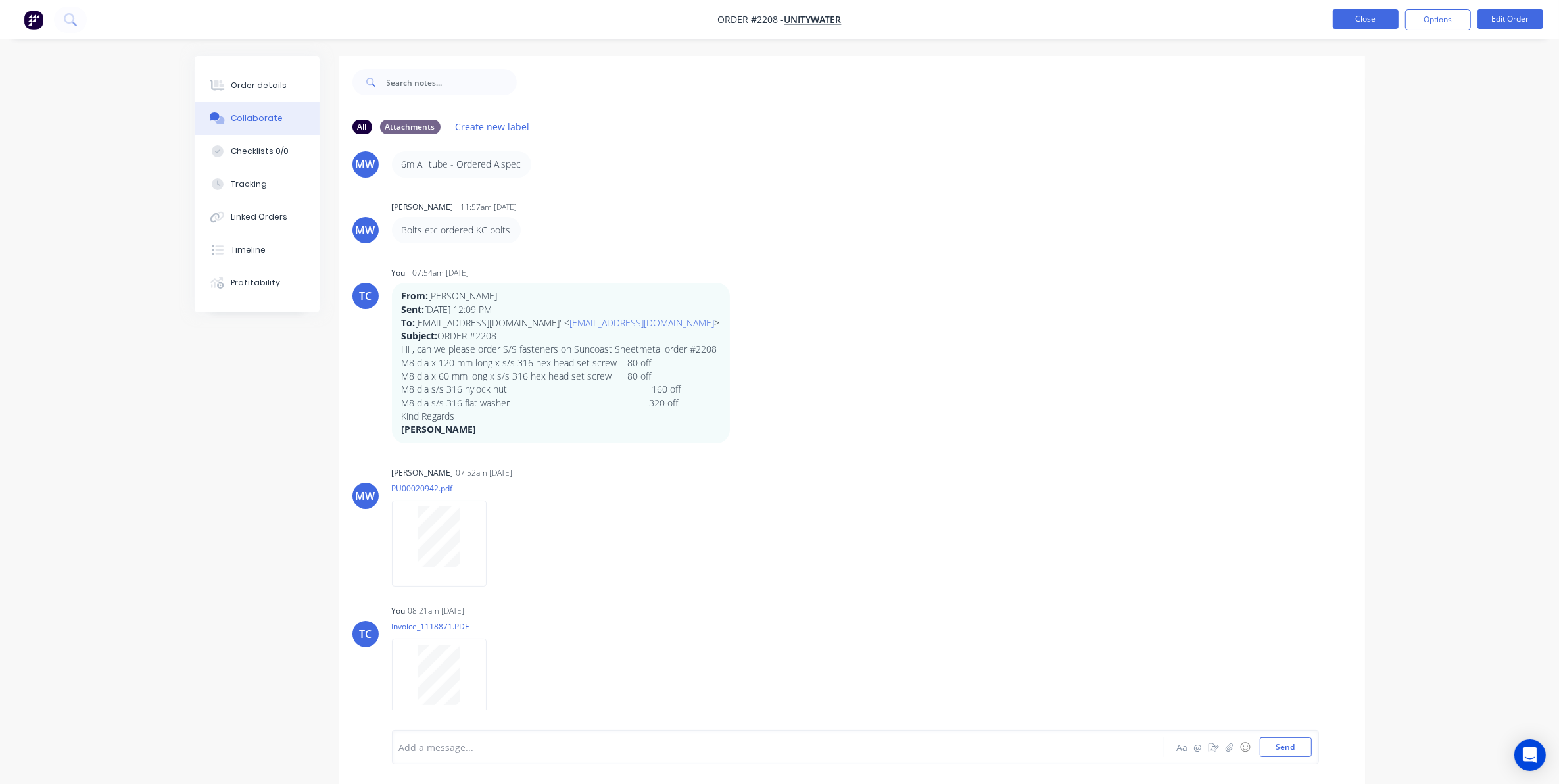
click at [1365, 18] on button "Close" at bounding box center [1366, 19] width 66 height 19
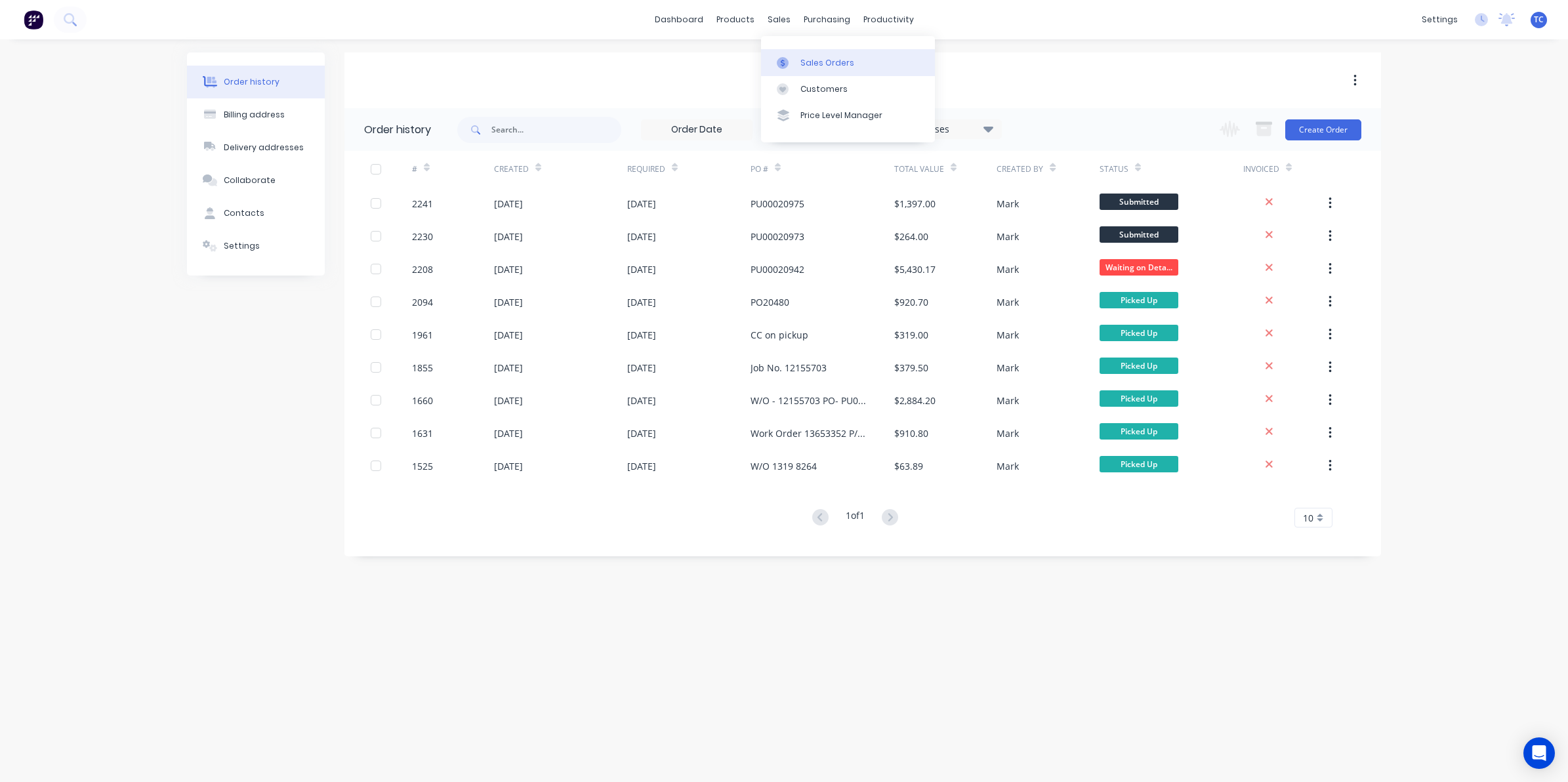
click at [821, 57] on div "Sales Orders" at bounding box center [827, 63] width 54 height 12
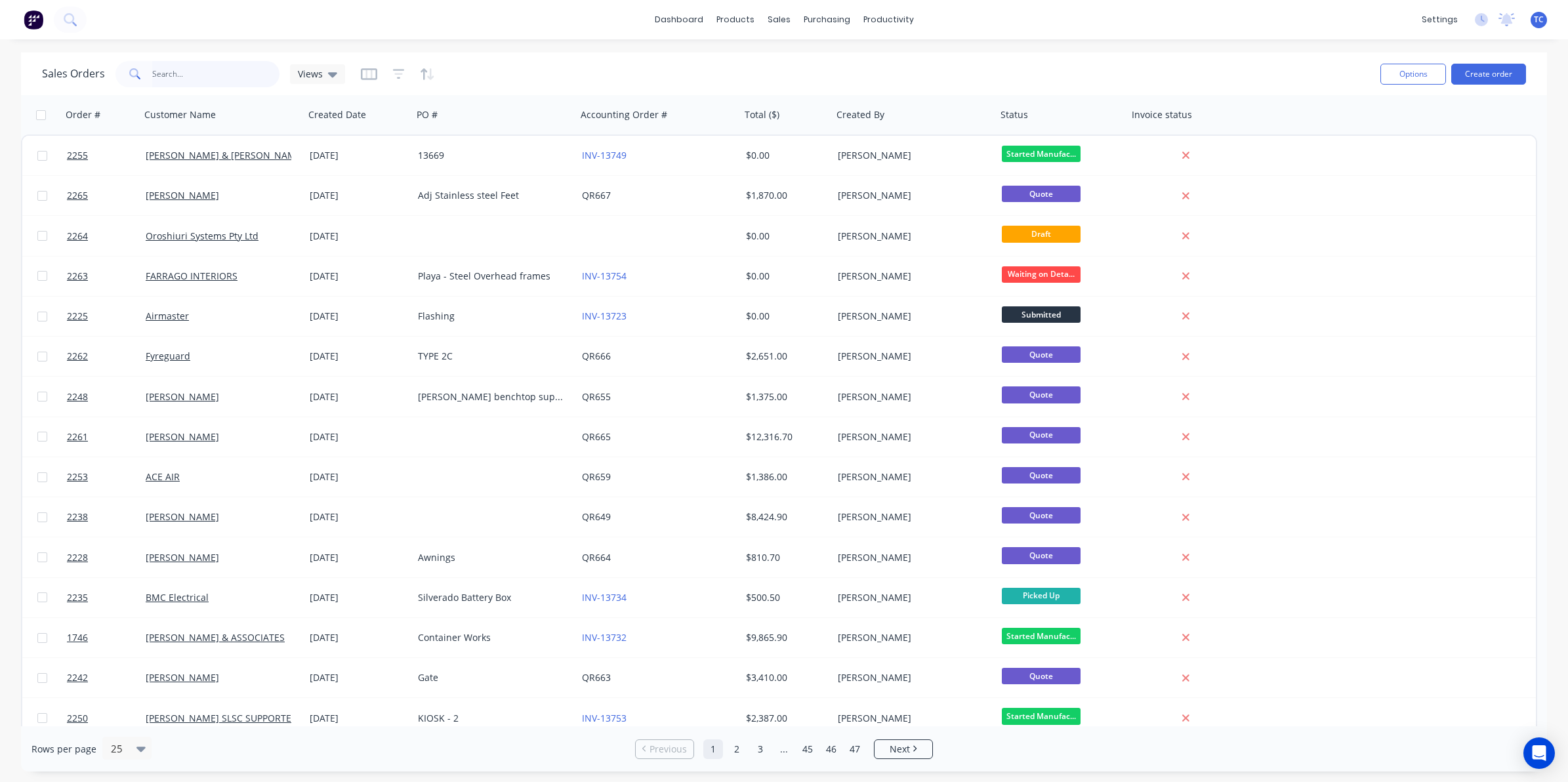
click at [168, 71] on input "text" at bounding box center [216, 74] width 128 height 26
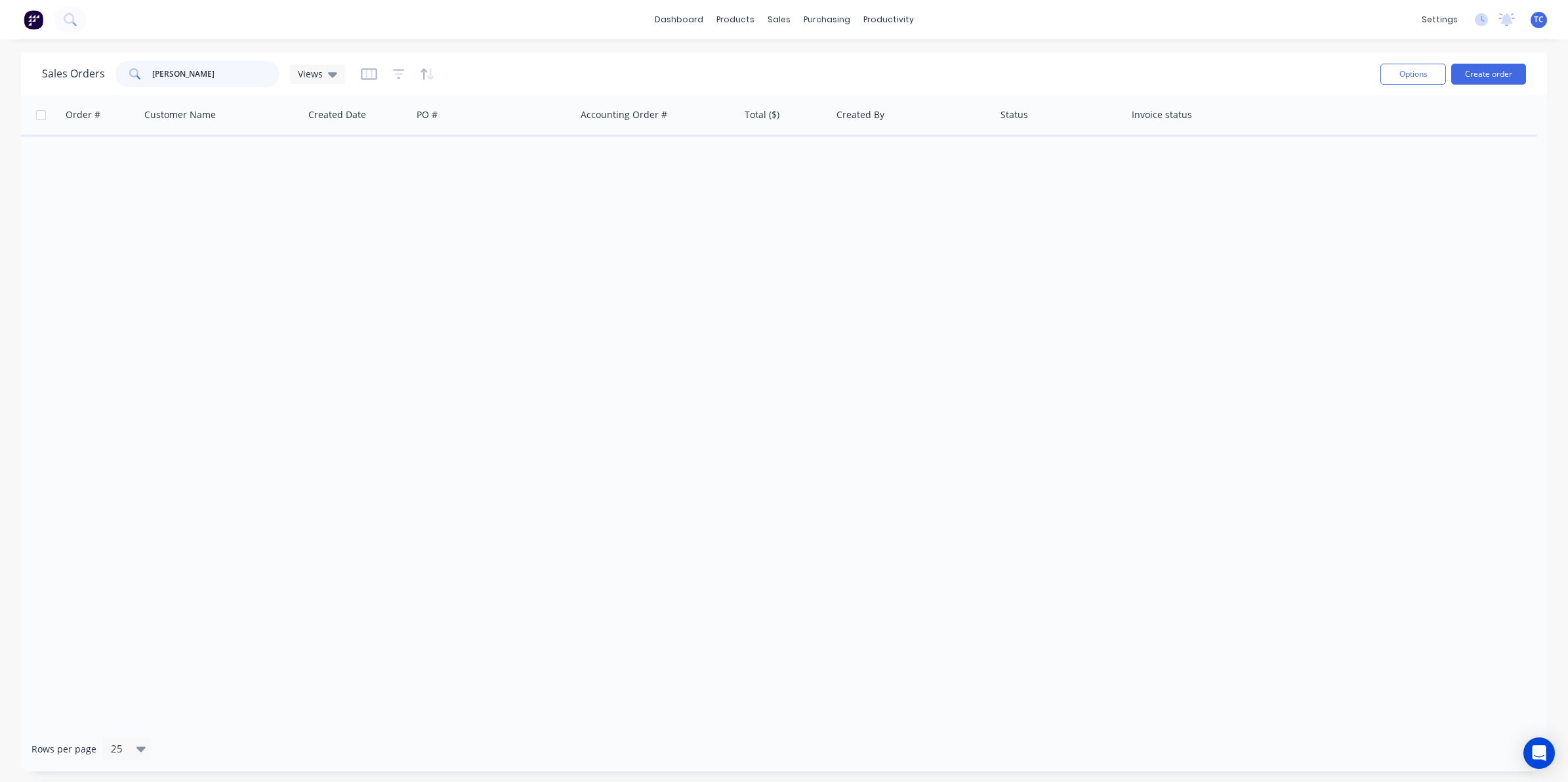
type input "Mark Barden"
